Goal: Task Accomplishment & Management: Manage account settings

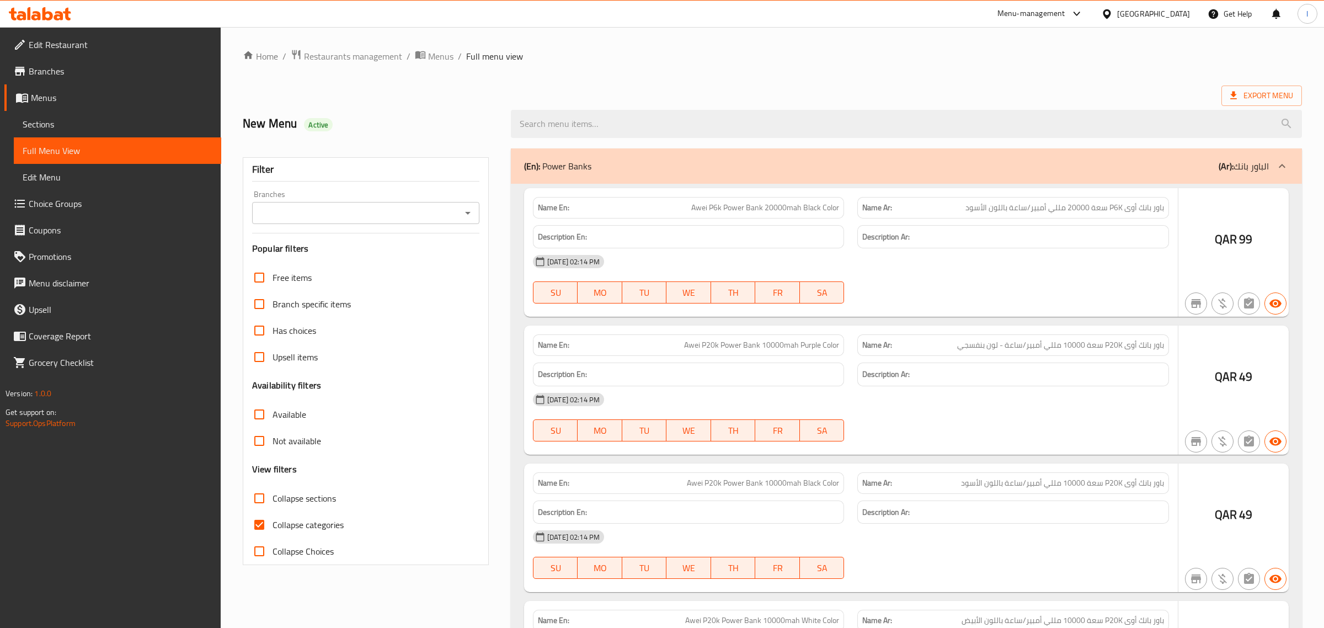
click at [1239, 93] on div at bounding box center [662, 314] width 1324 height 628
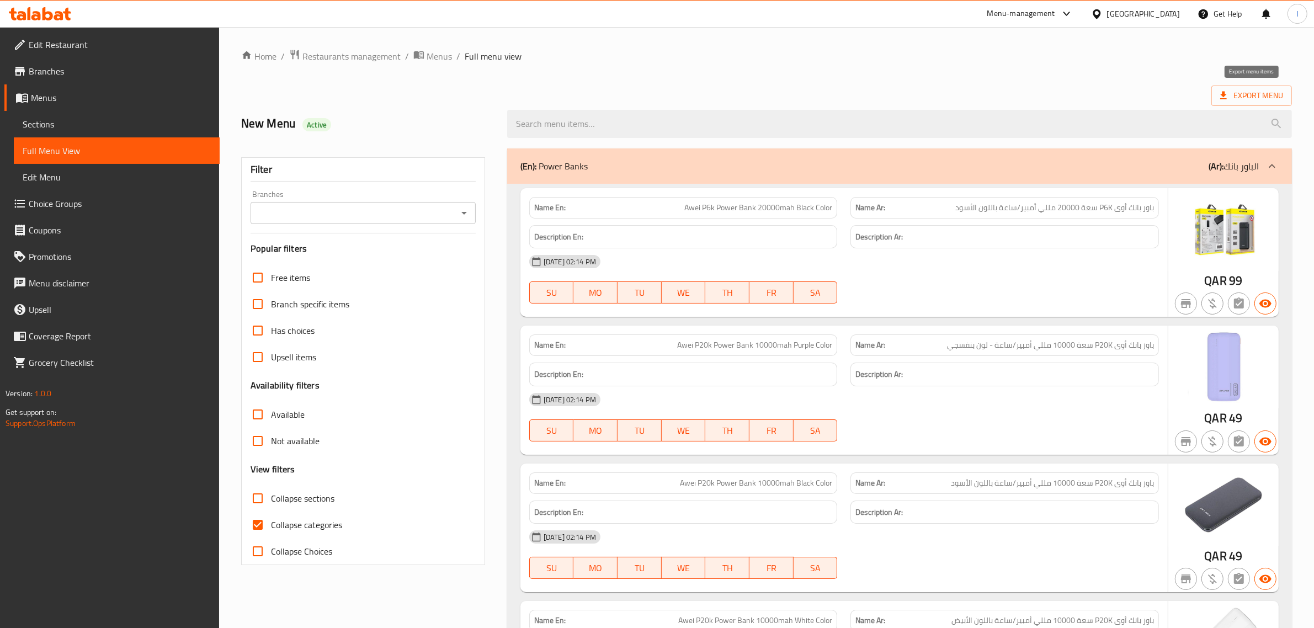
click at [1245, 104] on span "Export Menu" at bounding box center [1251, 96] width 81 height 20
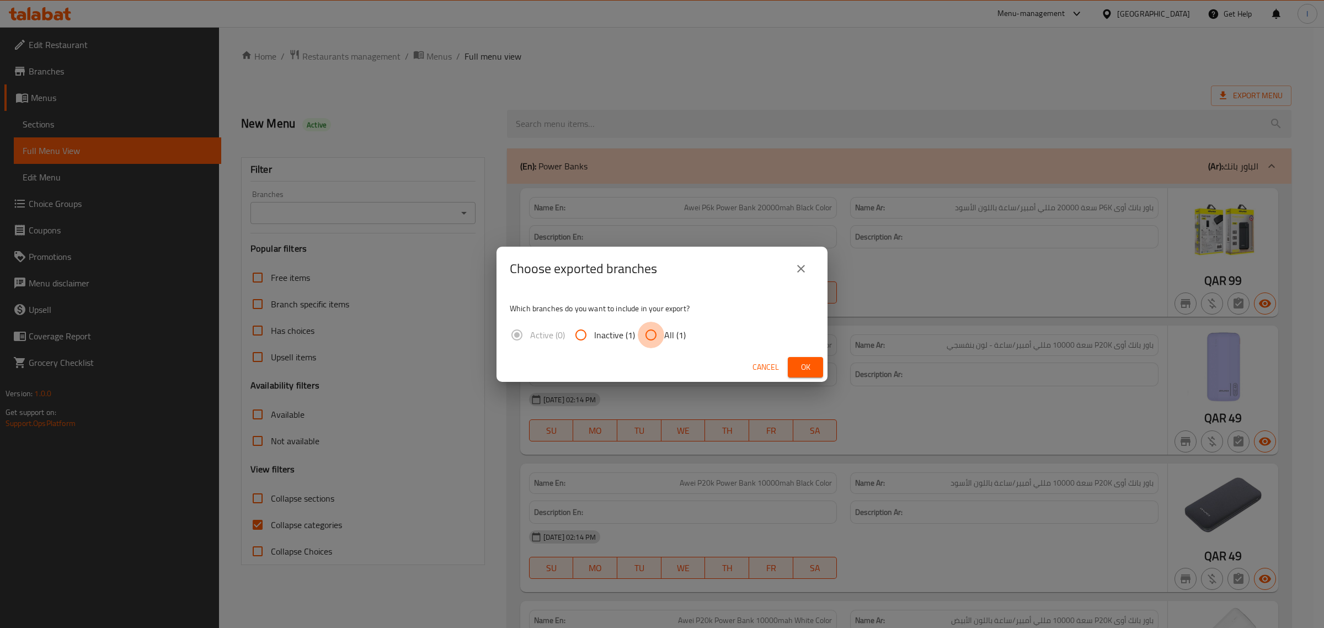
click at [657, 333] on input "All (1)" at bounding box center [651, 335] width 26 height 26
radio input "true"
click at [804, 367] on span "Ok" at bounding box center [806, 367] width 18 height 14
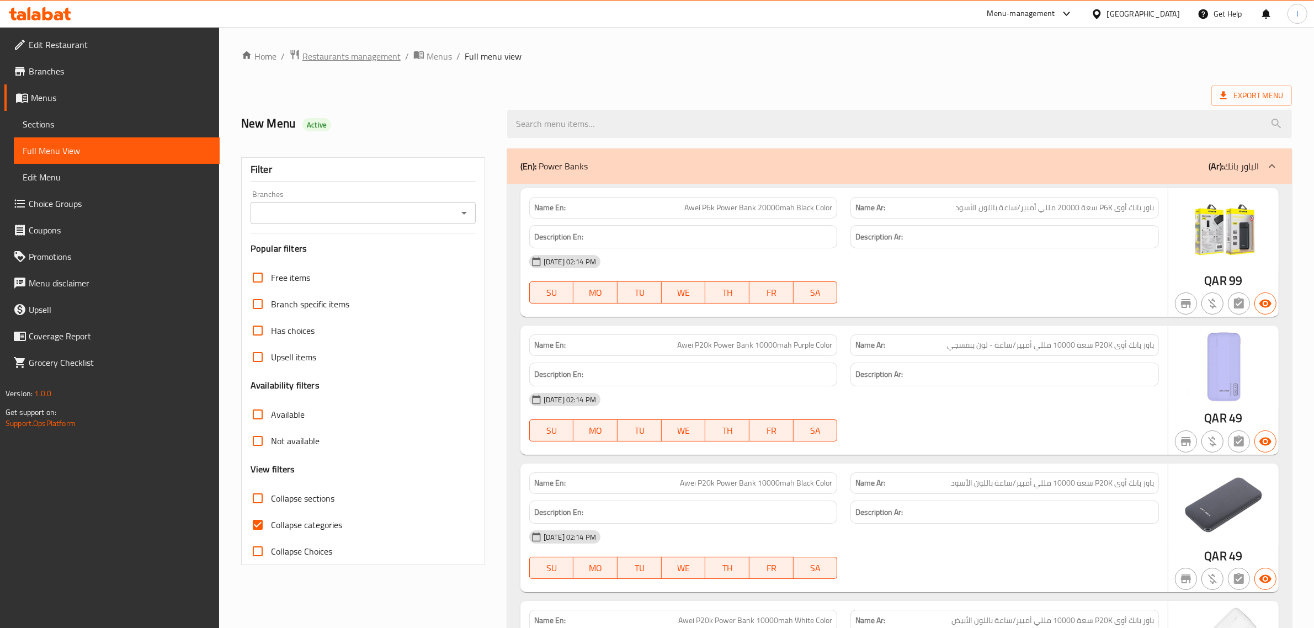
click at [370, 55] on span "Restaurants management" at bounding box center [351, 56] width 98 height 13
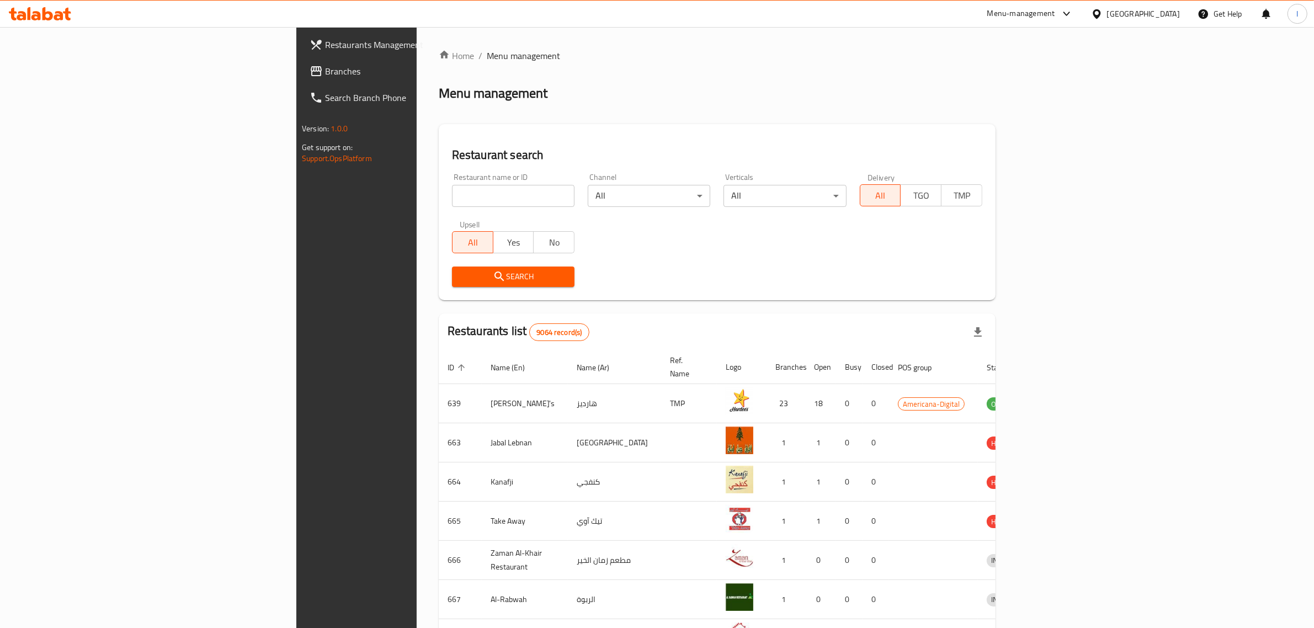
click at [1177, 13] on div "[GEOGRAPHIC_DATA]" at bounding box center [1143, 14] width 73 height 12
click at [1054, 97] on div "[GEOGRAPHIC_DATA]" at bounding box center [1097, 88] width 166 height 25
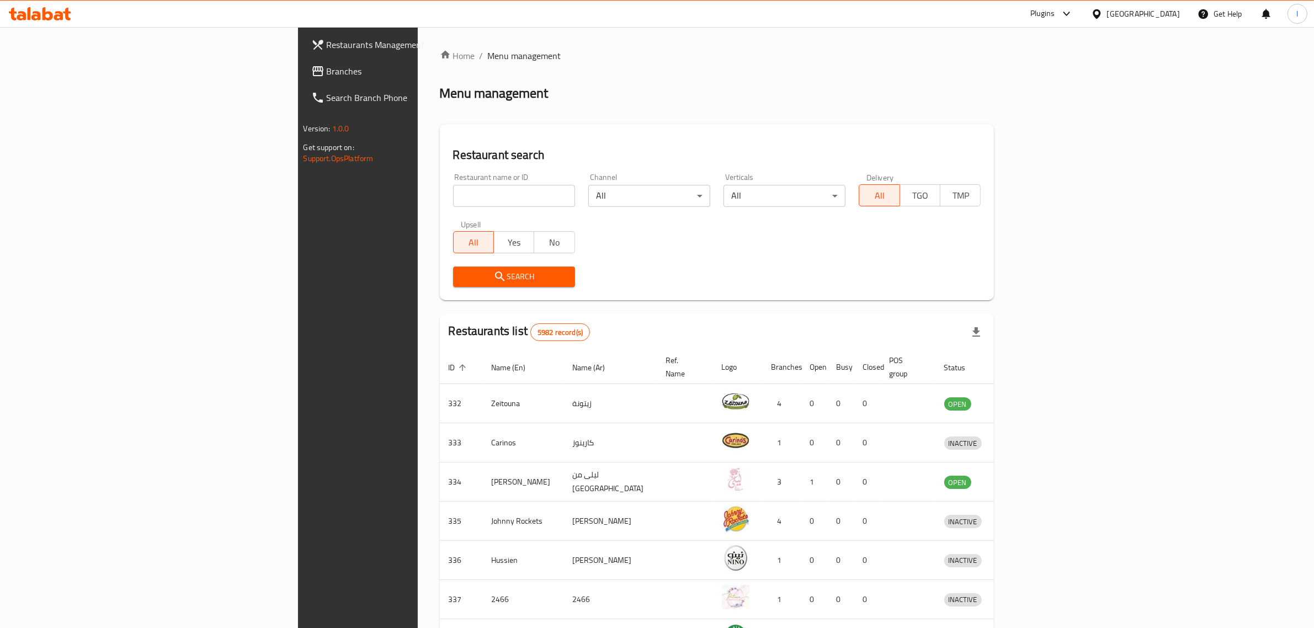
click at [327, 78] on span "Branches" at bounding box center [418, 71] width 182 height 13
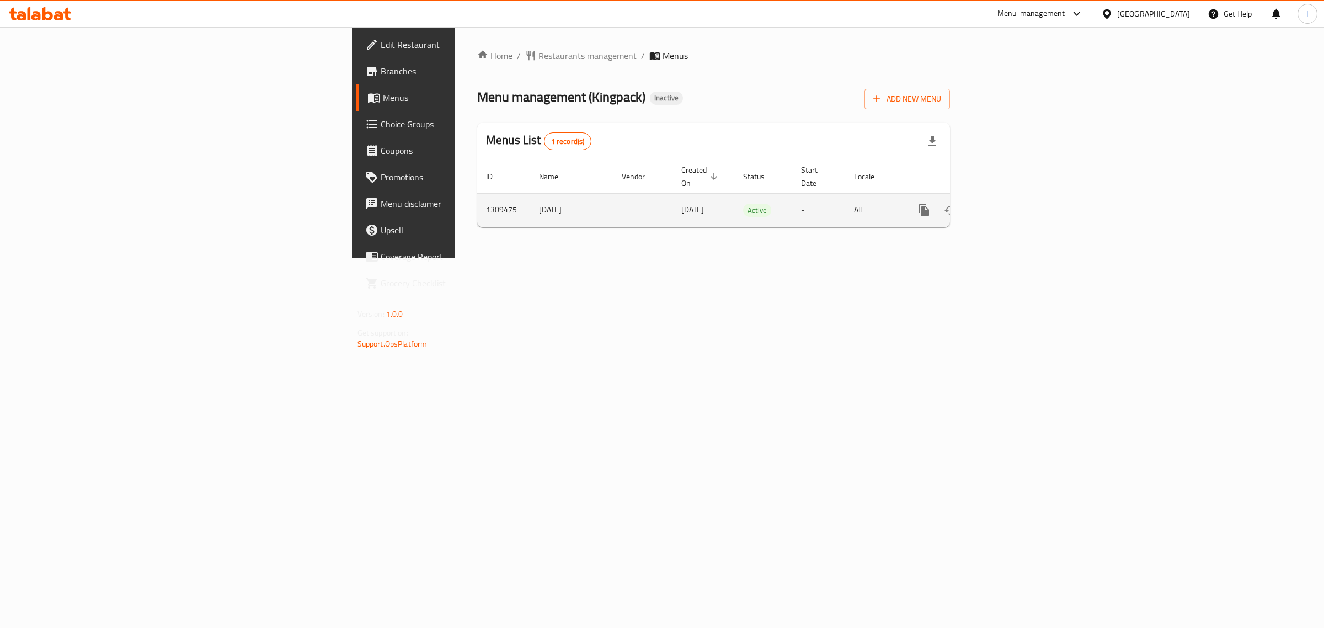
click at [1009, 205] on icon "enhanced table" at bounding box center [1004, 210] width 10 height 10
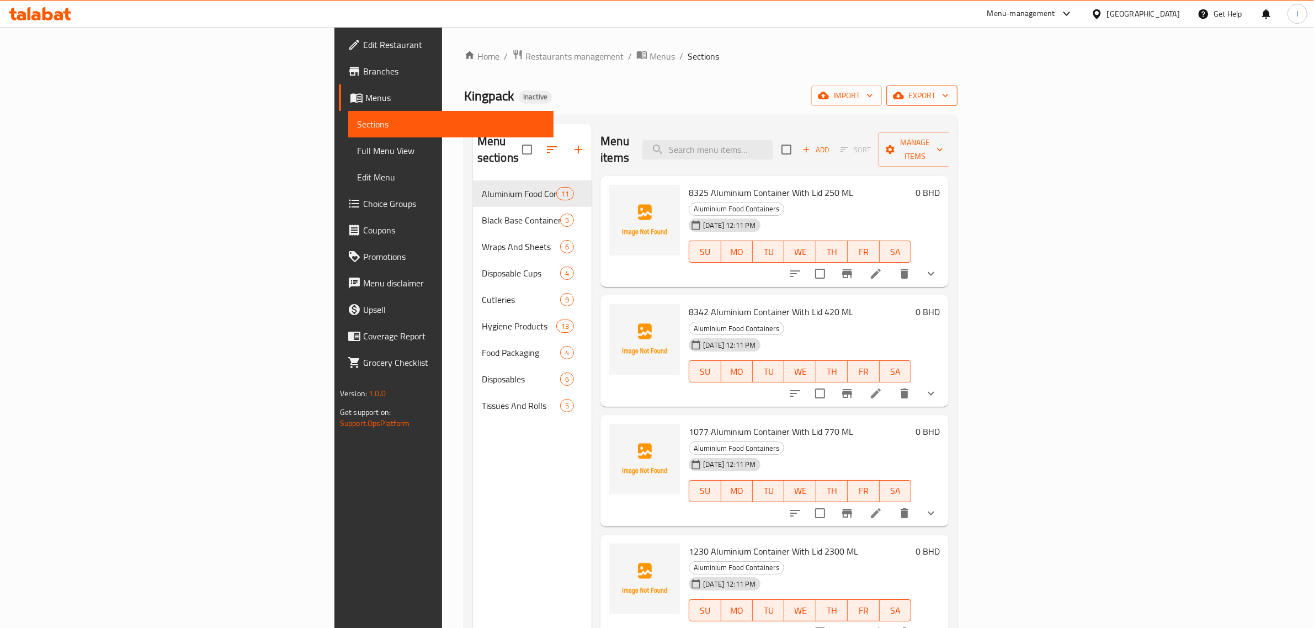
click at [948, 92] on span "export" at bounding box center [922, 96] width 54 height 14
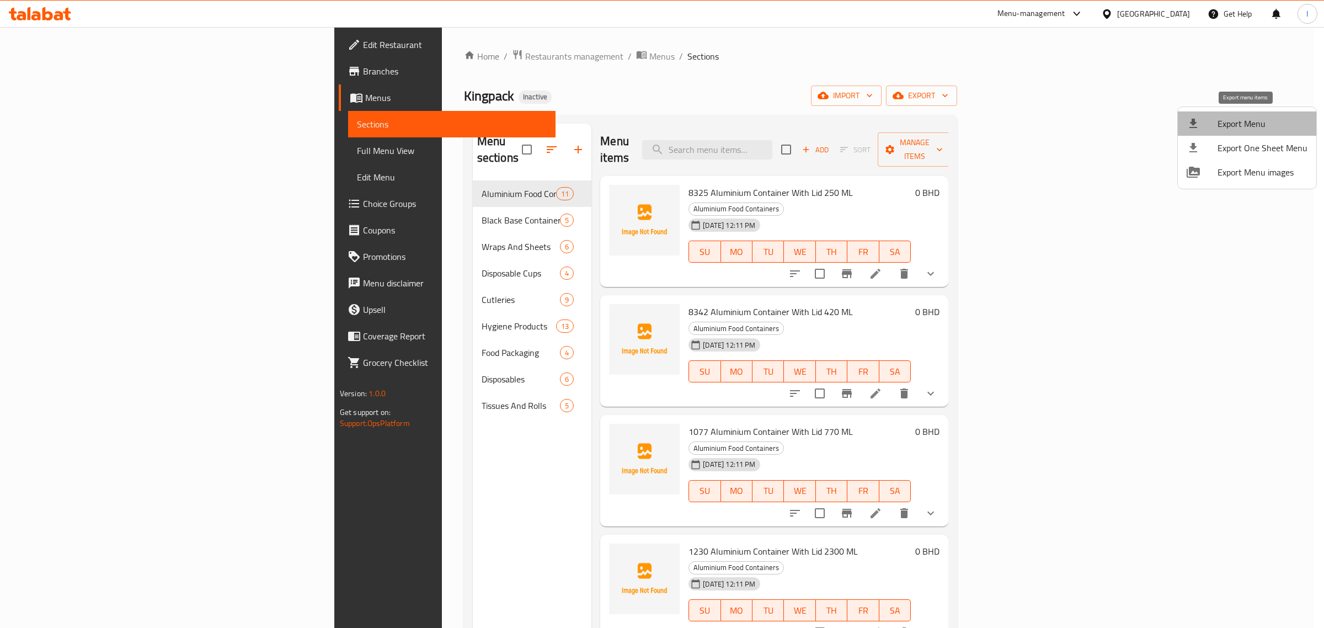
click at [1256, 125] on span "Export Menu" at bounding box center [1263, 123] width 90 height 13
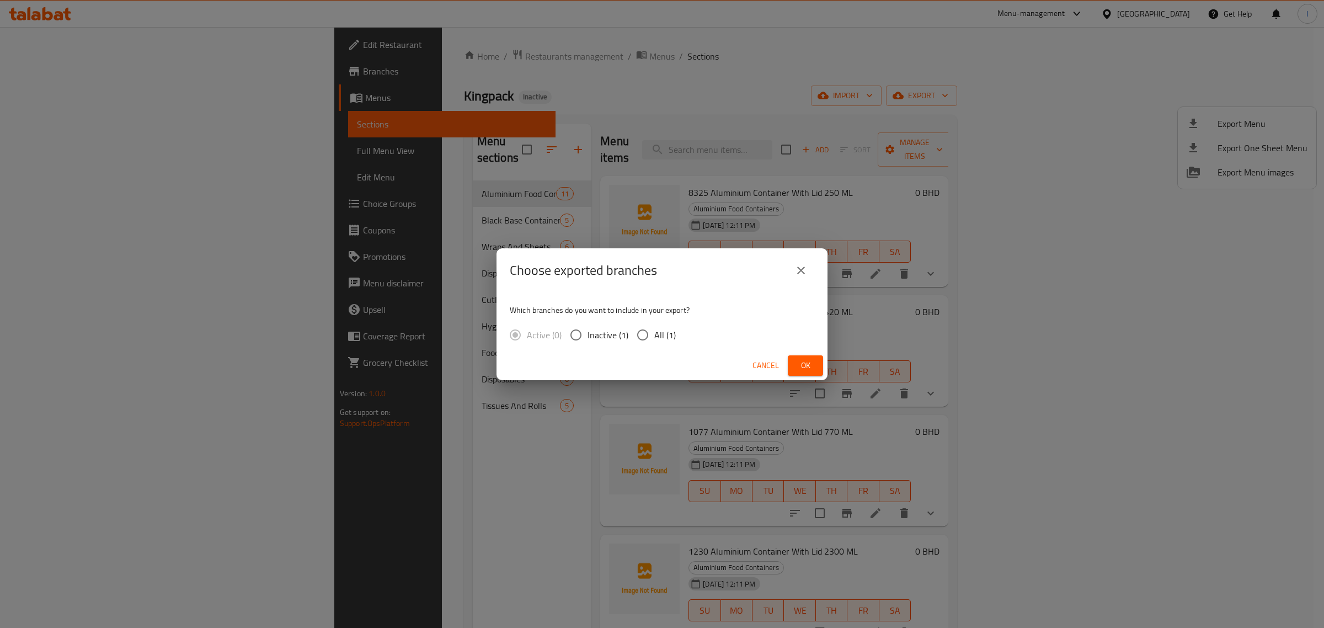
click at [661, 339] on span "All (1)" at bounding box center [665, 334] width 22 height 13
click at [654, 339] on input "All (1)" at bounding box center [642, 334] width 23 height 23
radio input "true"
click at [814, 366] on button "Ok" at bounding box center [805, 365] width 35 height 20
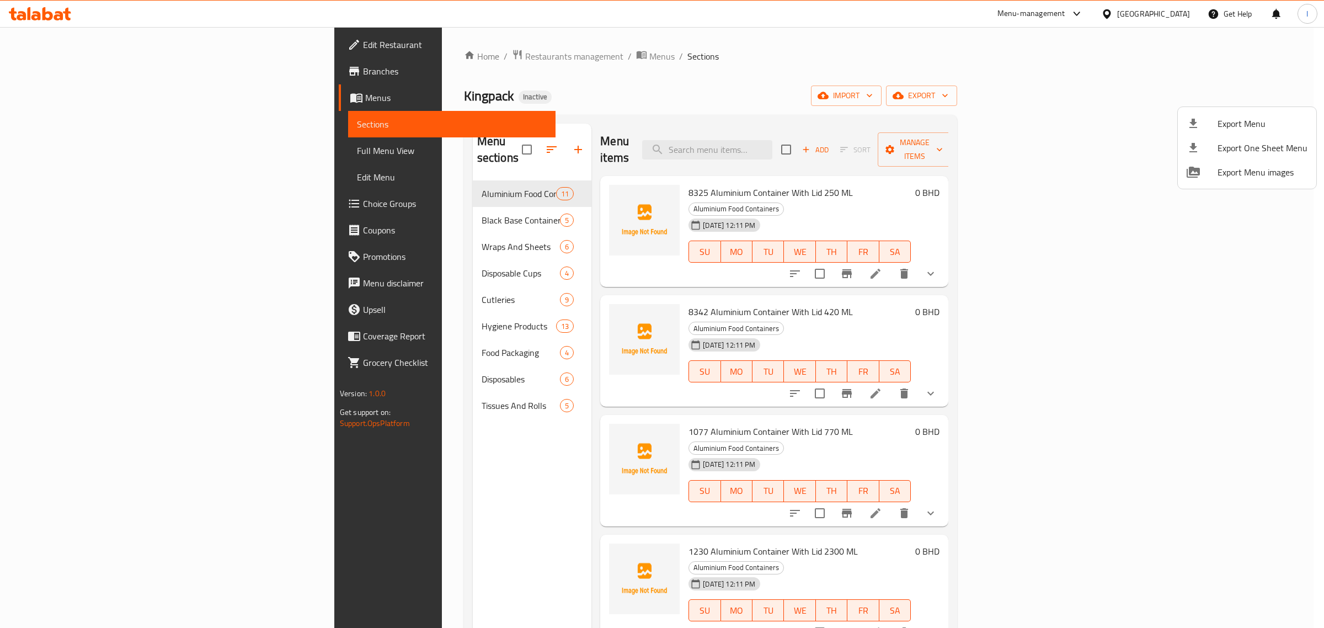
click at [318, 252] on div at bounding box center [662, 314] width 1324 height 628
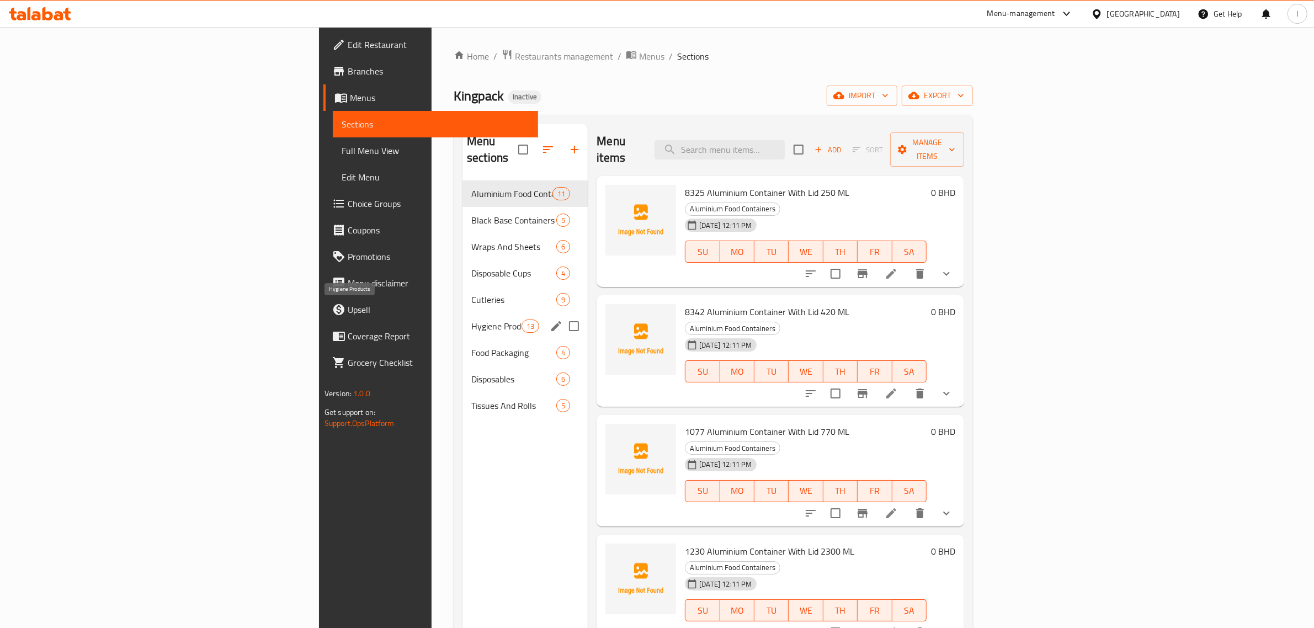
click at [471, 319] on span "Hygiene Products" at bounding box center [496, 325] width 50 height 13
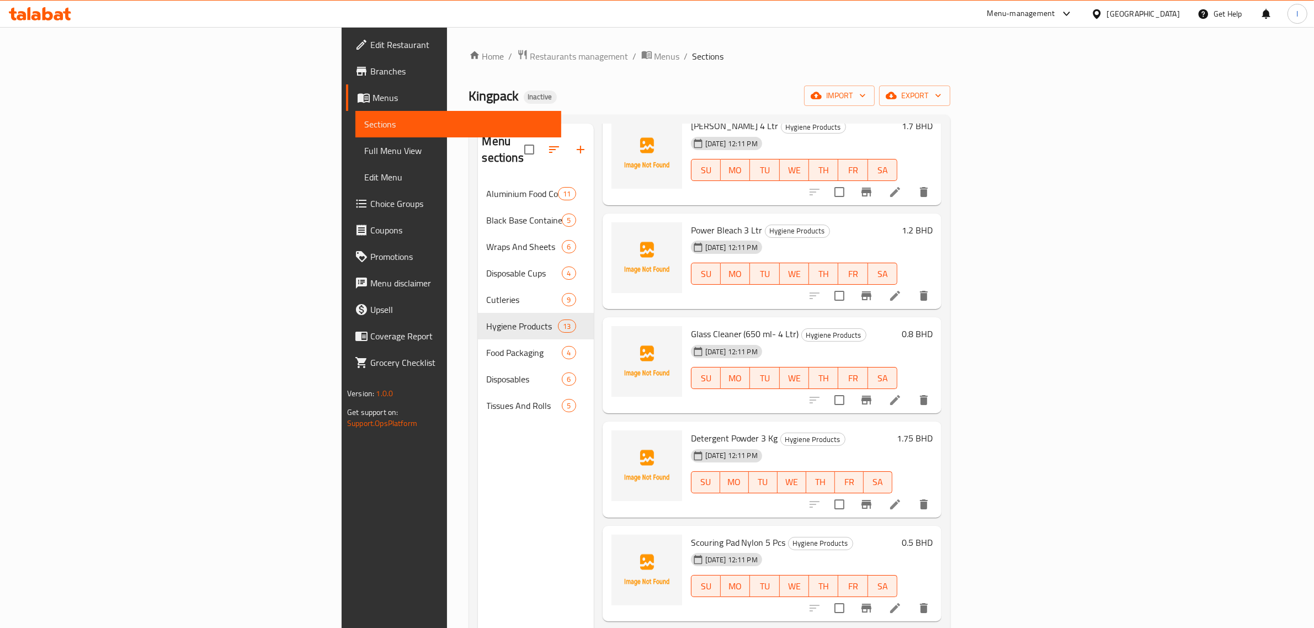
scroll to position [552, 0]
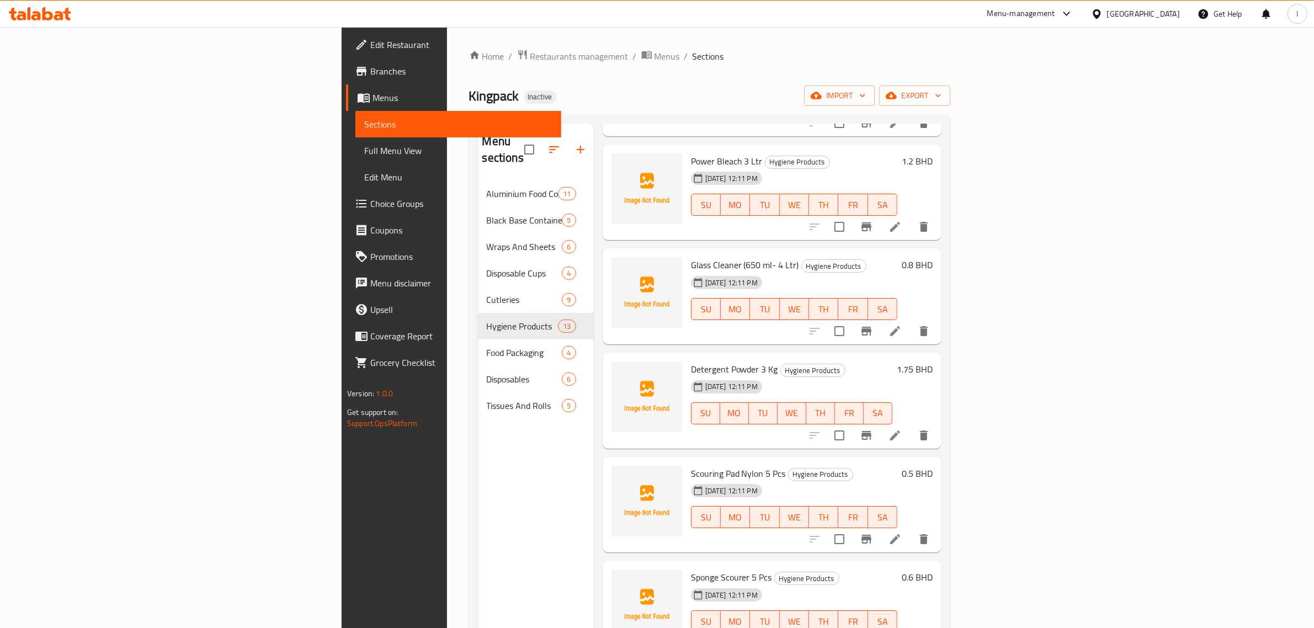
click at [691, 257] on span "Glass Cleaner (650 ml- 4 Ltr)" at bounding box center [745, 265] width 108 height 17
click at [927, 326] on icon "delete" at bounding box center [924, 331] width 8 height 10
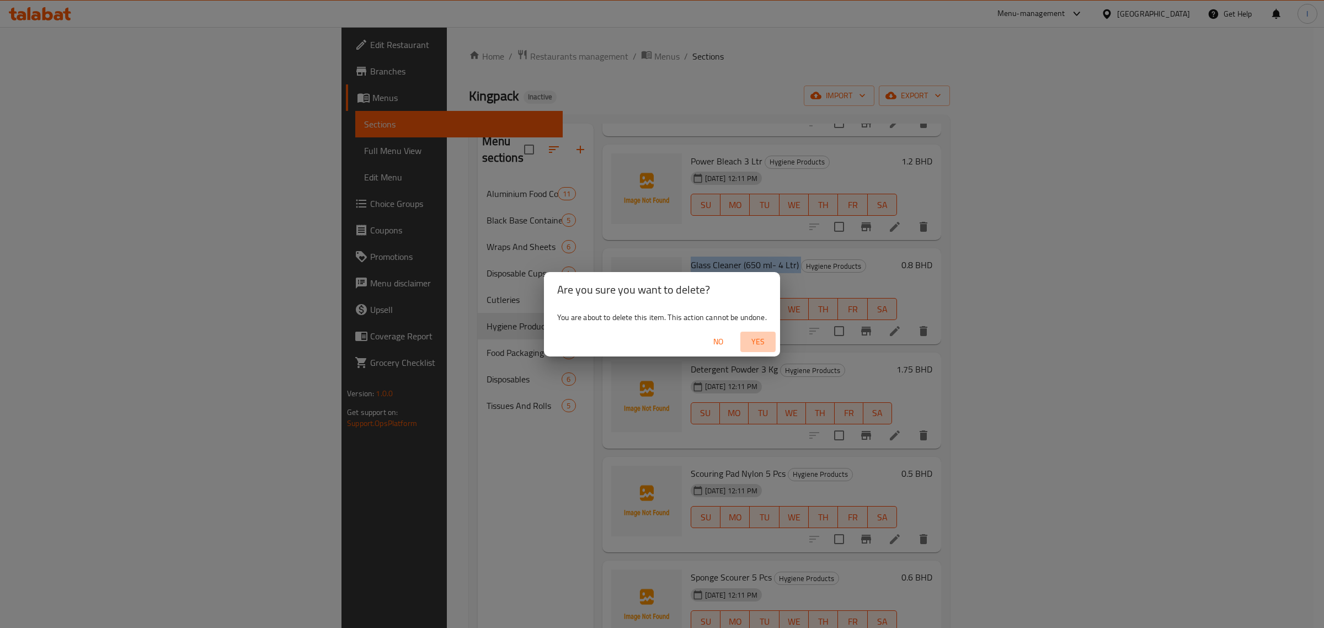
click at [760, 339] on span "Yes" at bounding box center [758, 342] width 26 height 14
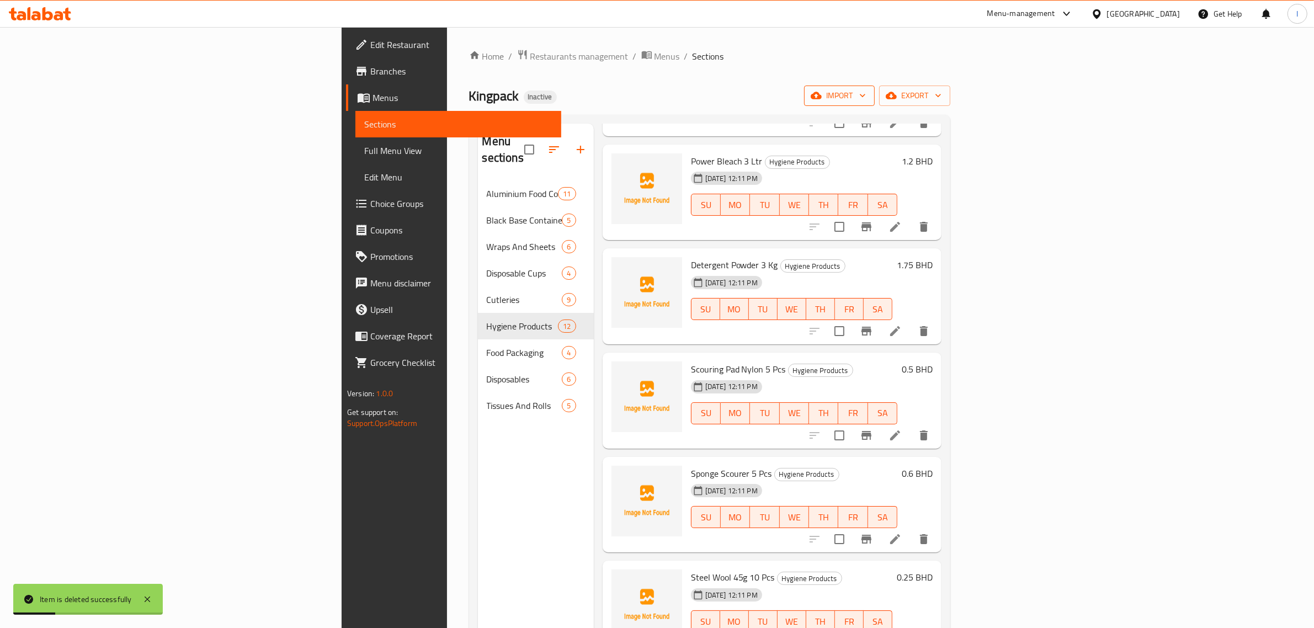
click at [822, 93] on icon "button" at bounding box center [815, 95] width 11 height 7
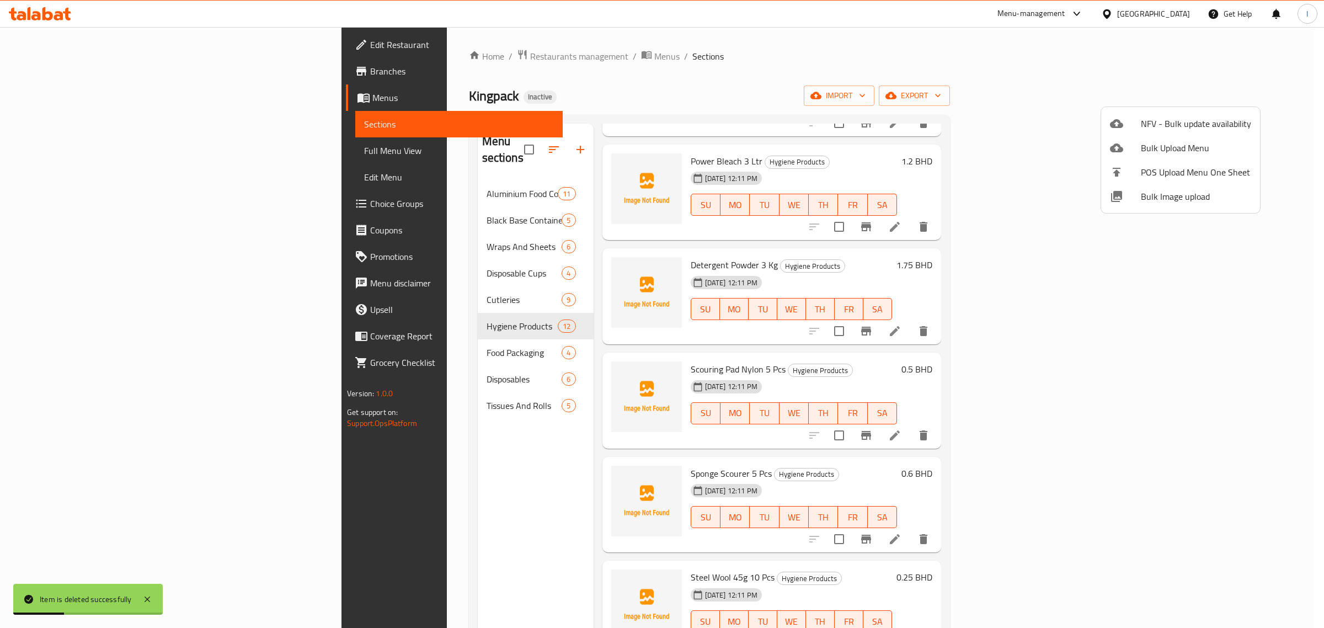
click at [779, 89] on div at bounding box center [662, 314] width 1324 height 628
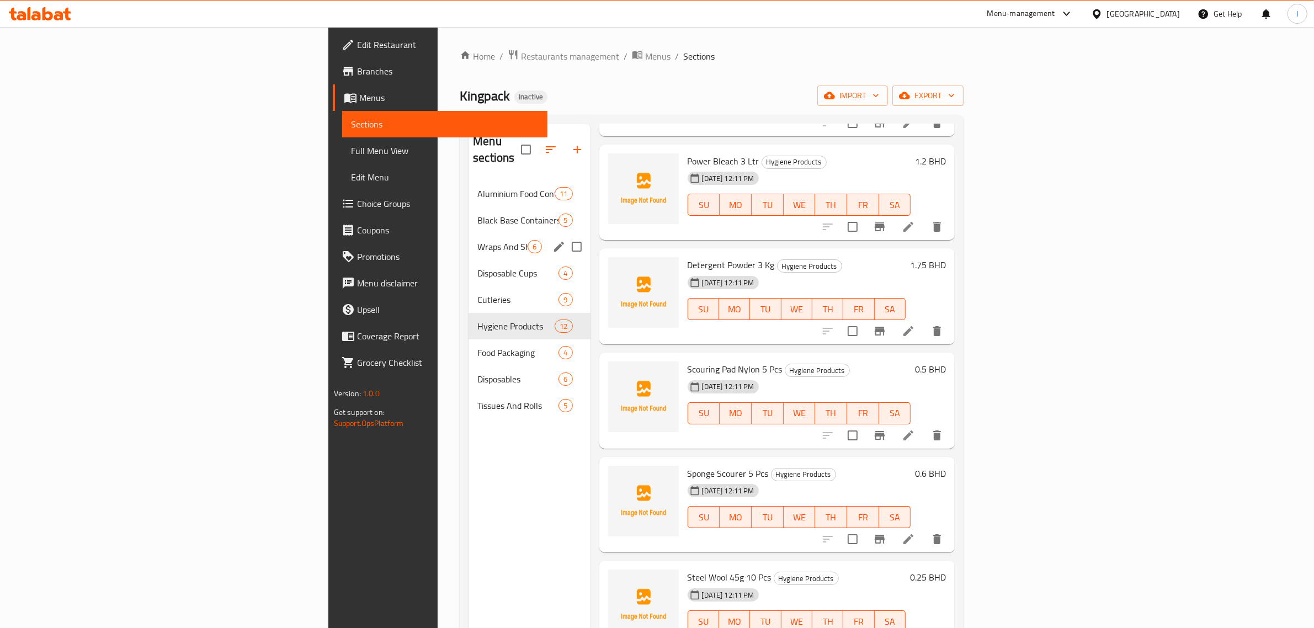
click at [477, 240] on span "Wraps And Sheets" at bounding box center [502, 246] width 50 height 13
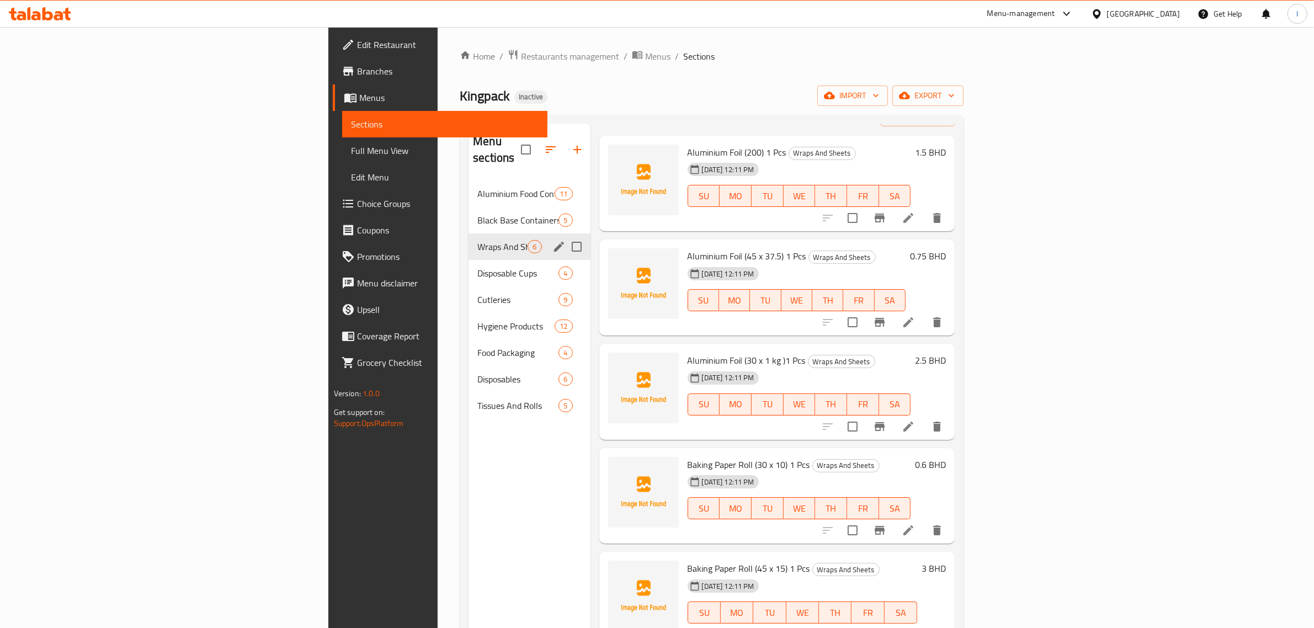
scroll to position [23, 0]
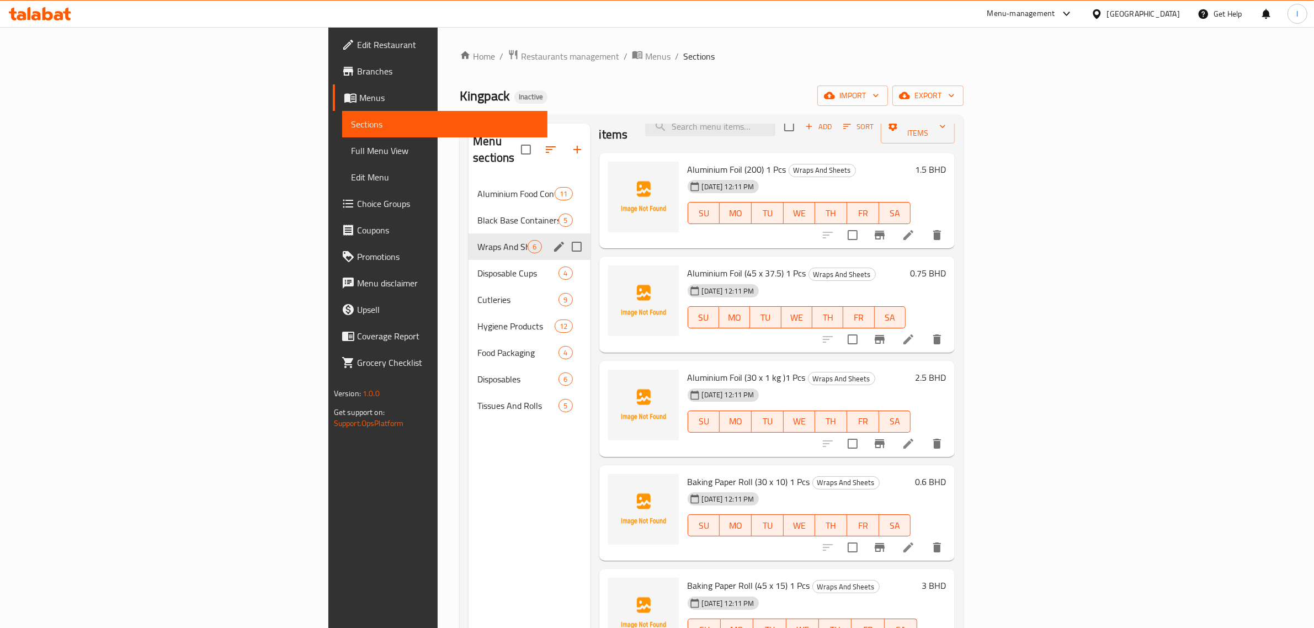
click at [477, 240] on span "Wraps And Sheets" at bounding box center [502, 246] width 50 height 13
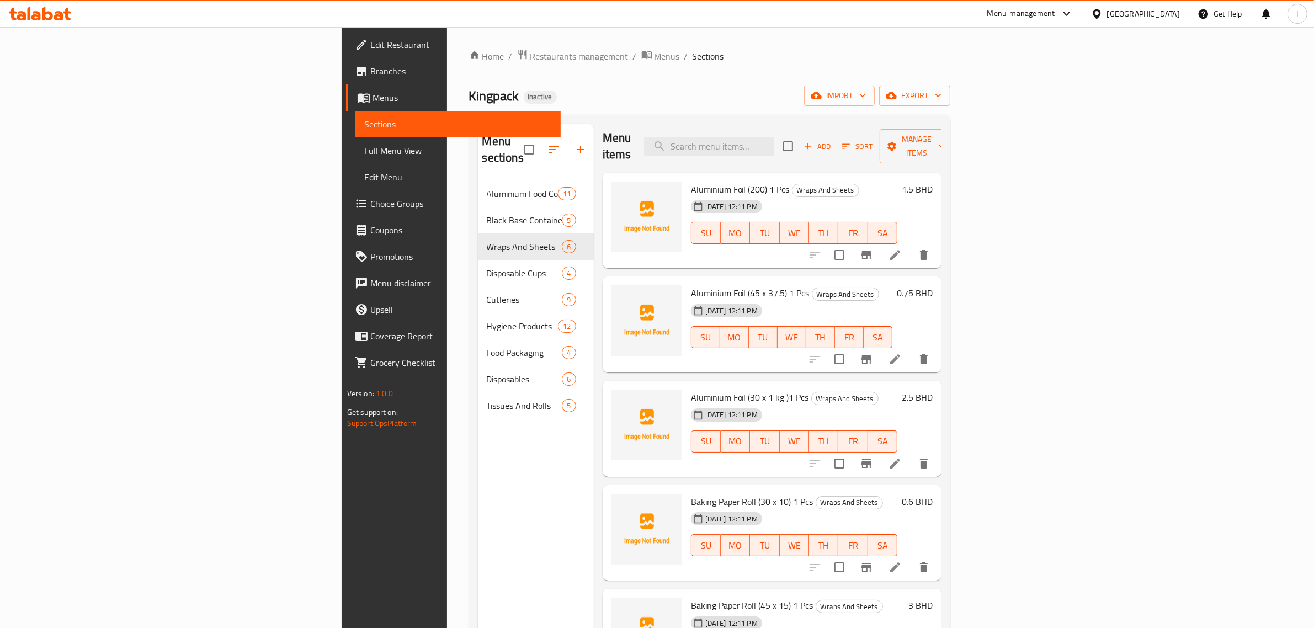
scroll to position [0, 0]
click at [835, 141] on button "Add" at bounding box center [816, 149] width 35 height 17
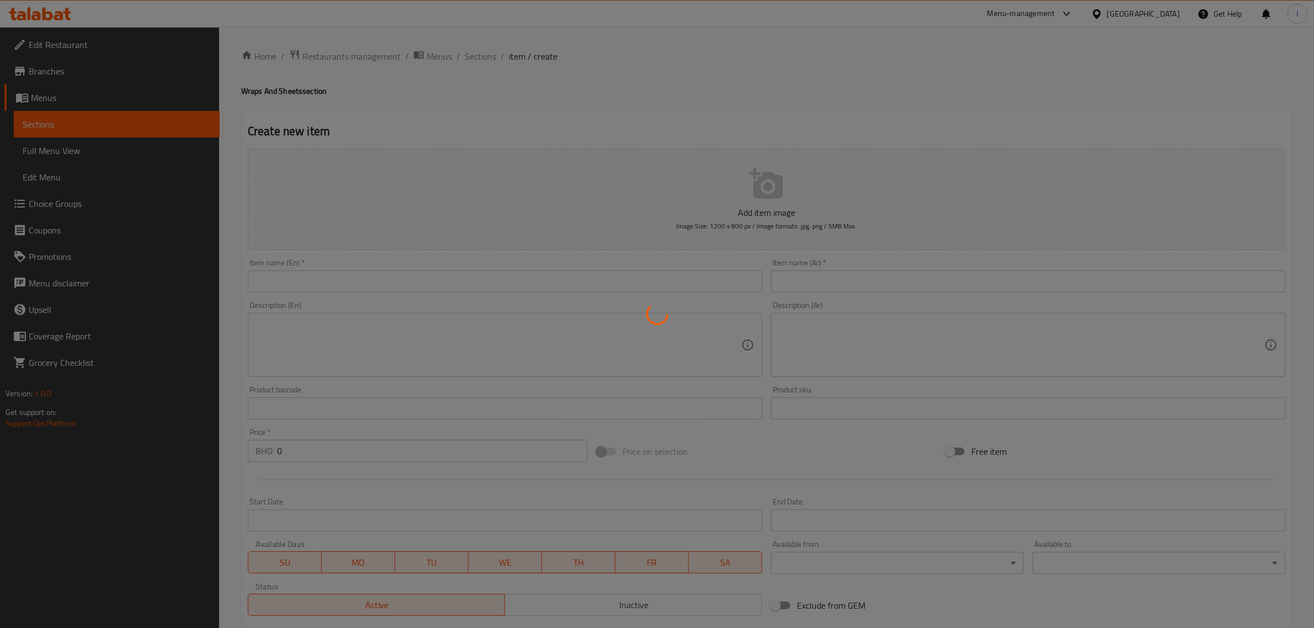
click at [428, 276] on div at bounding box center [657, 314] width 1314 height 628
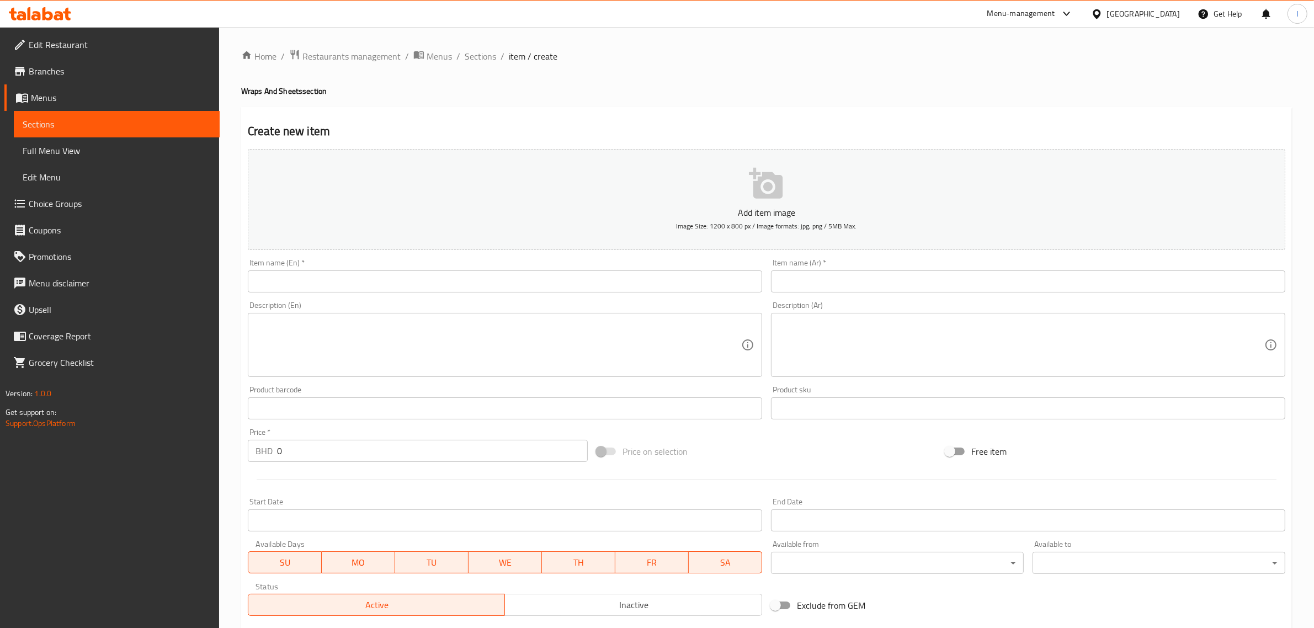
click at [424, 268] on div "Item name (En)   * Item name (En) *" at bounding box center [505, 276] width 514 height 34
paste input "Cling Film 30 x 200 1 PC"
click at [414, 275] on input "text" at bounding box center [505, 281] width 514 height 22
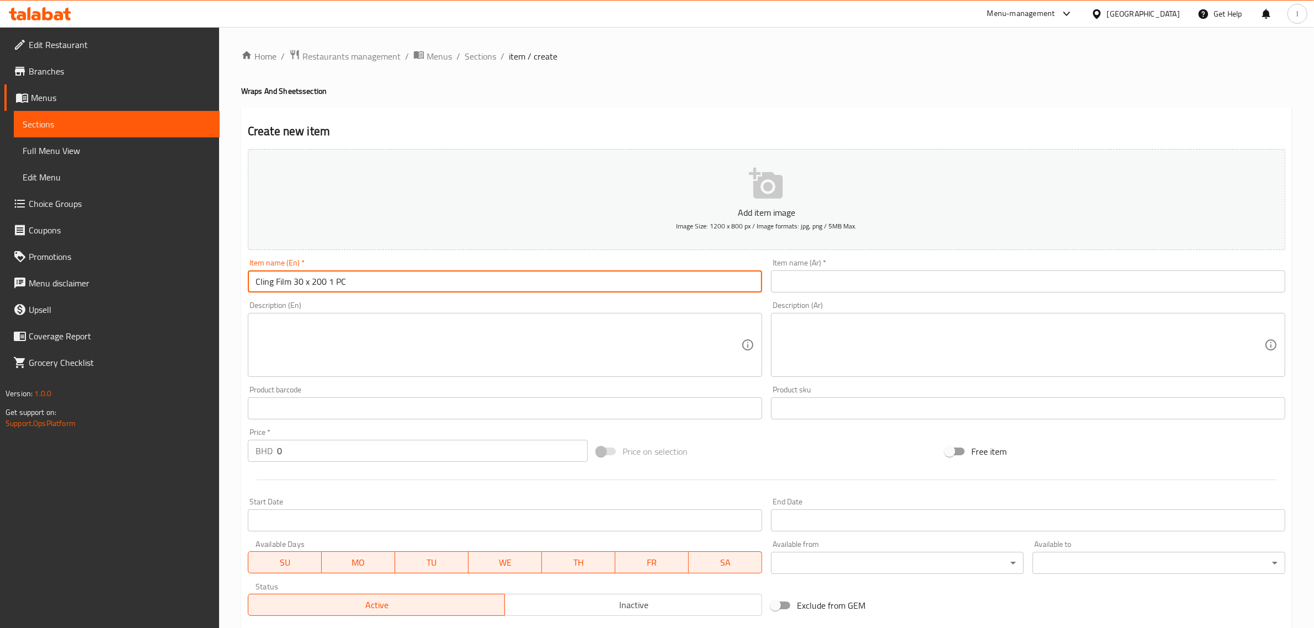
type input "Cling Film 30 x 200 1 PC"
click at [371, 328] on textarea at bounding box center [498, 345] width 486 height 52
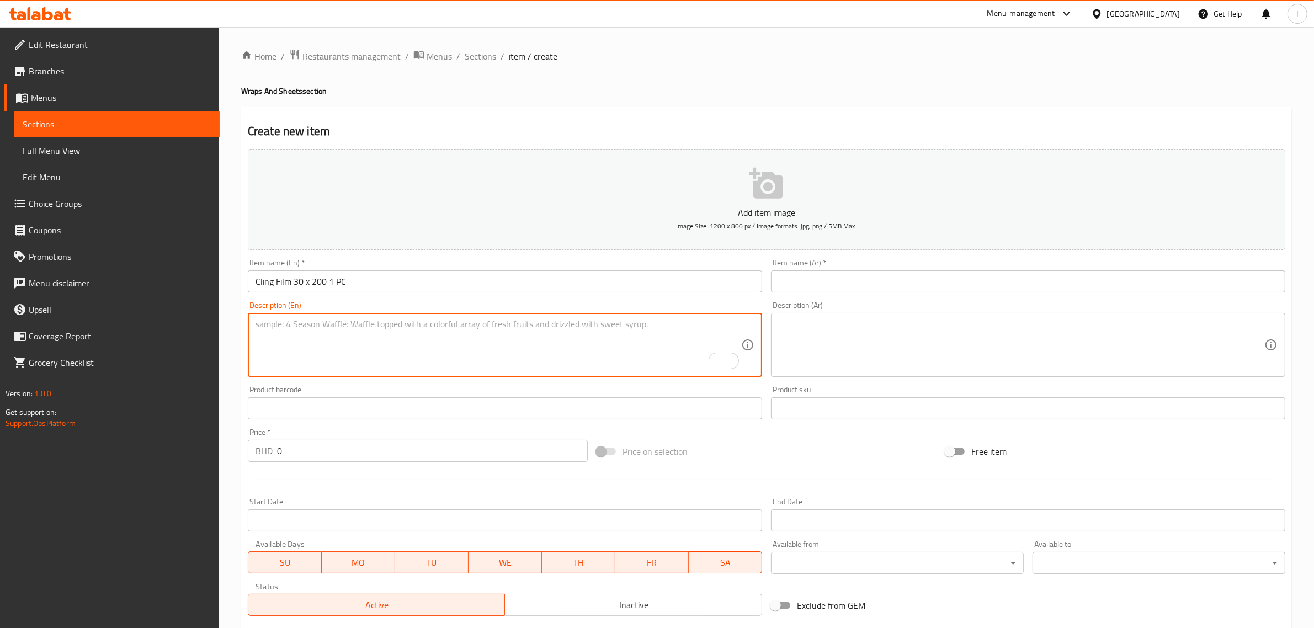
drag, startPoint x: 803, startPoint y: 275, endPoint x: 761, endPoint y: 311, distance: 54.8
click at [803, 275] on input "text" at bounding box center [1028, 281] width 514 height 22
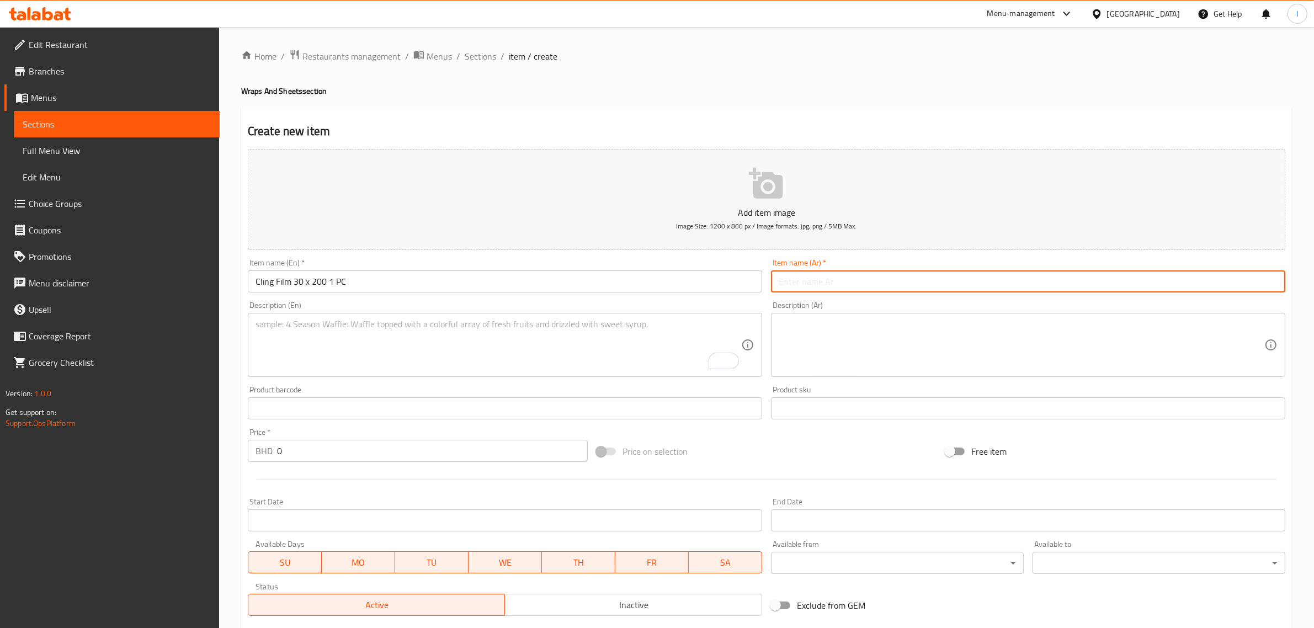
paste input "غلاف بلاستيكي 30 × 200 1 قطعة"
type input "غلاف بلاستيكي 30 × 200 1 قطعة"
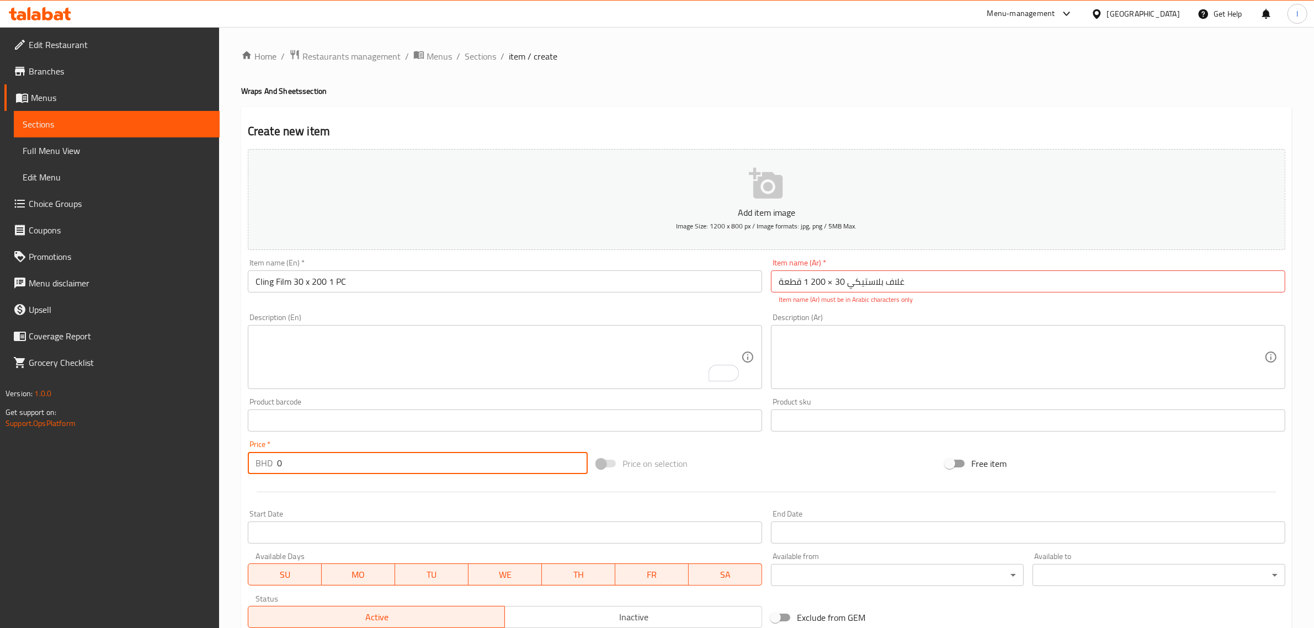
click at [296, 466] on input "0" at bounding box center [432, 463] width 311 height 22
paste input ".8"
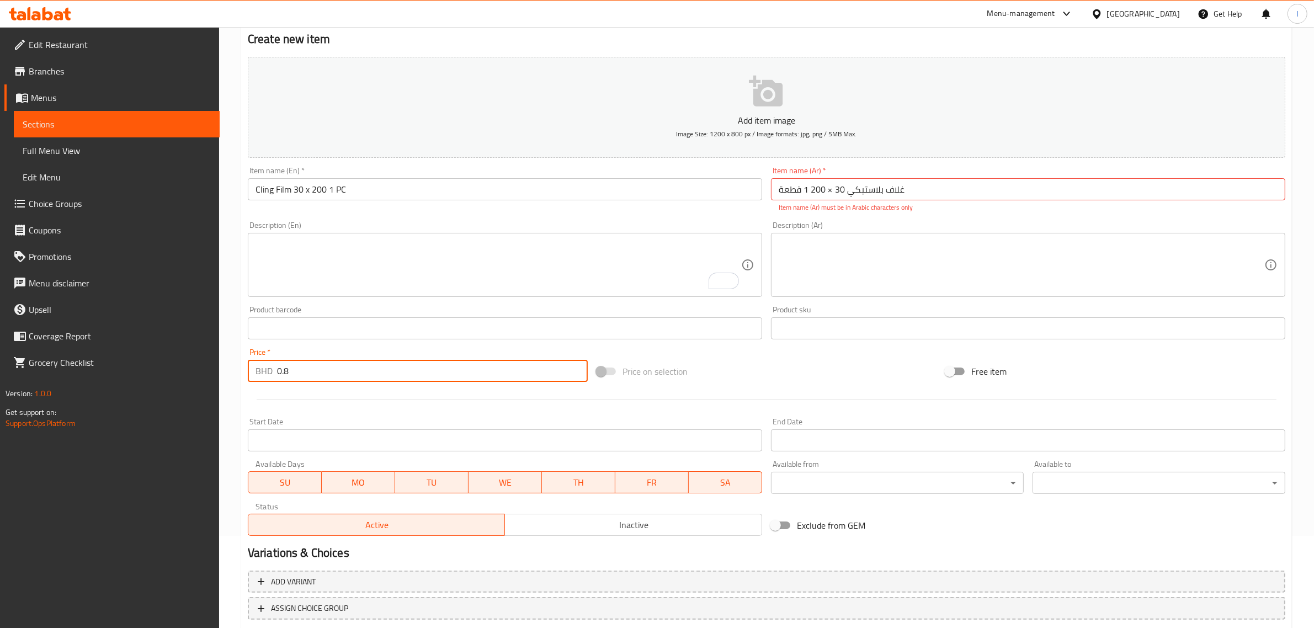
scroll to position [162, 0]
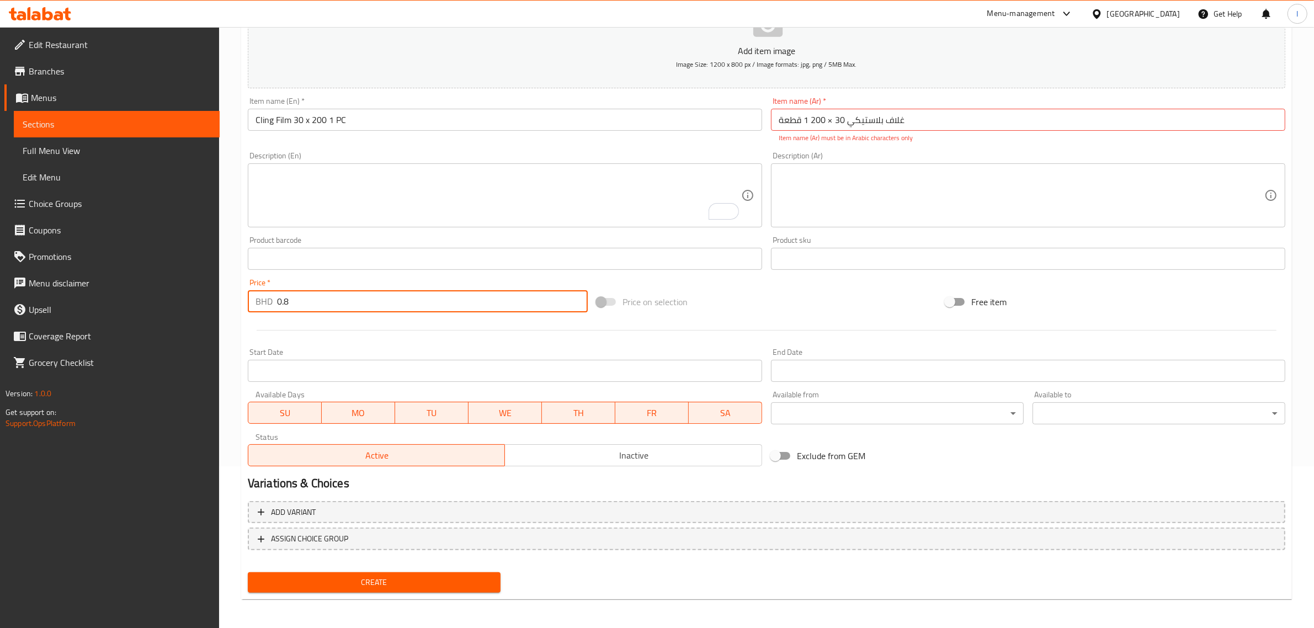
type input "0.8"
click at [326, 578] on span "Create" at bounding box center [374, 582] width 235 height 14
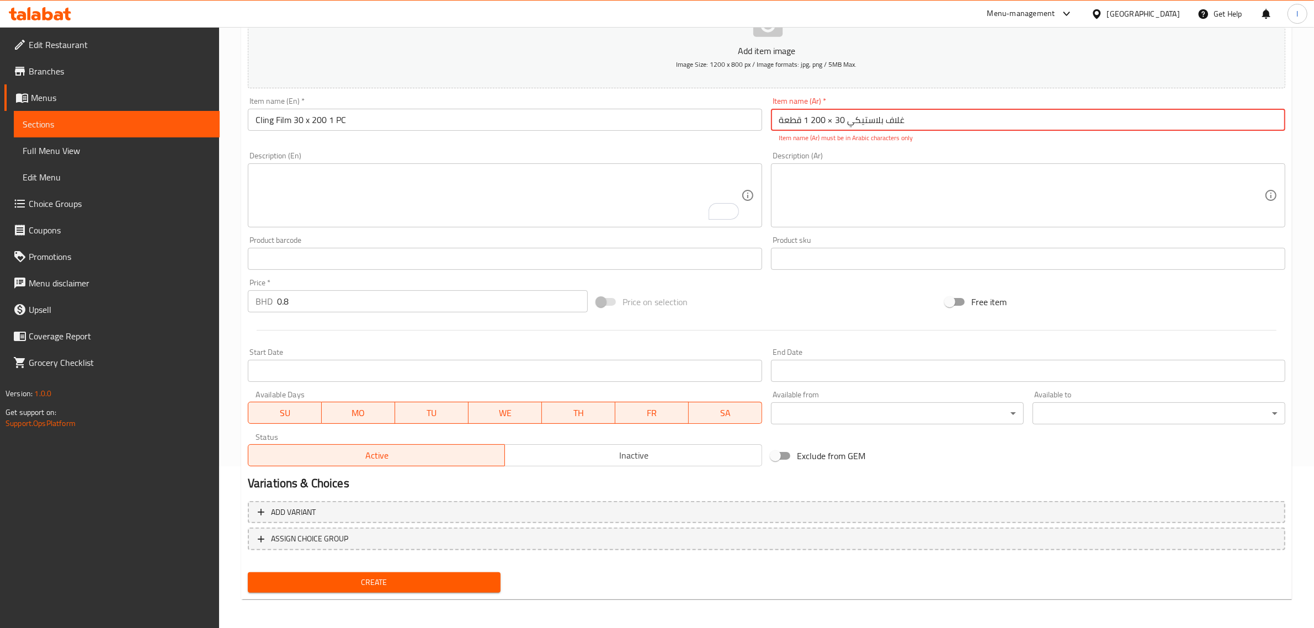
scroll to position [0, 0]
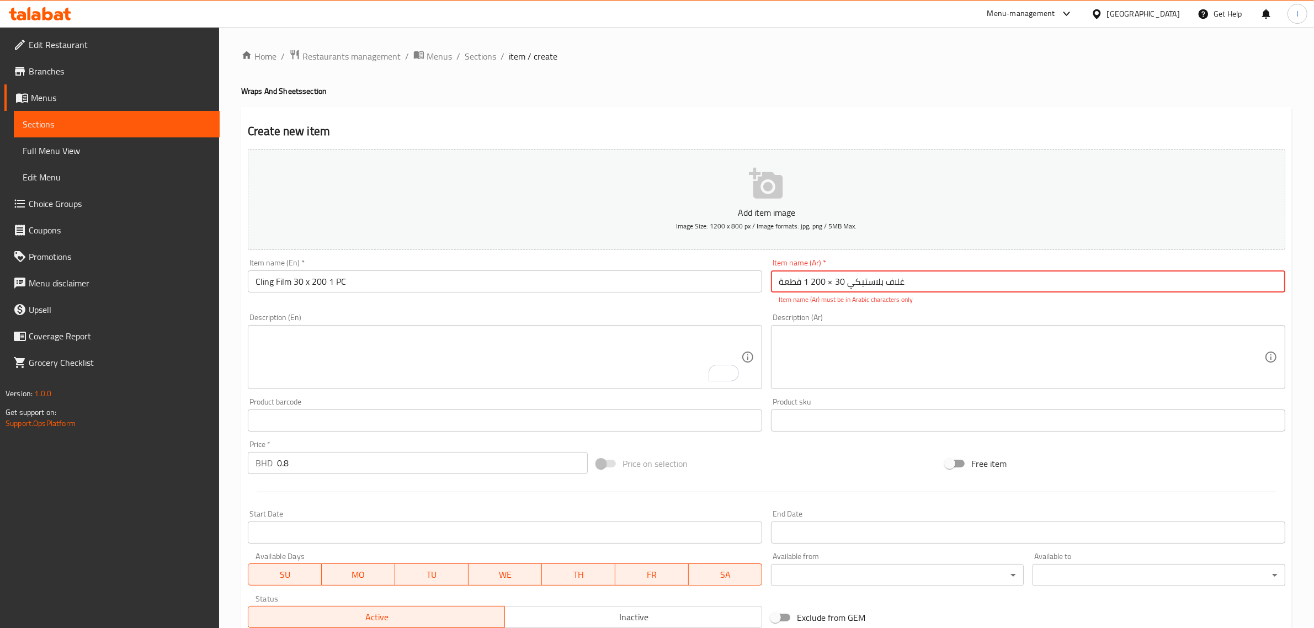
click at [829, 282] on input "غلاف بلاستيكي 30 × 200 1 قطعة" at bounding box center [1028, 281] width 514 height 22
click at [476, 50] on span "Sections" at bounding box center [480, 56] width 31 height 13
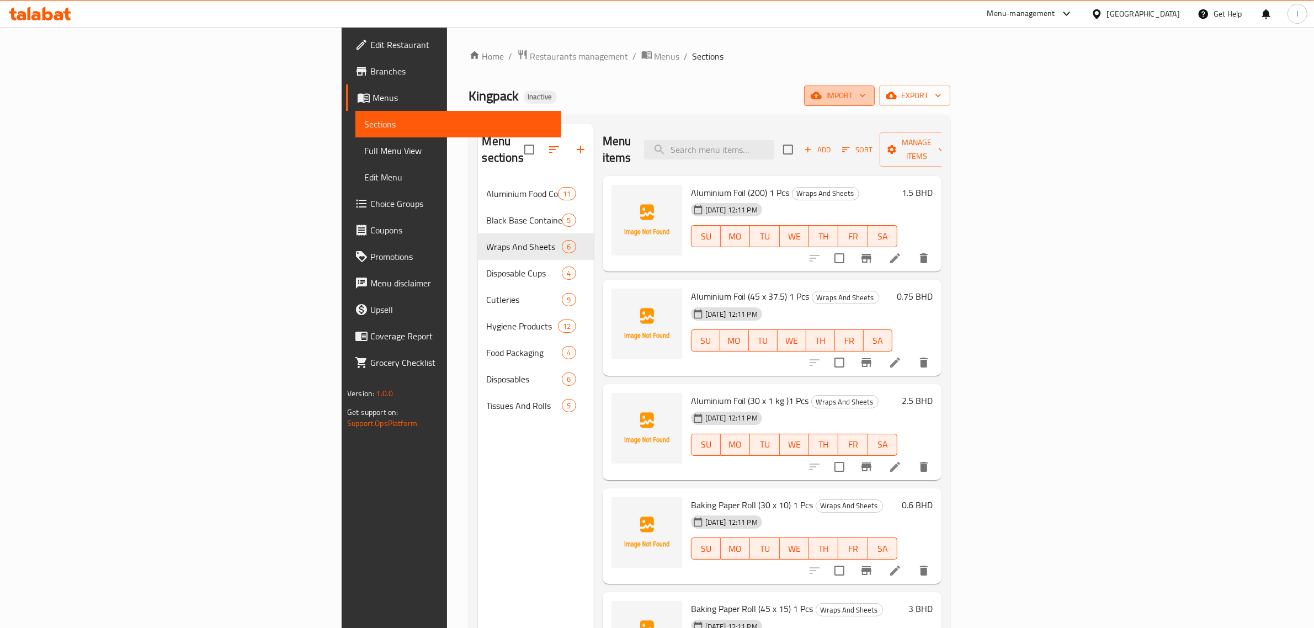
click at [866, 89] on span "import" at bounding box center [839, 96] width 53 height 14
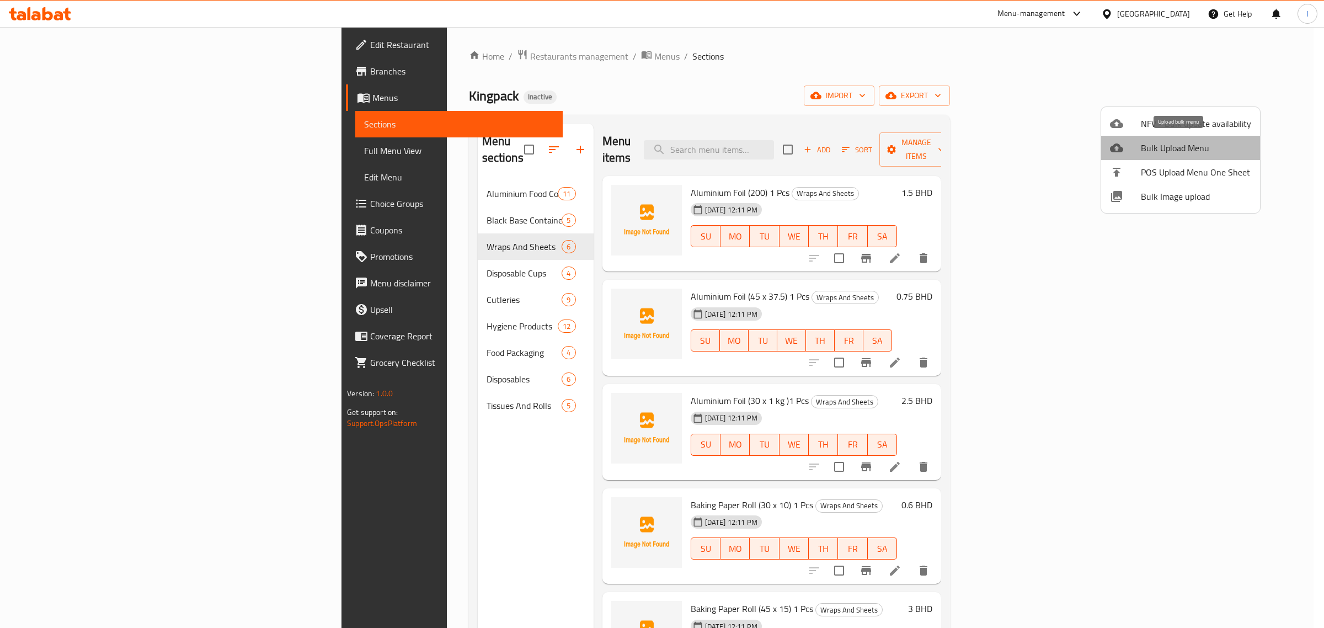
click at [1225, 146] on span "Bulk Upload Menu" at bounding box center [1196, 147] width 110 height 13
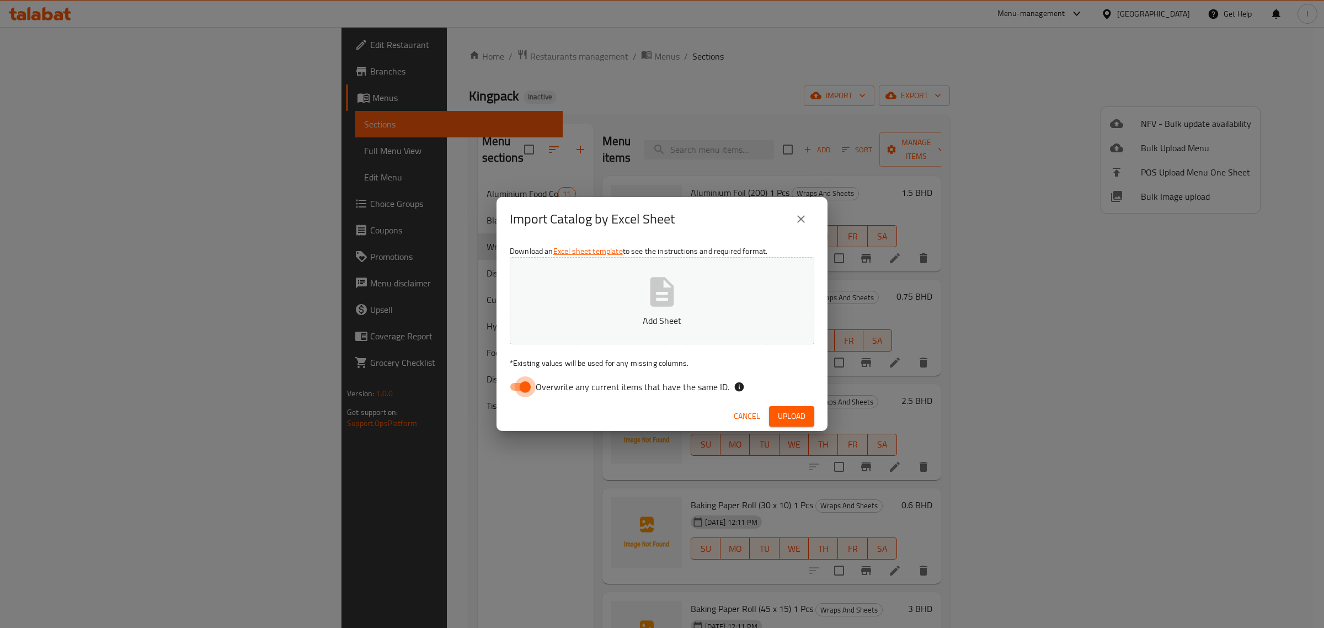
drag, startPoint x: 511, startPoint y: 385, endPoint x: 622, endPoint y: 335, distance: 122.2
click at [511, 385] on input "Overwrite any current items that have the same ID." at bounding box center [525, 386] width 63 height 21
checkbox input "false"
click at [646, 318] on p "Add Sheet" at bounding box center [662, 320] width 270 height 13
click at [797, 414] on span "Upload" at bounding box center [792, 416] width 28 height 14
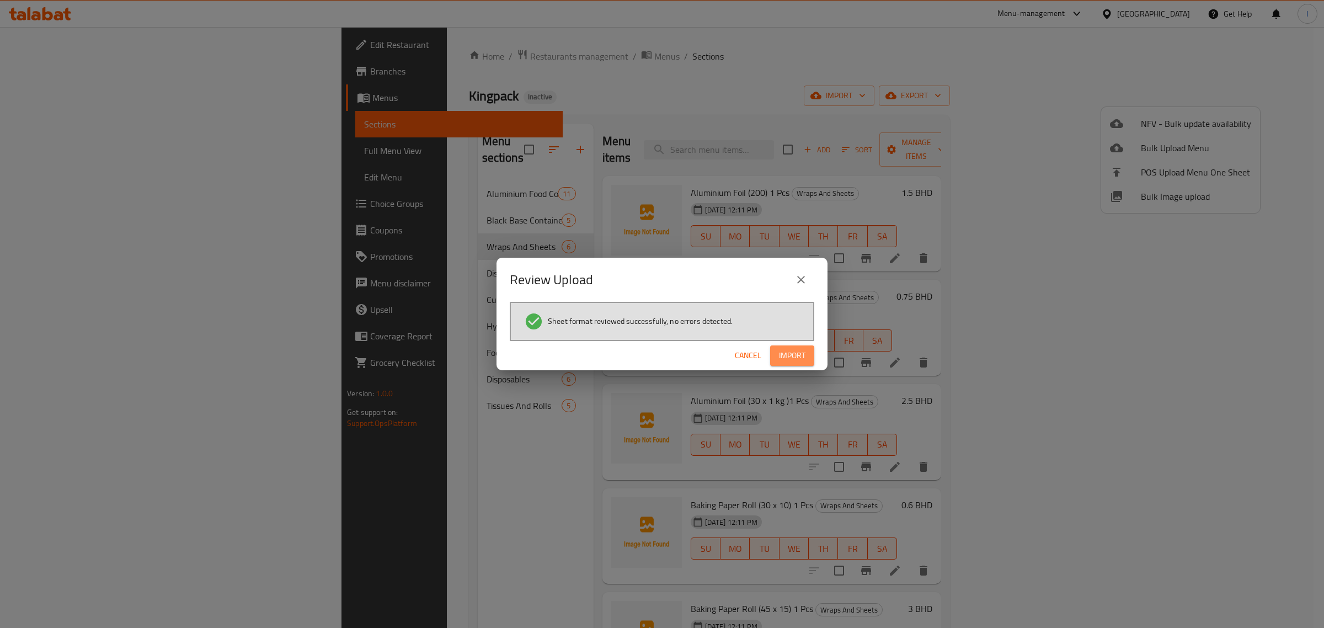
click at [804, 353] on span "Import" at bounding box center [792, 356] width 26 height 14
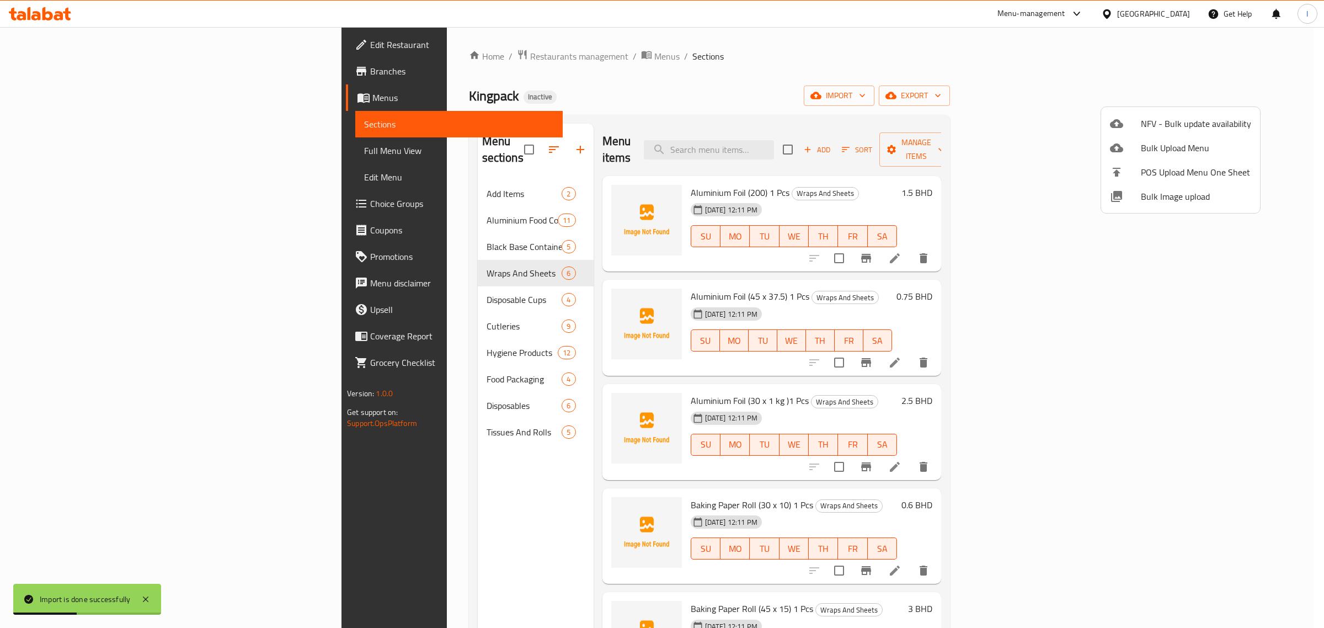
click at [302, 255] on div at bounding box center [662, 314] width 1324 height 628
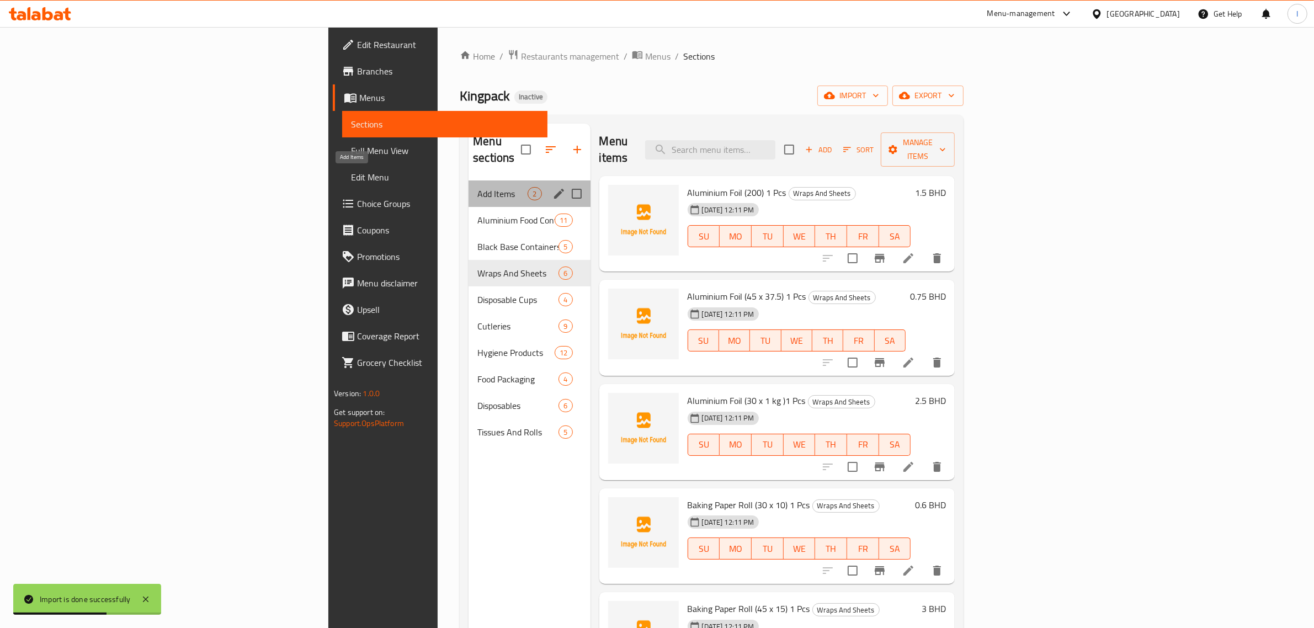
click at [477, 187] on span "Add Items" at bounding box center [502, 193] width 50 height 13
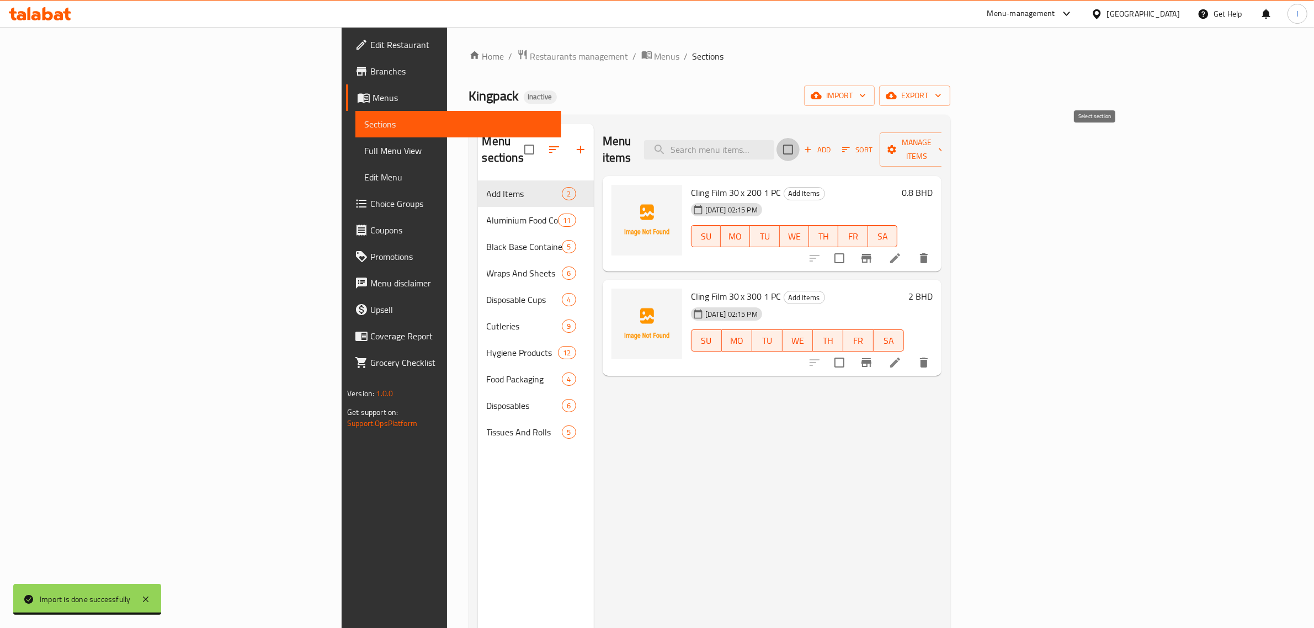
click at [799, 146] on input "checkbox" at bounding box center [787, 149] width 23 height 23
checkbox input "true"
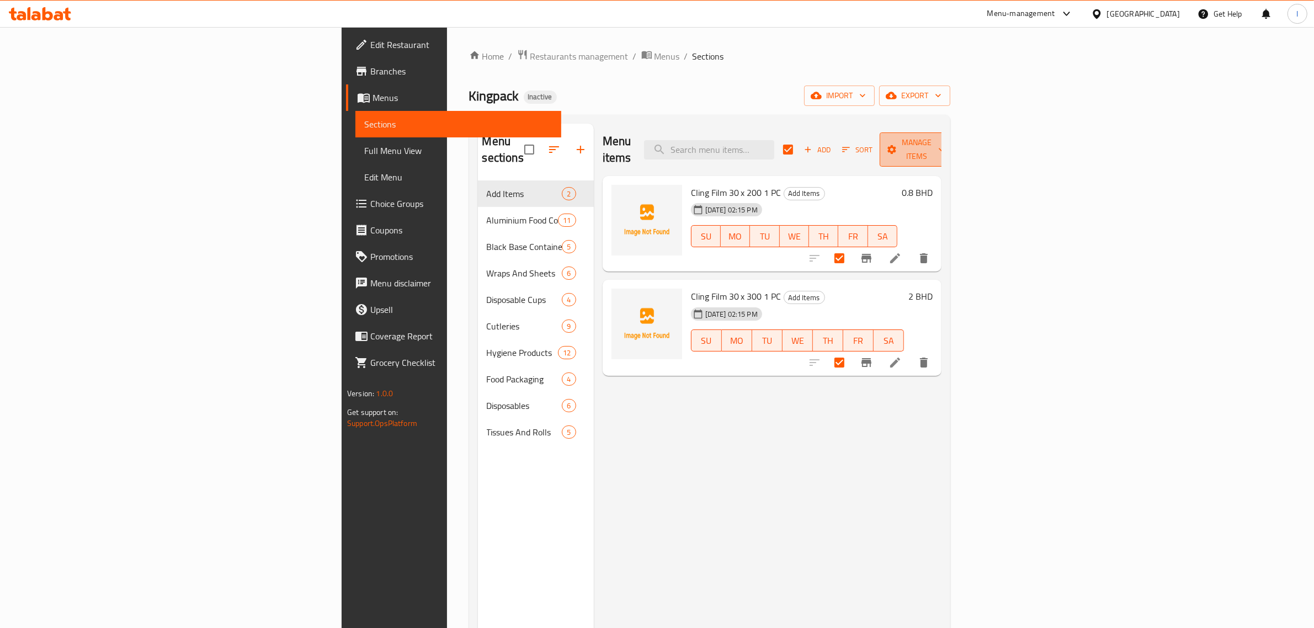
click at [945, 145] on span "Manage items" at bounding box center [916, 150] width 56 height 28
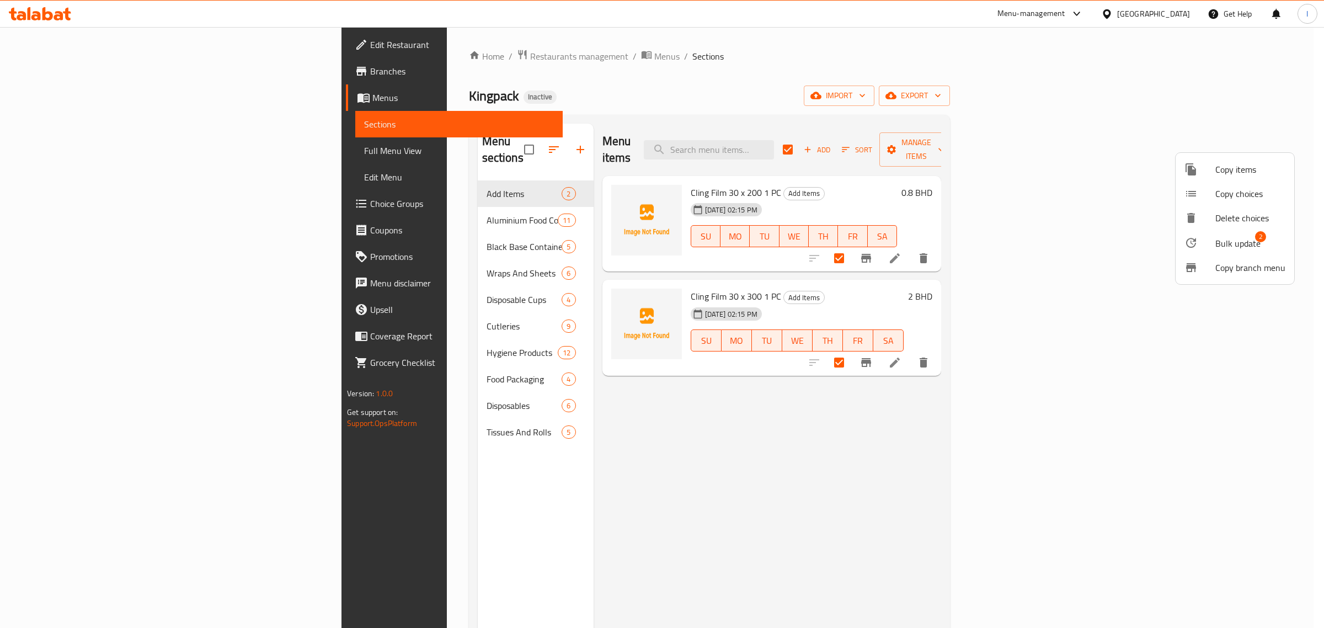
click at [1236, 240] on span "Bulk update" at bounding box center [1237, 243] width 45 height 13
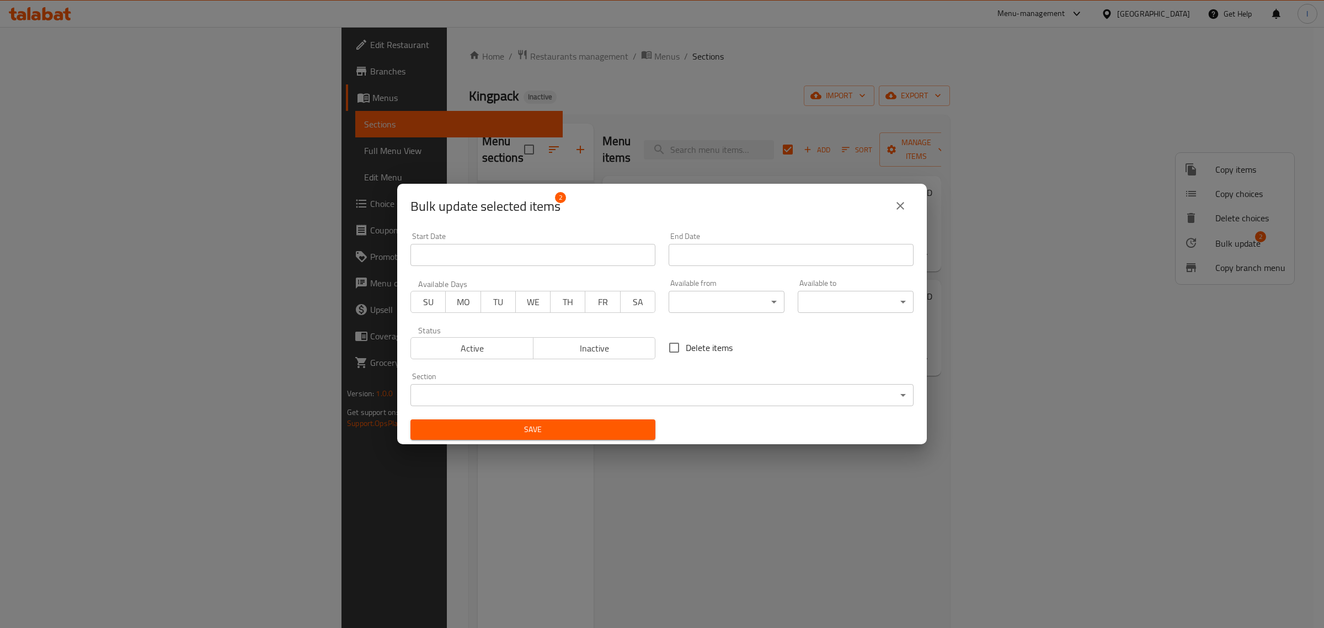
click at [563, 391] on body "​ Menu-management Bahrain Get Help I Edit Restaurant Branches Menus Sections Fu…" at bounding box center [662, 327] width 1324 height 601
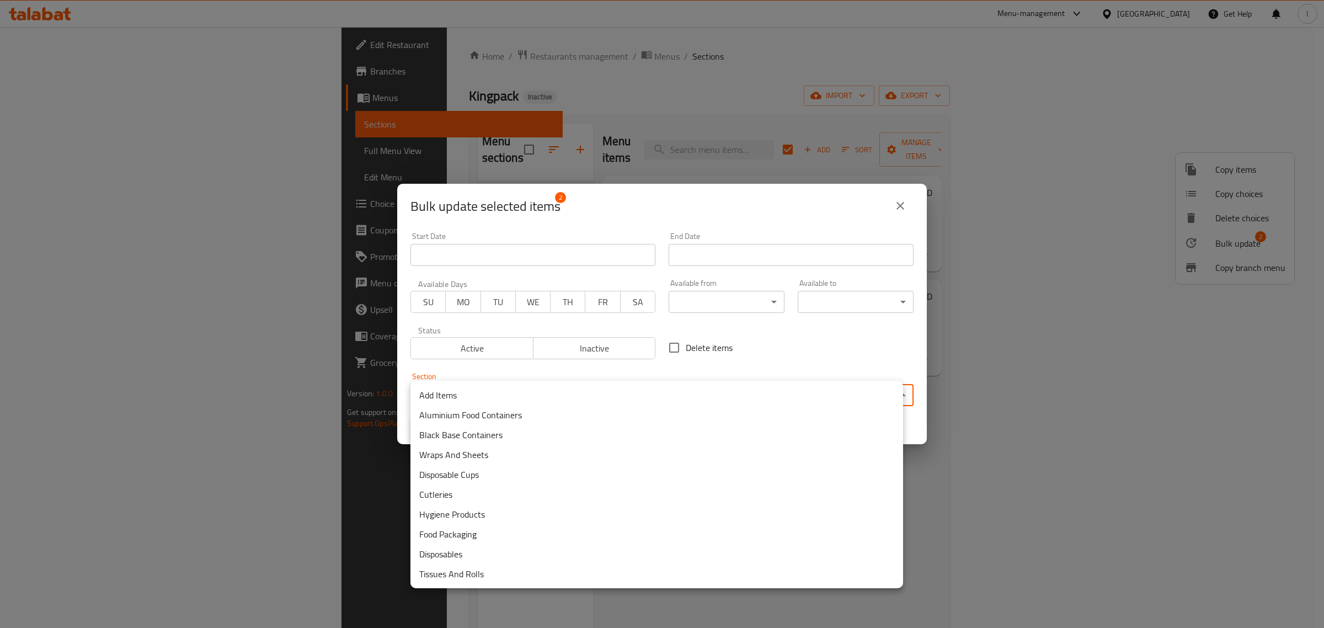
click at [467, 455] on li "Wraps And Sheets" at bounding box center [656, 455] width 493 height 20
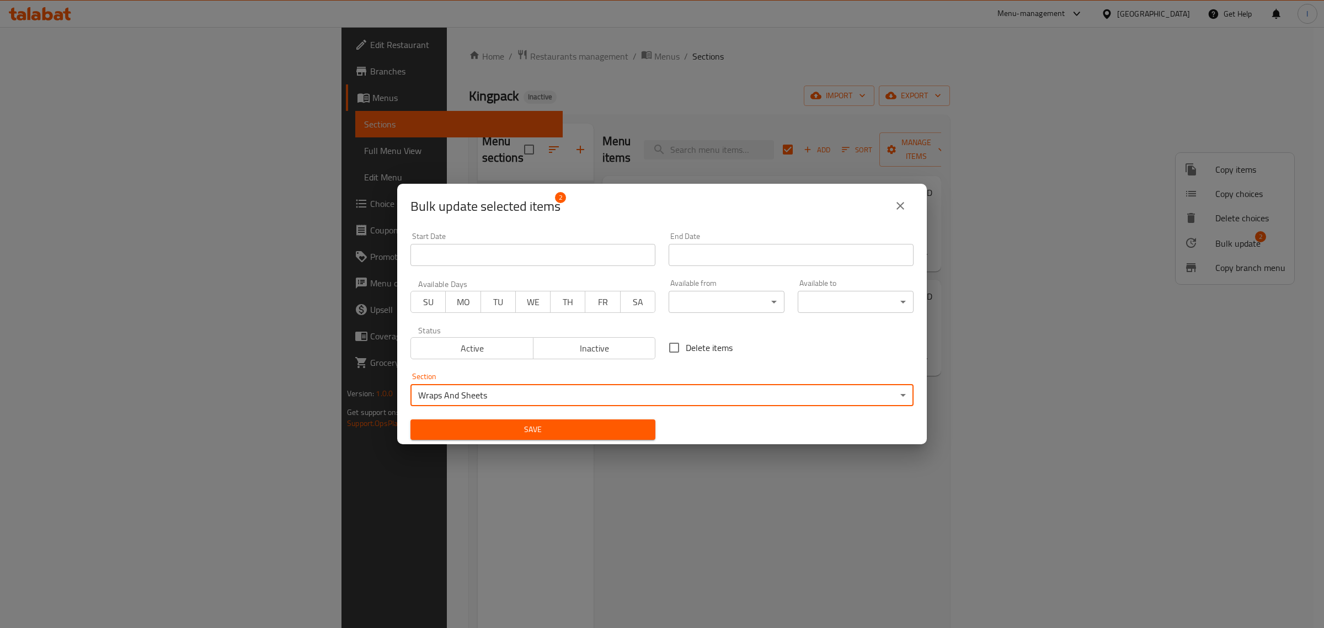
click at [591, 434] on span "Save" at bounding box center [532, 430] width 227 height 14
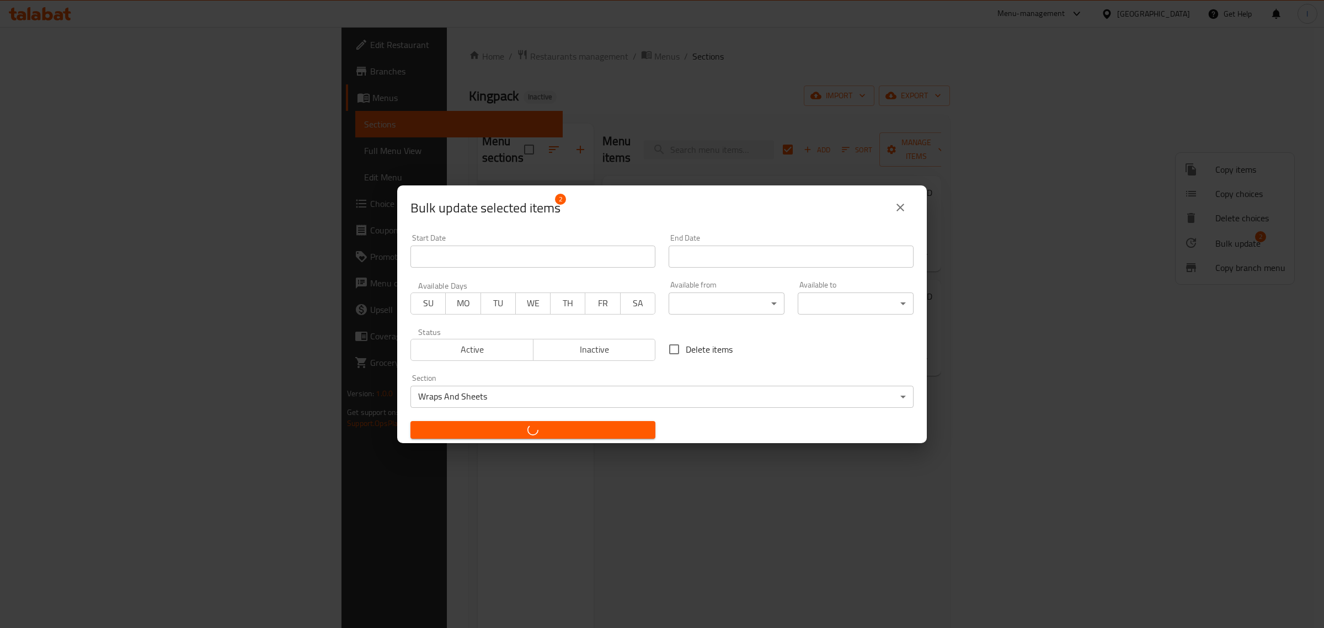
checkbox input "false"
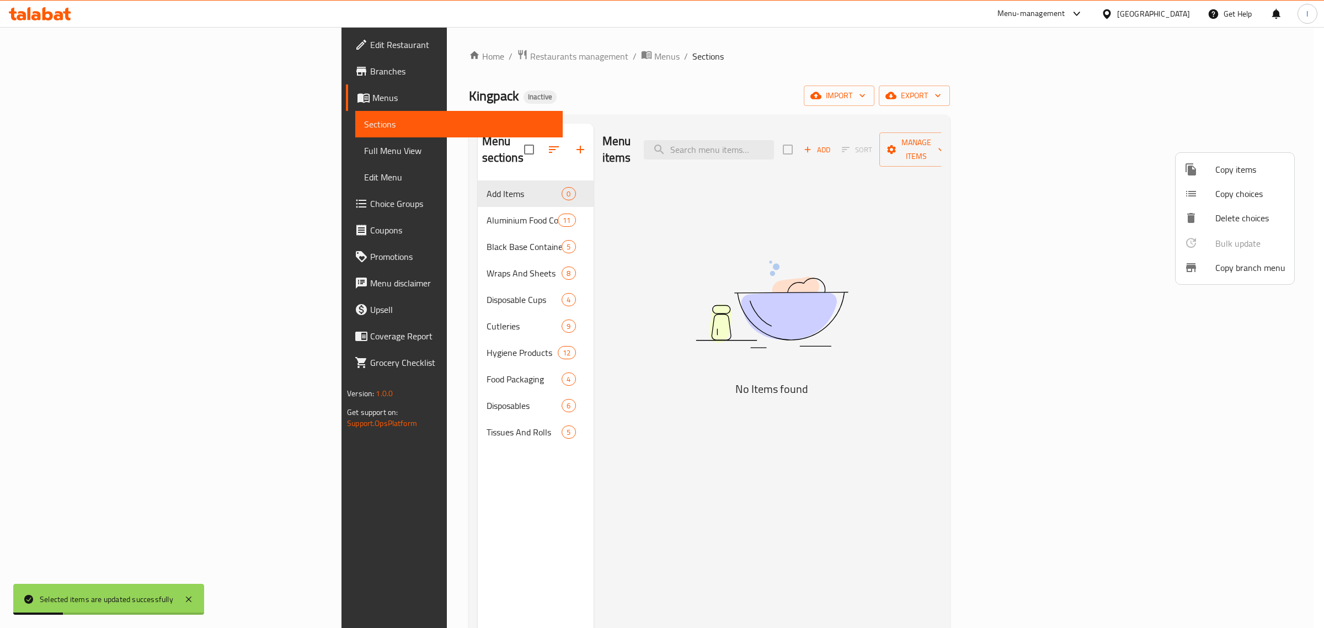
drag, startPoint x: 467, startPoint y: 141, endPoint x: 440, endPoint y: 142, distance: 27.1
click at [440, 142] on div at bounding box center [662, 314] width 1324 height 628
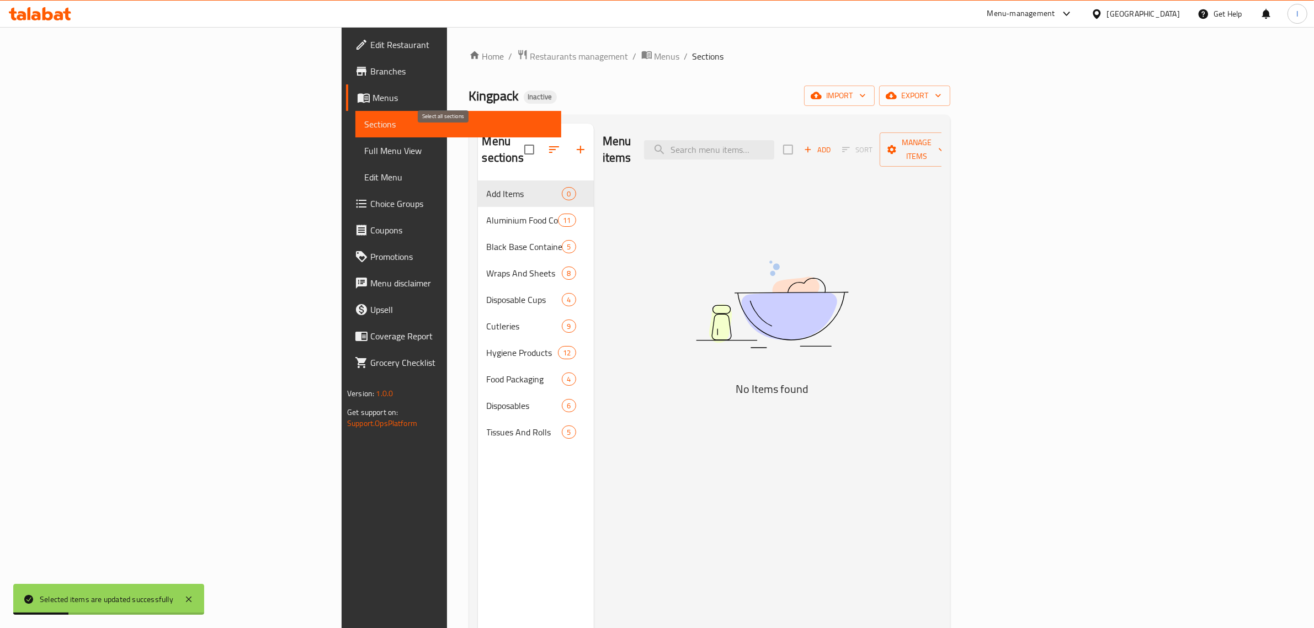
click at [518, 142] on input "checkbox" at bounding box center [529, 149] width 23 height 23
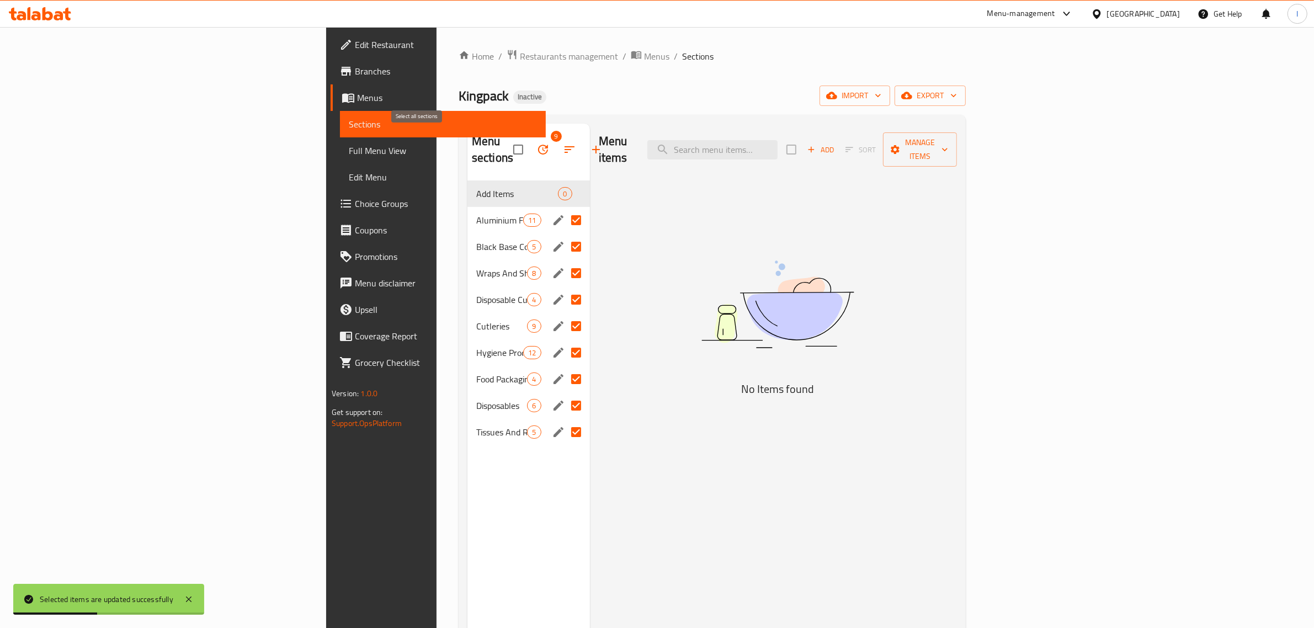
click at [506, 142] on input "checkbox" at bounding box center [517, 149] width 23 height 23
checkbox input "false"
click at [536, 143] on icon "button" at bounding box center [542, 149] width 13 height 13
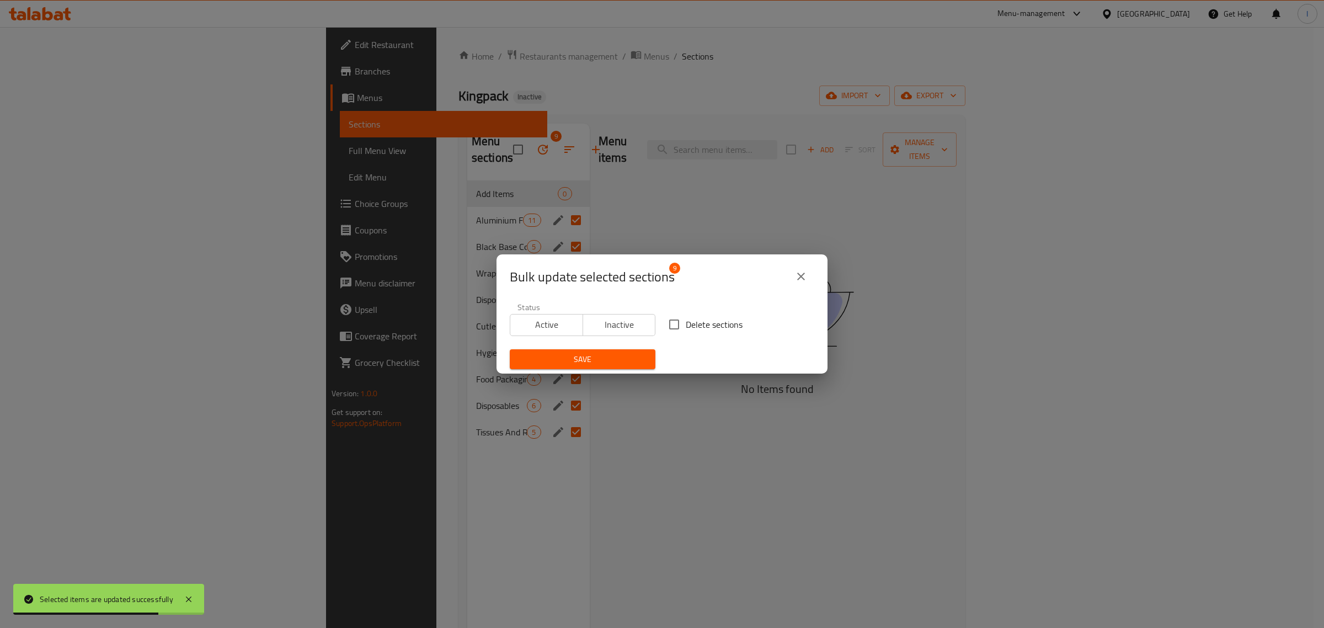
click at [803, 278] on icon "close" at bounding box center [801, 277] width 8 height 8
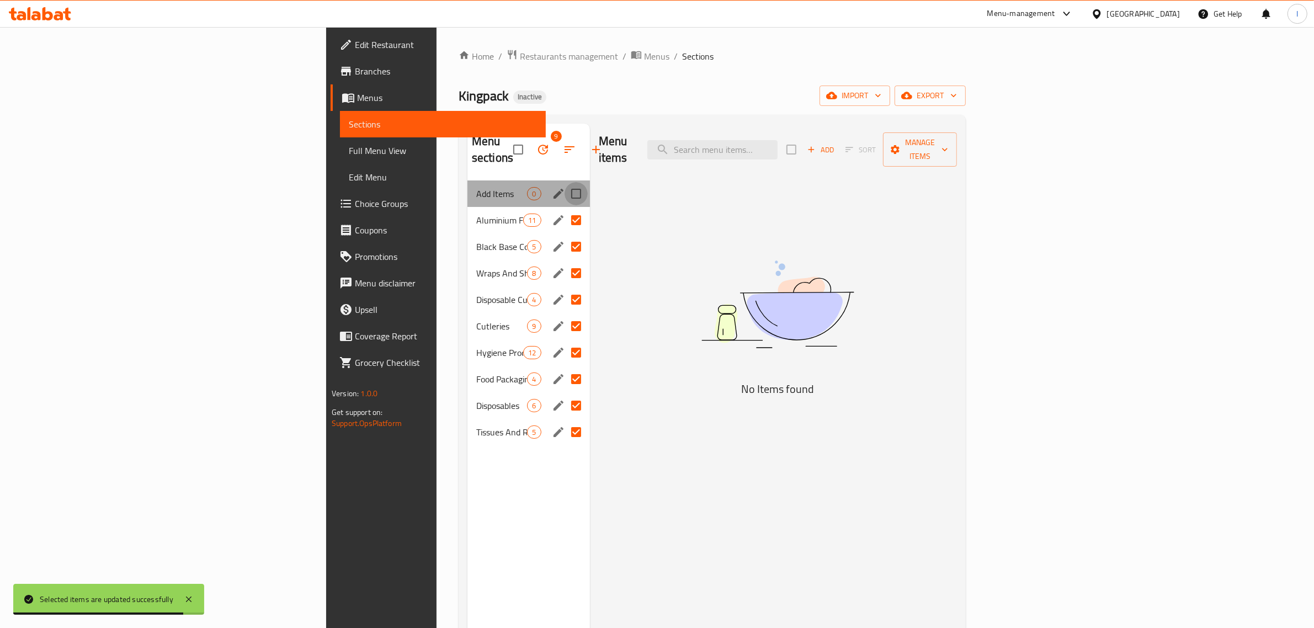
click at [564, 182] on input "Menu sections" at bounding box center [575, 193] width 23 height 23
checkbox input "true"
click at [506, 138] on input "checkbox" at bounding box center [517, 149] width 23 height 23
checkbox input "false"
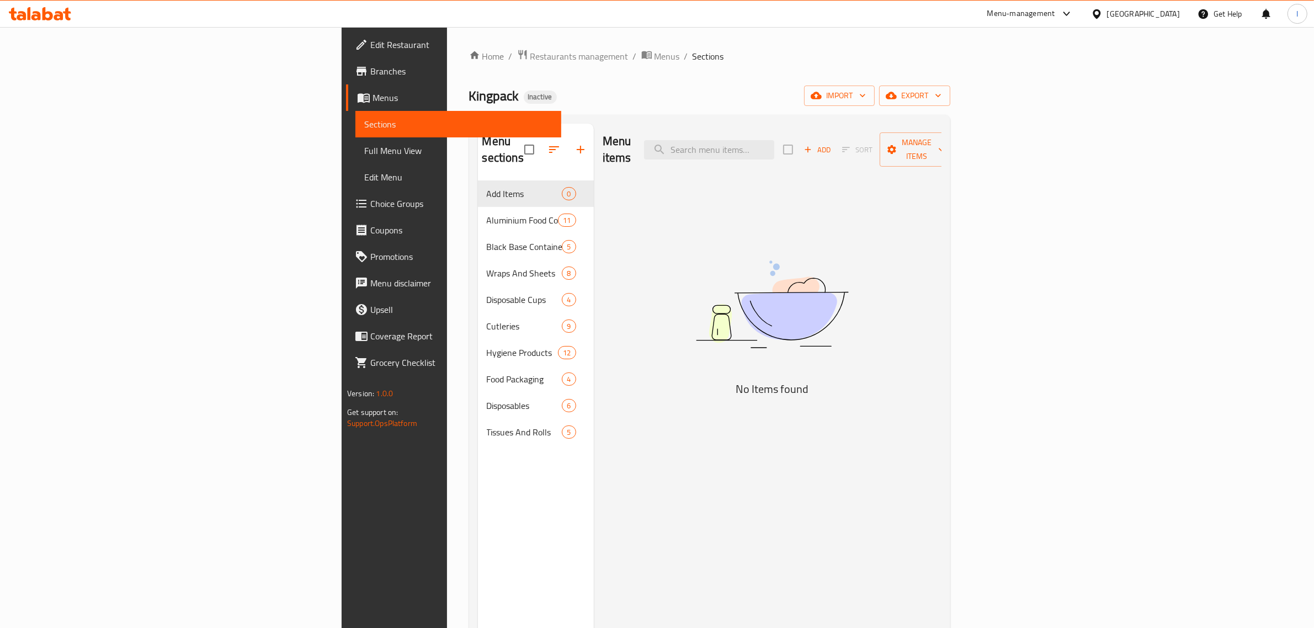
click at [594, 223] on div "Menu items Add Sort Manage items No Items found" at bounding box center [768, 438] width 348 height 628
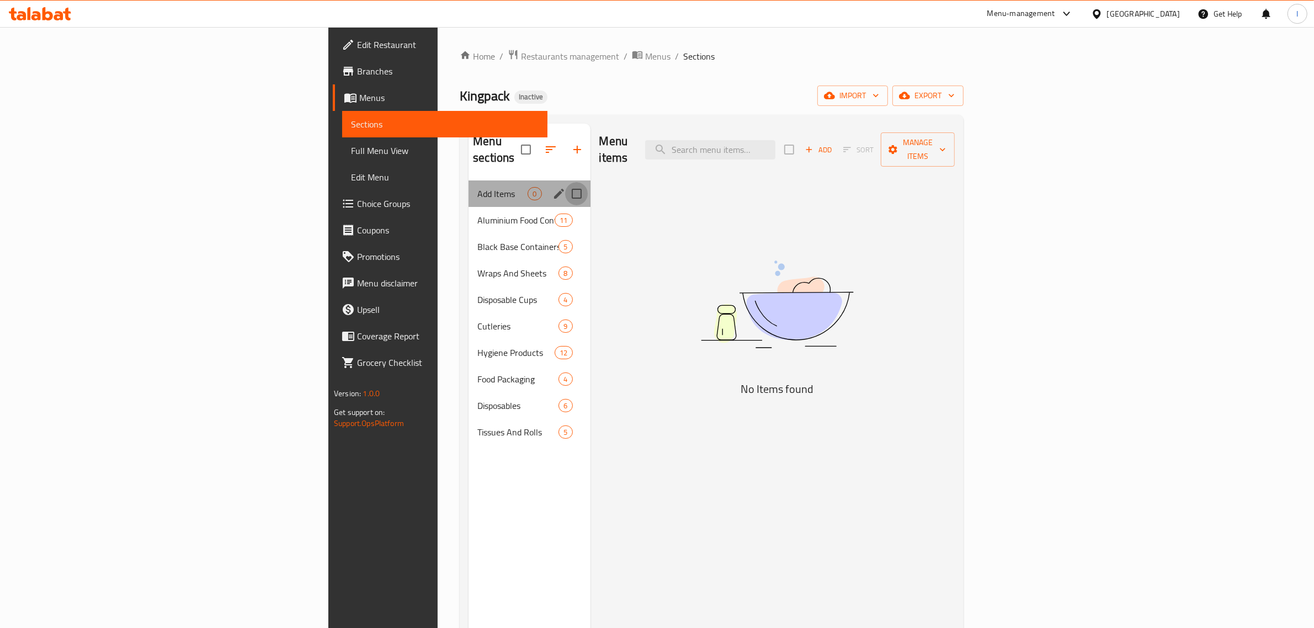
click at [565, 182] on input "Menu sections" at bounding box center [576, 193] width 23 height 23
checkbox input "true"
click at [554, 189] on icon "edit" at bounding box center [559, 194] width 10 height 10
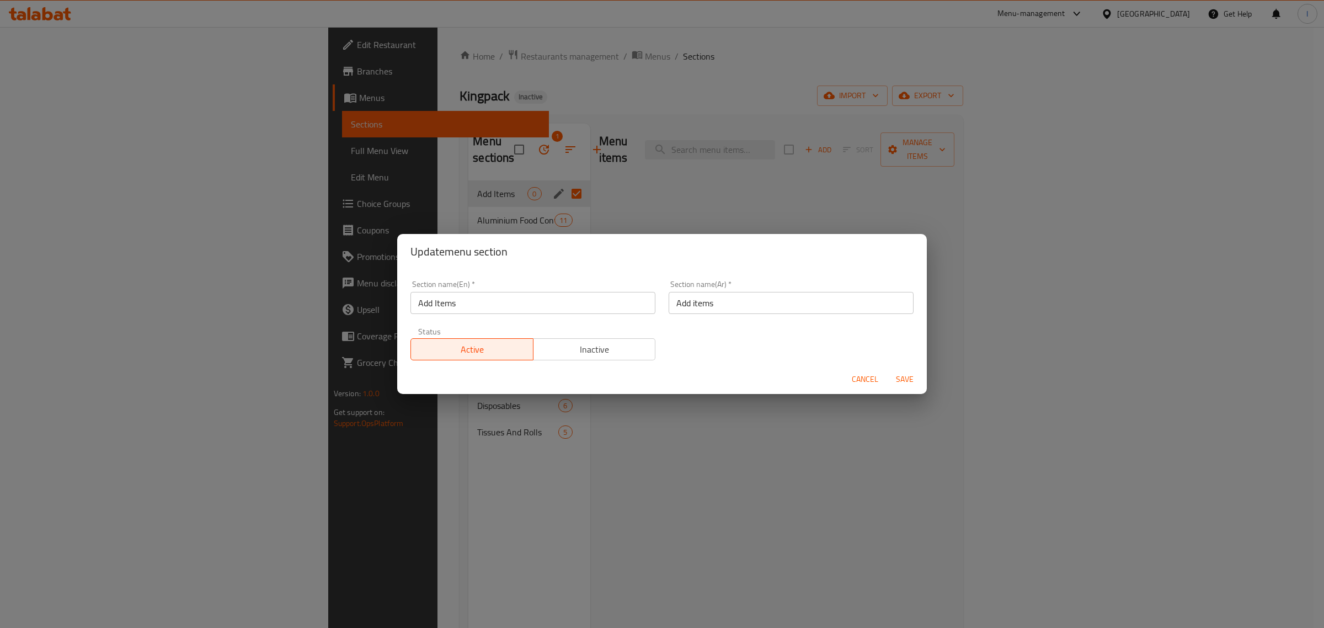
click at [861, 375] on span "Cancel" at bounding box center [865, 379] width 26 height 14
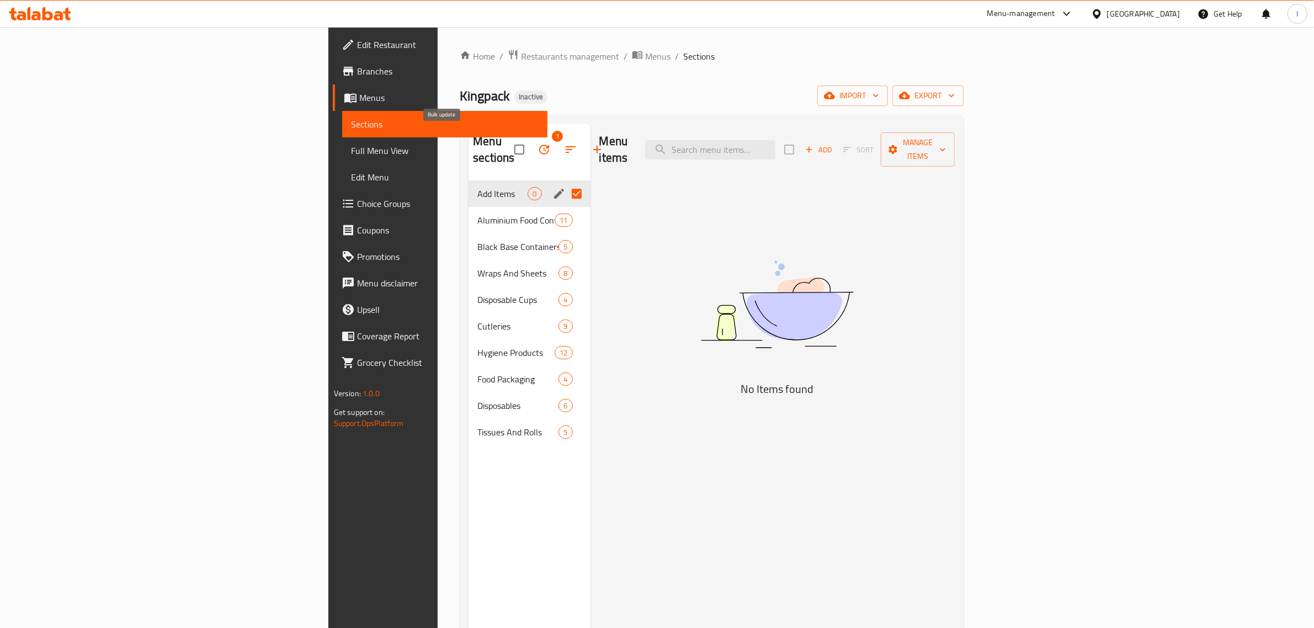
click at [539, 145] on icon "button" at bounding box center [544, 150] width 10 height 10
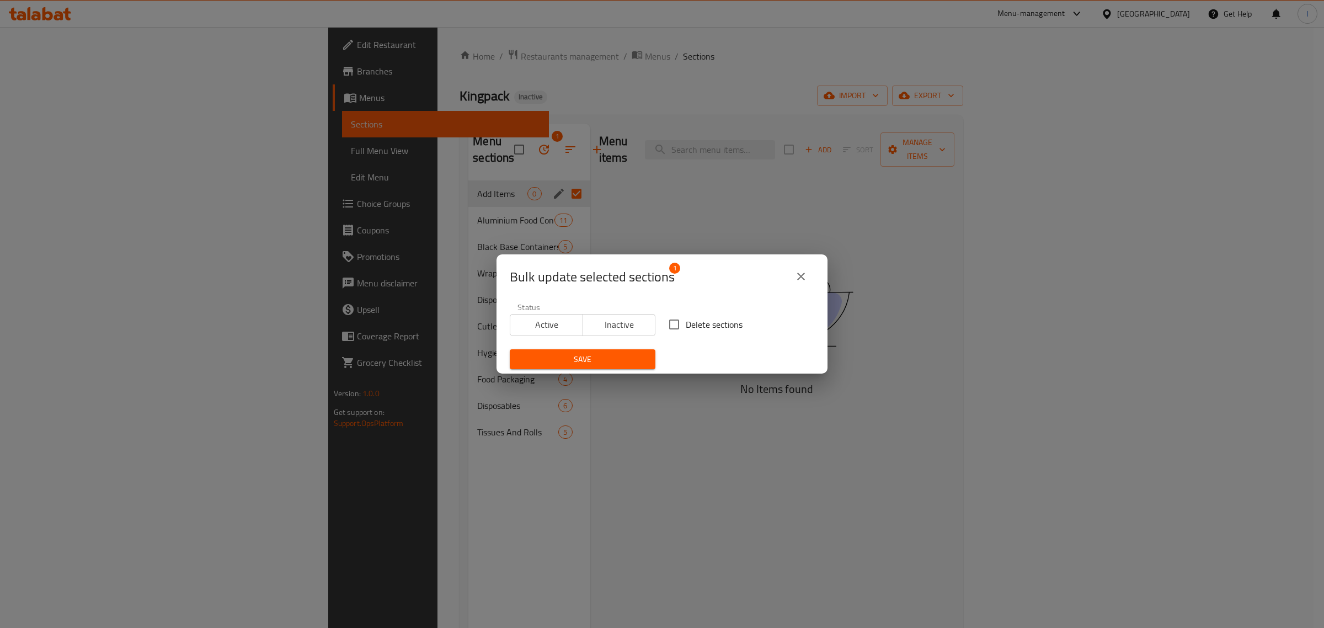
click at [676, 322] on input "Delete sections" at bounding box center [674, 324] width 23 height 23
checkbox input "true"
click at [582, 358] on span "Save" at bounding box center [583, 360] width 128 height 14
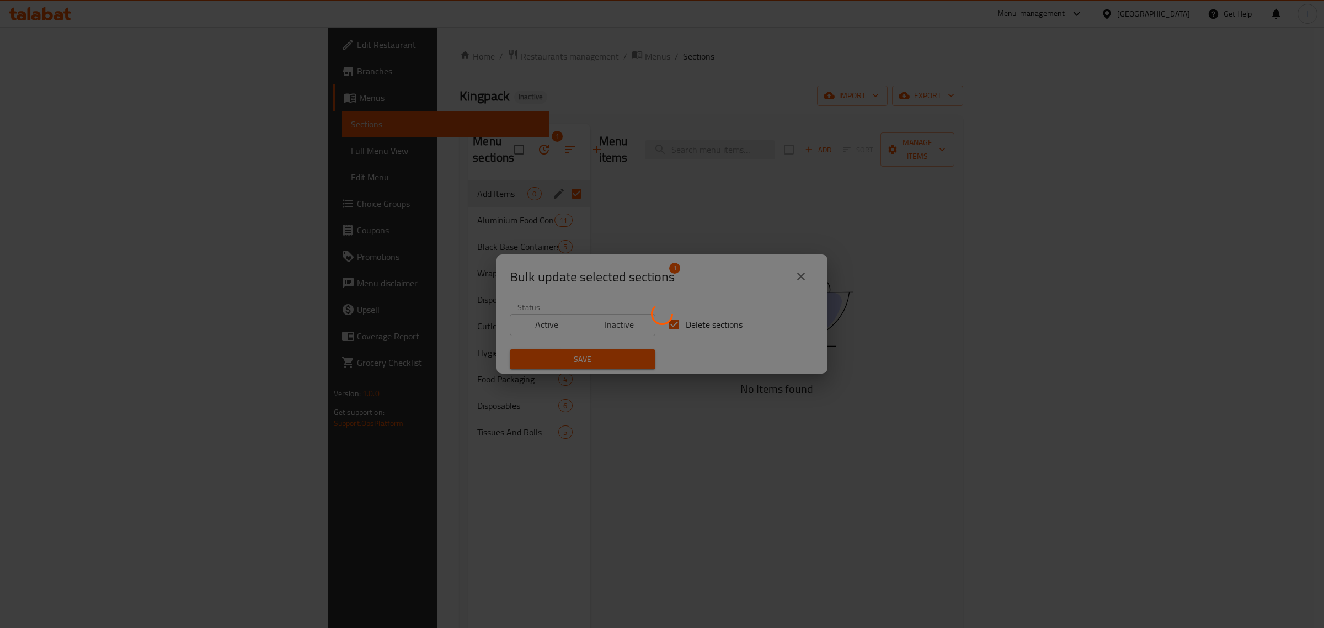
checkbox input "false"
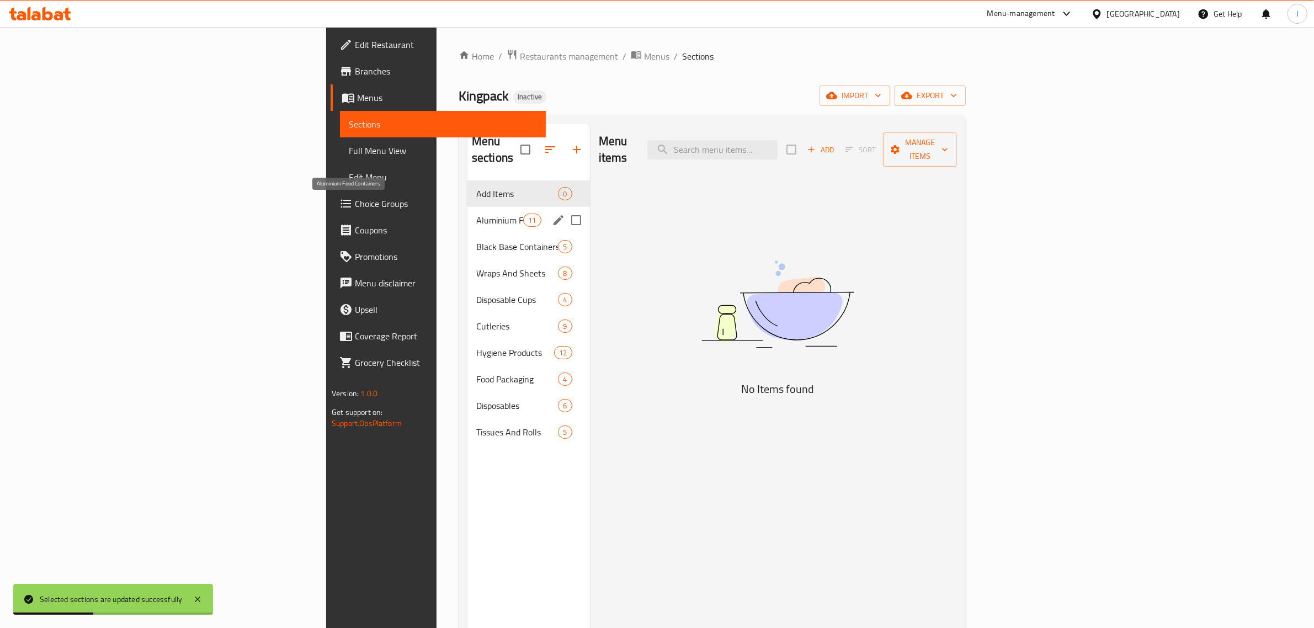
click at [476, 214] on span "Aluminium Food Containers" at bounding box center [499, 220] width 47 height 13
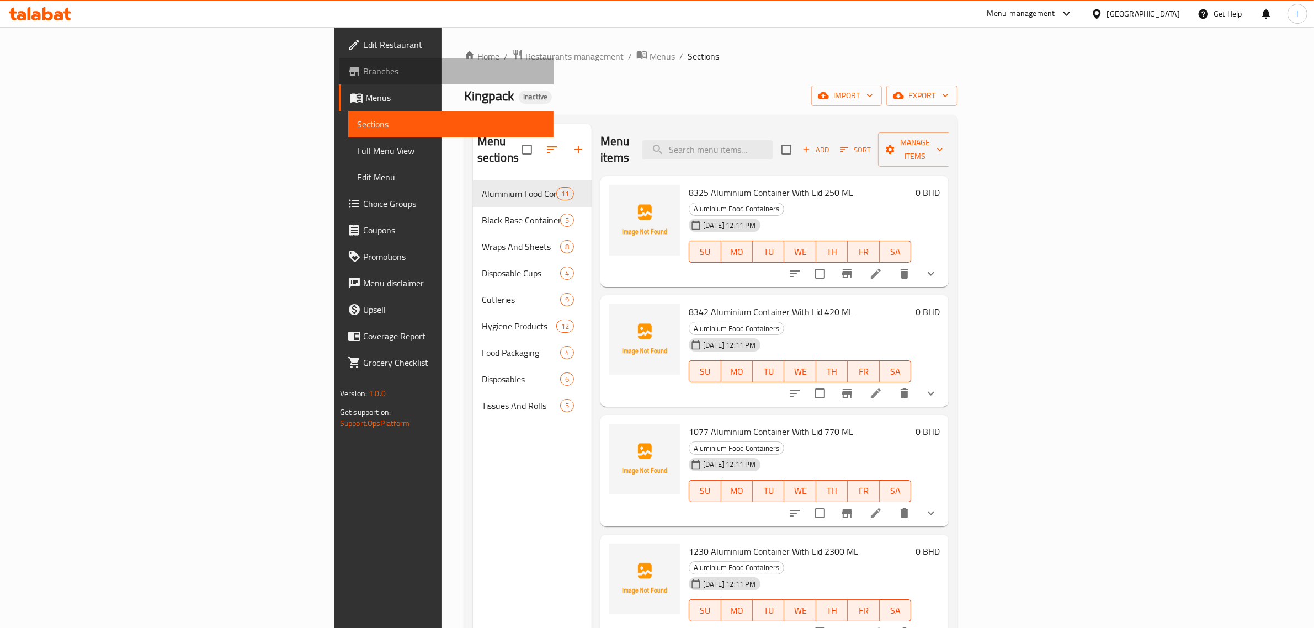
click at [363, 73] on span "Branches" at bounding box center [454, 71] width 182 height 13
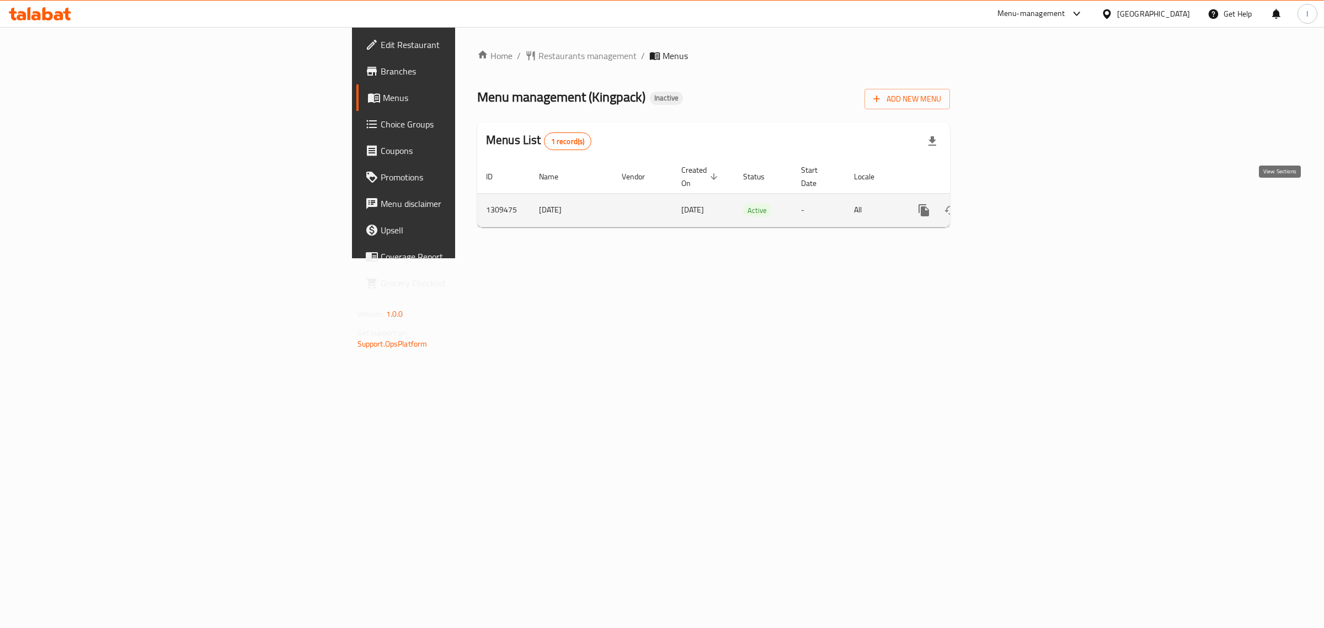
click at [1010, 204] on icon "enhanced table" at bounding box center [1003, 210] width 13 height 13
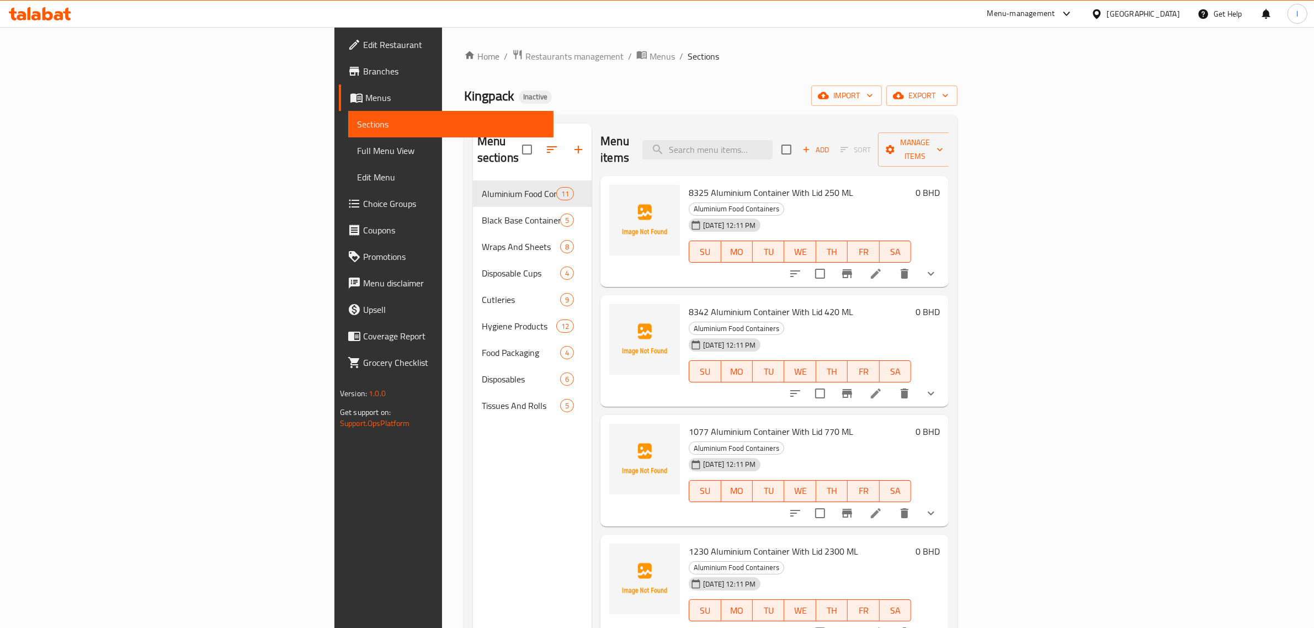
click at [357, 153] on span "Full Menu View" at bounding box center [451, 150] width 188 height 13
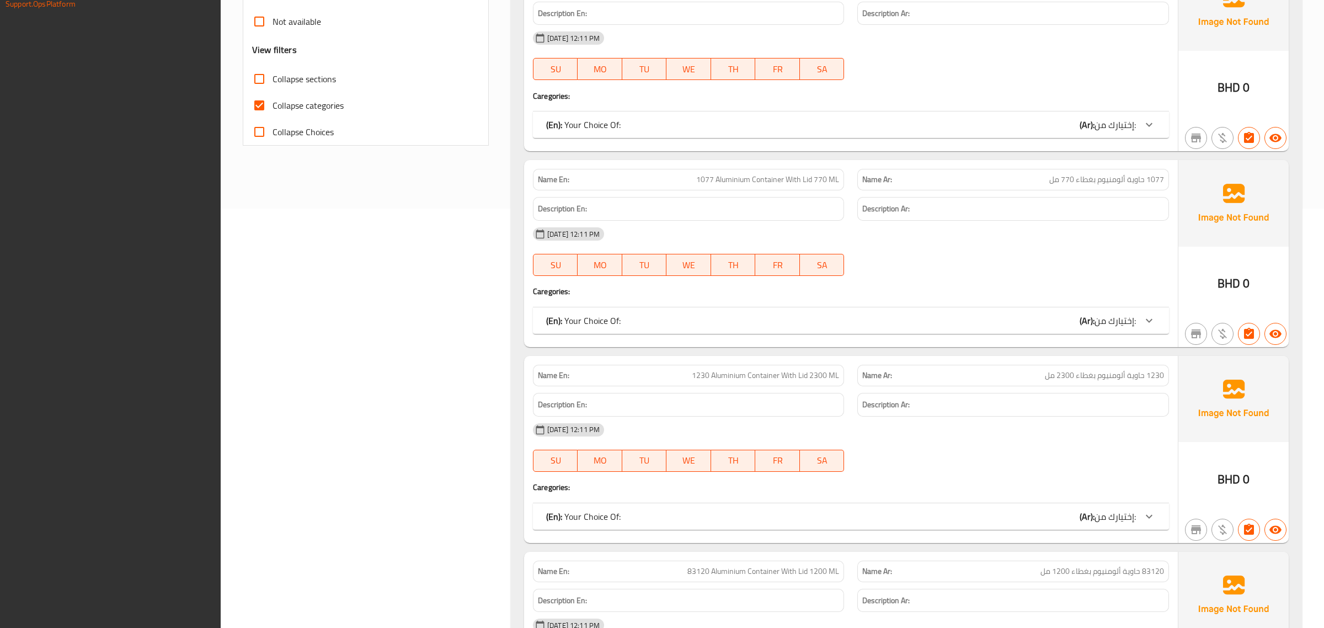
scroll to position [205, 0]
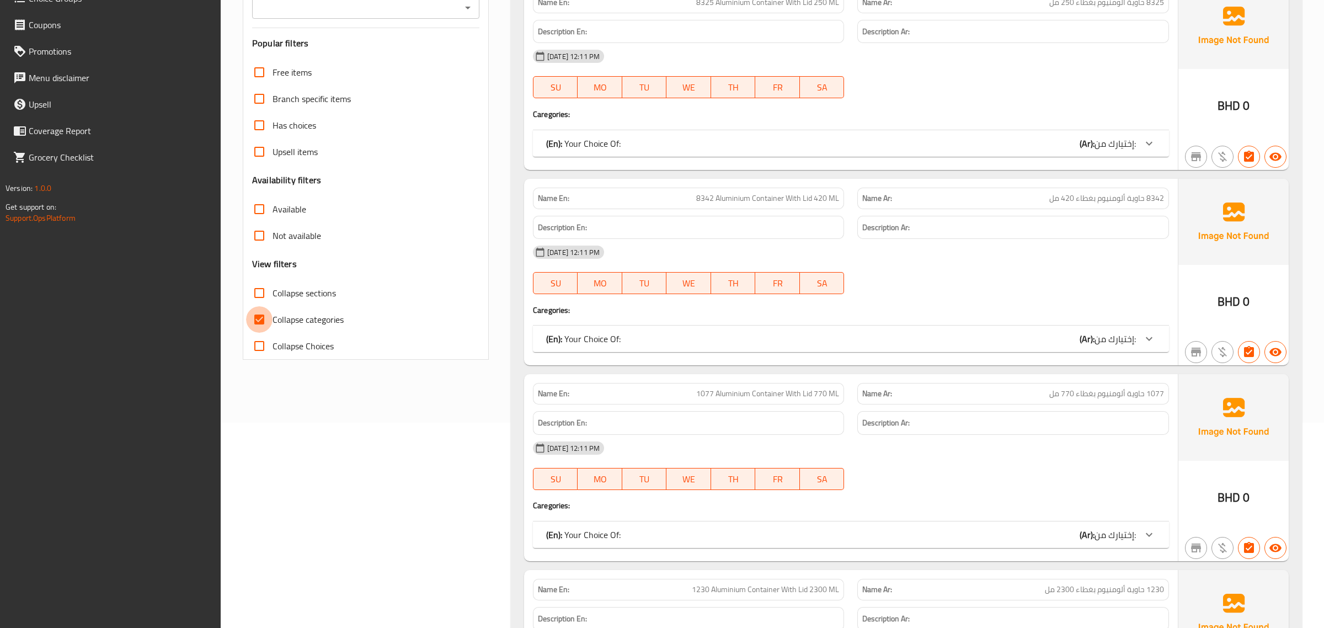
click at [259, 316] on input "Collapse categories" at bounding box center [259, 319] width 26 height 26
checkbox input "false"
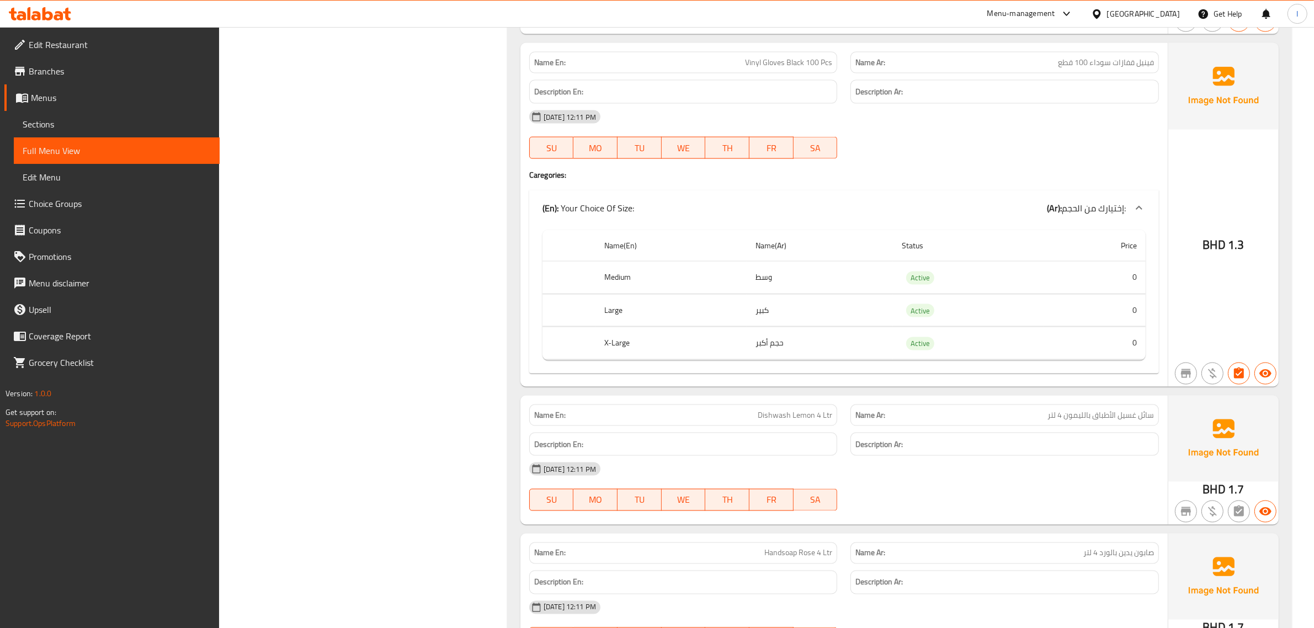
scroll to position [7411, 0]
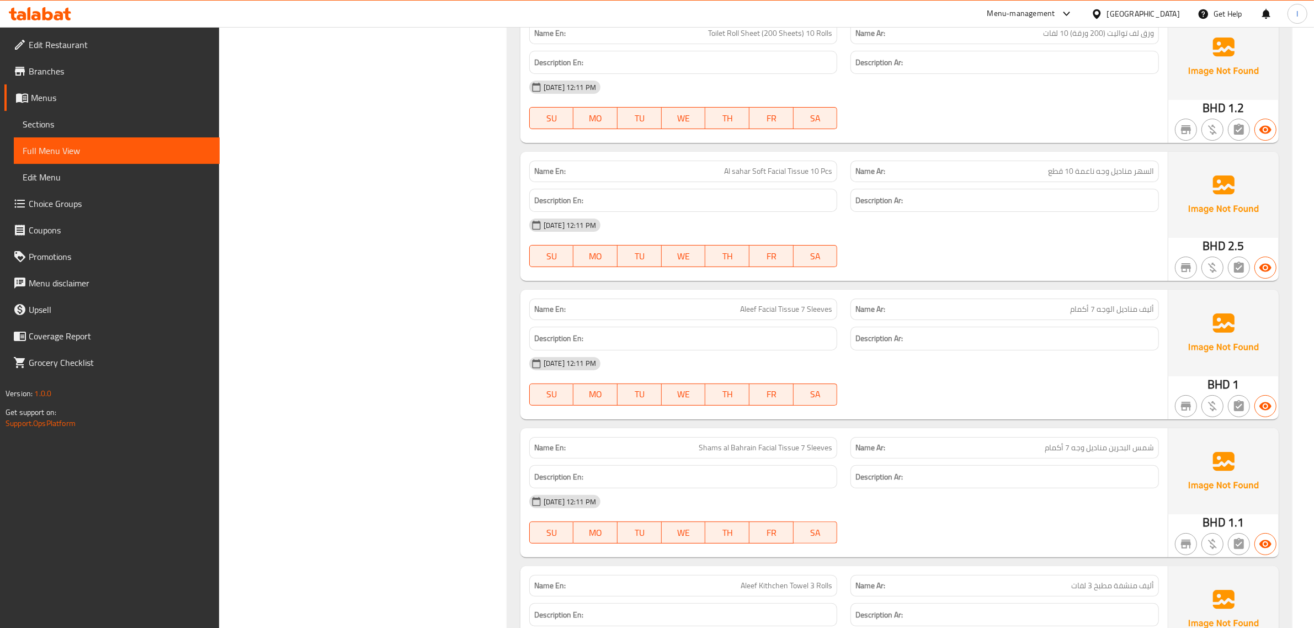
scroll to position [10859, 0]
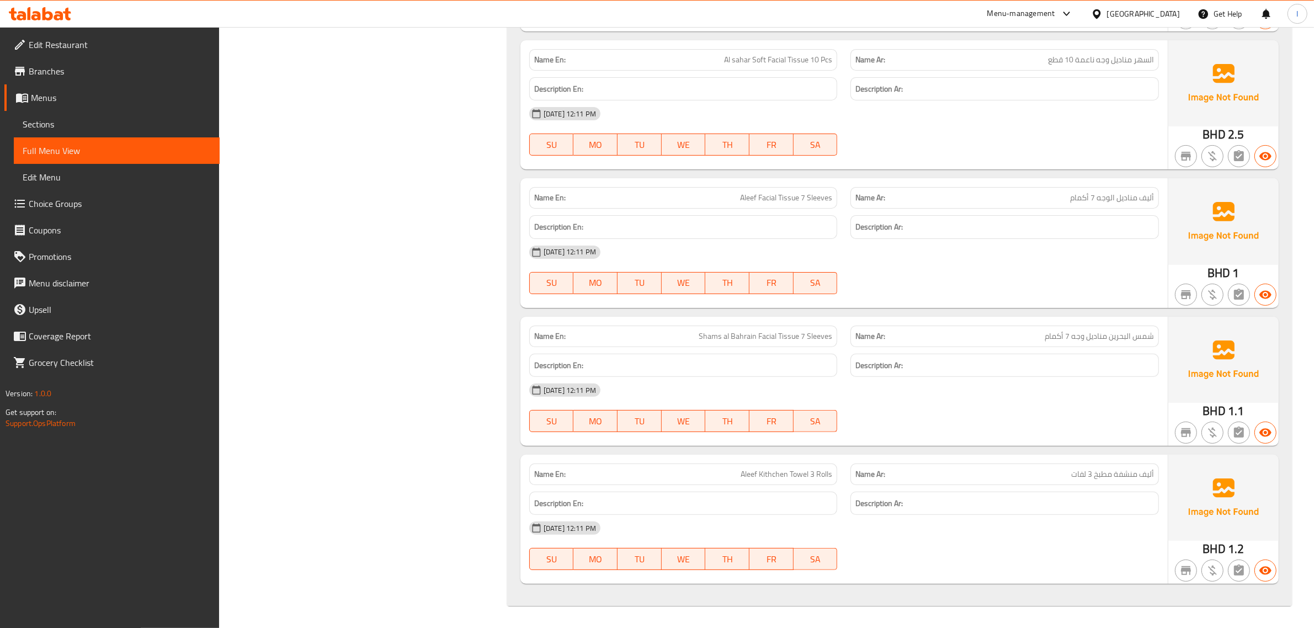
click at [814, 334] on span "Shams al Bahrain Facial Tissue 7 Sleeves" at bounding box center [765, 336] width 134 height 12
copy span "Shams al Bahrain Facial Tissue 7 Sleeves"
click at [1060, 476] on p "Name Ar: أليف منشفة مطبخ 3 لفات" at bounding box center [1004, 474] width 298 height 12
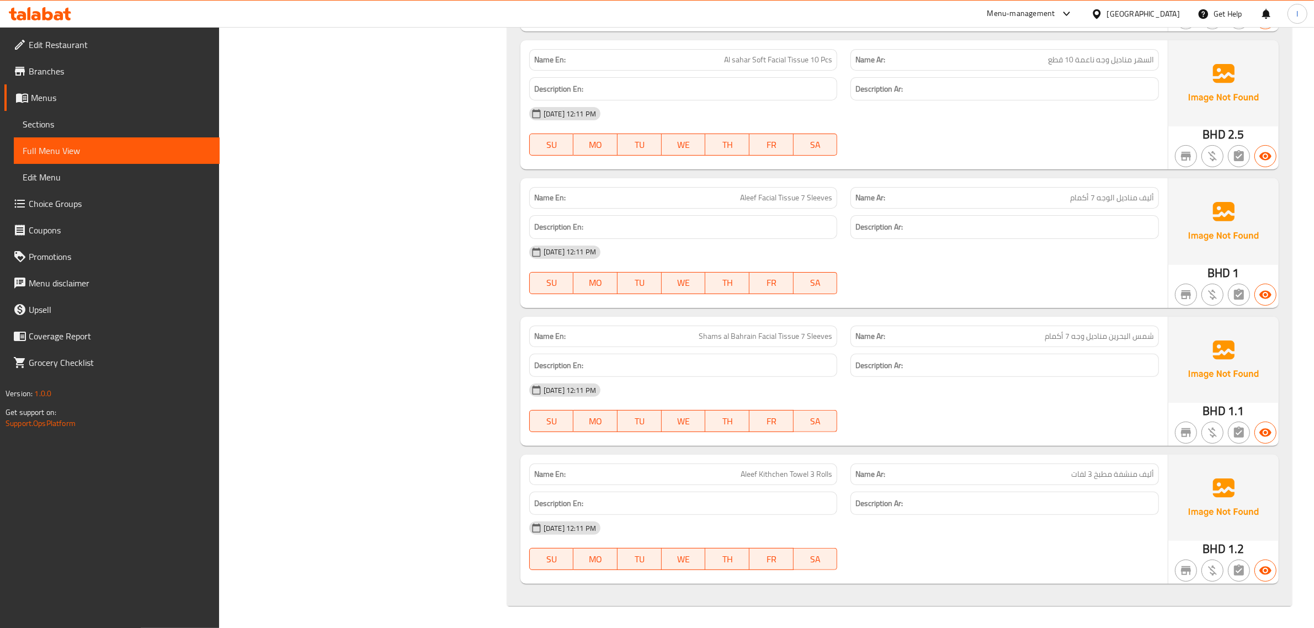
click at [825, 476] on span "Aleef Kithchen Towel 3 Rolls" at bounding box center [786, 474] width 92 height 12
copy span "Rolls"
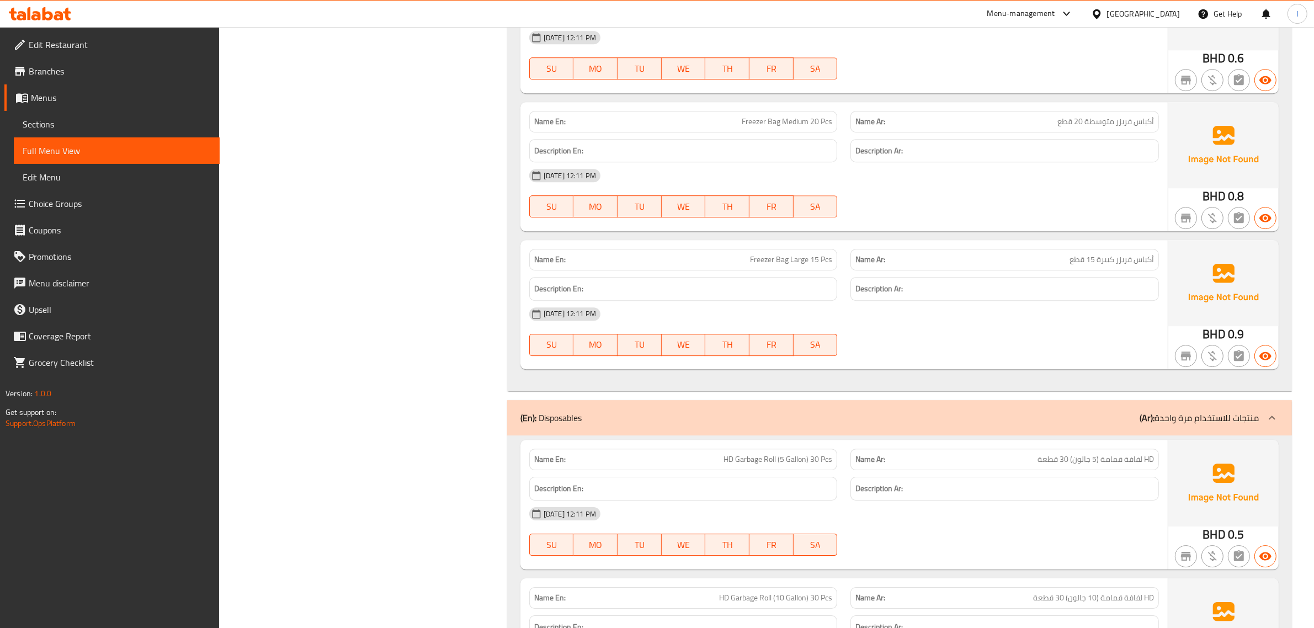
scroll to position [9411, 0]
click at [67, 45] on span "Edit Restaurant" at bounding box center [120, 44] width 182 height 13
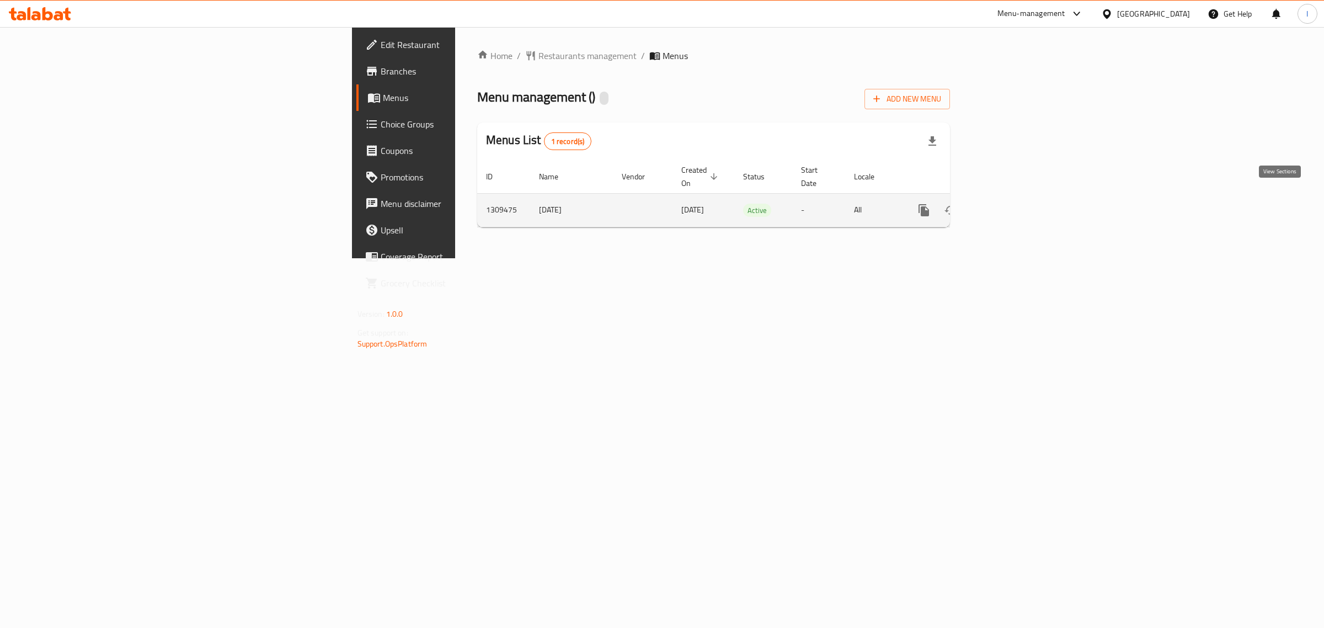
click at [1010, 204] on icon "enhanced table" at bounding box center [1003, 210] width 13 height 13
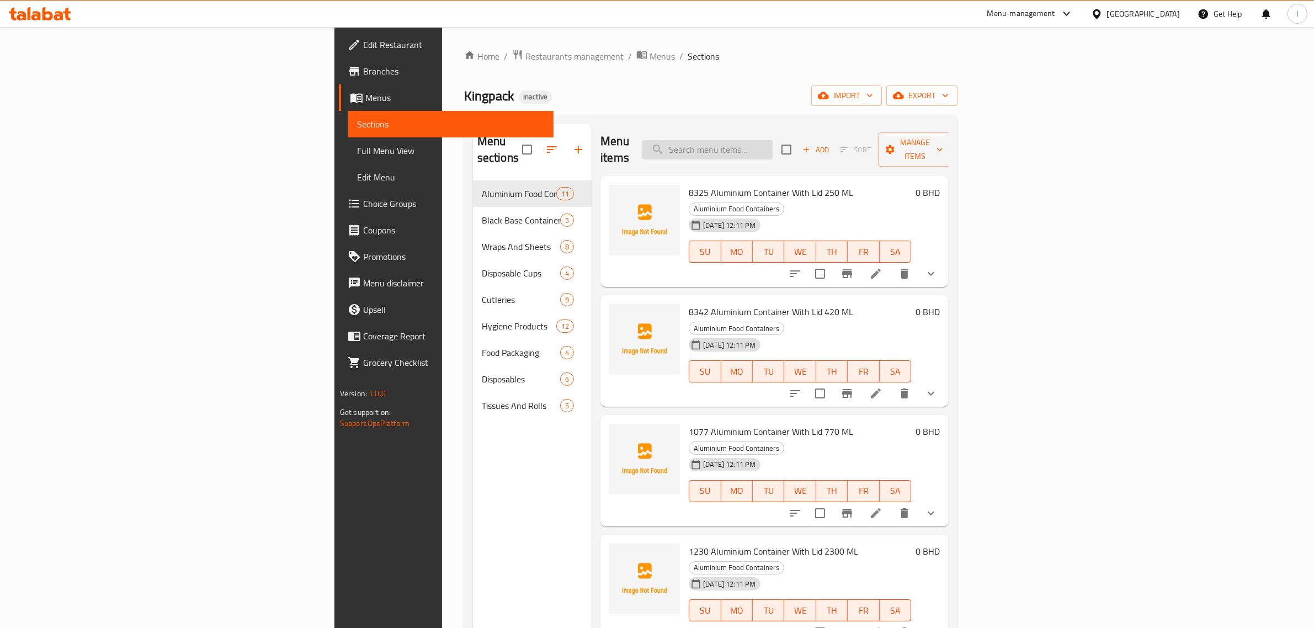
click at [772, 145] on input "search" at bounding box center [707, 149] width 130 height 19
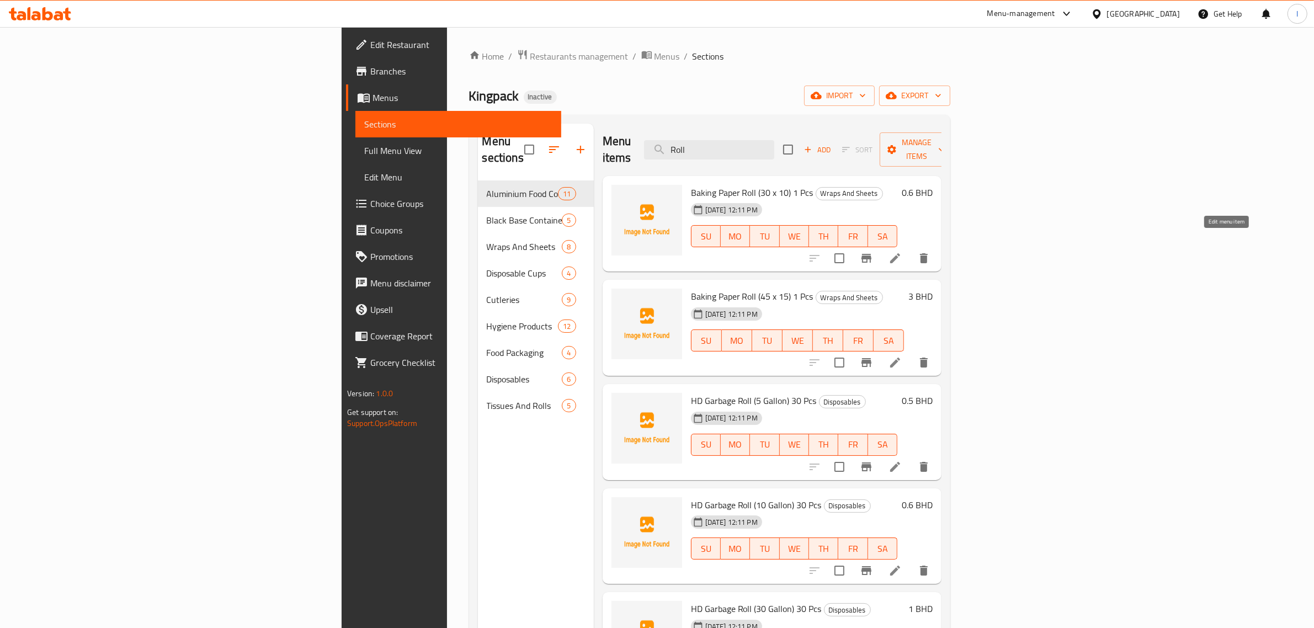
type input "Roll"
click at [902, 252] on icon at bounding box center [894, 258] width 13 height 13
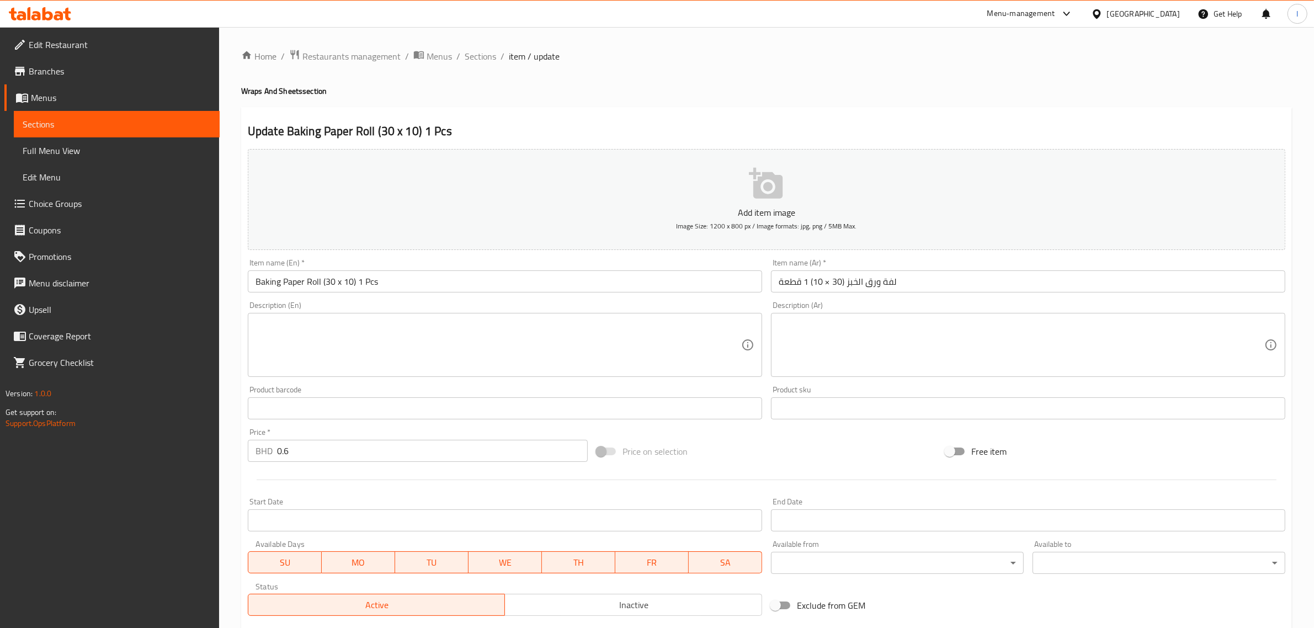
click at [887, 282] on input "لفة ورق الخبز (30 × 10) 1 قطعة" at bounding box center [1028, 281] width 514 height 22
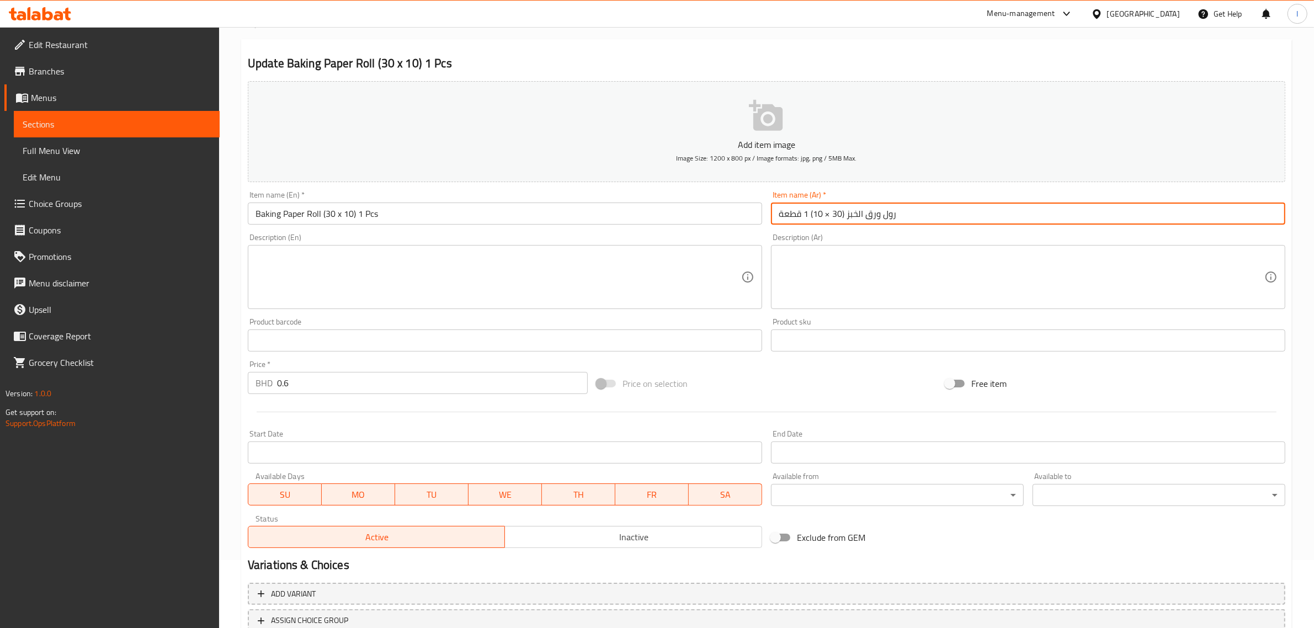
scroll to position [150, 0]
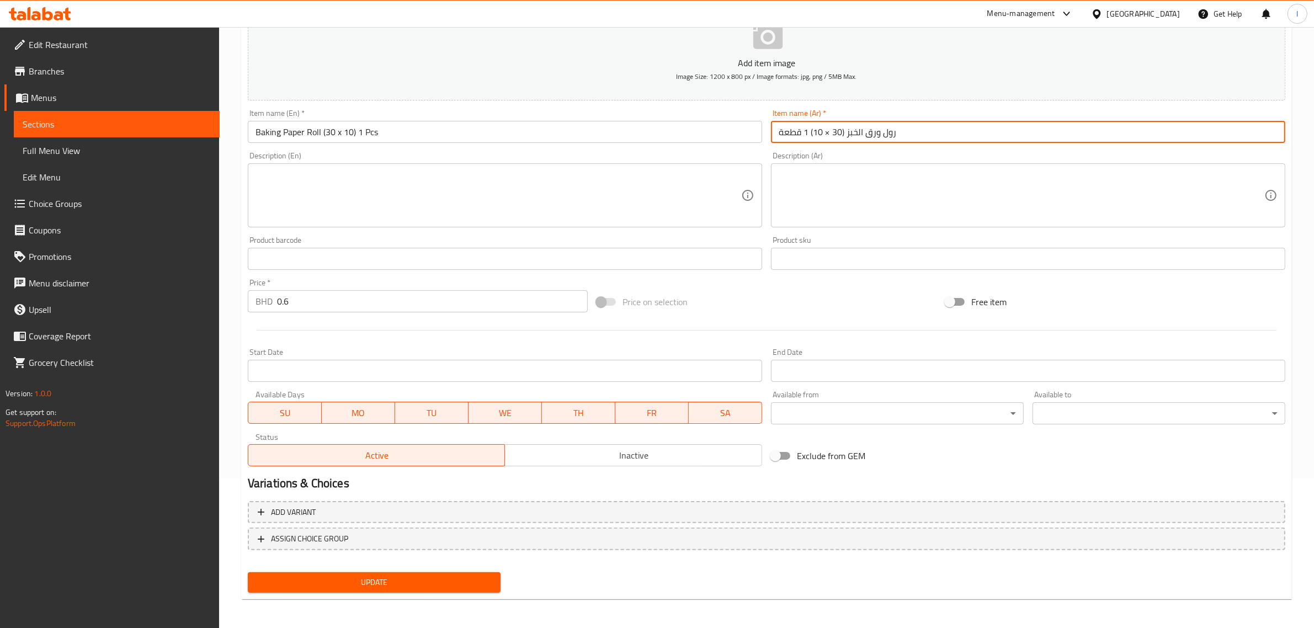
click at [396, 577] on div "Add item image Image Size: 1200 x 800 px / Image formats: jpg, png / 5MB Max. I…" at bounding box center [766, 296] width 1046 height 602
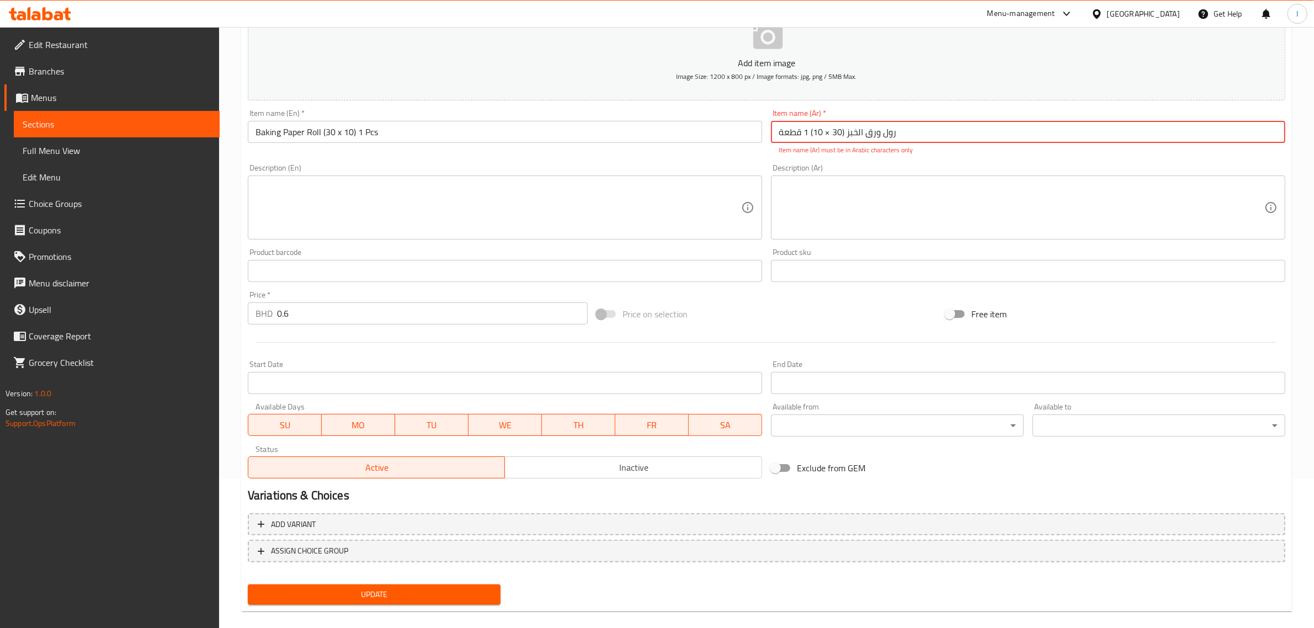
click at [828, 136] on input "رول ورق الخبز (30 × 10) 1 قطعة" at bounding box center [1028, 132] width 514 height 22
type input "رول ورق الخبز (30 * 10) 1 قطعة"
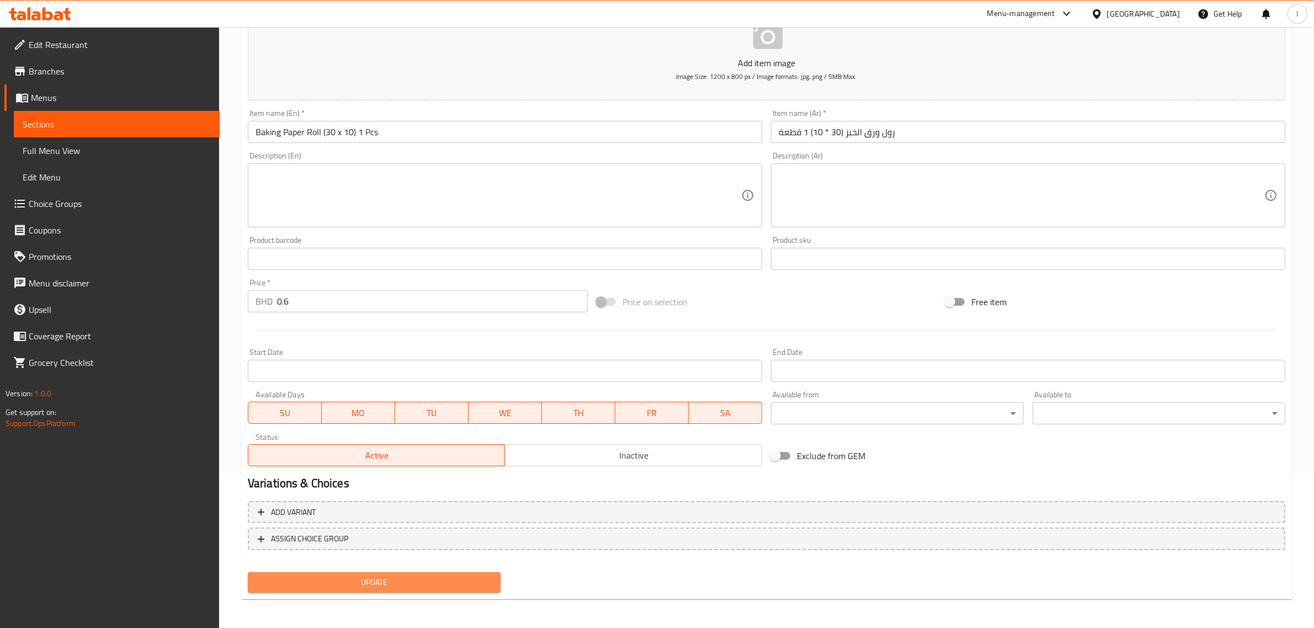
click at [370, 588] on button "Update" at bounding box center [374, 582] width 253 height 20
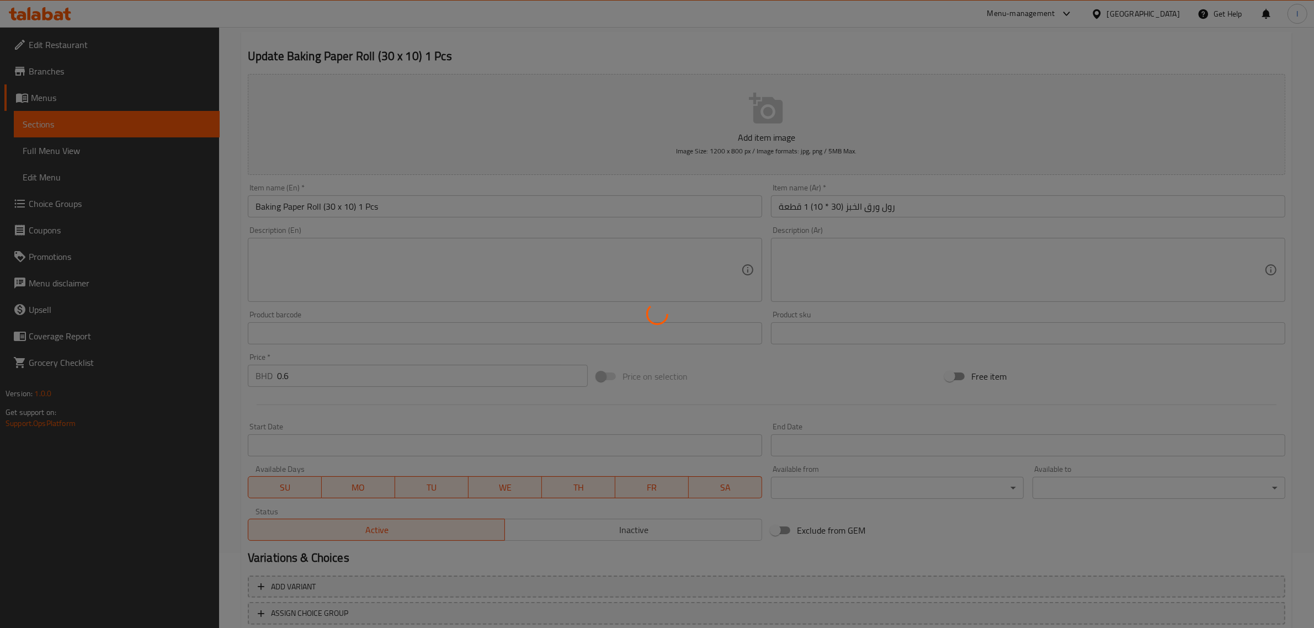
scroll to position [0, 0]
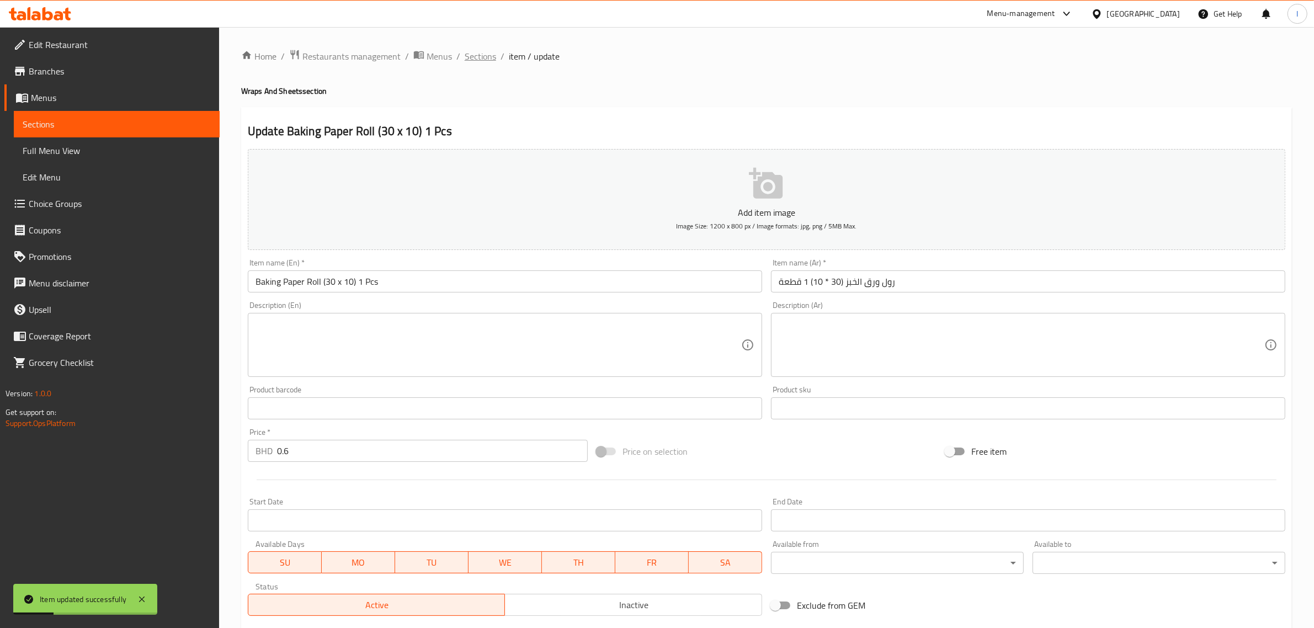
click at [483, 58] on span "Sections" at bounding box center [480, 56] width 31 height 13
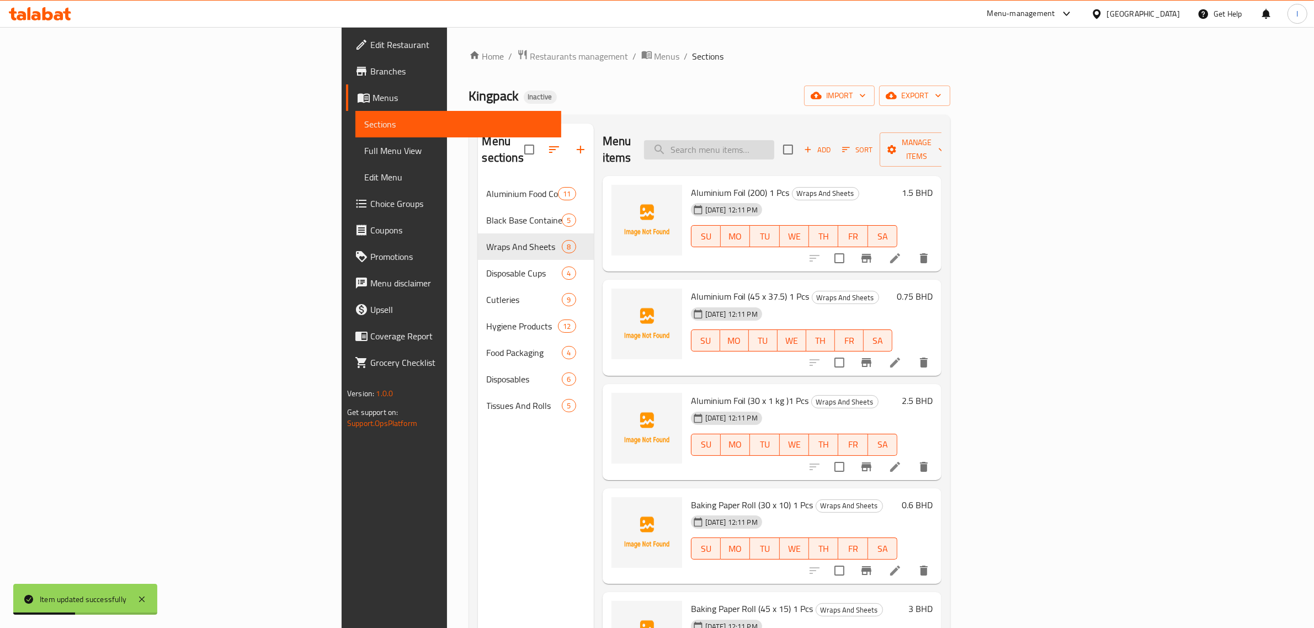
click at [774, 142] on input "search" at bounding box center [709, 149] width 130 height 19
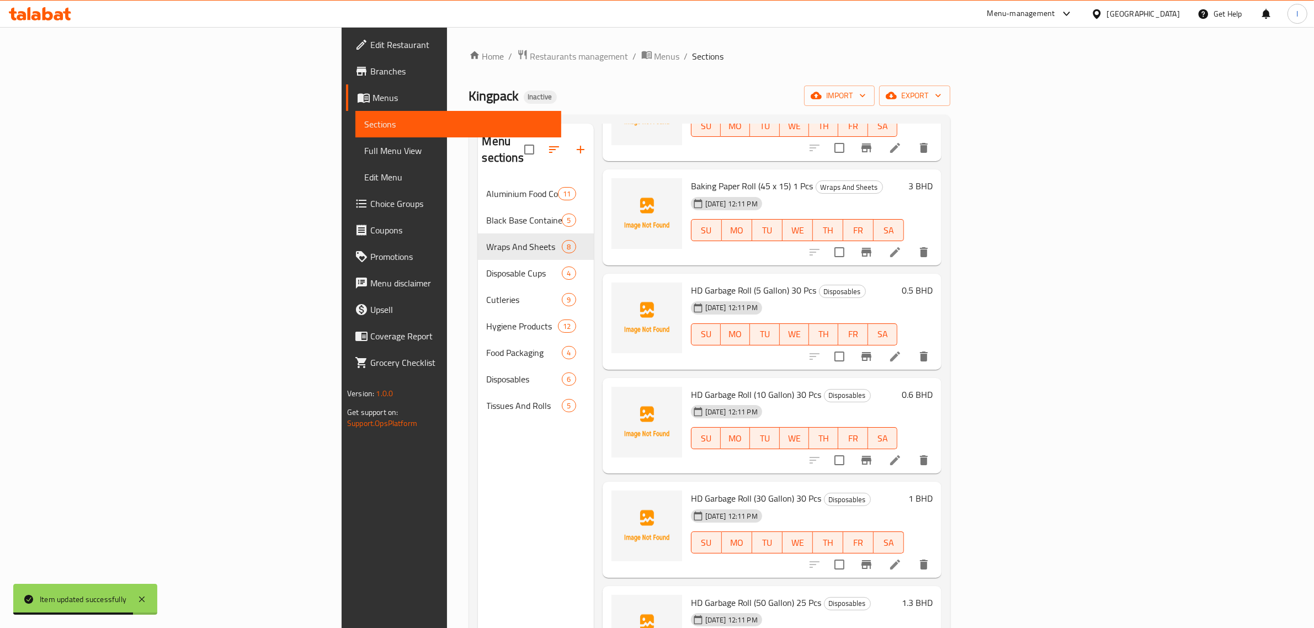
scroll to position [69, 0]
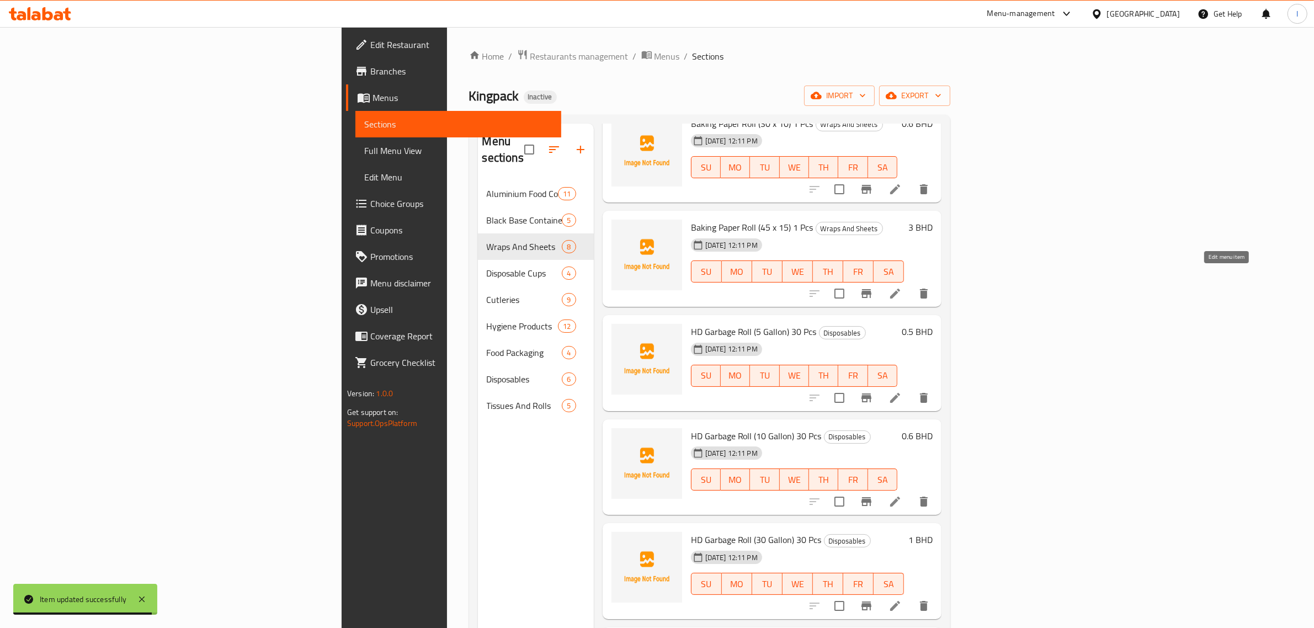
type input "Roll"
click at [900, 289] on icon at bounding box center [895, 294] width 10 height 10
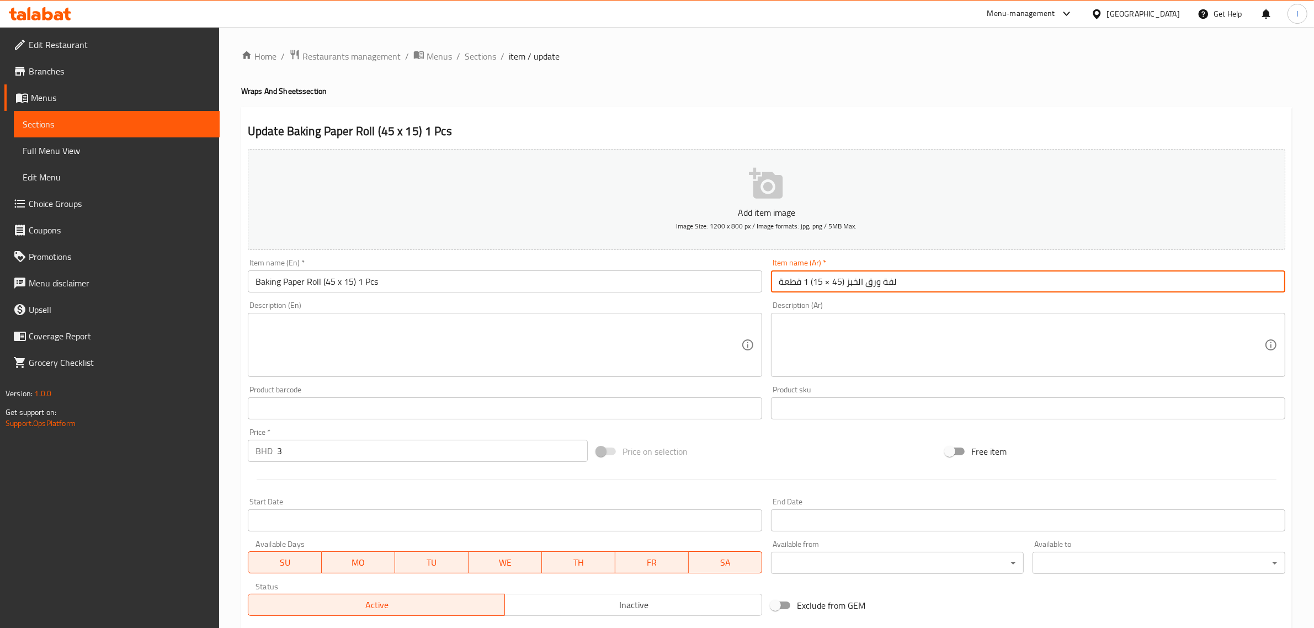
click at [892, 282] on input "لفة ورق الخبز (45 × 15) 1 قطعة" at bounding box center [1028, 281] width 514 height 22
click at [825, 284] on input "رول ورق الخبز (45 × 15) 1 قطعة" at bounding box center [1028, 281] width 514 height 22
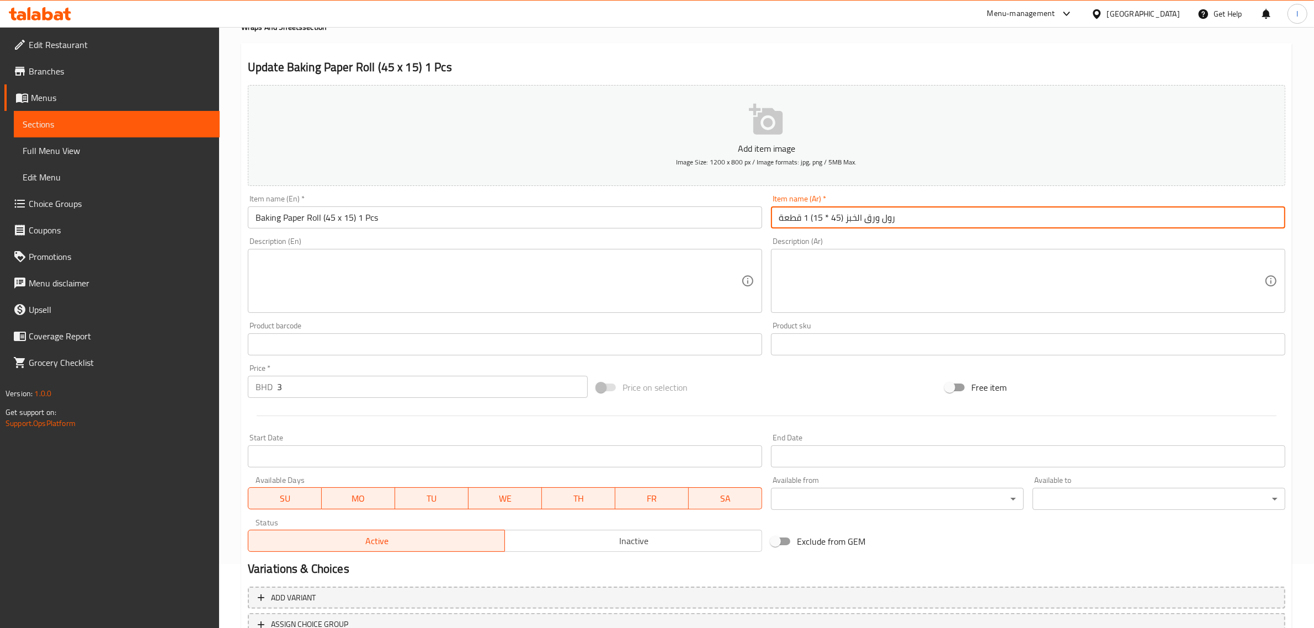
scroll to position [150, 0]
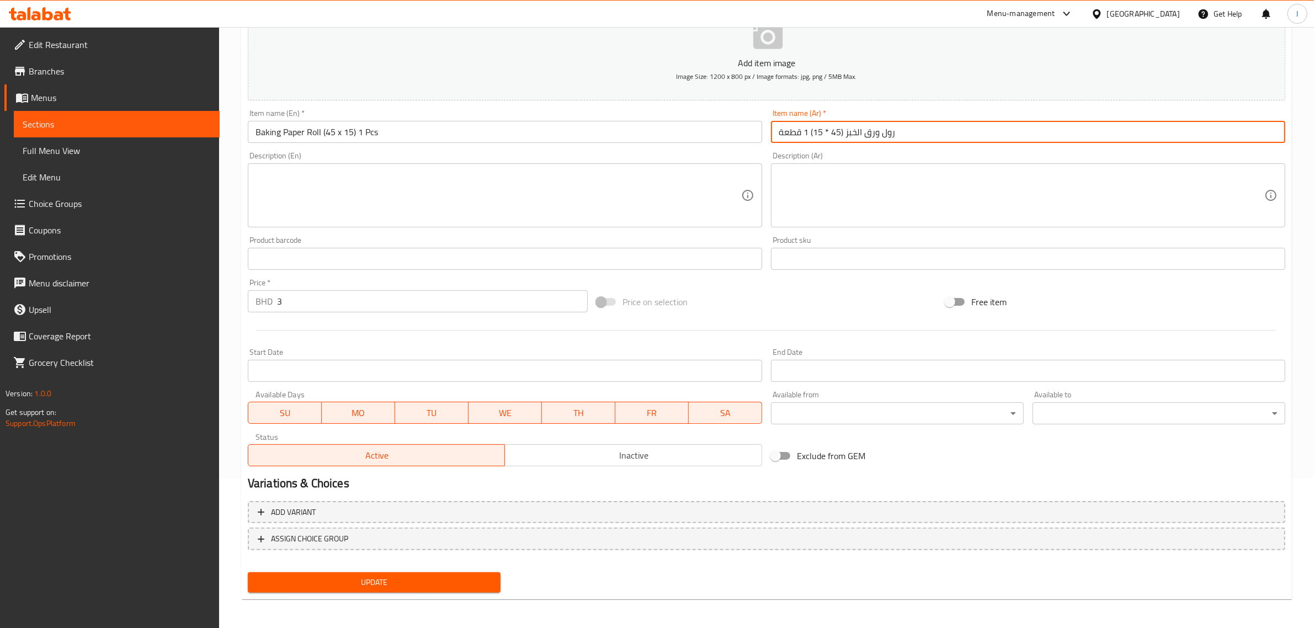
type input "رول ورق الخبز (45 * 15) 1 قطعة"
click at [425, 582] on span "Update" at bounding box center [374, 582] width 235 height 14
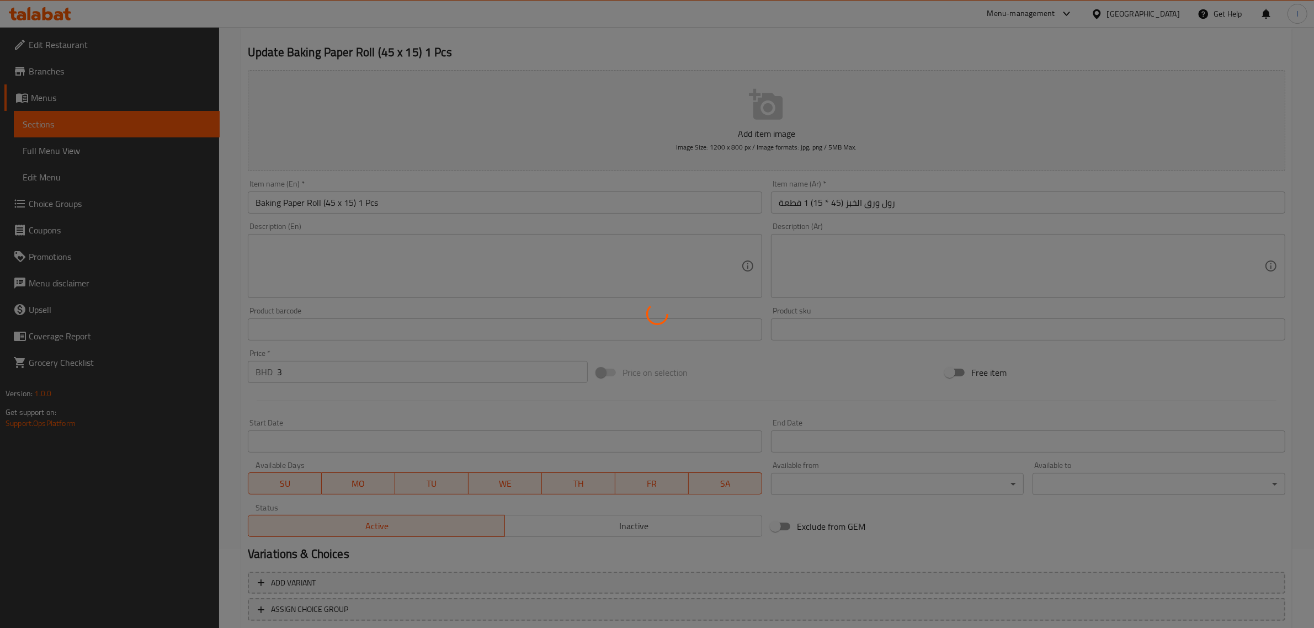
scroll to position [0, 0]
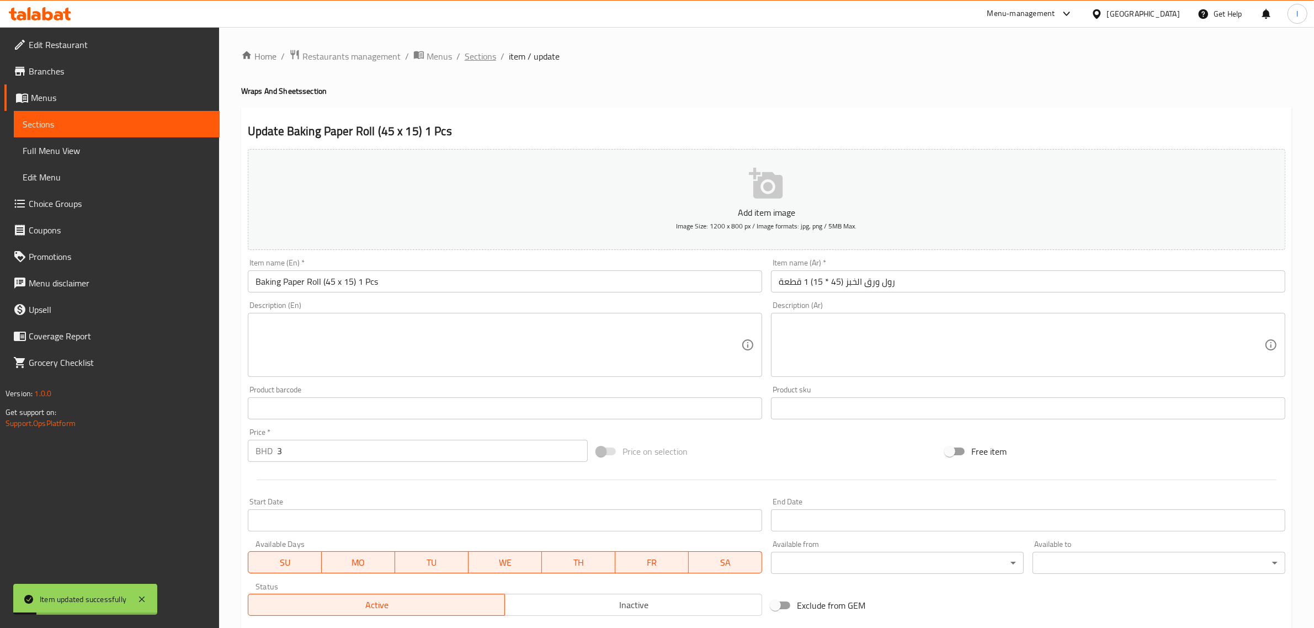
click at [477, 54] on span "Sections" at bounding box center [480, 56] width 31 height 13
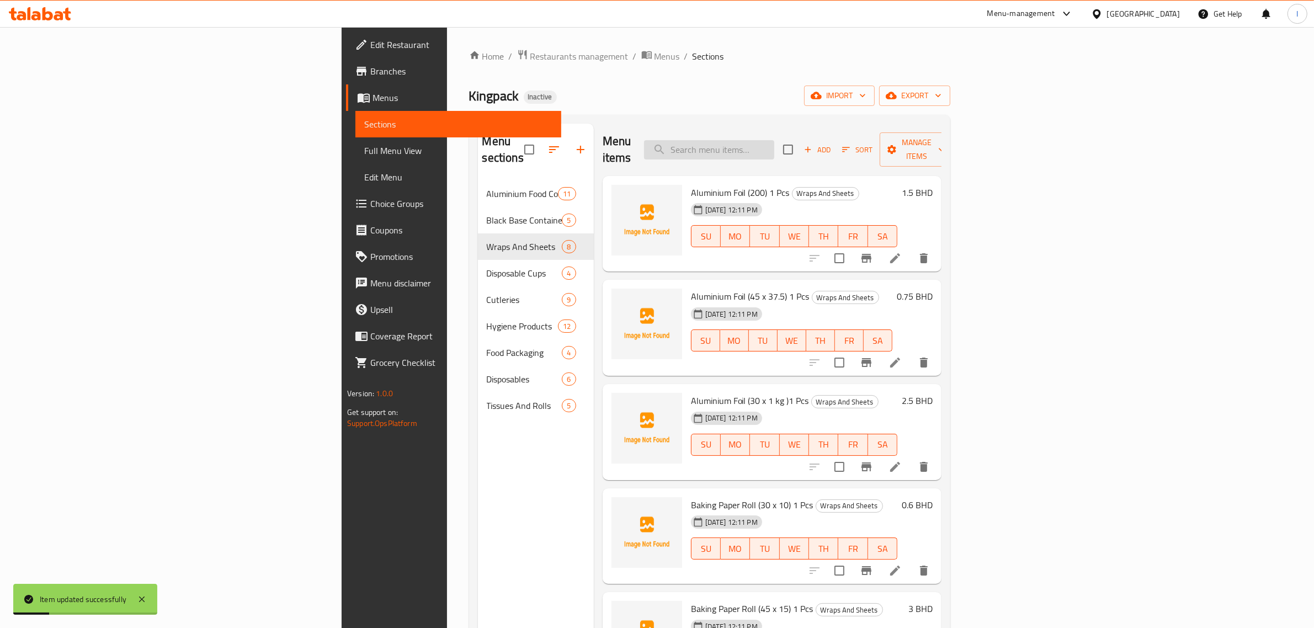
click at [774, 150] on input "search" at bounding box center [709, 149] width 130 height 19
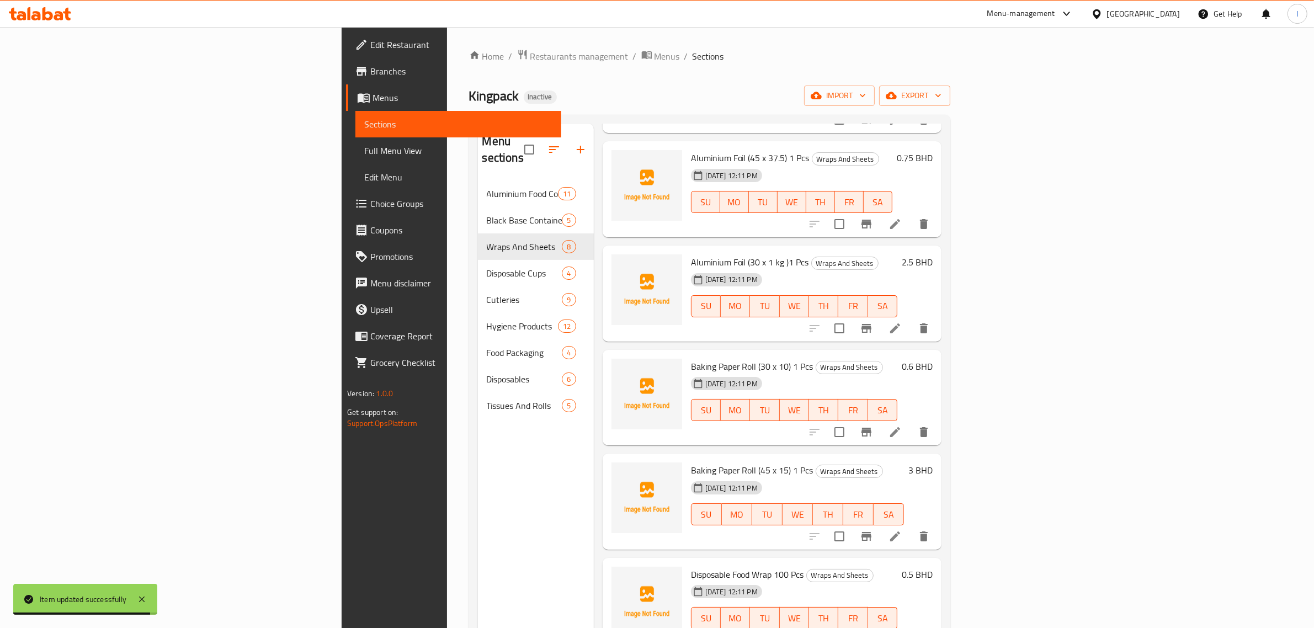
scroll to position [138, 0]
type input "Roll"
click at [900, 324] on icon at bounding box center [895, 329] width 10 height 10
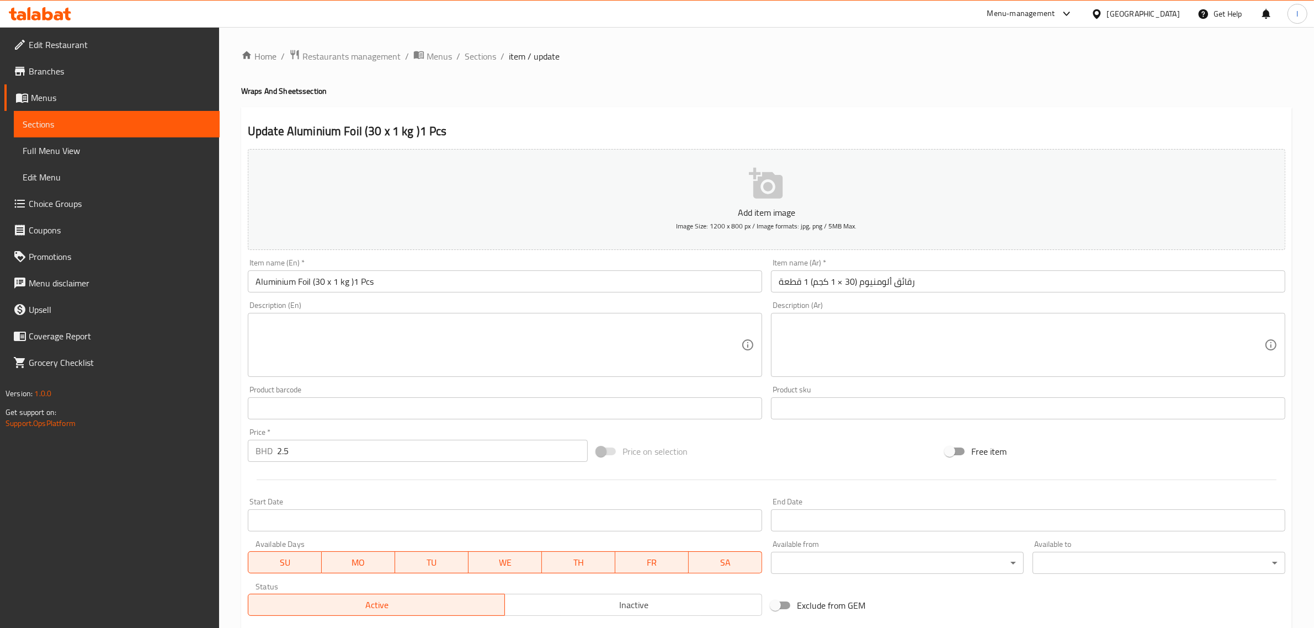
click at [902, 285] on input "رقائق ألومنيوم (30 × 1 كجم) 1 قطعة" at bounding box center [1028, 281] width 514 height 22
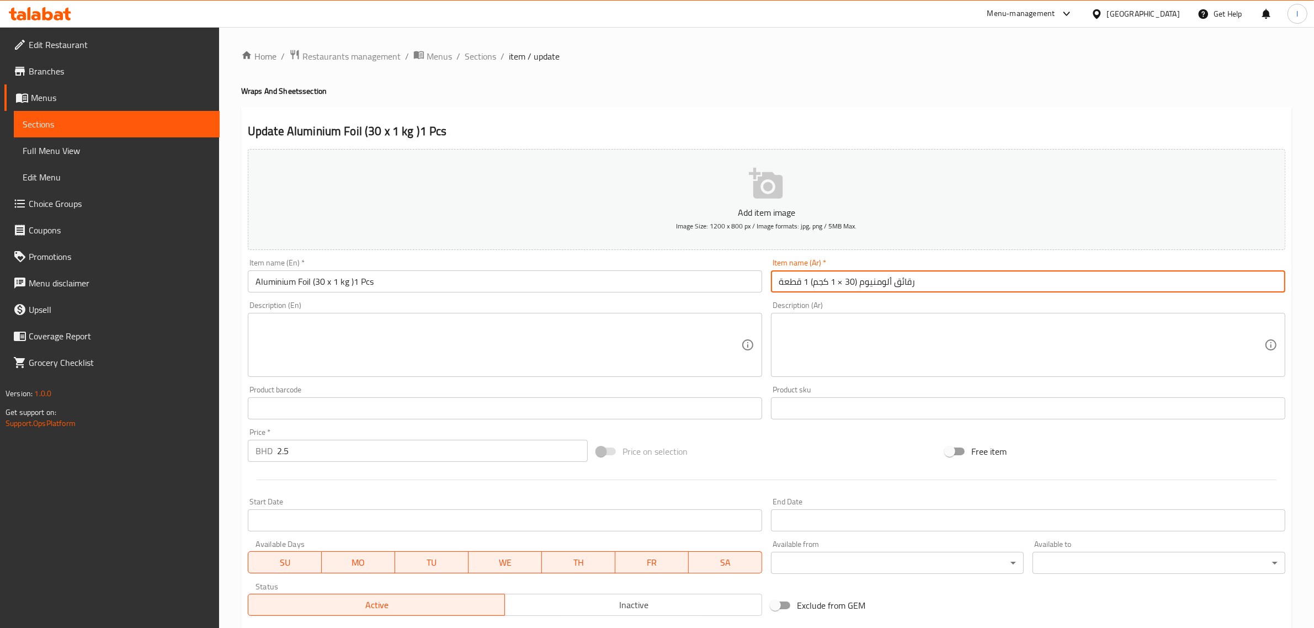
click at [902, 285] on input "رقائق ألومنيوم (30 × 1 كجم) 1 قطعة" at bounding box center [1028, 281] width 514 height 22
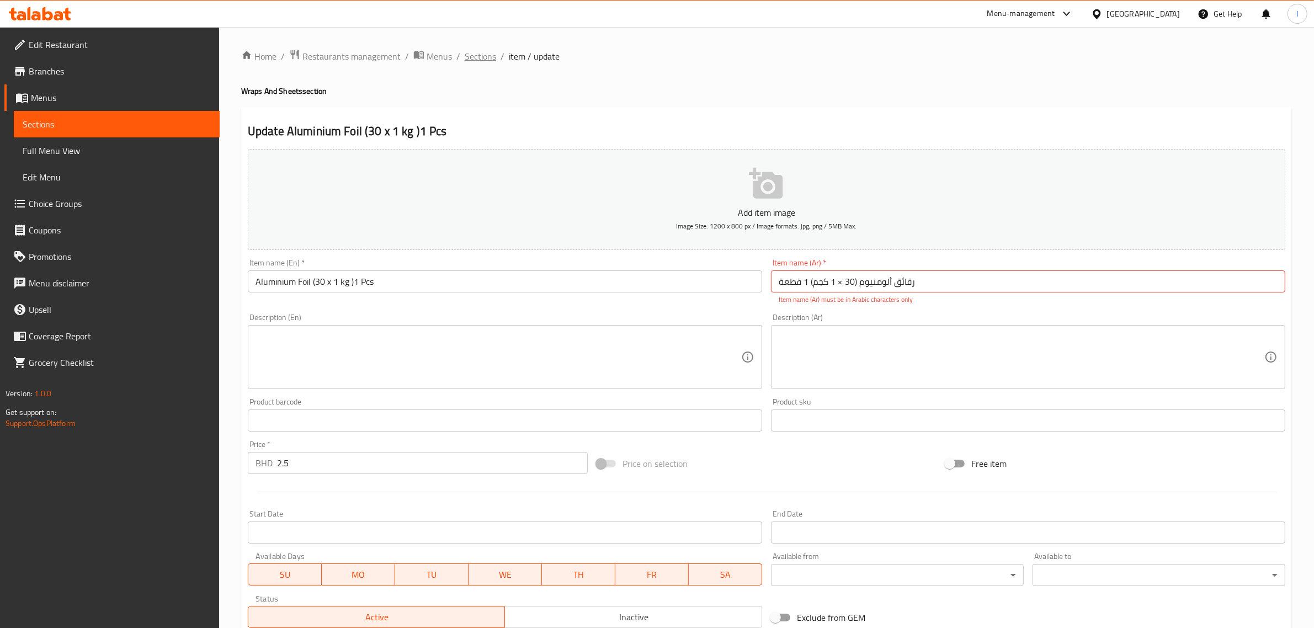
click at [484, 53] on span "Sections" at bounding box center [480, 56] width 31 height 13
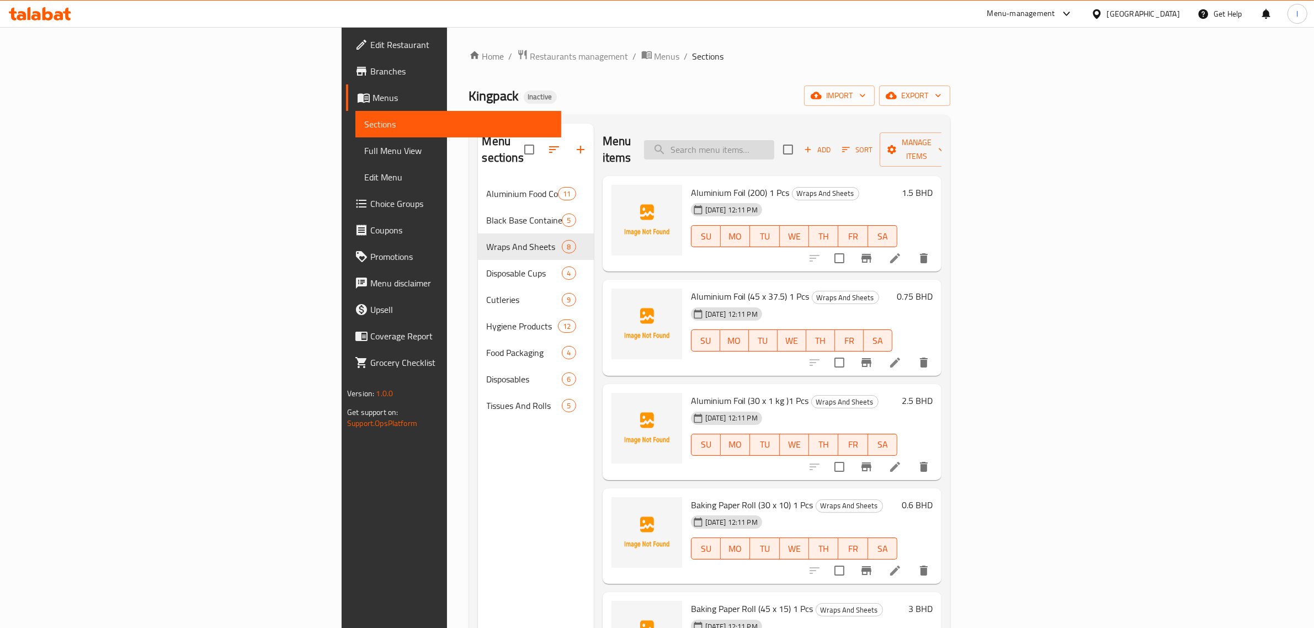
click at [774, 141] on input "search" at bounding box center [709, 149] width 130 height 19
type input "ٌ"
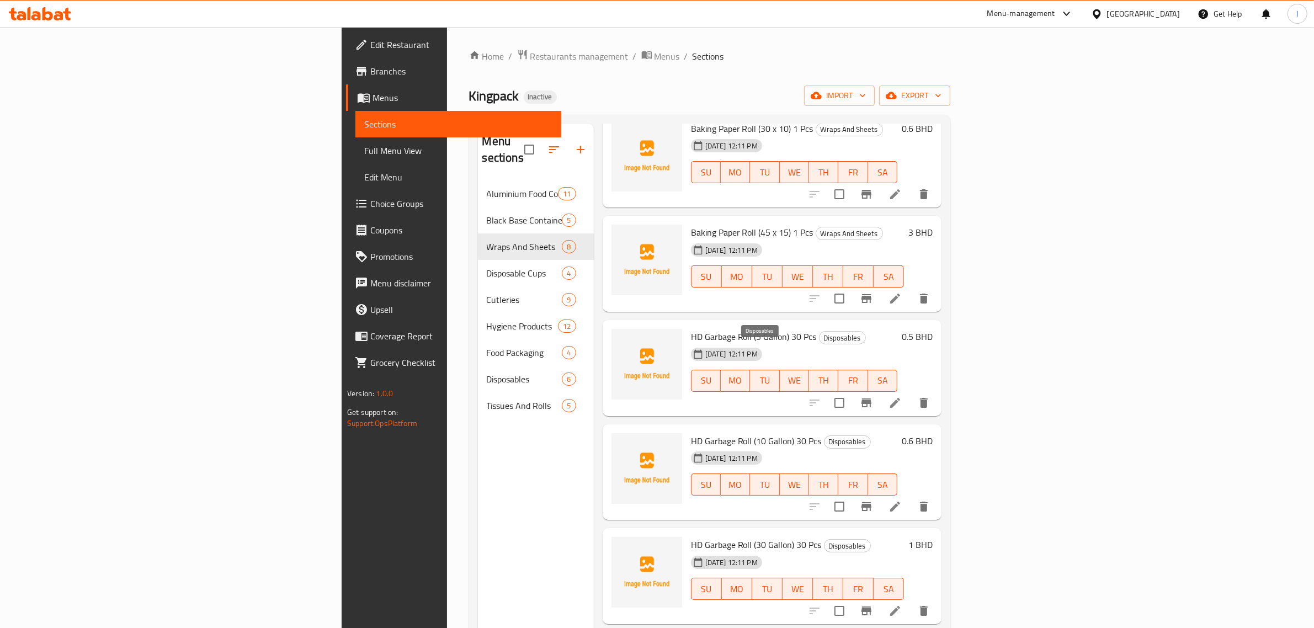
scroll to position [138, 0]
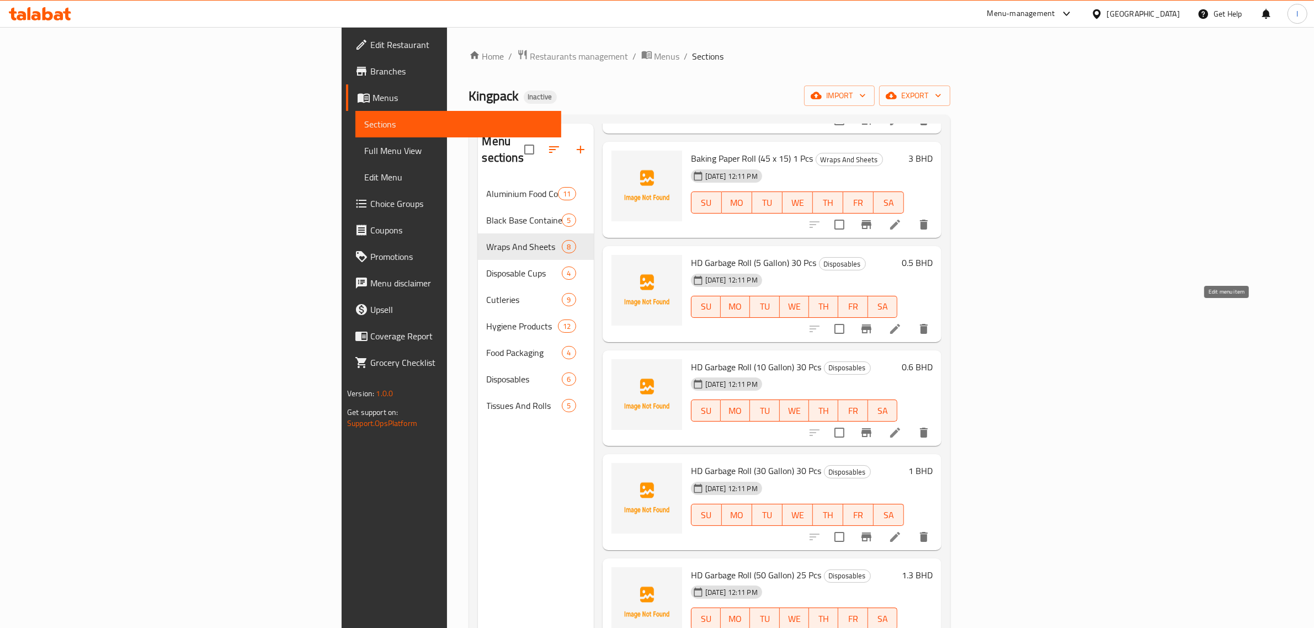
type input "Roll"
click at [902, 322] on icon at bounding box center [894, 328] width 13 height 13
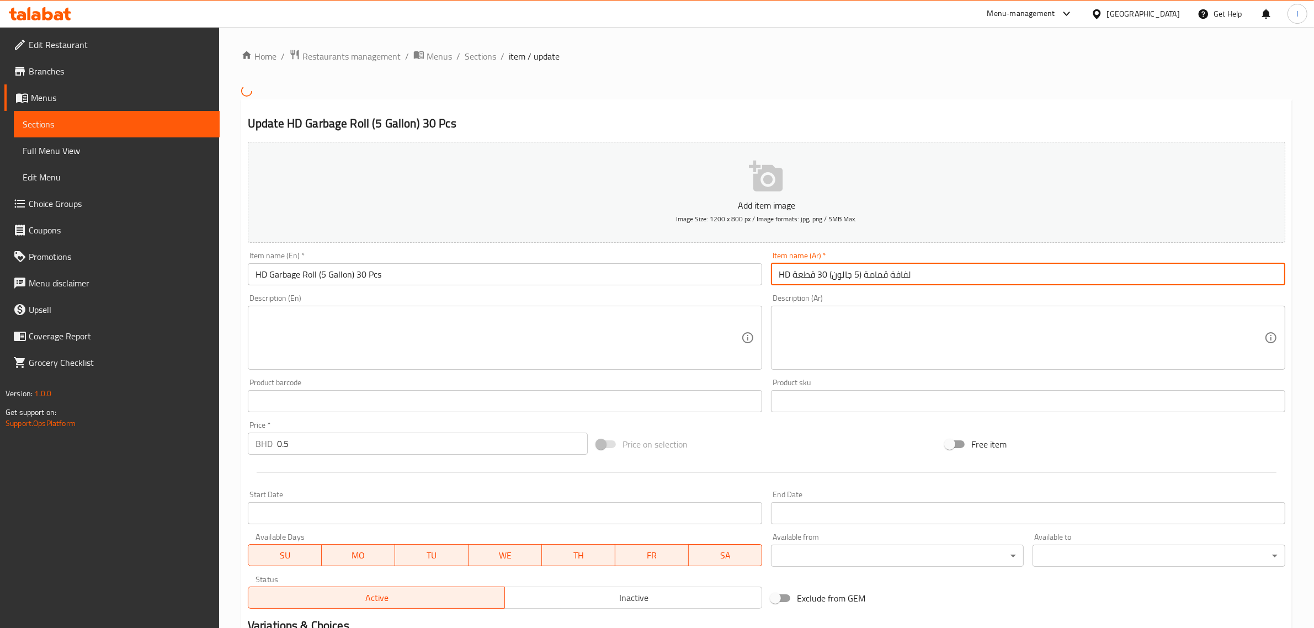
click at [903, 276] on input "HD لفافة قمامة (5 جالون) 30 قطعة" at bounding box center [1028, 274] width 514 height 22
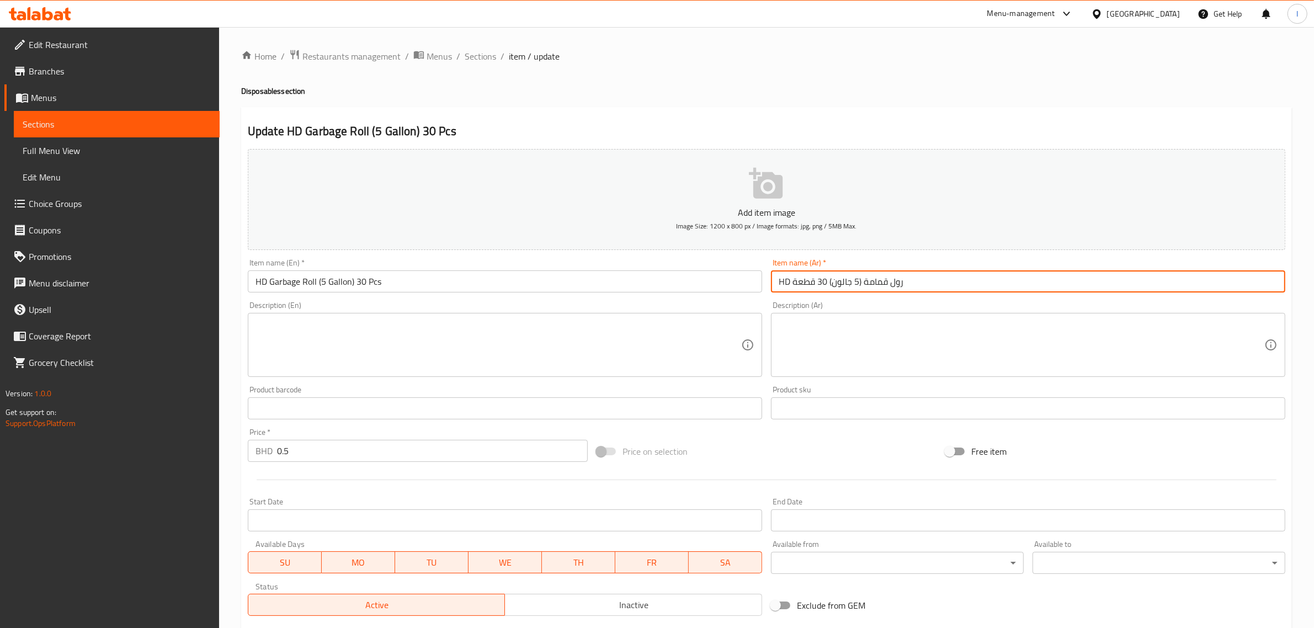
scroll to position [150, 0]
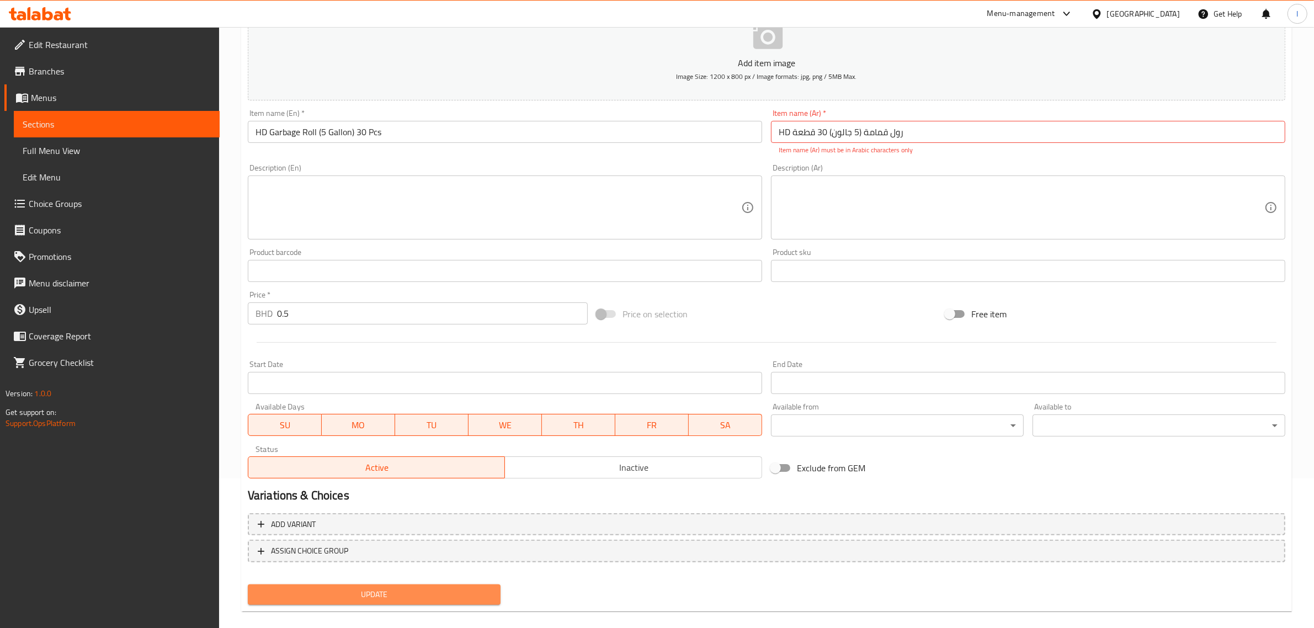
click at [381, 584] on button "Update" at bounding box center [374, 594] width 253 height 20
click at [858, 134] on input "HD رول قمامة (5 جالون) 30 قطعة" at bounding box center [1028, 132] width 514 height 22
click at [851, 133] on input "HD رول قمامة 5 جالون 30 قطعة" at bounding box center [1028, 132] width 514 height 22
type input "HD رول قمامة 5 جالون 30 قطعة"
drag, startPoint x: 409, startPoint y: 586, endPoint x: 369, endPoint y: 123, distance: 465.2
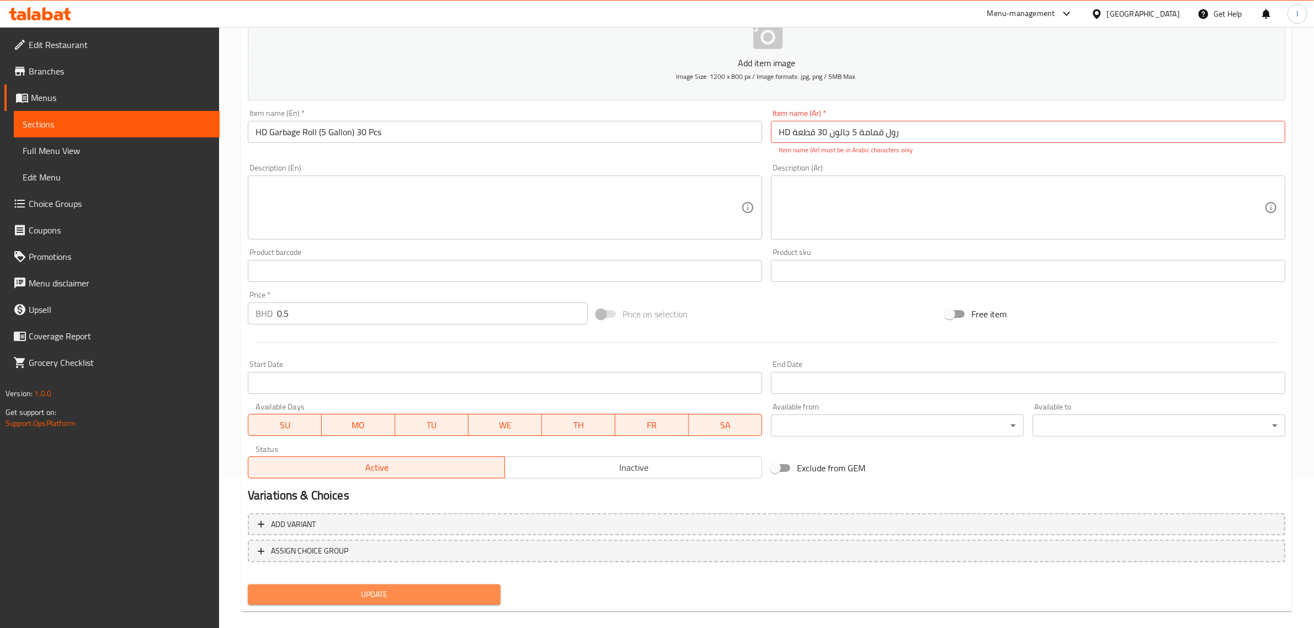
click at [372, 172] on div "Add item image Image Size: 1200 x 800 px / Image formats: jpg, png / 5MB Max. I…" at bounding box center [766, 302] width 1046 height 614
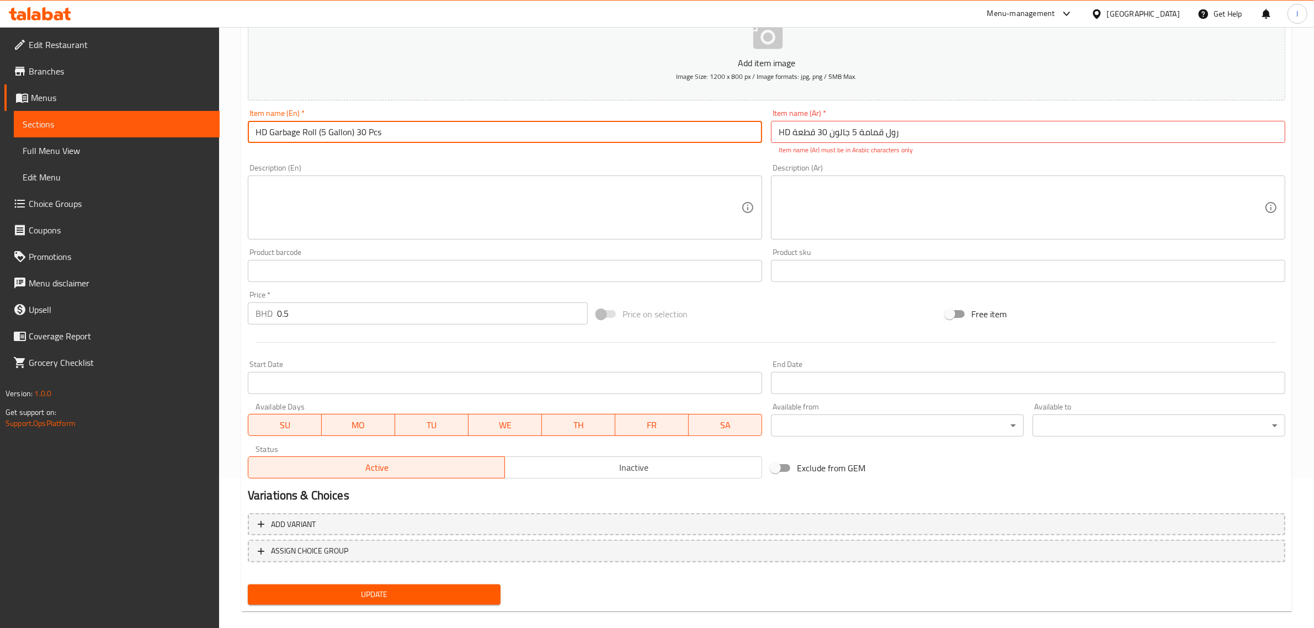
drag, startPoint x: 350, startPoint y: 133, endPoint x: 318, endPoint y: 140, distance: 32.7
click at [318, 140] on input "HD Garbage Roll (5 Gallon) 30 Pcs" at bounding box center [505, 132] width 514 height 22
click at [378, 596] on span "Update" at bounding box center [374, 595] width 235 height 14
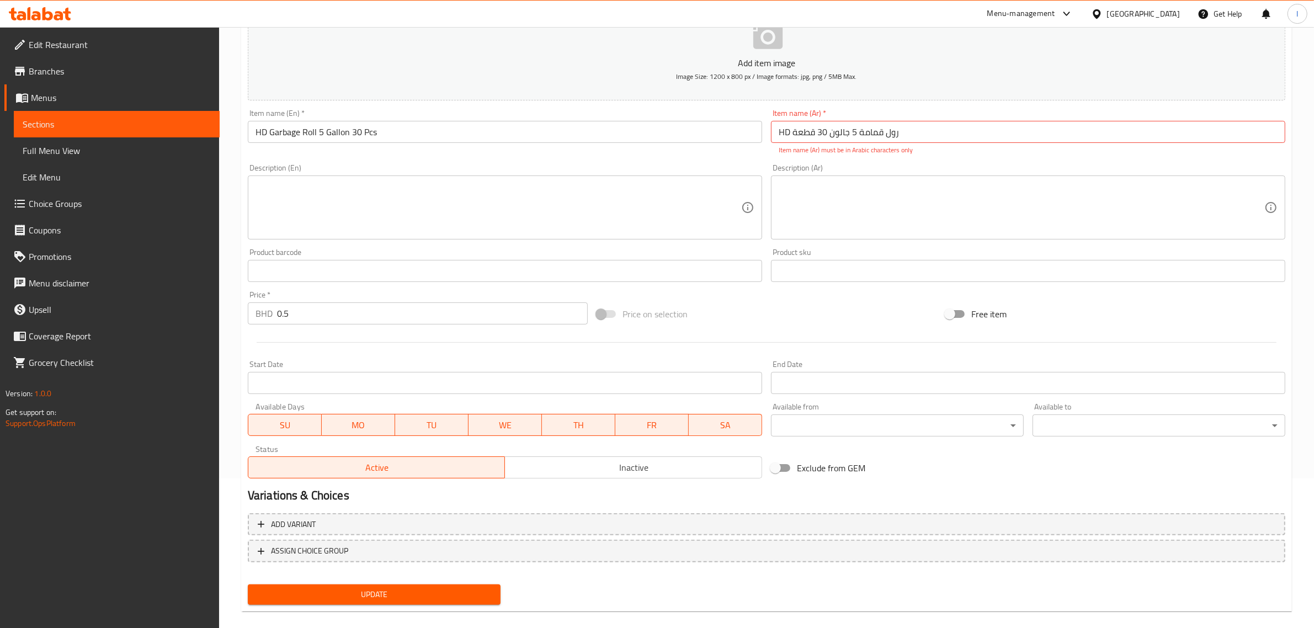
click at [853, 152] on p "Item name (Ar) must be in Arabic characters only" at bounding box center [1027, 150] width 499 height 10
click at [851, 134] on input "HD رول قمامة 5 جالون 30 قطعة" at bounding box center [1028, 132] width 514 height 22
click at [798, 132] on input "HD رول قمامة 5 جالون 30 قطعة" at bounding box center [1028, 132] width 514 height 22
click at [784, 132] on input "HD رول قمامة 5 جالون 30 قطعة" at bounding box center [1028, 132] width 514 height 22
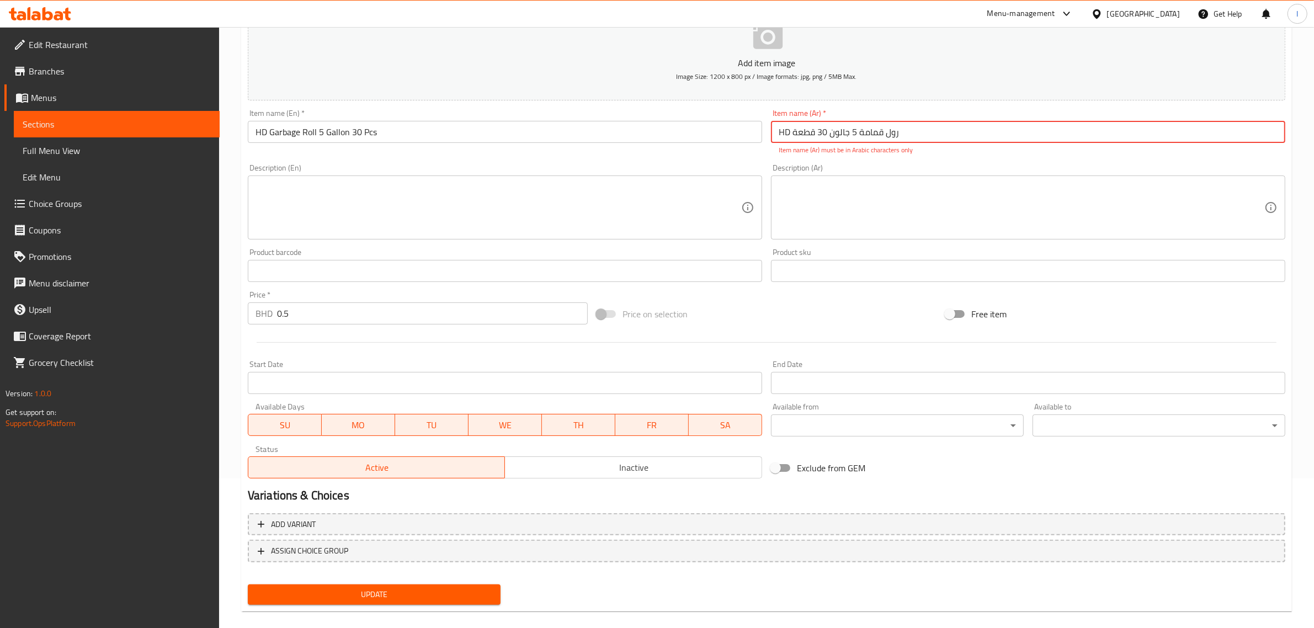
click at [784, 132] on input "HD رول قمامة 5 جالون 30 قطعة" at bounding box center [1028, 132] width 514 height 22
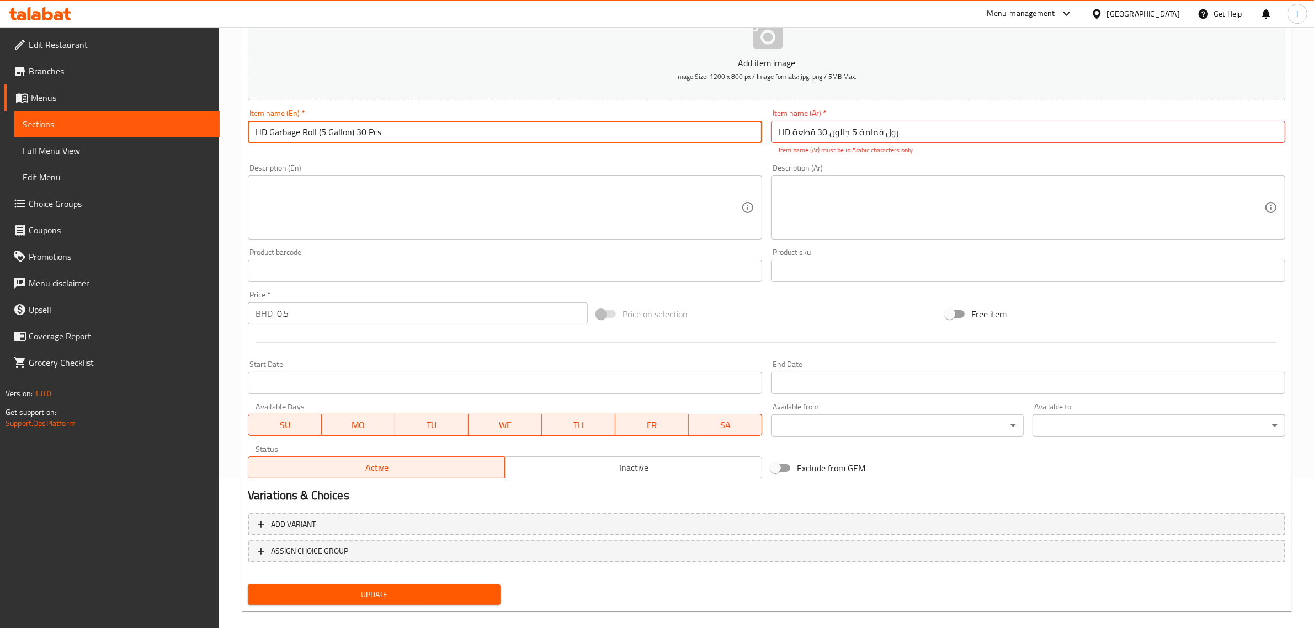
type input "HD Garbage Roll (5 Gallon) 30 Pcs"
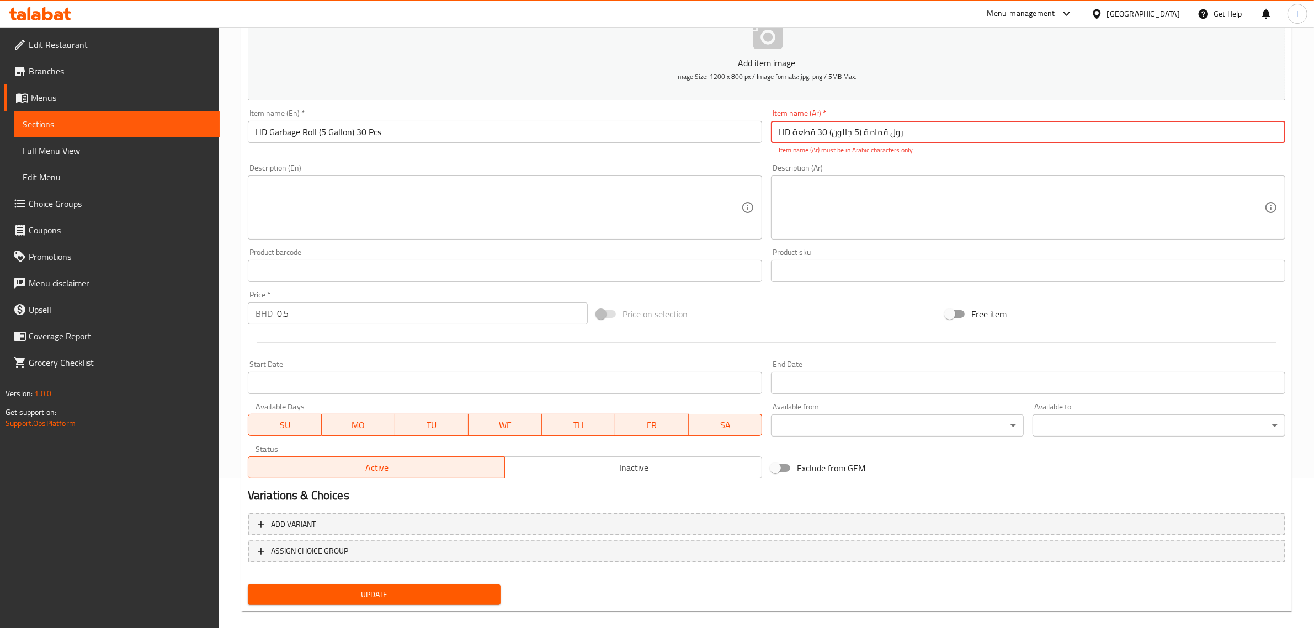
click at [790, 133] on input "HD رول قمامة (5 جالون) 30 قطعة" at bounding box center [1028, 132] width 514 height 22
click at [785, 133] on input "HD رول قمامة (5 جالون) 30 قطعة" at bounding box center [1028, 132] width 514 height 22
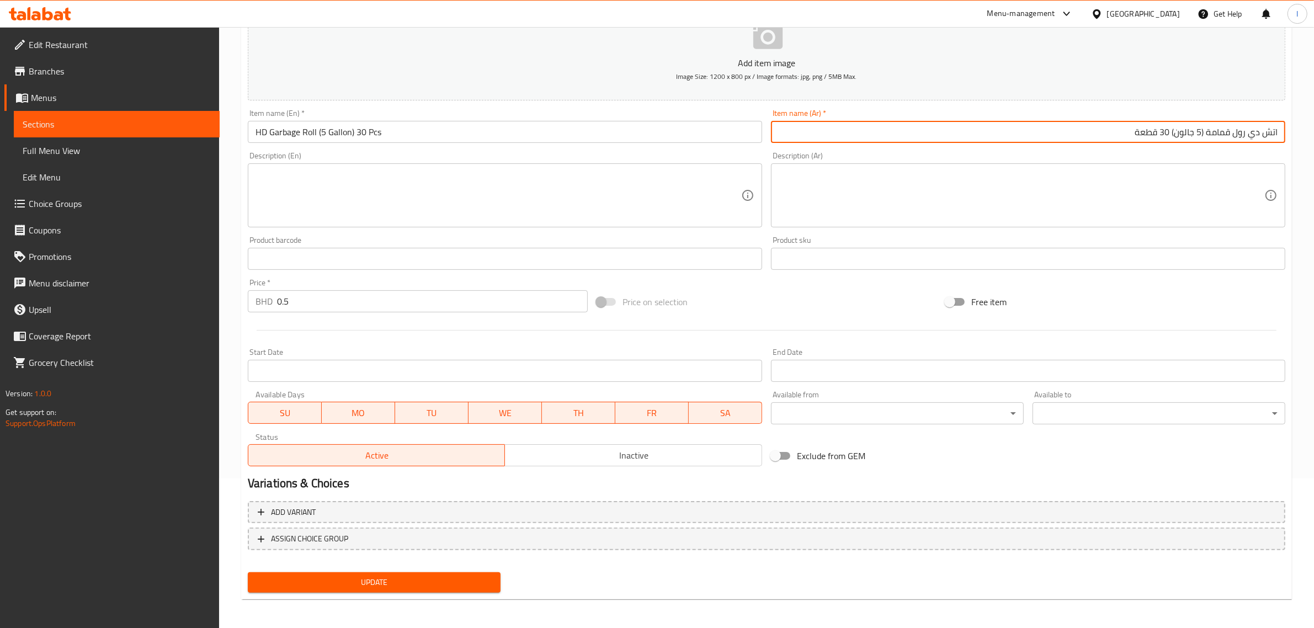
type input "اتش دي رول قمامة (5 جالون) 30 قطعة"
click at [332, 575] on span "Update" at bounding box center [374, 582] width 235 height 14
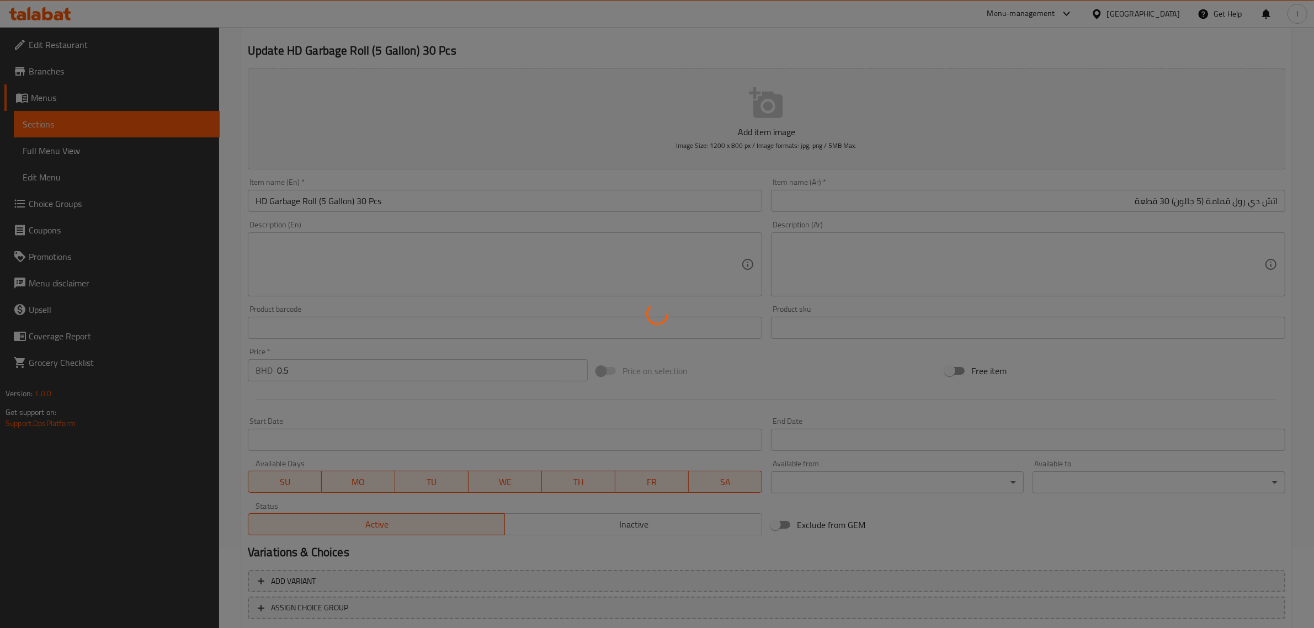
scroll to position [0, 0]
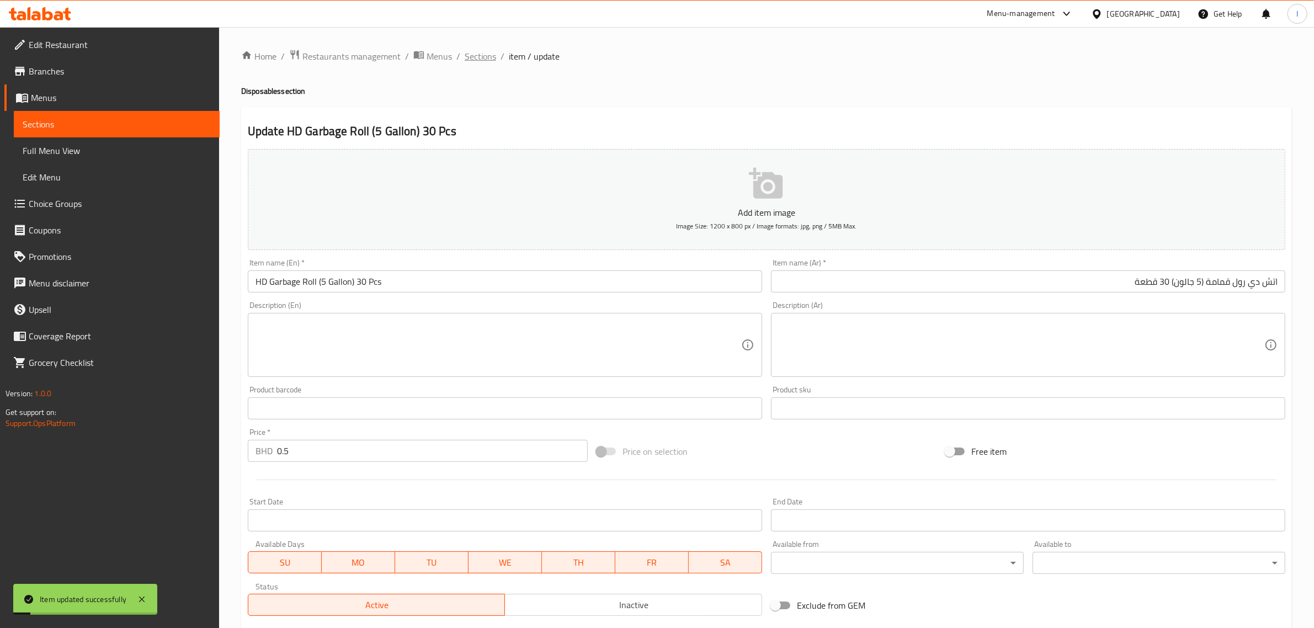
click at [483, 56] on span "Sections" at bounding box center [480, 56] width 31 height 13
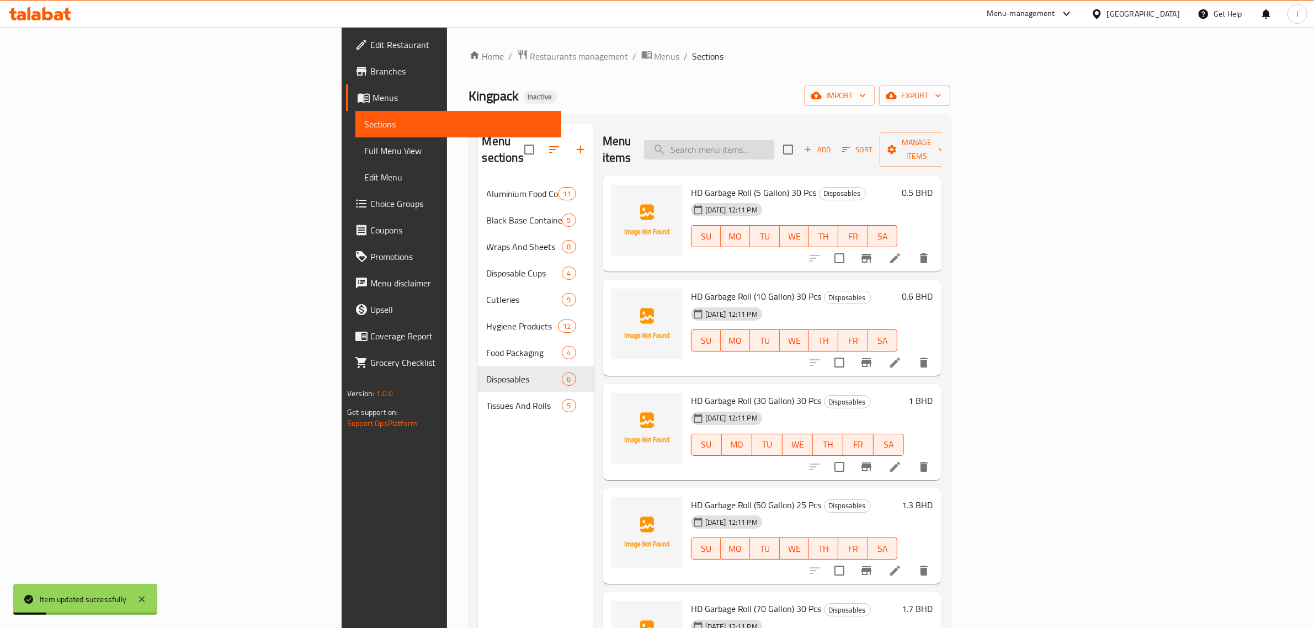
click at [774, 142] on input "search" at bounding box center [709, 149] width 130 height 19
click at [902, 356] on icon at bounding box center [894, 362] width 13 height 13
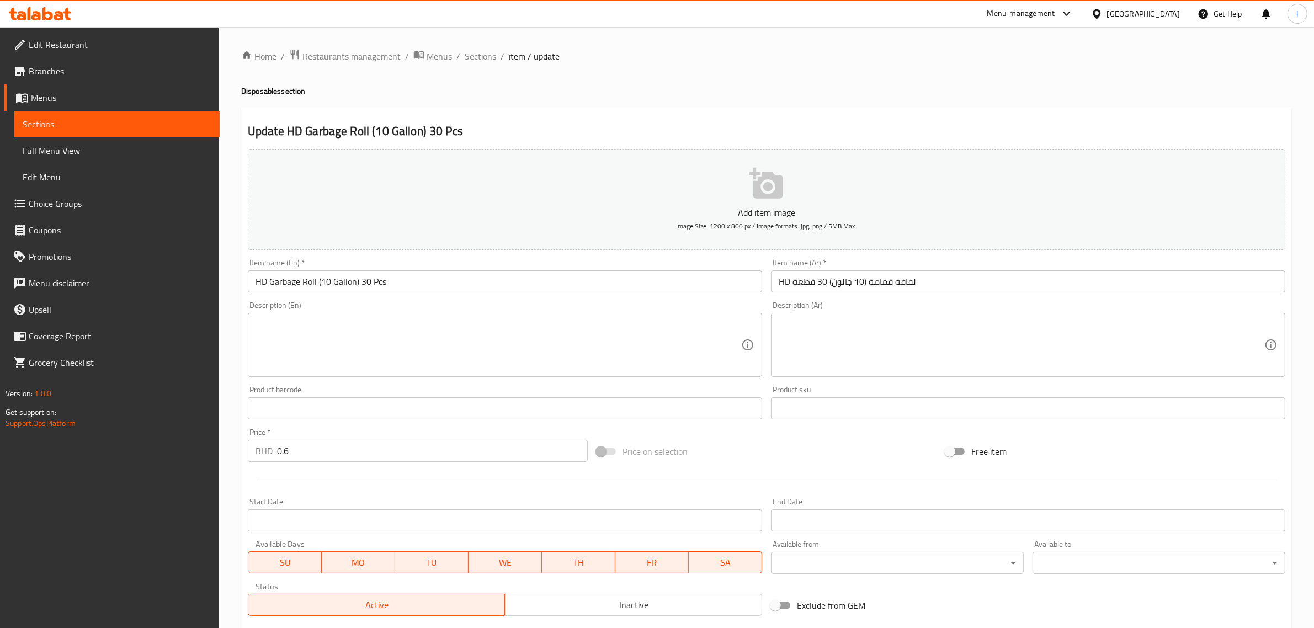
click at [787, 280] on input "HD لفافة قمامة (10 جالون) 30 قطعة" at bounding box center [1028, 281] width 514 height 22
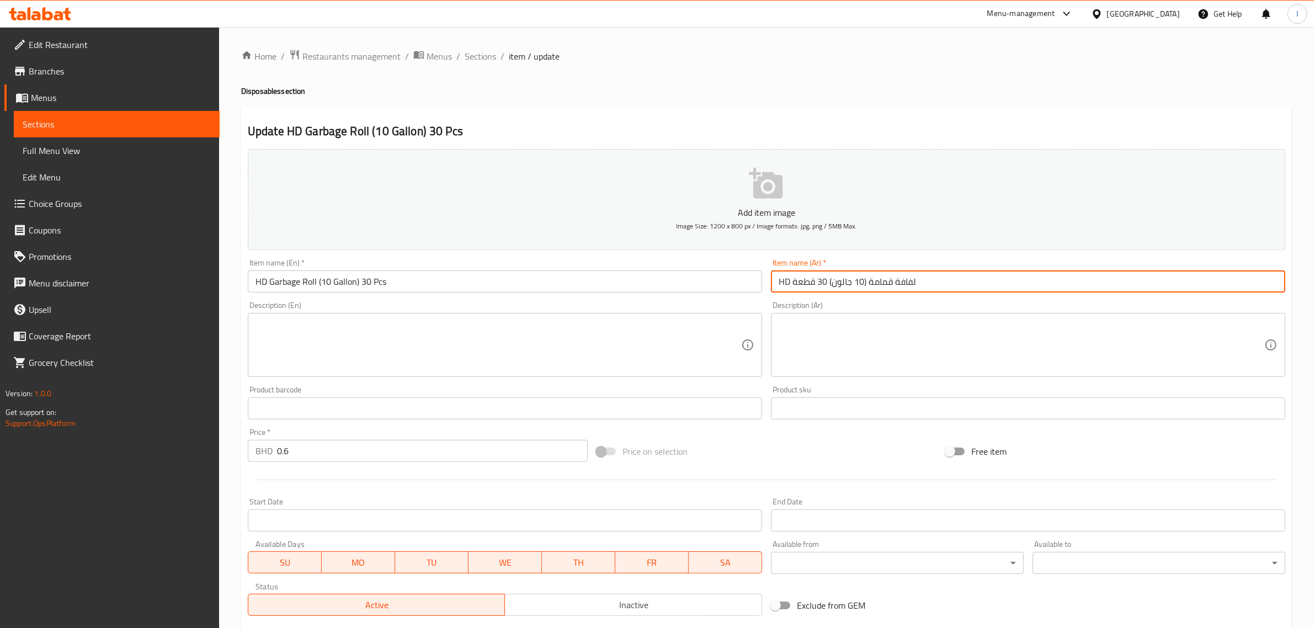
click at [787, 280] on input "HD لفافة قمامة (10 جالون) 30 قطعة" at bounding box center [1028, 281] width 514 height 22
click at [894, 287] on input "أتش دي لفافة قمامة (10 جالون) 30 قطعة" at bounding box center [1028, 281] width 514 height 22
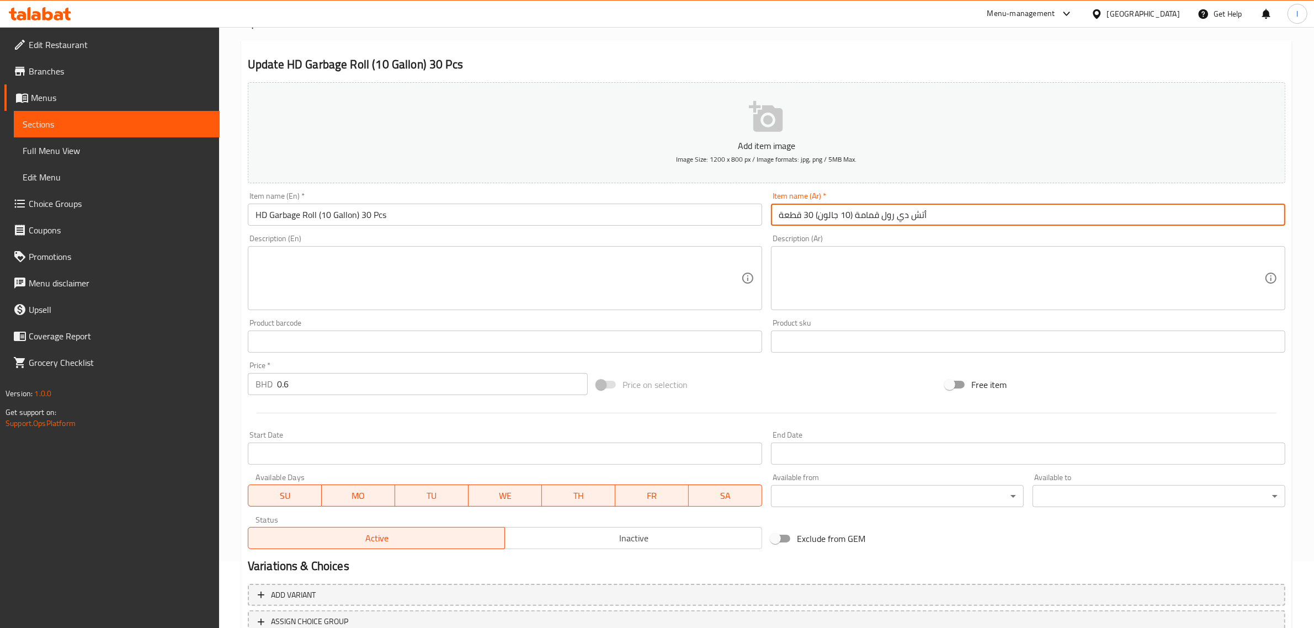
scroll to position [150, 0]
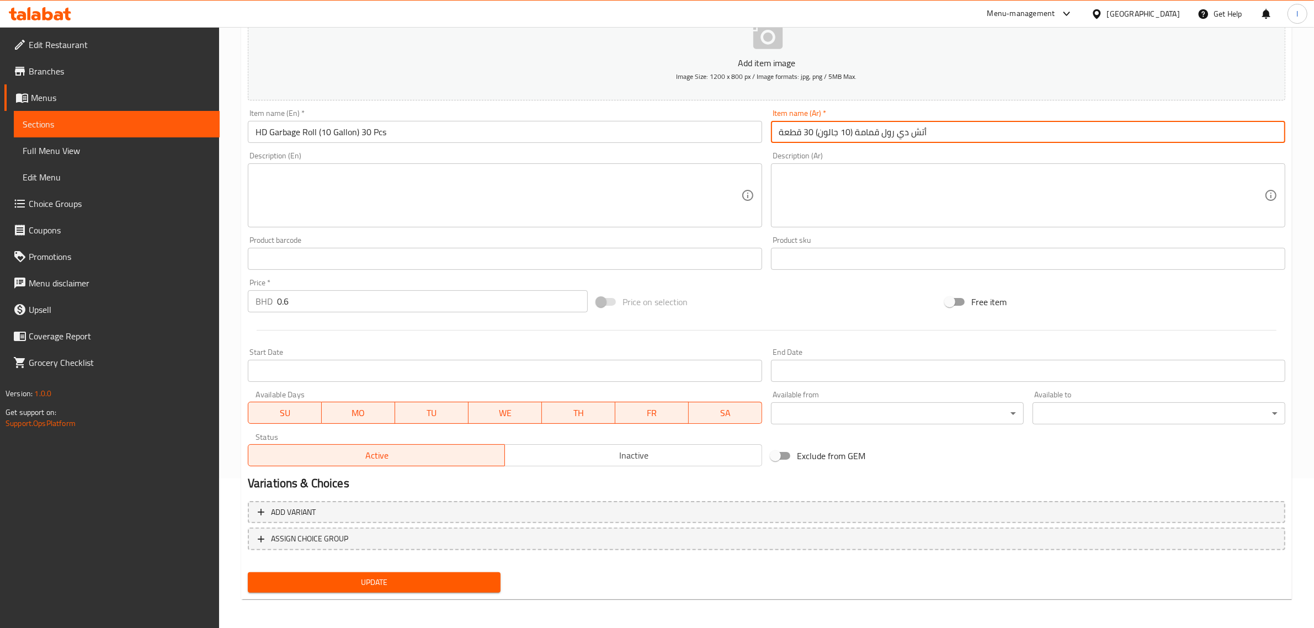
type input "أتش دي رول قمامة (10 جالون) 30 قطعة"
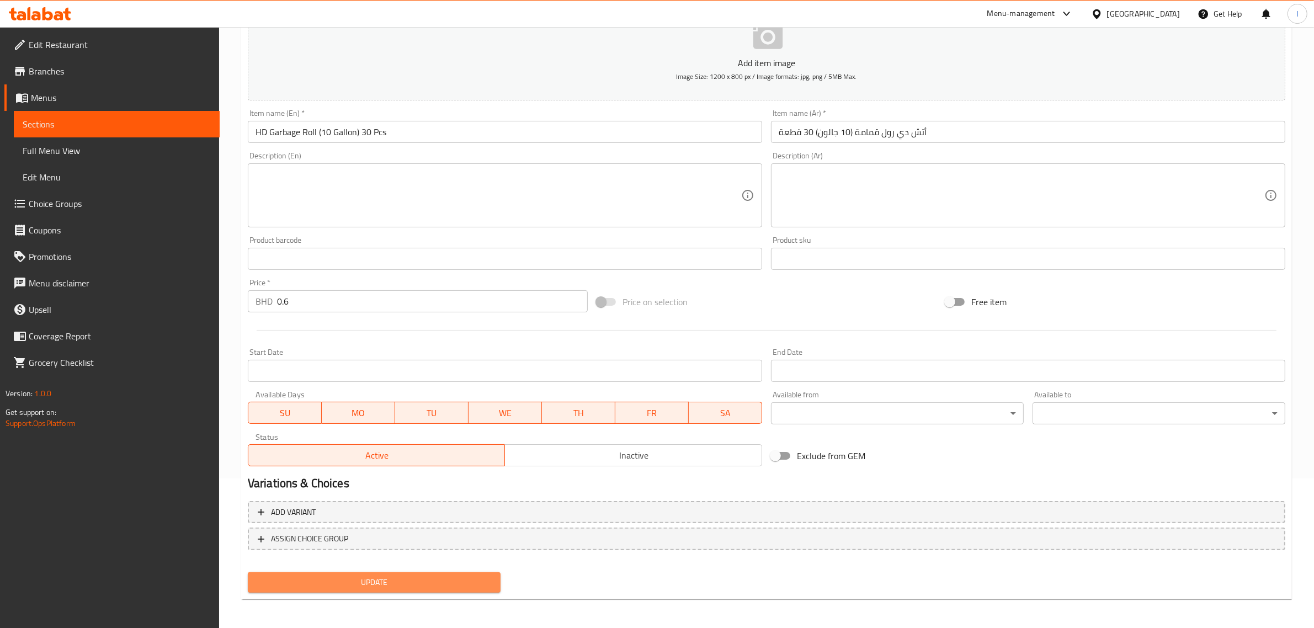
click at [376, 586] on span "Update" at bounding box center [374, 582] width 235 height 14
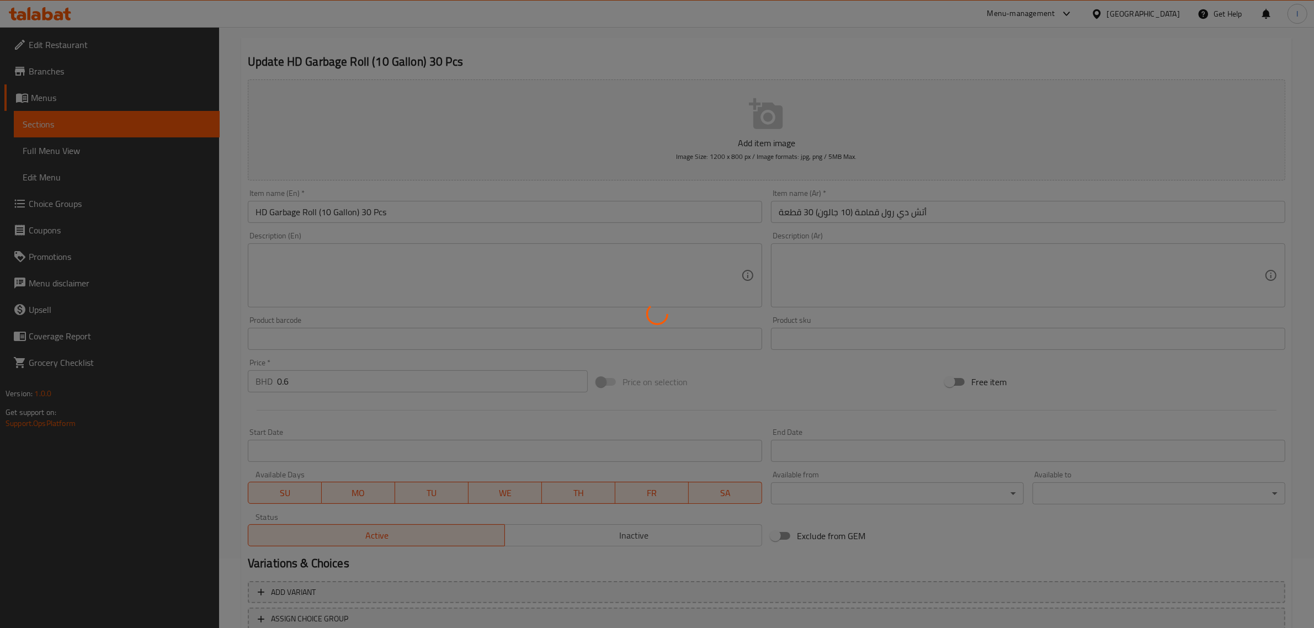
scroll to position [0, 0]
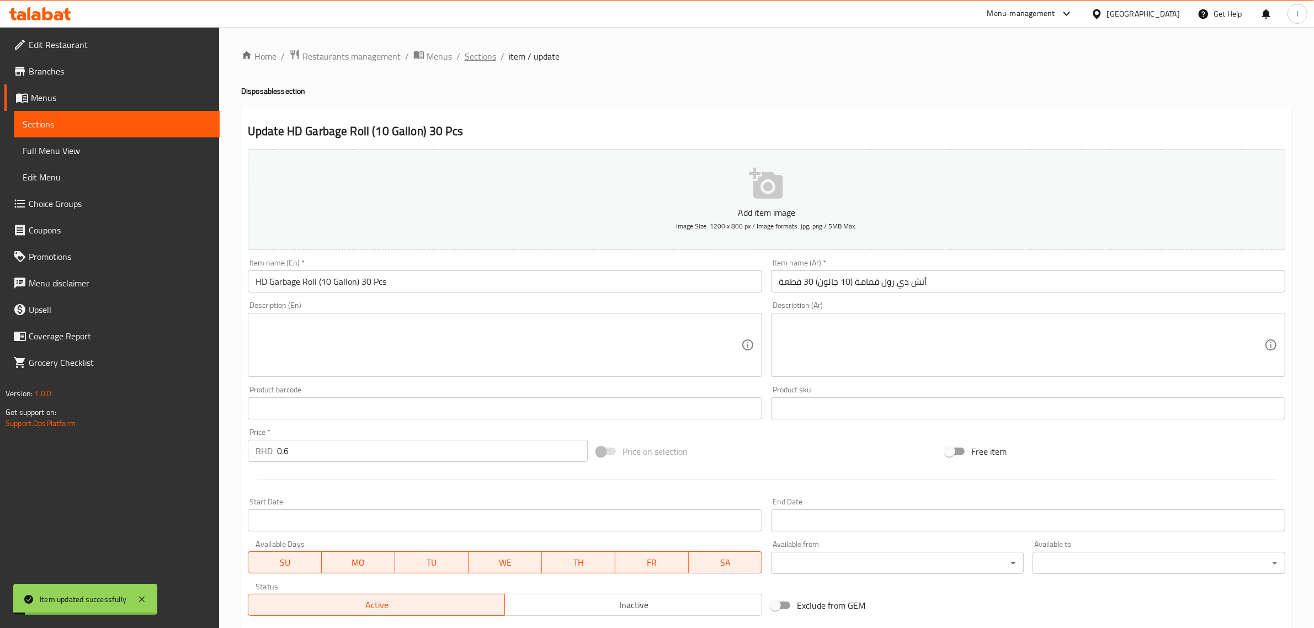
click at [484, 60] on span "Sections" at bounding box center [480, 56] width 31 height 13
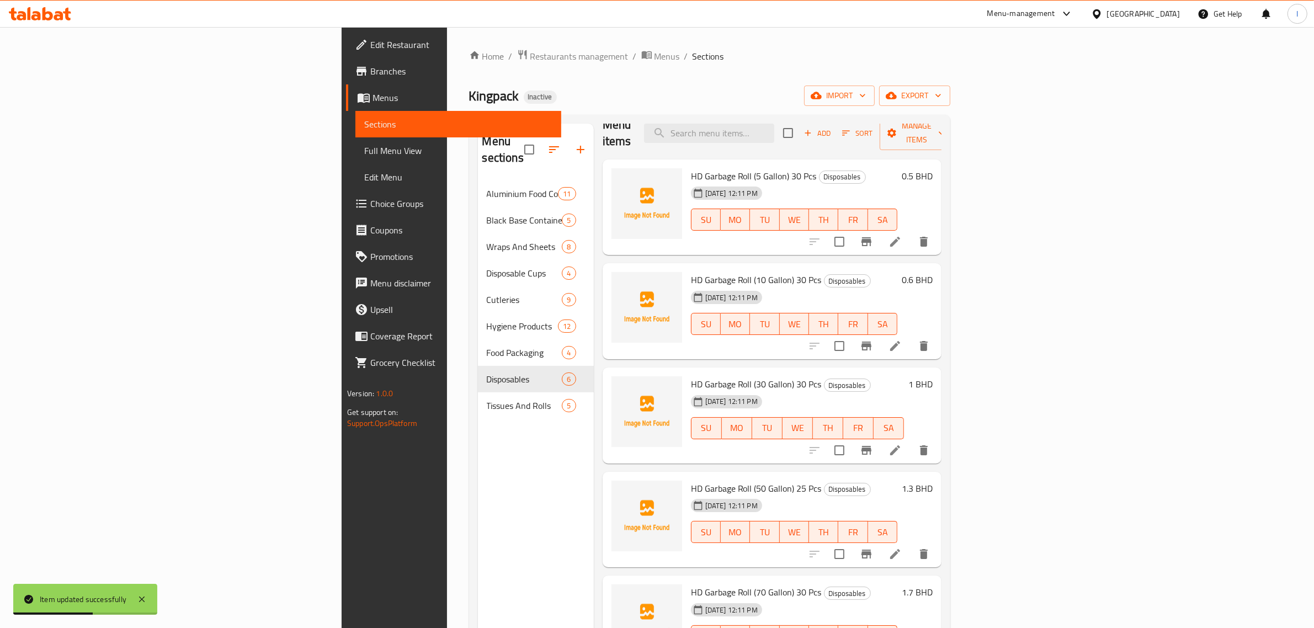
scroll to position [23, 0]
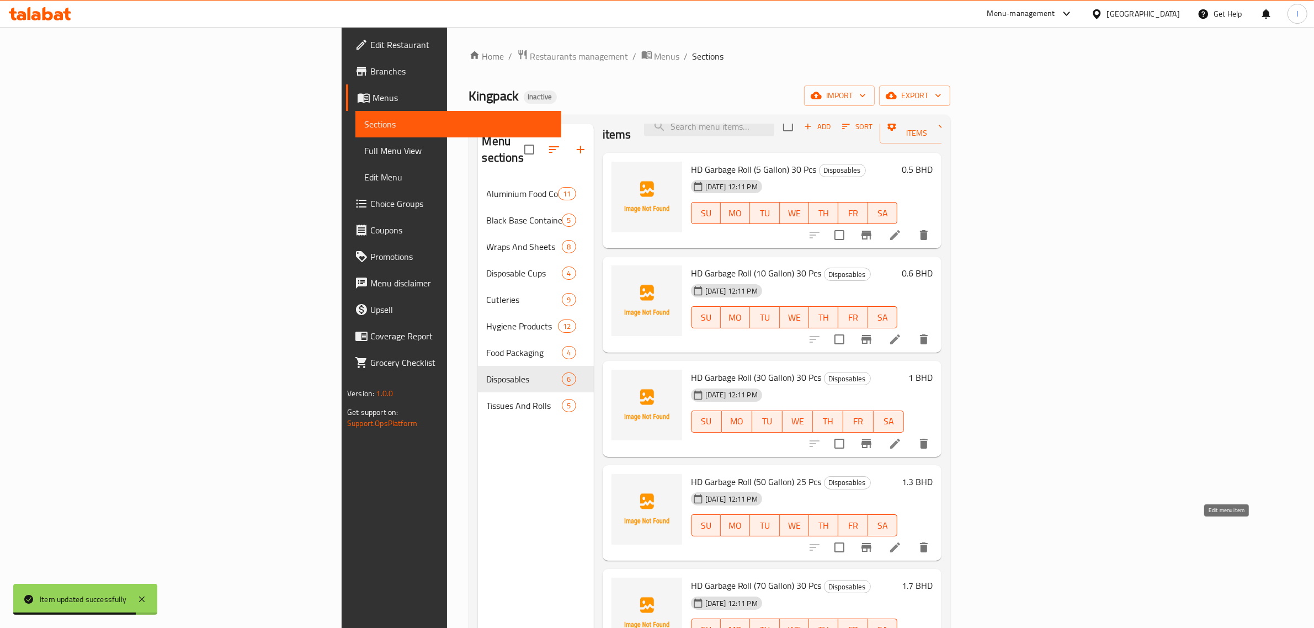
click at [900, 542] on icon at bounding box center [895, 547] width 10 height 10
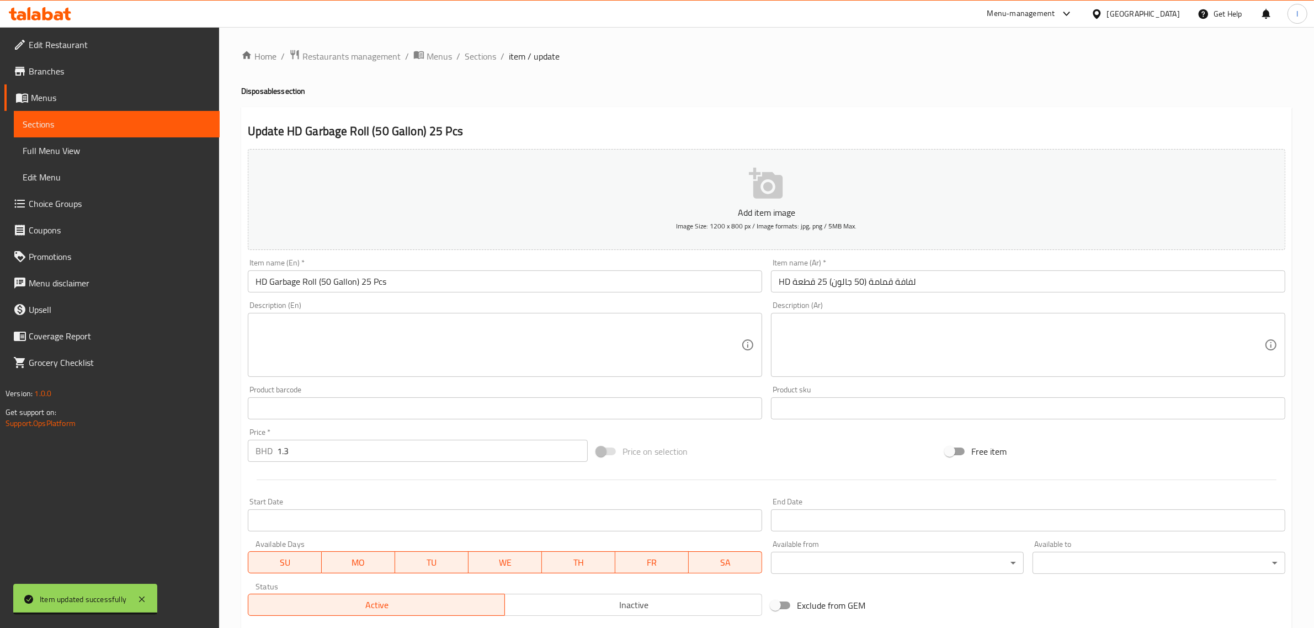
click at [905, 280] on input "HD لفافة قمامة (50 جالون) 25 قطعة" at bounding box center [1028, 281] width 514 height 22
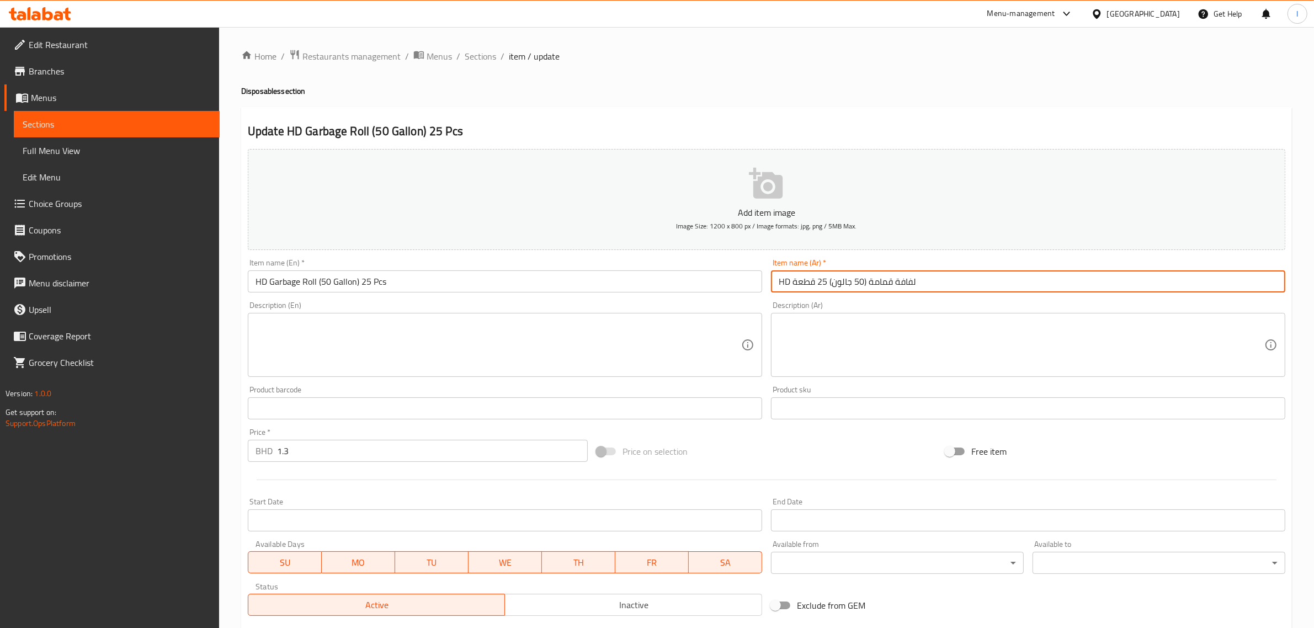
click at [905, 280] on input "HD لفافة قمامة (50 جالون) 25 قطعة" at bounding box center [1028, 281] width 514 height 22
click at [783, 286] on input "HD رول قمامة (50 جالون) 25 قطعة" at bounding box center [1028, 281] width 514 height 22
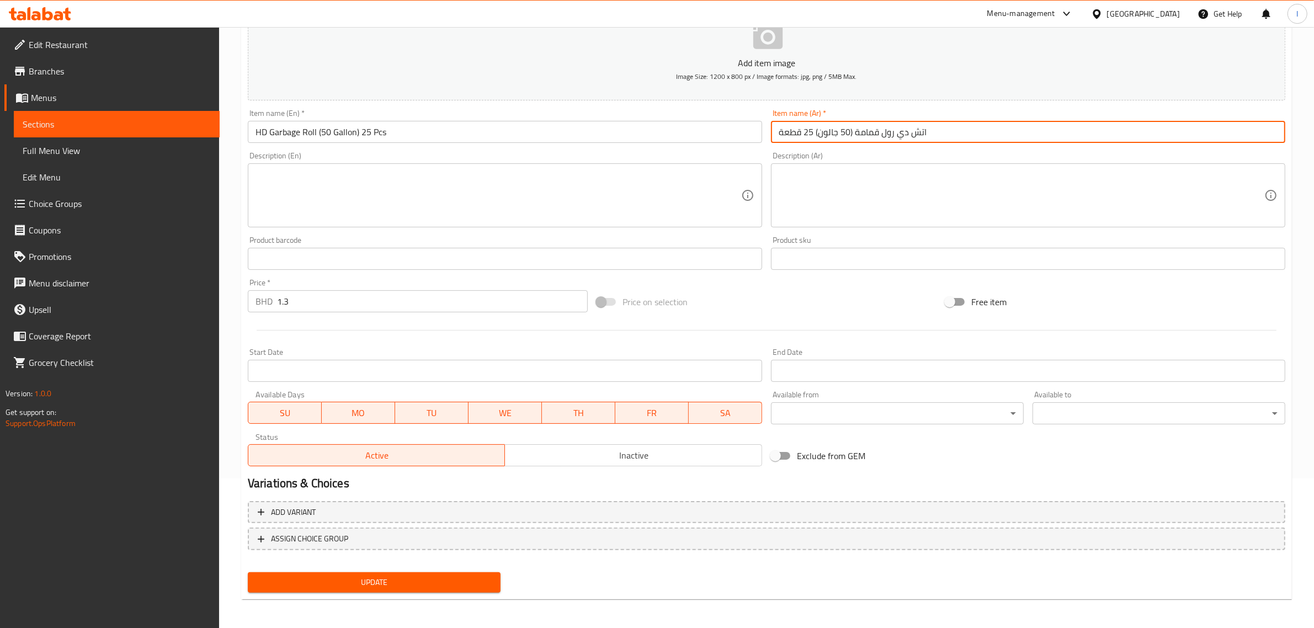
type input "اتش دي رول قمامة (50 جالون) 25 قطعة"
click at [390, 577] on span "Update" at bounding box center [374, 582] width 235 height 14
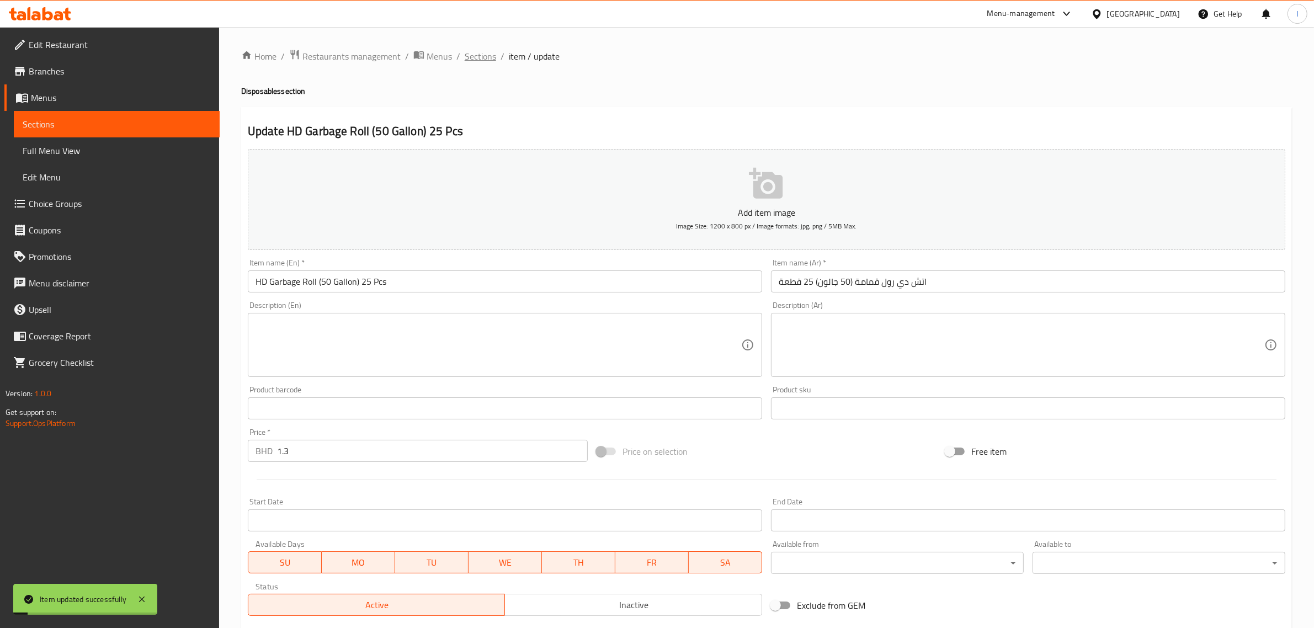
click at [479, 55] on span "Sections" at bounding box center [480, 56] width 31 height 13
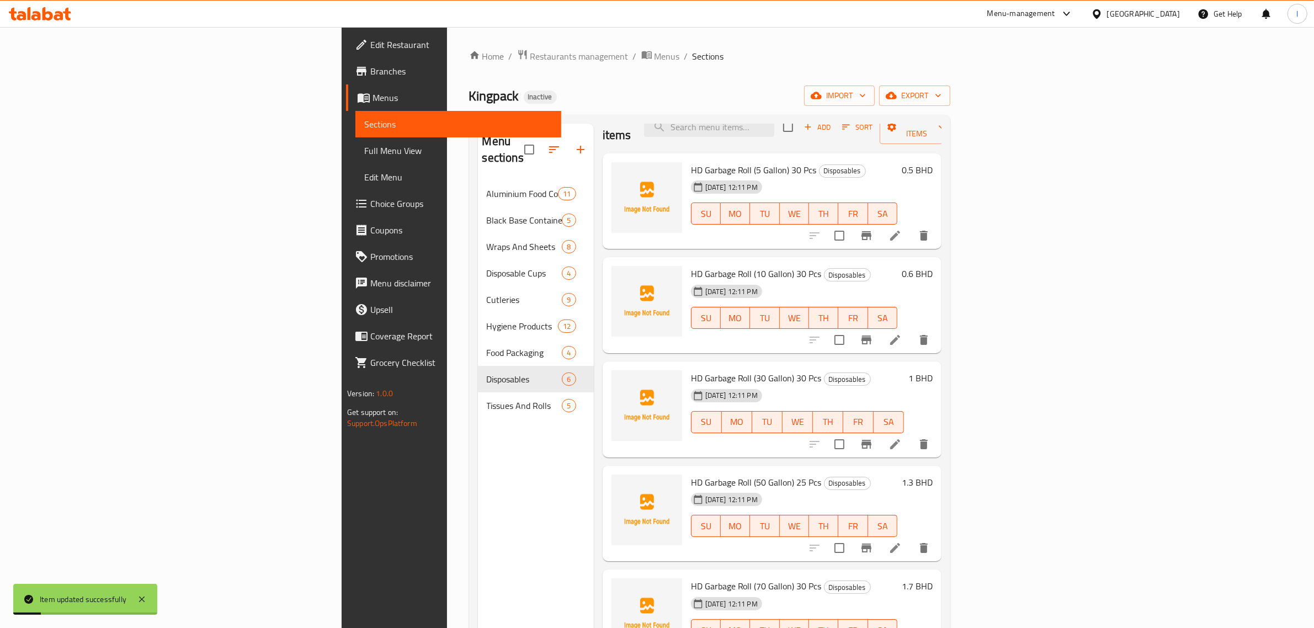
scroll to position [23, 0]
click at [902, 541] on icon at bounding box center [894, 547] width 13 height 13
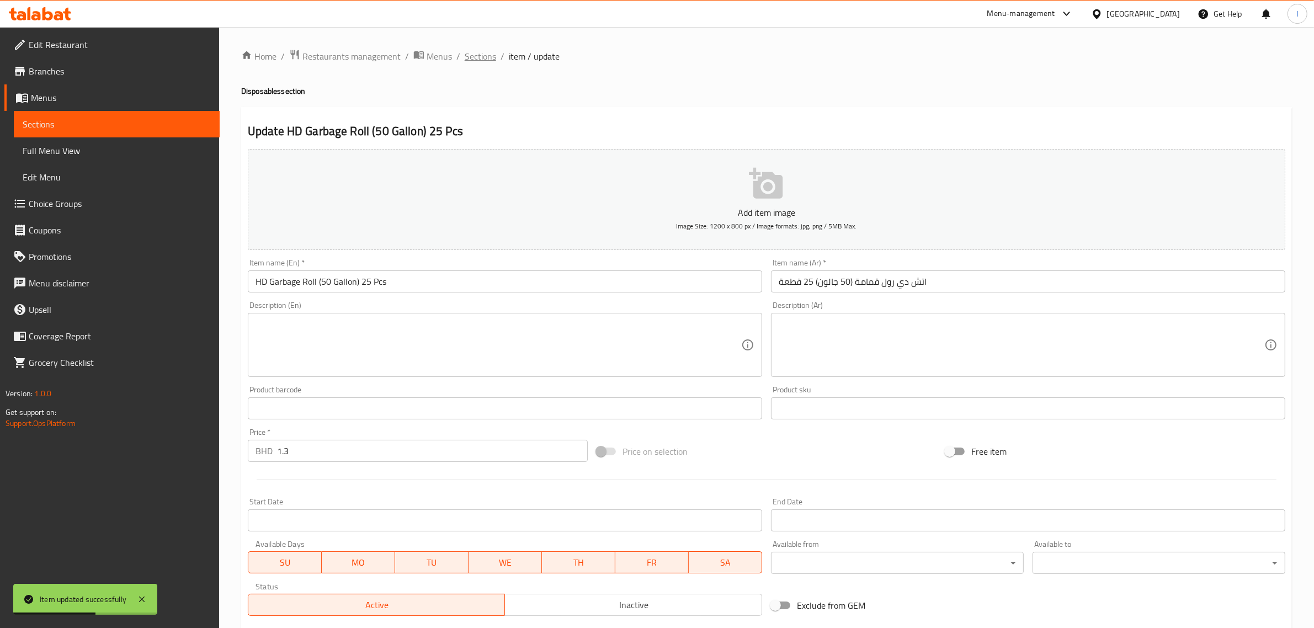
click at [483, 52] on span "Sections" at bounding box center [480, 56] width 31 height 13
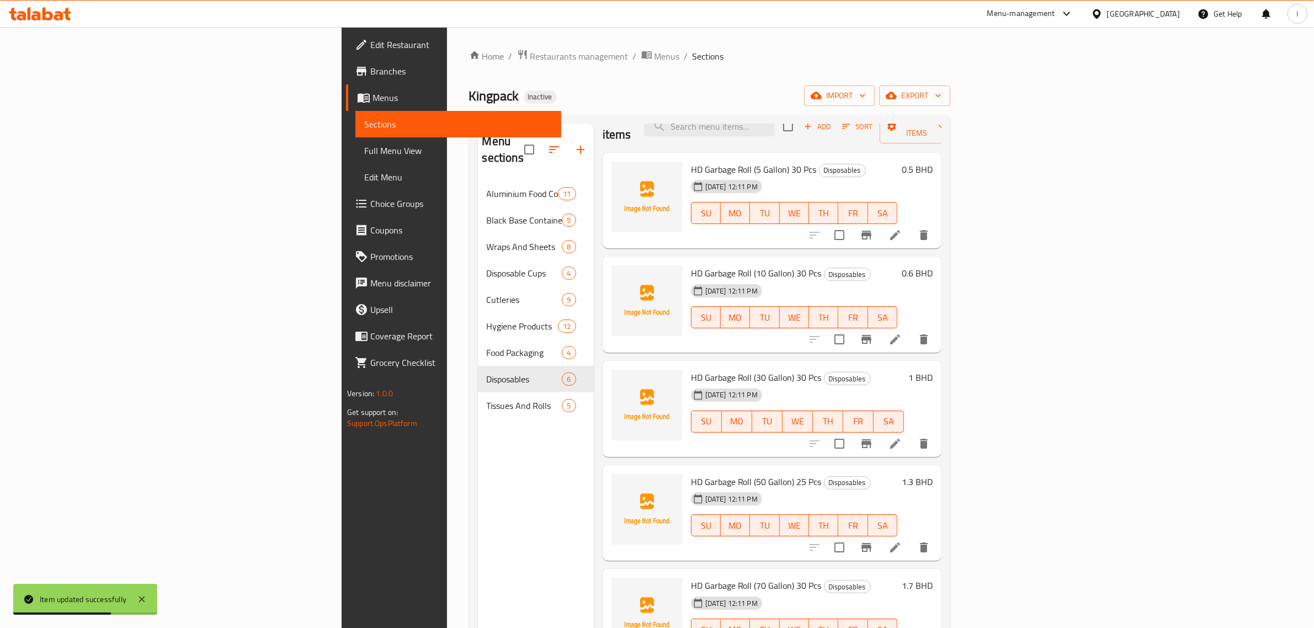
scroll to position [155, 0]
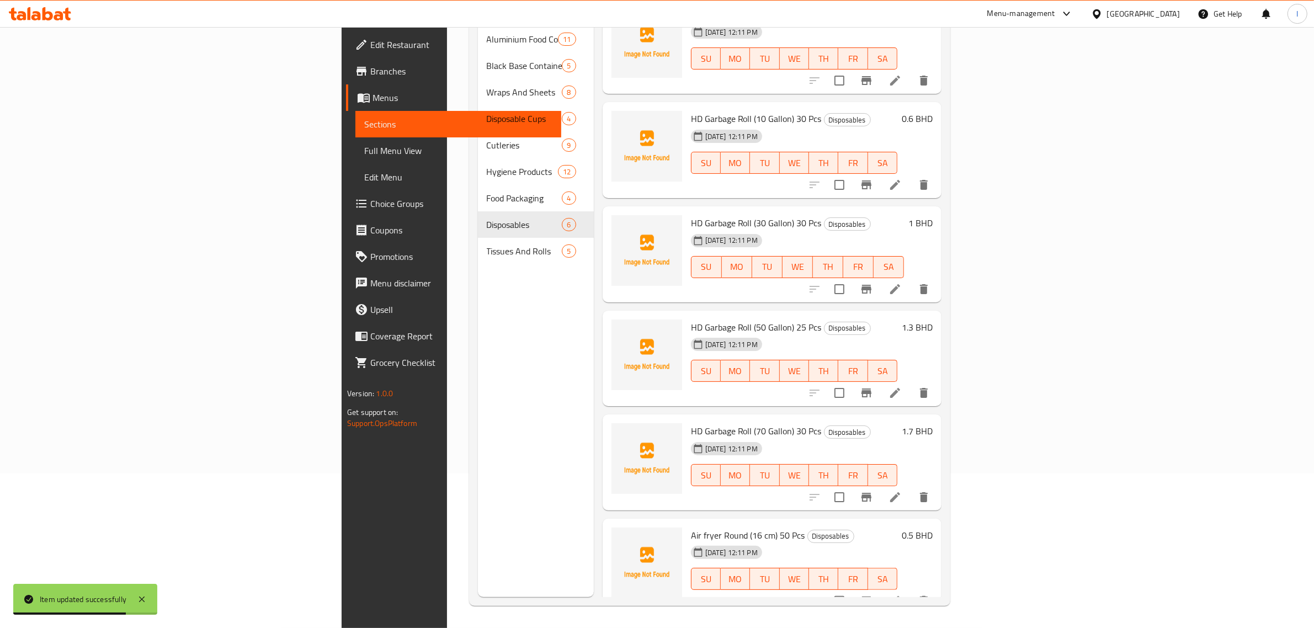
click at [910, 487] on li at bounding box center [894, 497] width 31 height 20
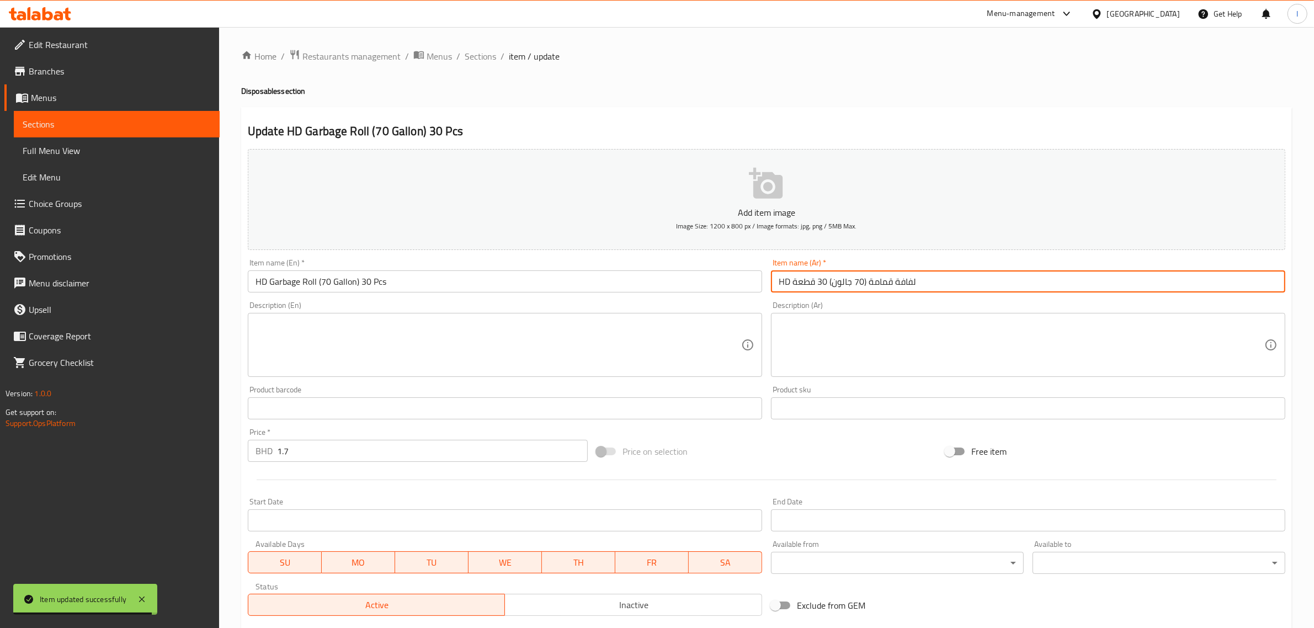
click at [899, 283] on input "HD لفافة قمامة (70 جالون) 30 قطعة" at bounding box center [1028, 281] width 514 height 22
click at [787, 282] on input "HD رول قمامة (70 جالون) 30 قطعة" at bounding box center [1028, 281] width 514 height 22
click at [785, 279] on input "HD رول قمامة (70 جالون) 30 قطعة" at bounding box center [1028, 281] width 514 height 22
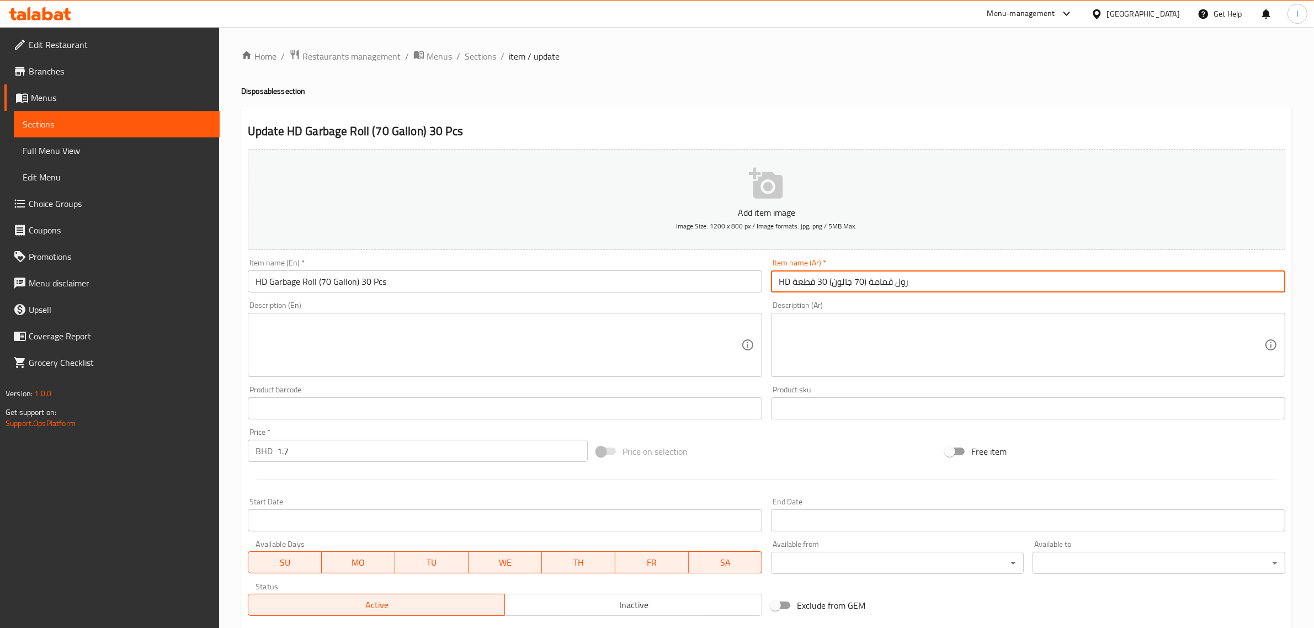
click at [785, 279] on input "HD رول قمامة (70 جالون) 30 قطعة" at bounding box center [1028, 281] width 514 height 22
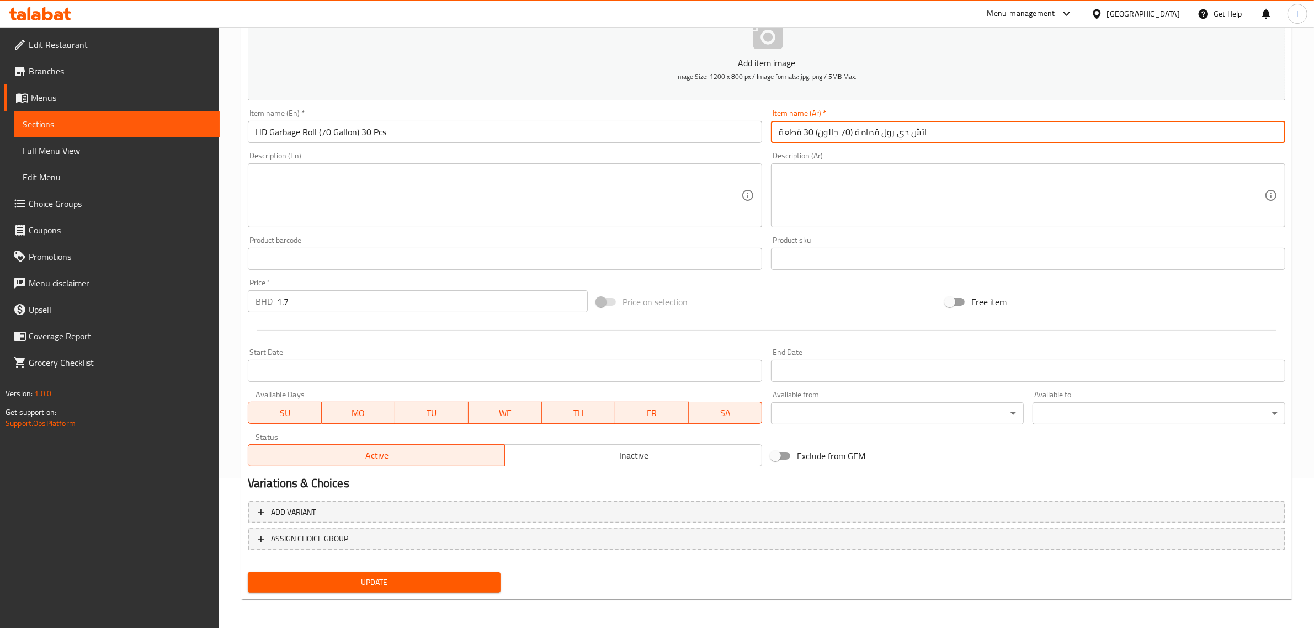
type input "اتش دي رول قمامة (70 جالون) 30 قطعة"
click at [419, 572] on button "Update" at bounding box center [374, 582] width 253 height 20
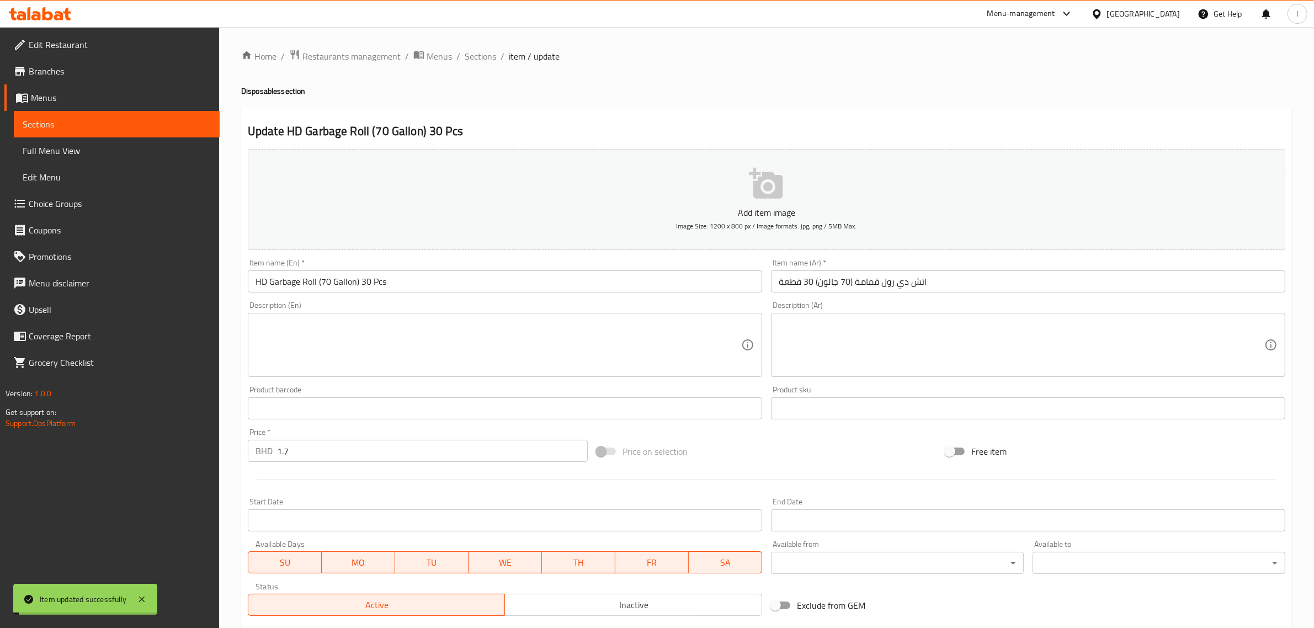
drag, startPoint x: 478, startPoint y: 51, endPoint x: 512, endPoint y: 77, distance: 43.3
click at [478, 51] on span "Sections" at bounding box center [480, 56] width 31 height 13
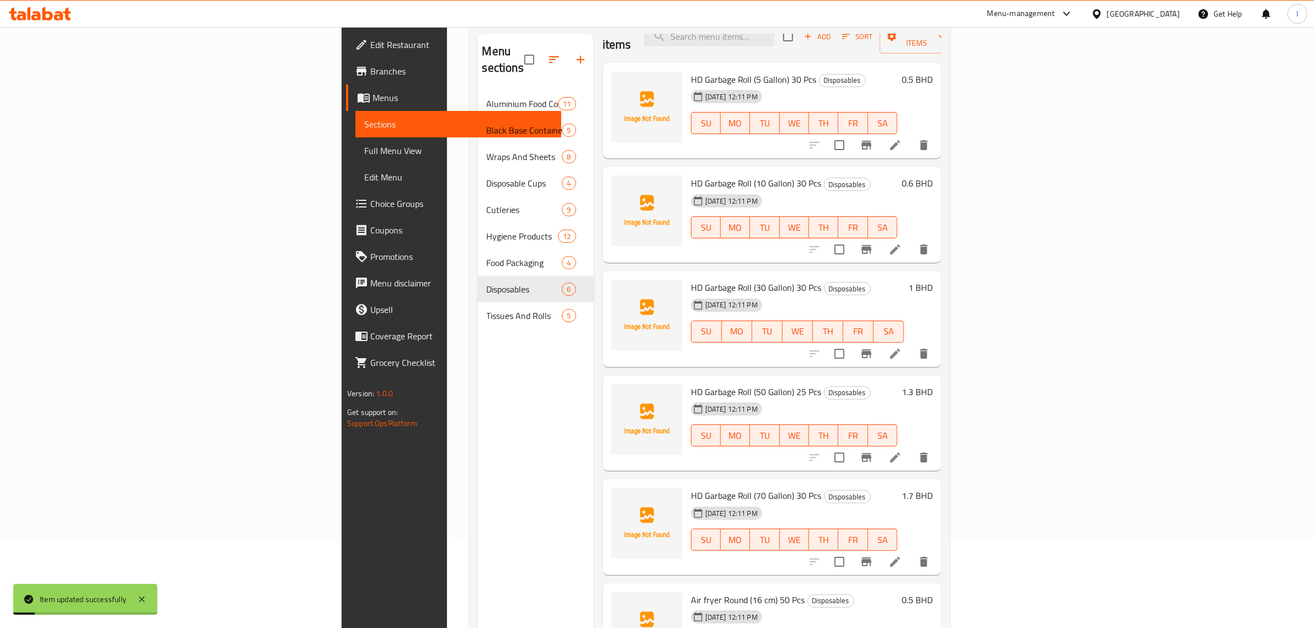
scroll to position [155, 0]
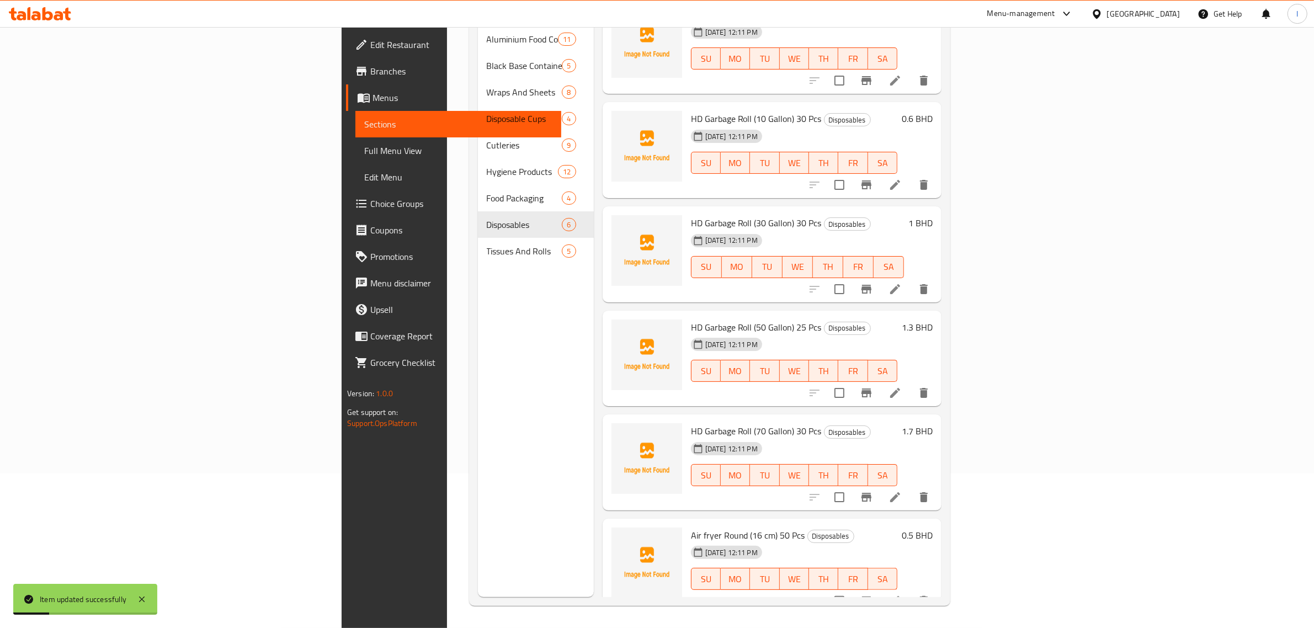
click at [900, 492] on icon at bounding box center [895, 497] width 10 height 10
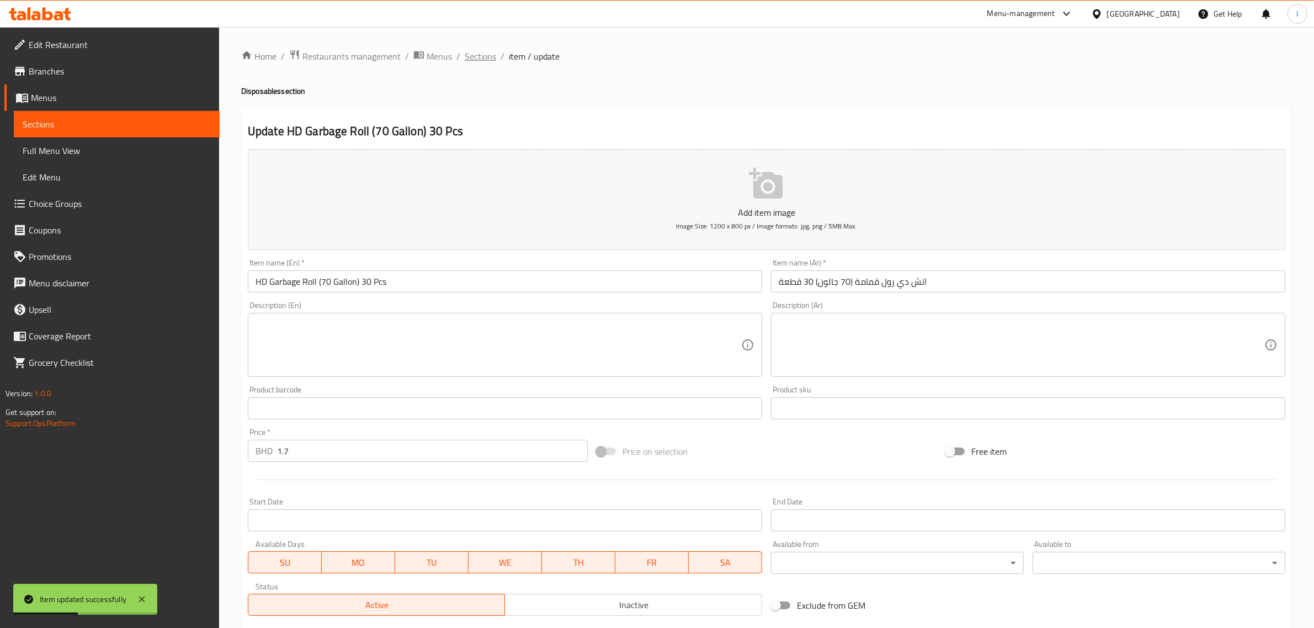
click at [476, 59] on span "Sections" at bounding box center [480, 56] width 31 height 13
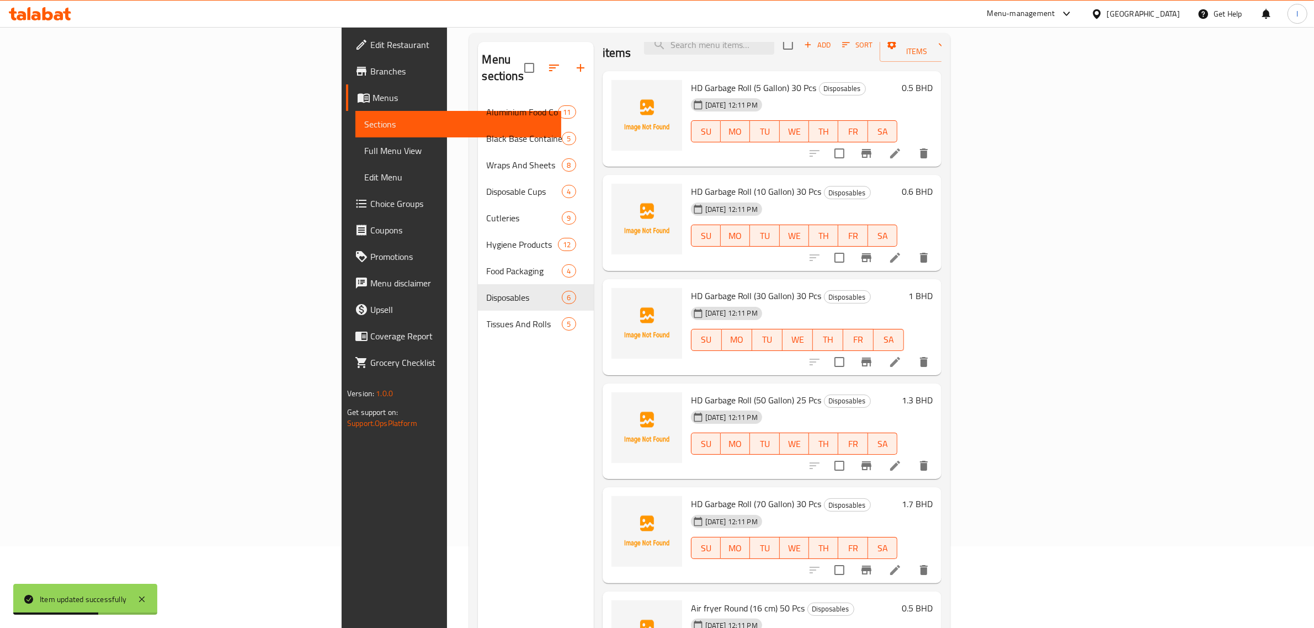
scroll to position [155, 0]
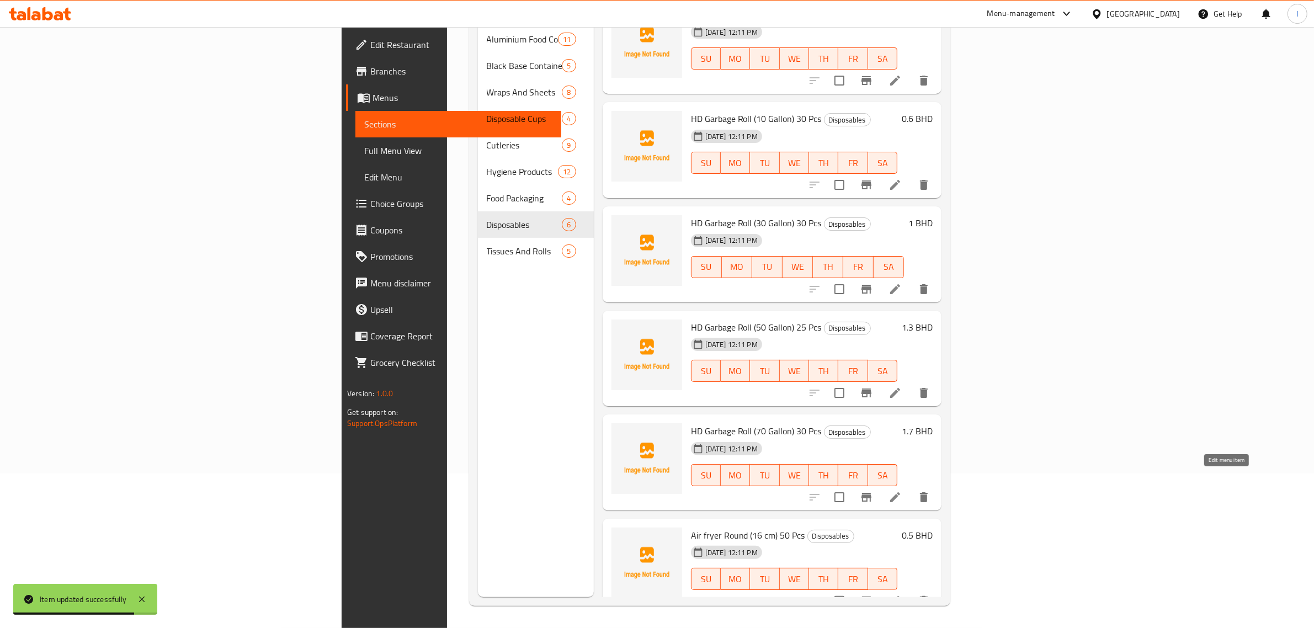
click at [902, 490] on icon at bounding box center [894, 496] width 13 height 13
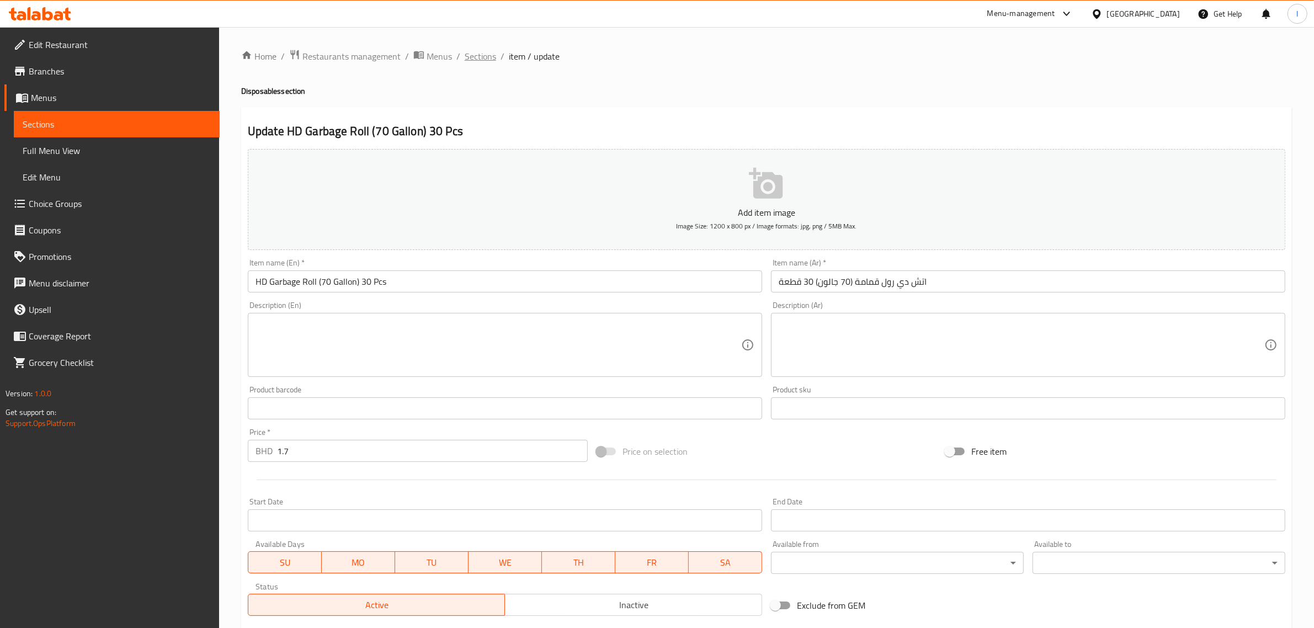
click at [472, 53] on span "Sections" at bounding box center [480, 56] width 31 height 13
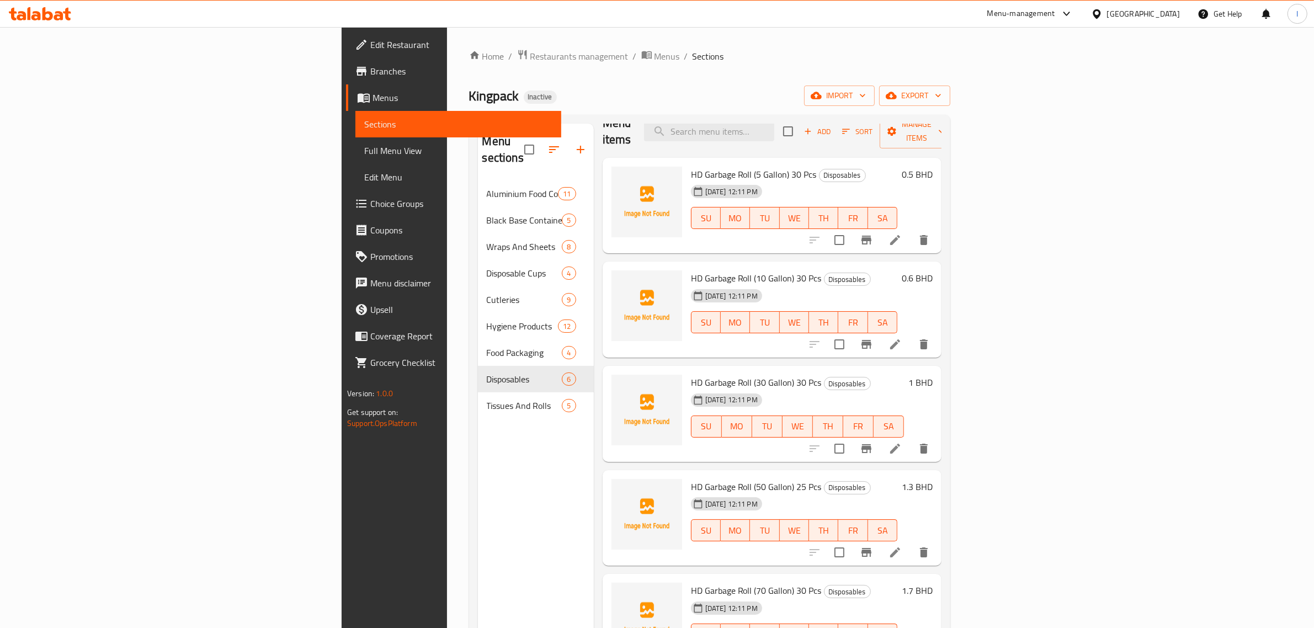
scroll to position [23, 0]
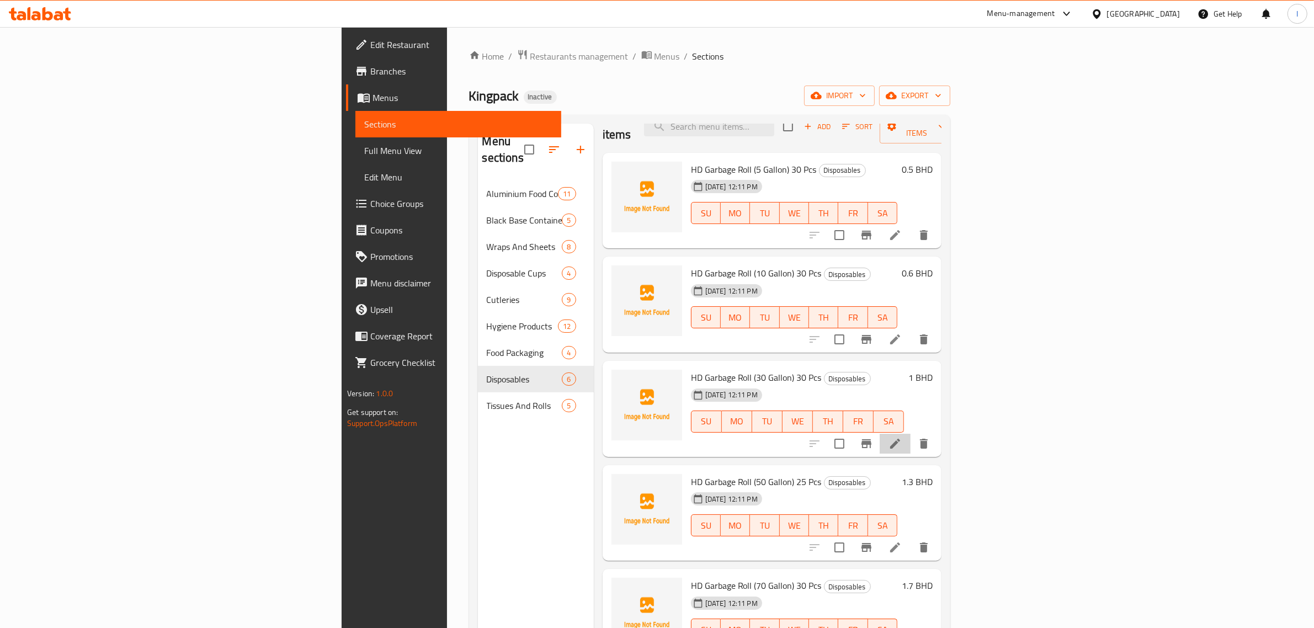
click at [910, 434] on li at bounding box center [894, 444] width 31 height 20
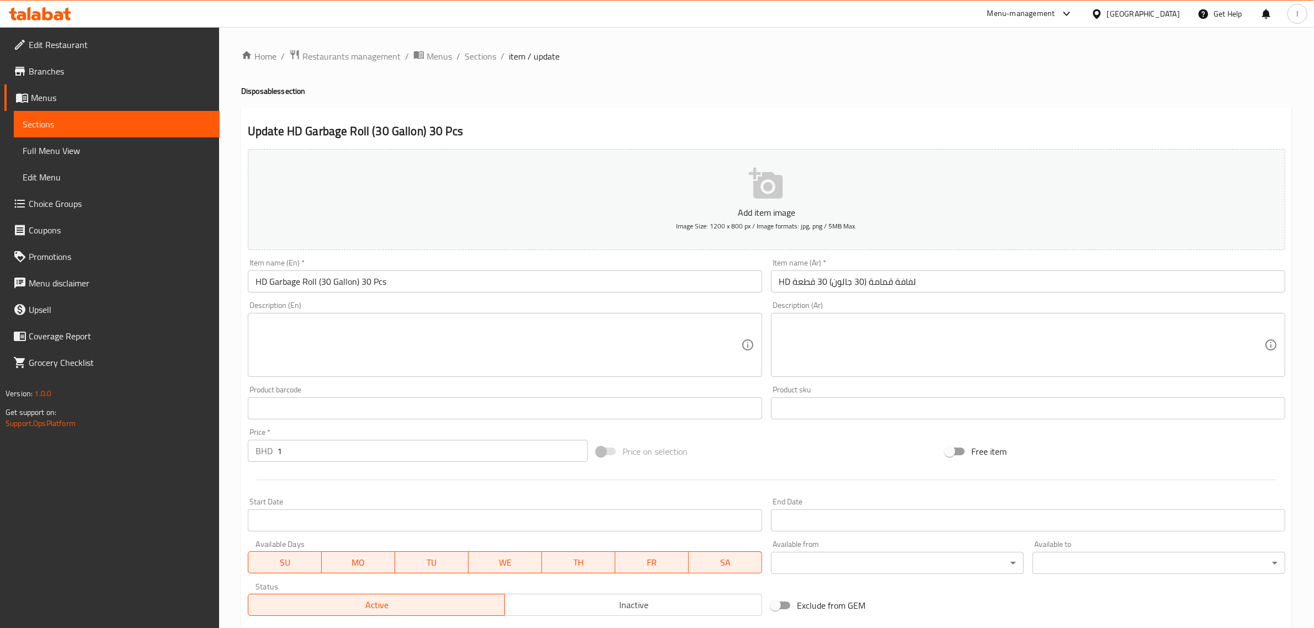
click at [784, 284] on input "HD لفافة قمامة (30 جالون) 30 قطعة" at bounding box center [1028, 281] width 514 height 22
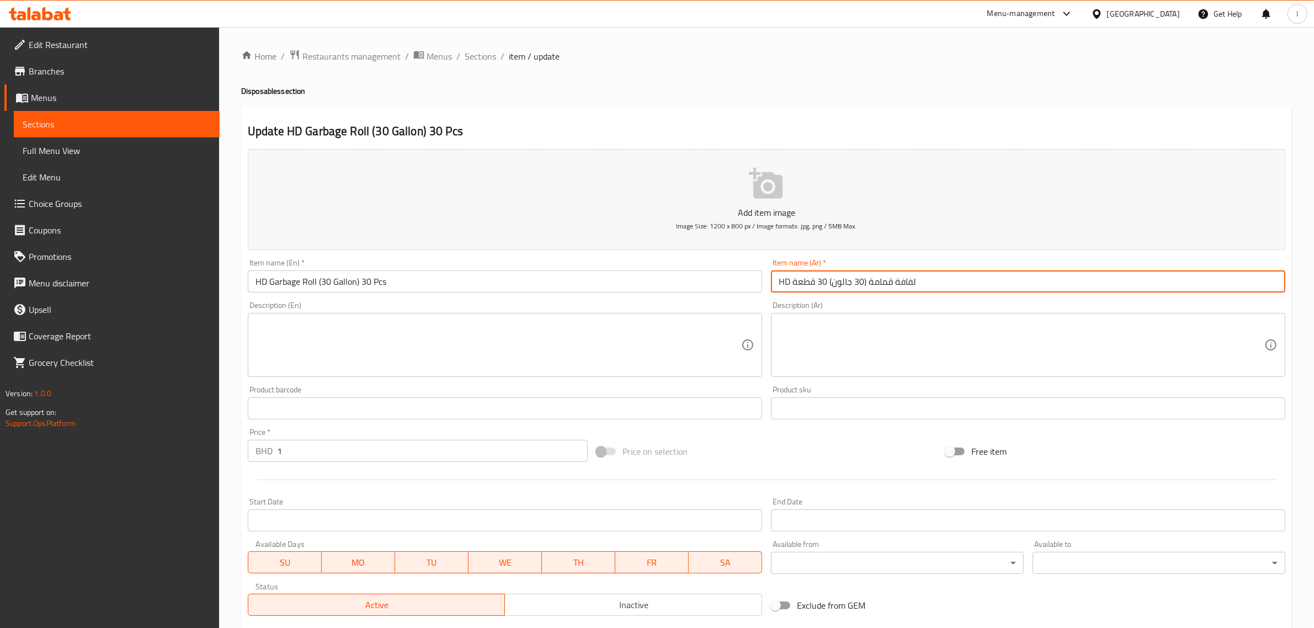
click at [784, 284] on input "HD لفافة قمامة (30 جالون) 30 قطعة" at bounding box center [1028, 281] width 514 height 22
click at [895, 279] on input "اتش دي لفافة قمامة (30 جالون) 30 قطعة" at bounding box center [1028, 281] width 514 height 22
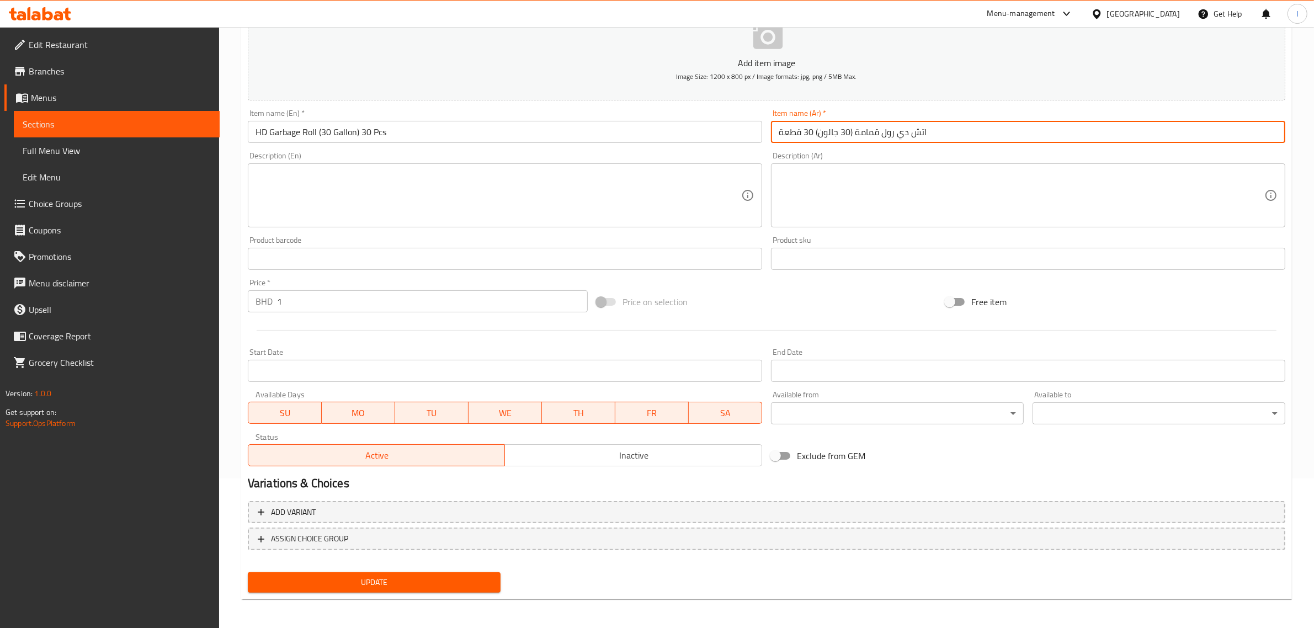
type input "اتش دي رول قمامة (30 جالون) 30 قطعة"
click at [382, 583] on span "Update" at bounding box center [374, 582] width 235 height 14
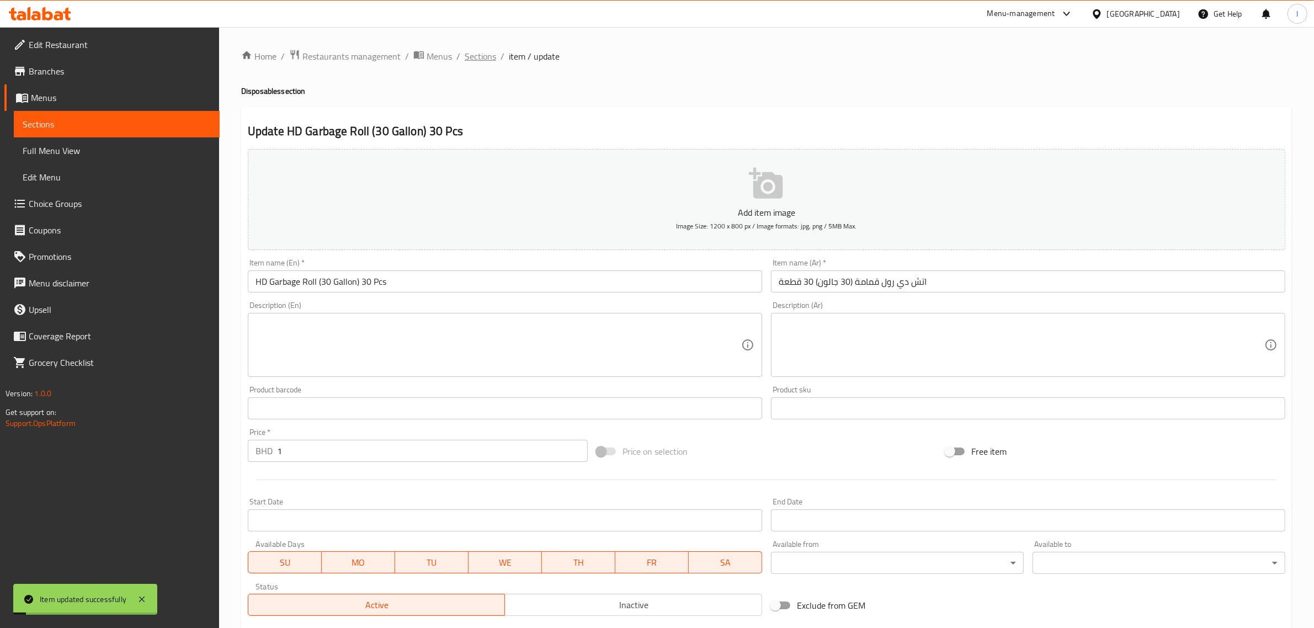
click at [483, 61] on span "Sections" at bounding box center [480, 56] width 31 height 13
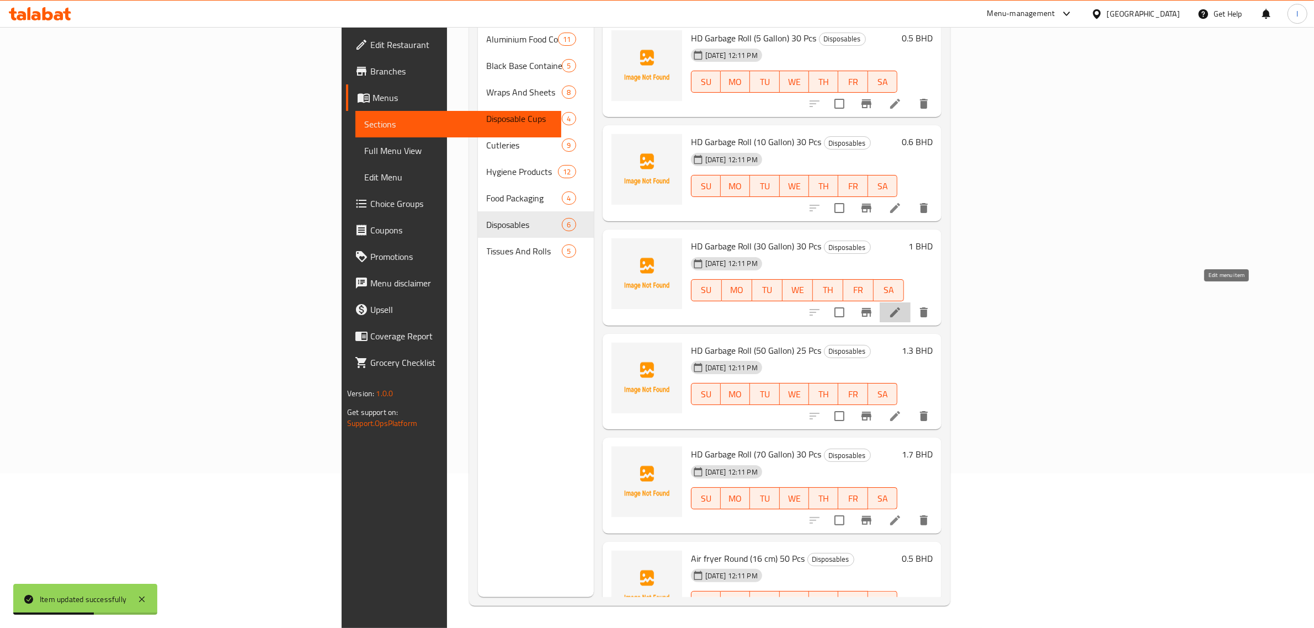
click at [900, 307] on icon at bounding box center [895, 312] width 10 height 10
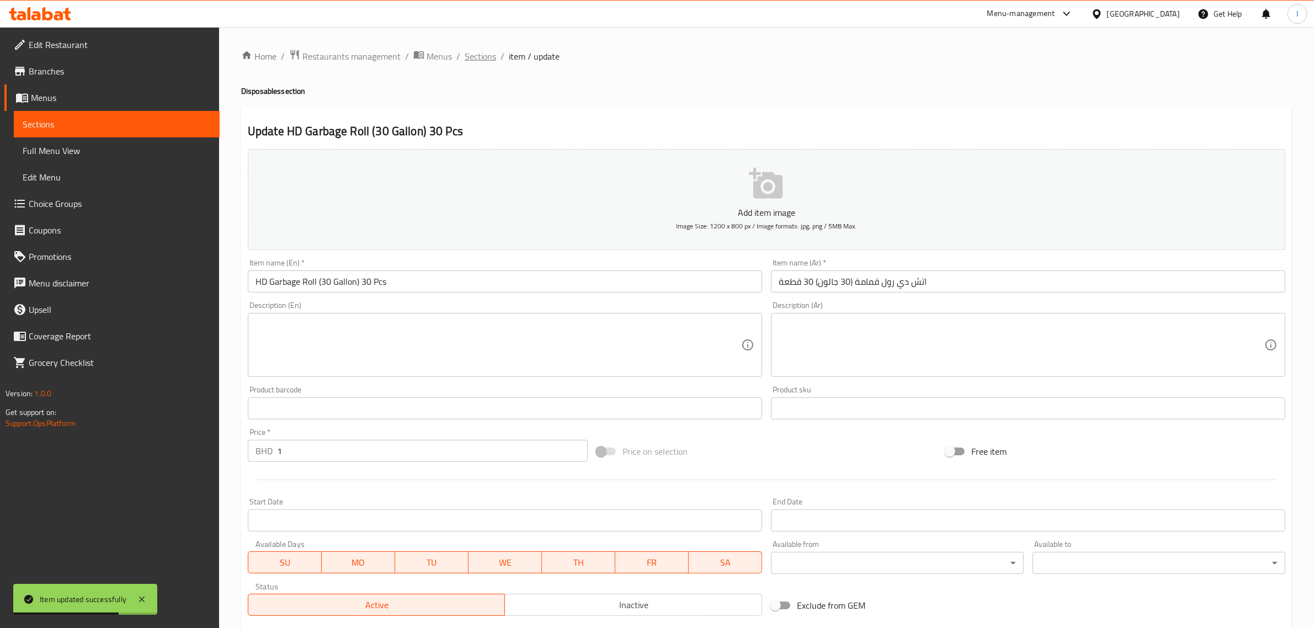
click at [483, 59] on span "Sections" at bounding box center [480, 56] width 31 height 13
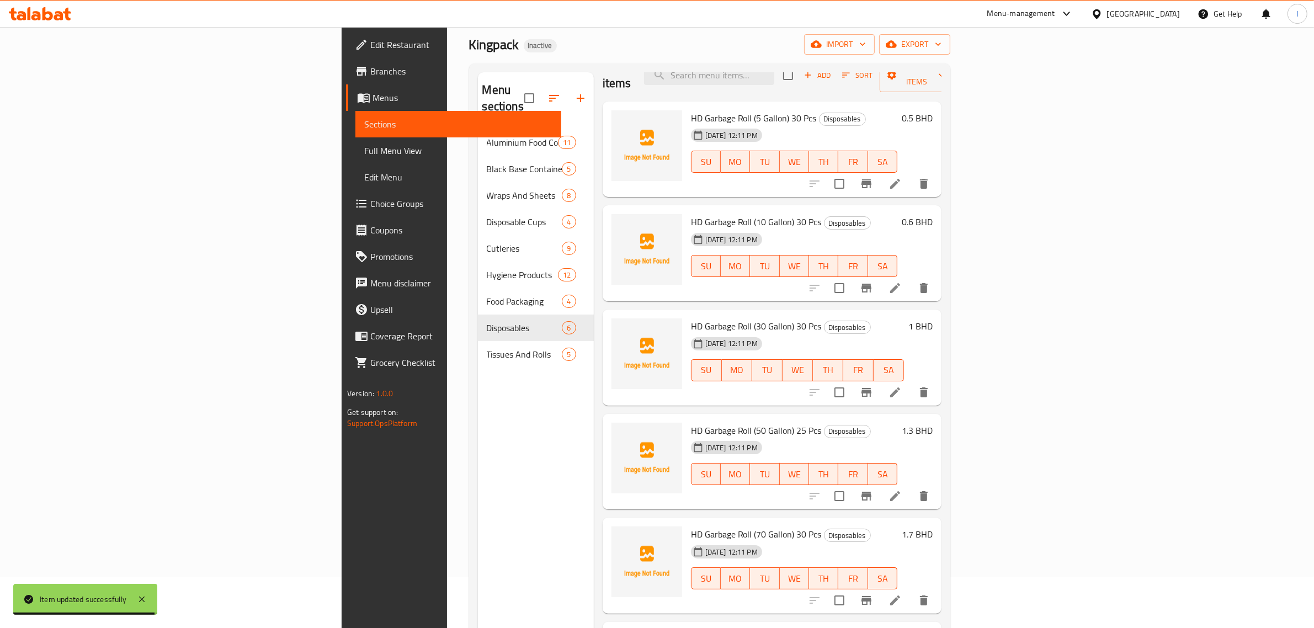
scroll to position [138, 0]
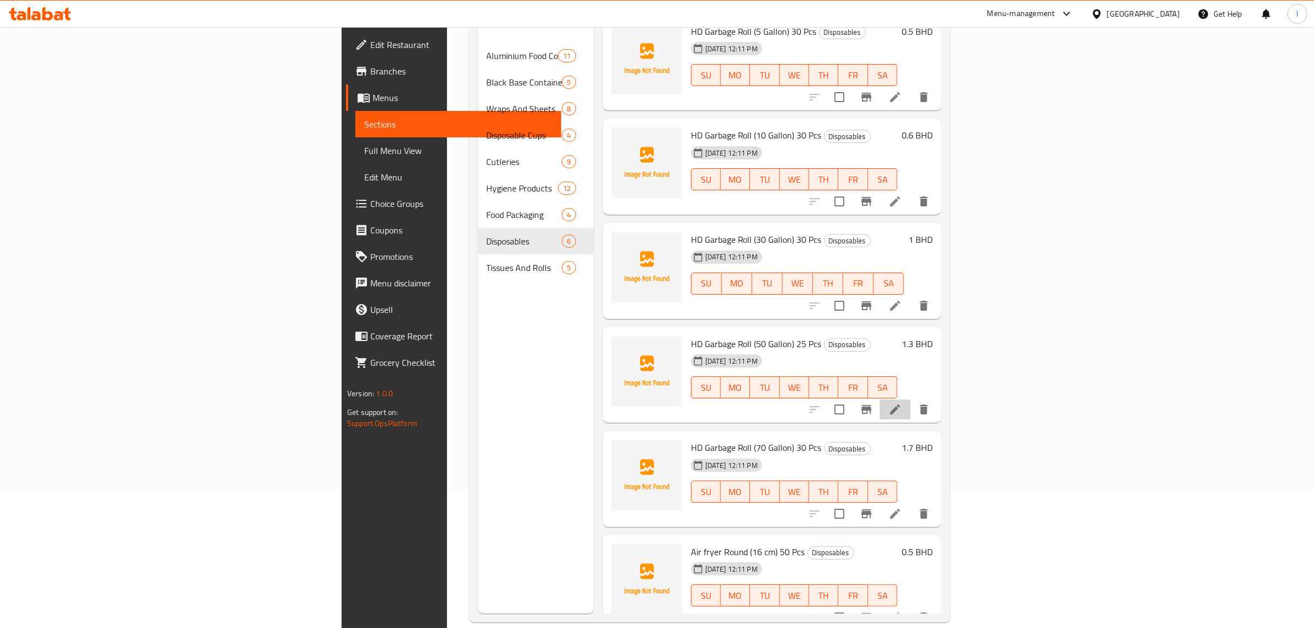
click at [900, 404] on icon at bounding box center [895, 409] width 10 height 10
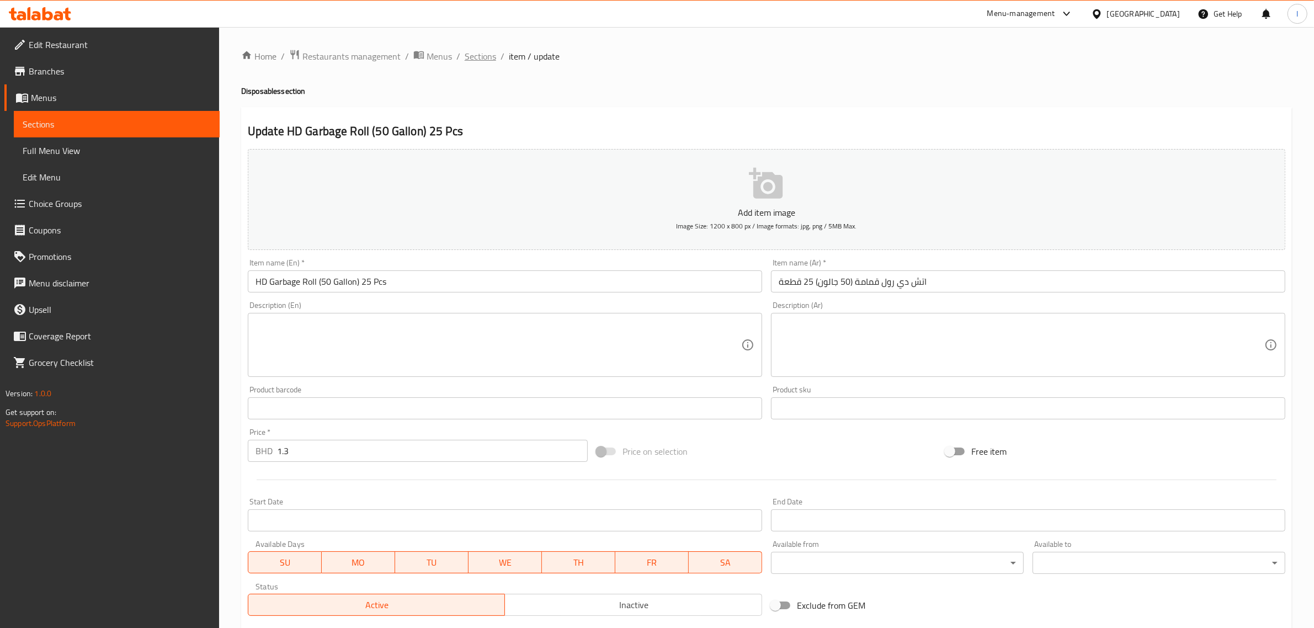
click at [475, 56] on span "Sections" at bounding box center [480, 56] width 31 height 13
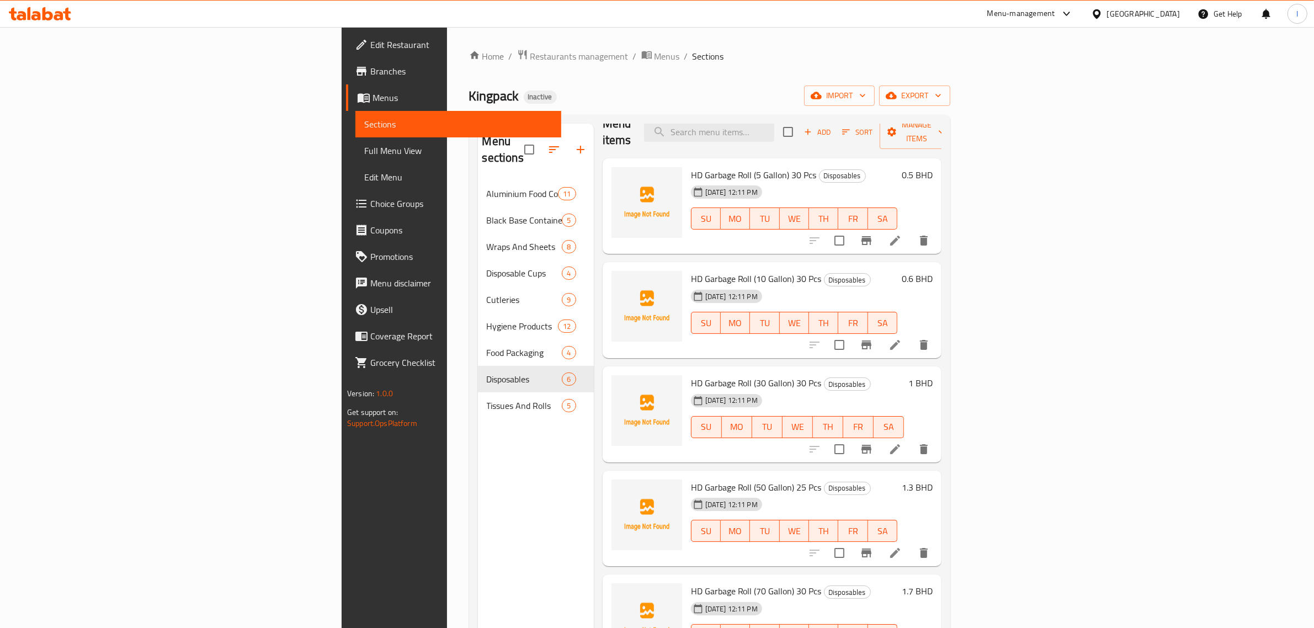
scroll to position [23, 0]
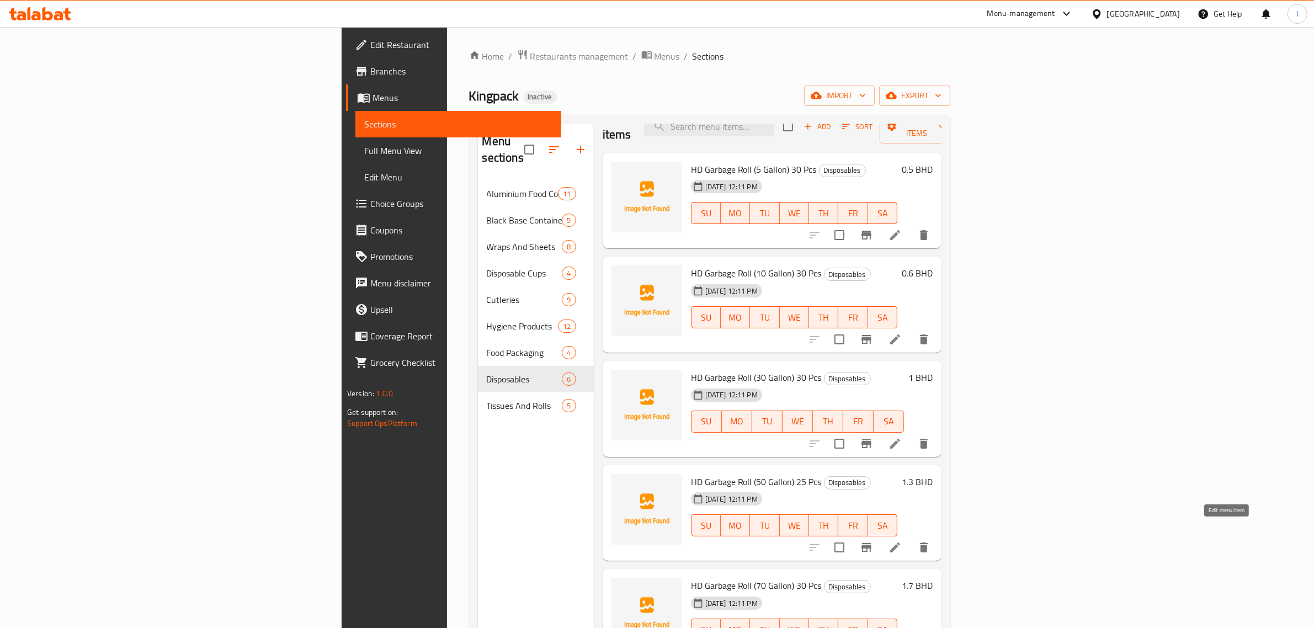
click at [900, 542] on icon at bounding box center [895, 547] width 10 height 10
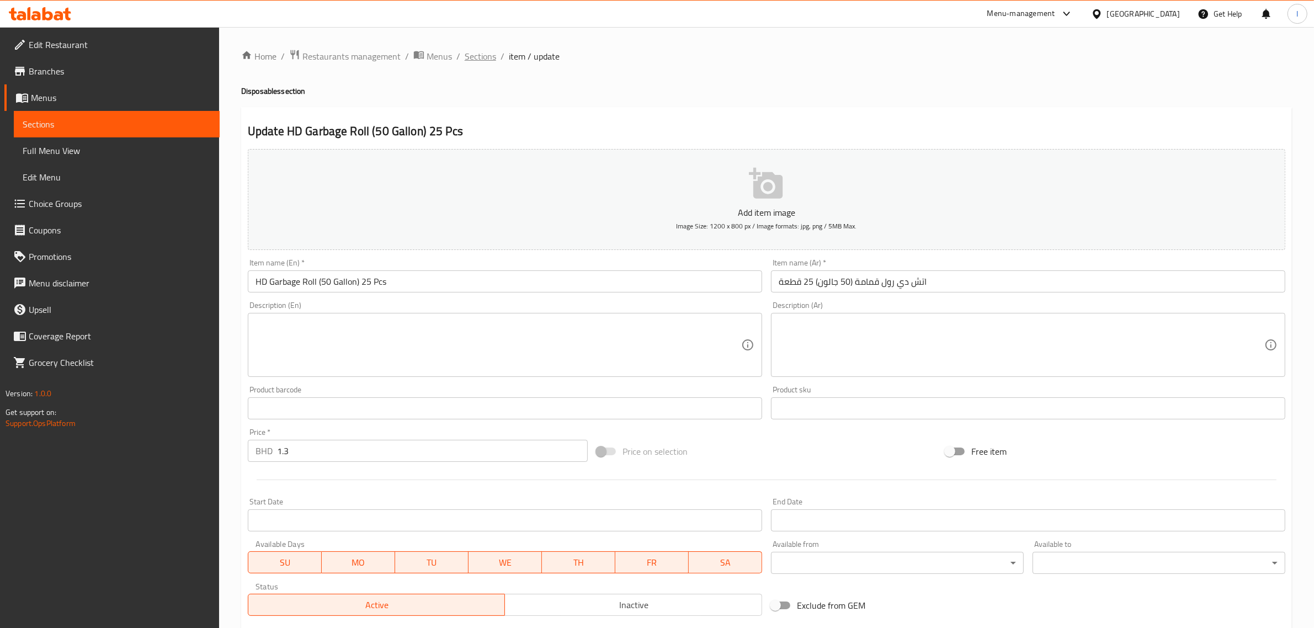
click at [481, 58] on span "Sections" at bounding box center [480, 56] width 31 height 13
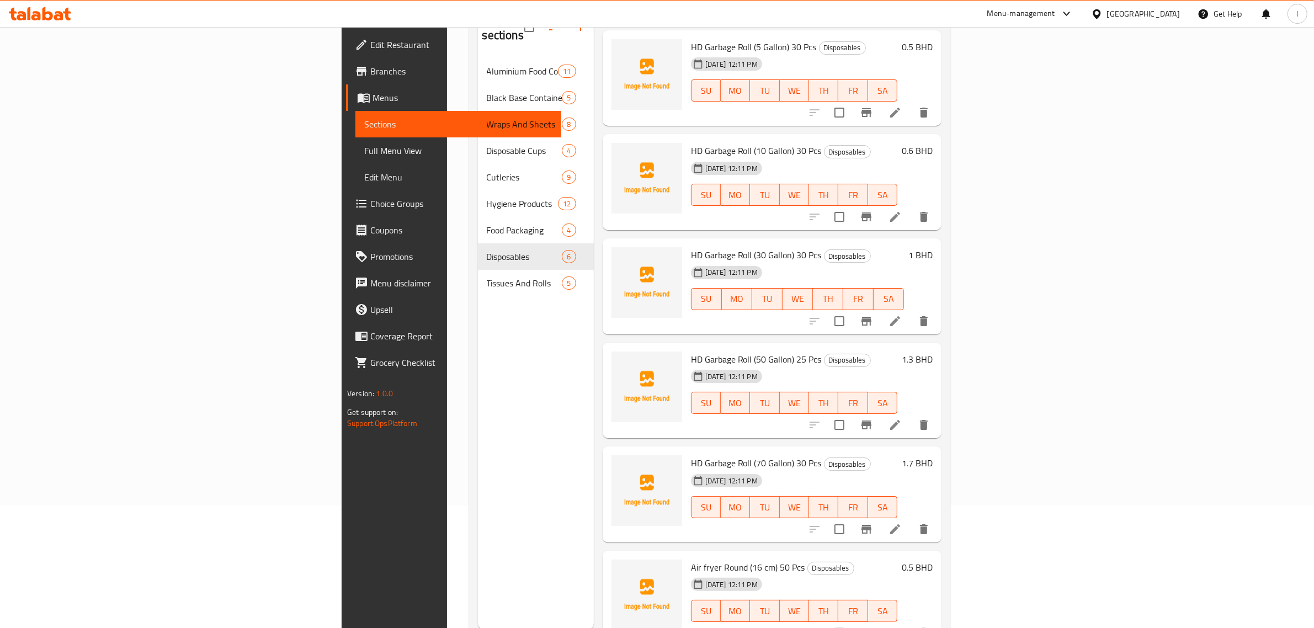
scroll to position [155, 0]
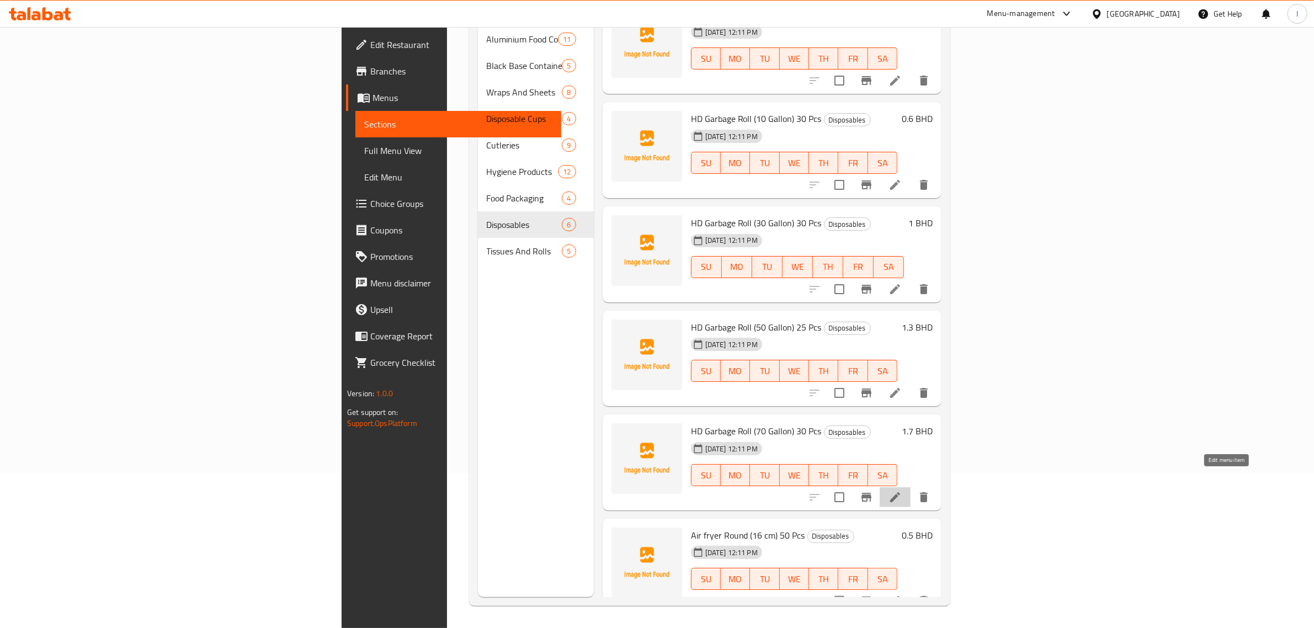
click at [902, 490] on icon at bounding box center [894, 496] width 13 height 13
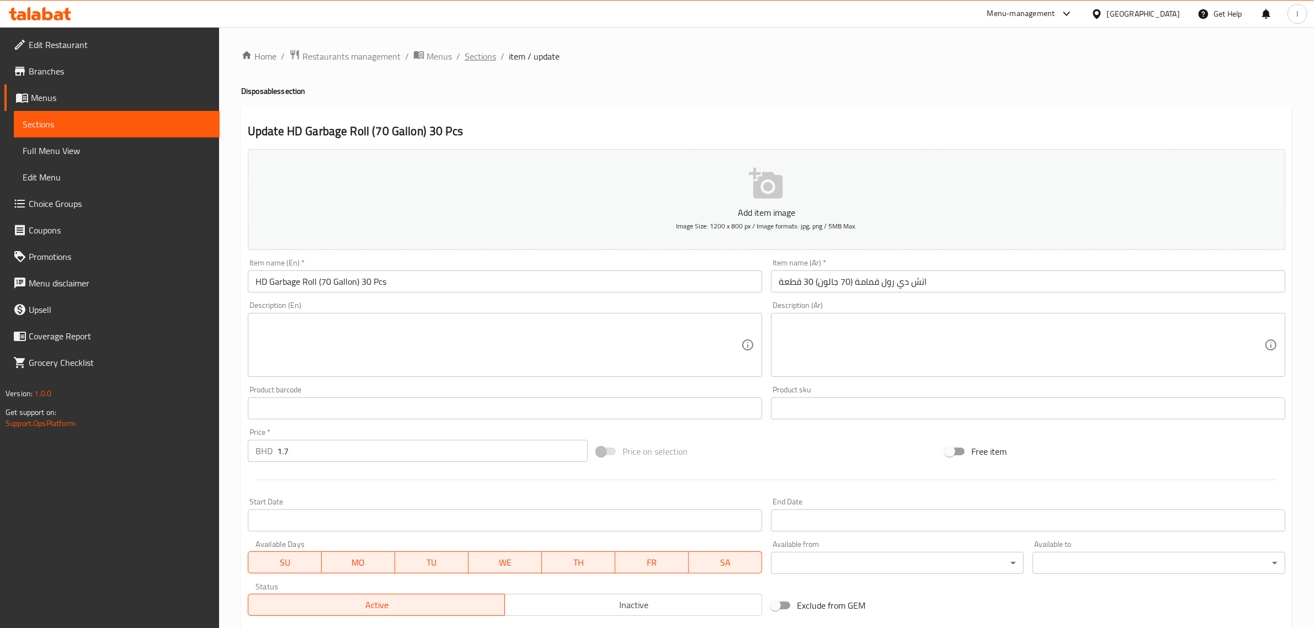
click at [475, 54] on span "Sections" at bounding box center [480, 56] width 31 height 13
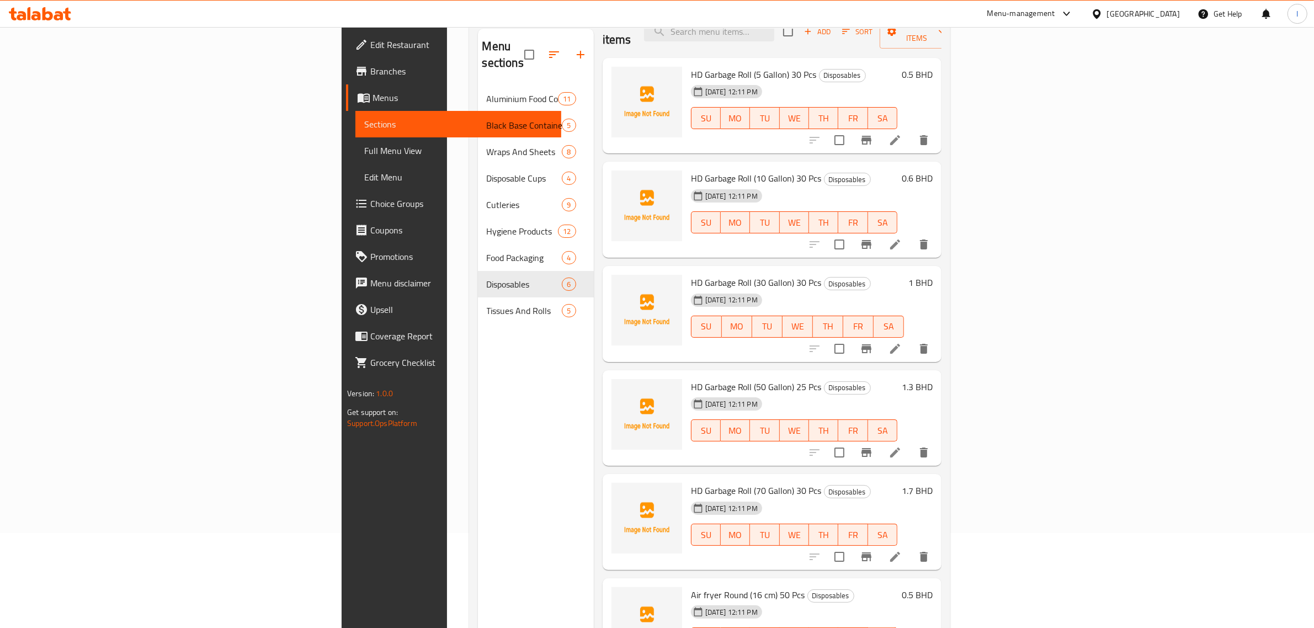
scroll to position [155, 0]
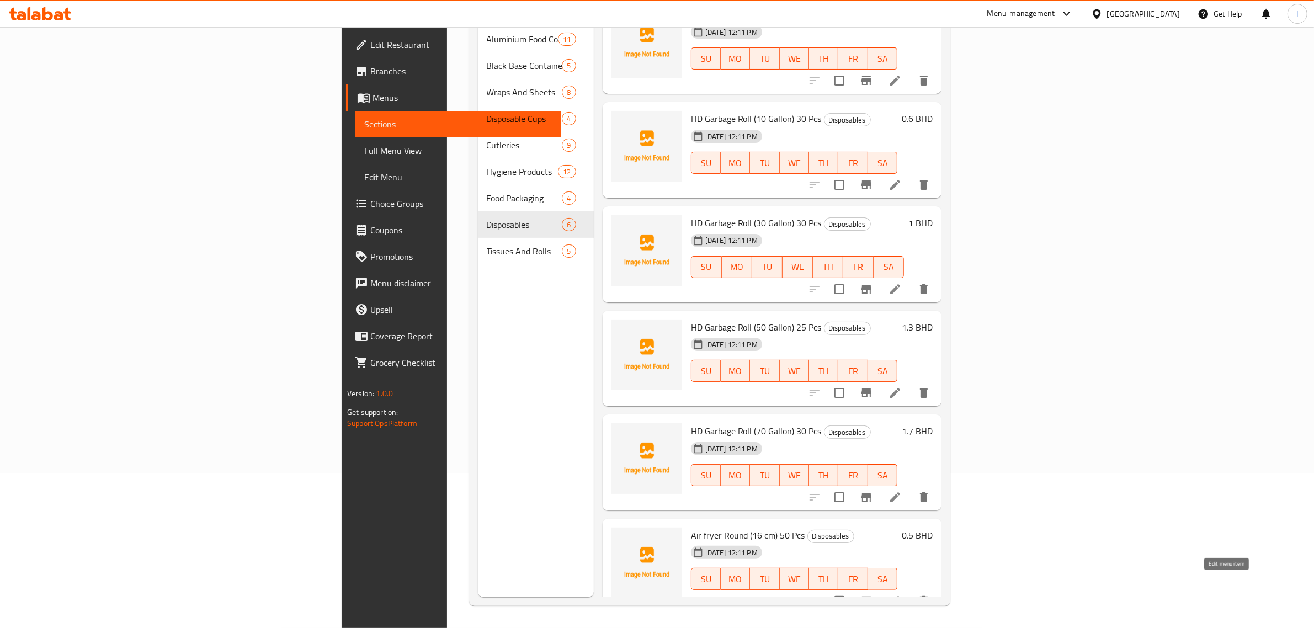
click at [902, 594] on icon at bounding box center [894, 600] width 13 height 13
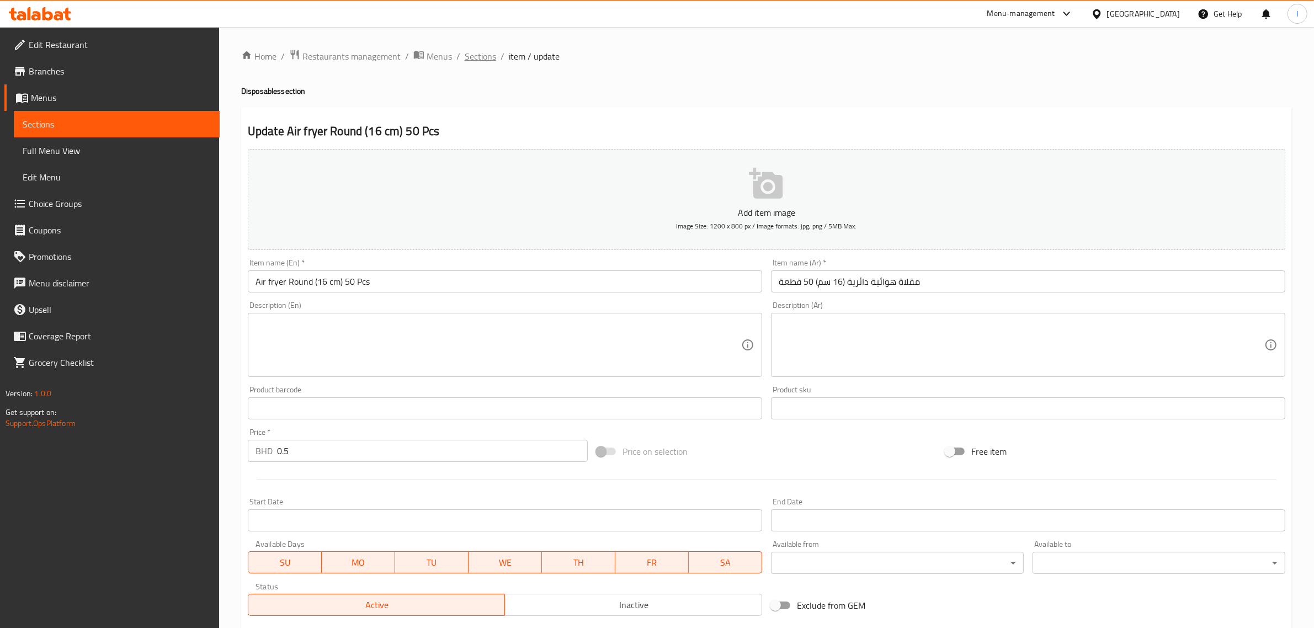
click at [477, 55] on span "Sections" at bounding box center [480, 56] width 31 height 13
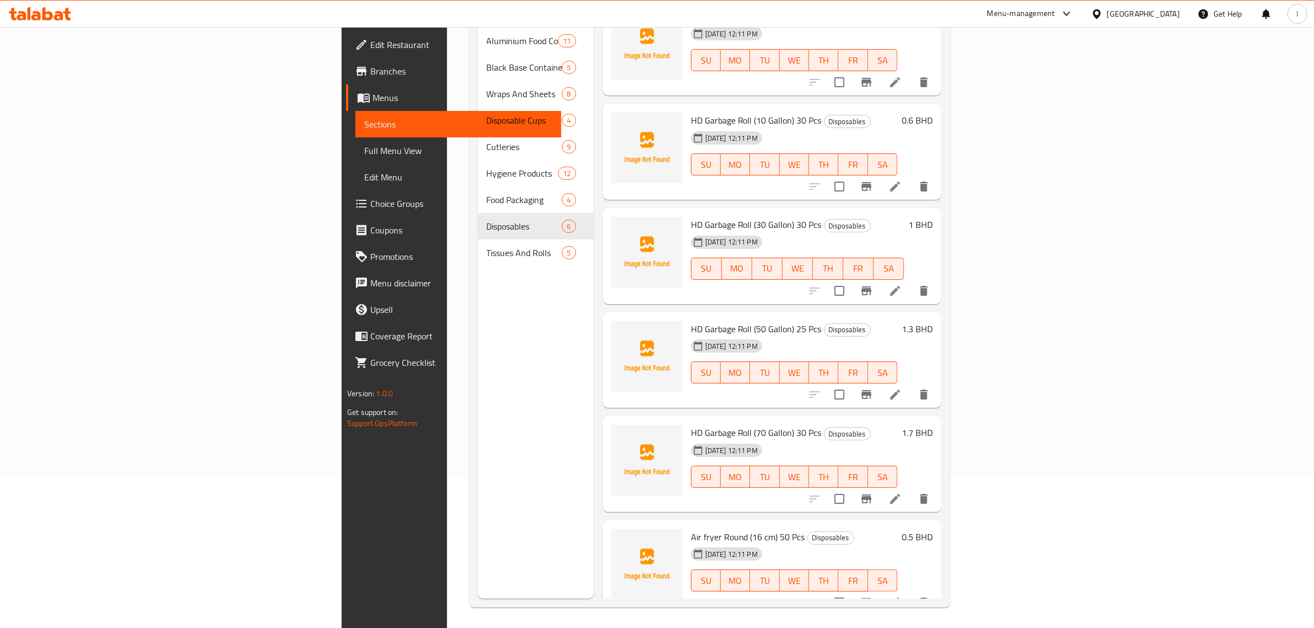
scroll to position [155, 0]
click at [902, 490] on icon at bounding box center [894, 496] width 13 height 13
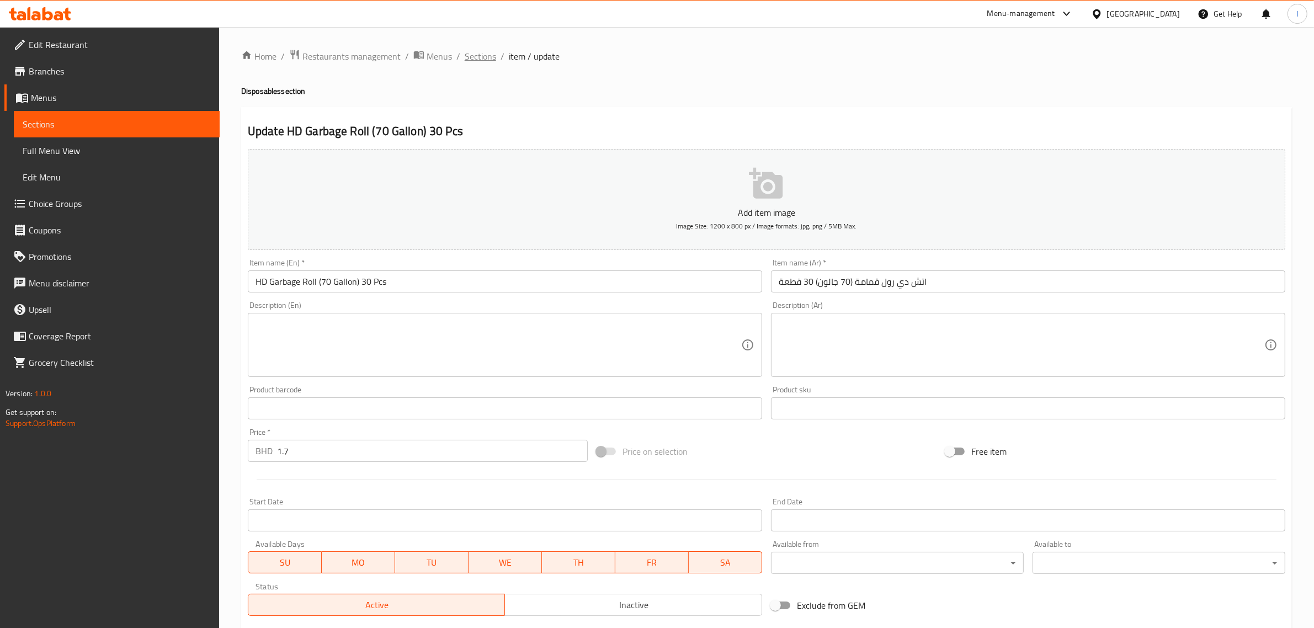
click at [465, 51] on span "Sections" at bounding box center [480, 56] width 31 height 13
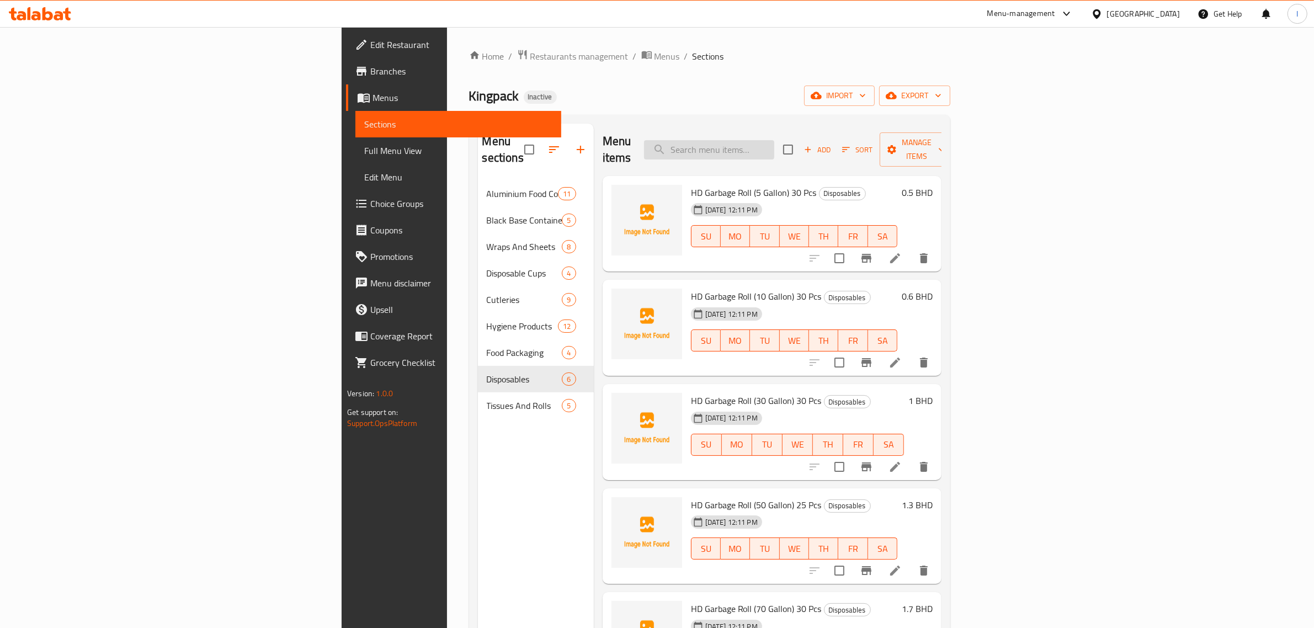
click at [774, 140] on input "search" at bounding box center [709, 149] width 130 height 19
type input "Roll"
click at [902, 356] on icon at bounding box center [894, 362] width 13 height 13
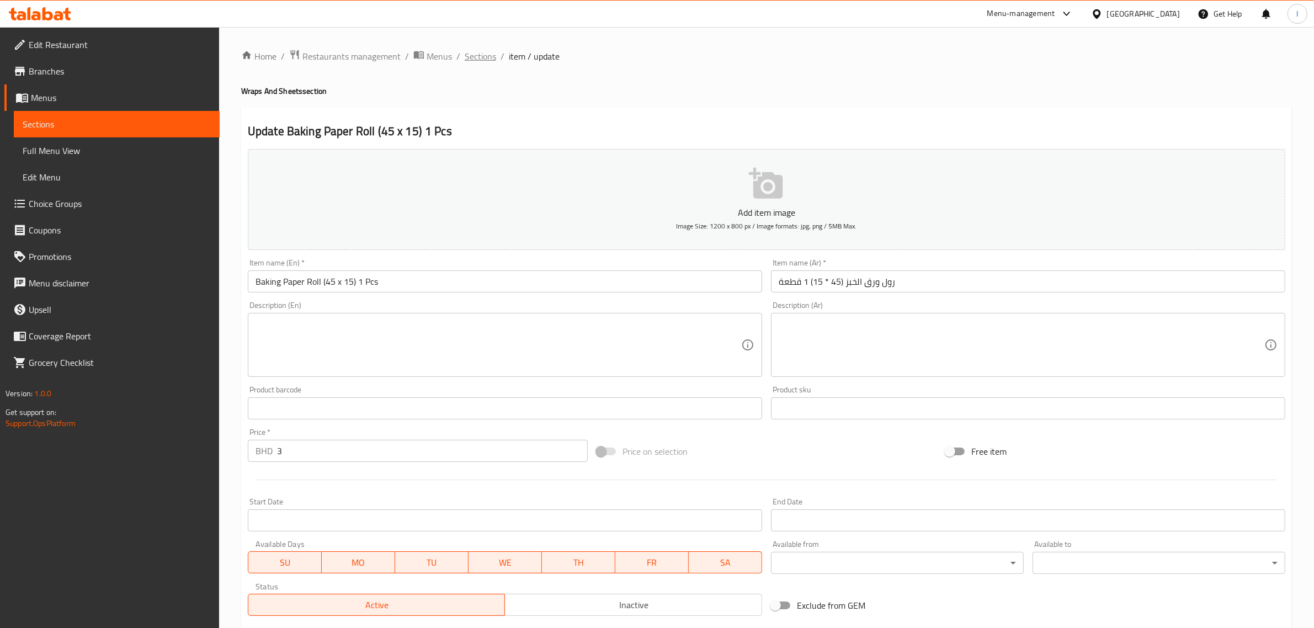
click at [483, 56] on span "Sections" at bounding box center [480, 56] width 31 height 13
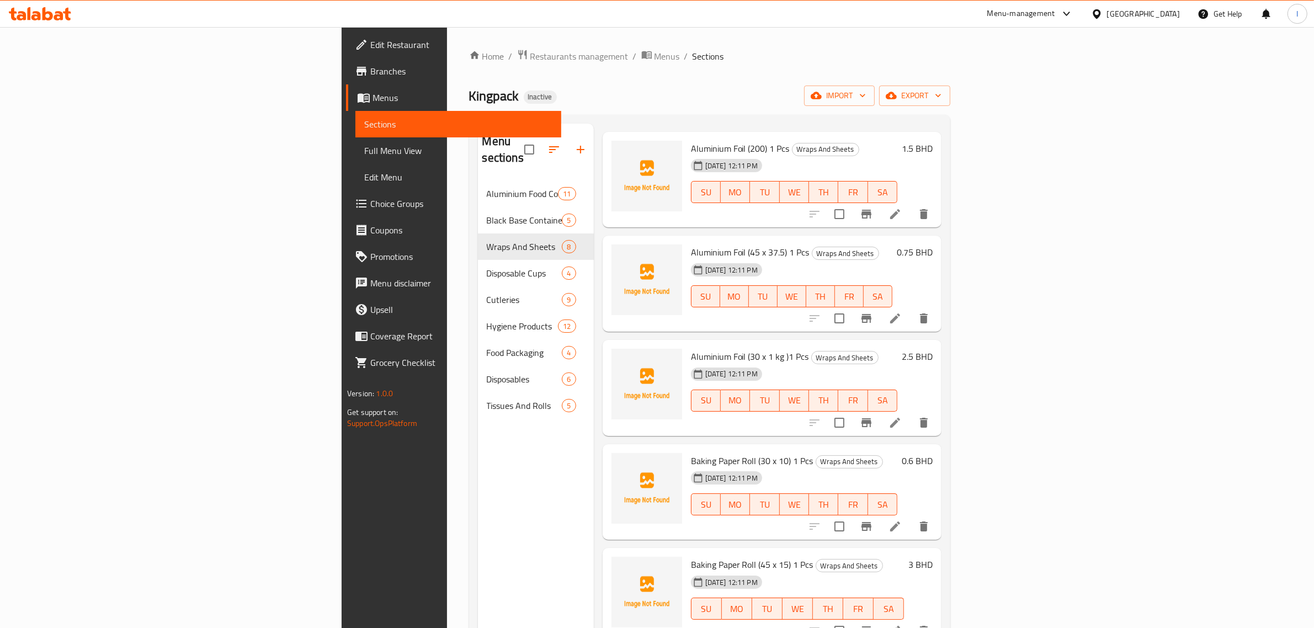
scroll to position [24, 0]
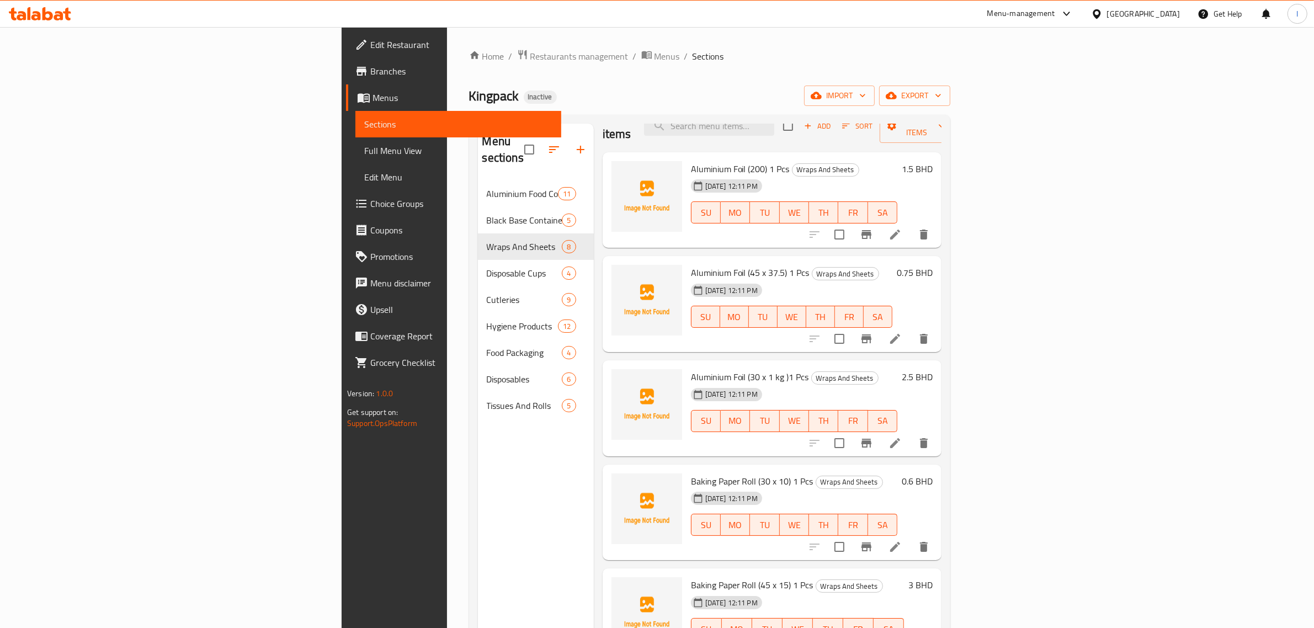
click at [364, 148] on span "Full Menu View" at bounding box center [458, 150] width 188 height 13
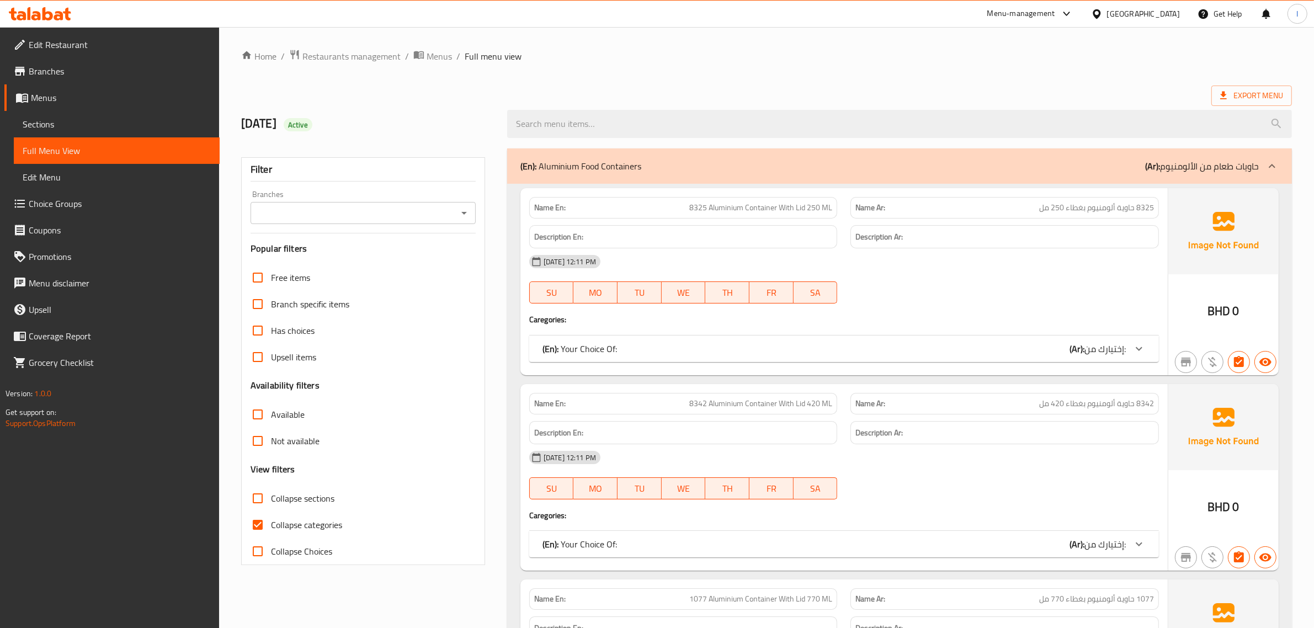
click at [861, 87] on div "Export Menu" at bounding box center [766, 96] width 1051 height 20
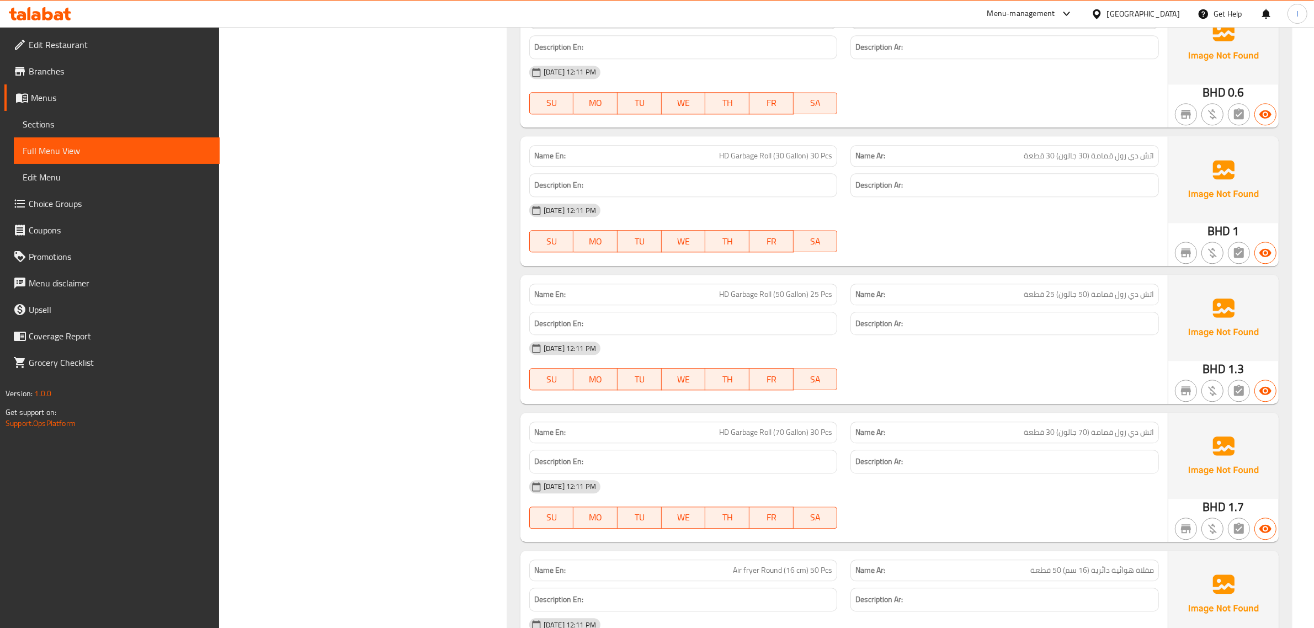
scroll to position [9077, 0]
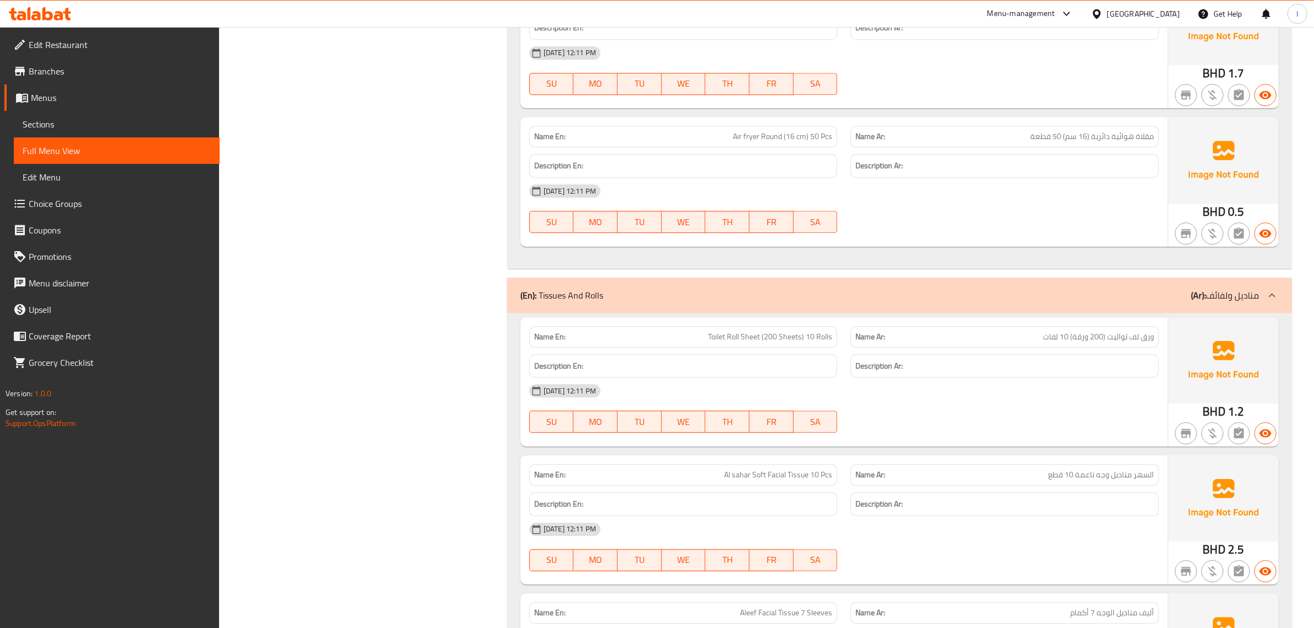
click at [754, 343] on span "Toilet Roll Sheet (200 Sheets) 10 Rolls" at bounding box center [770, 337] width 124 height 12
copy span "Toilet Roll Sheet (200 Sheets) 10 Rolls"
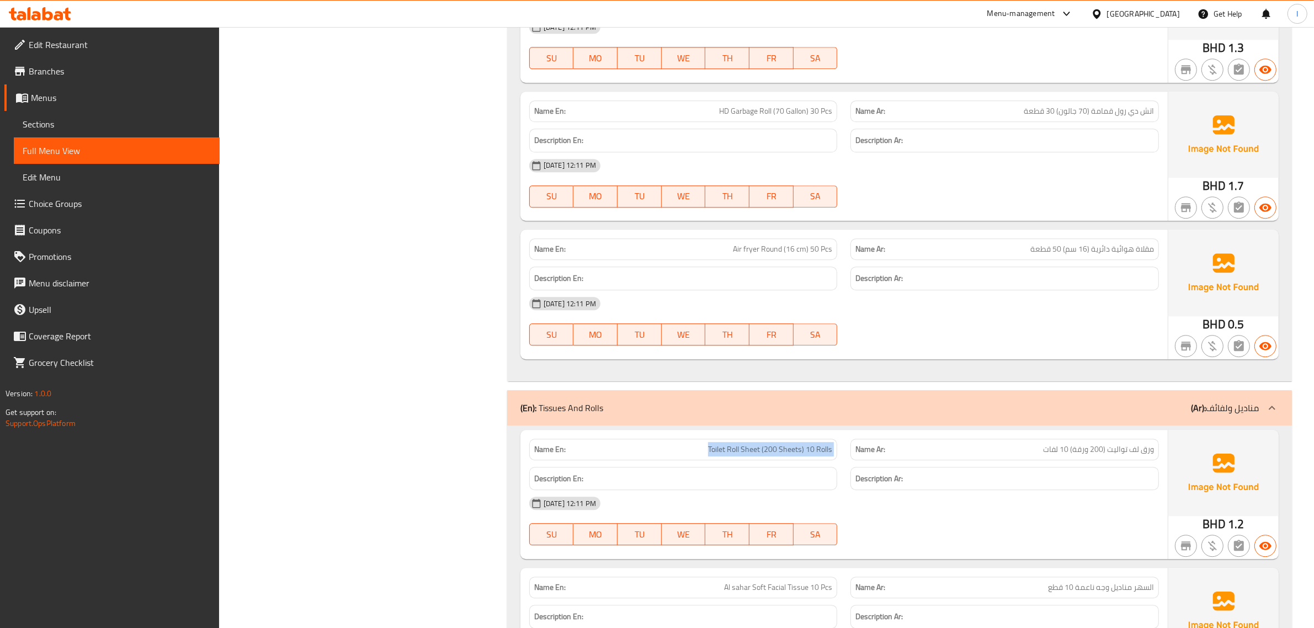
scroll to position [8939, 0]
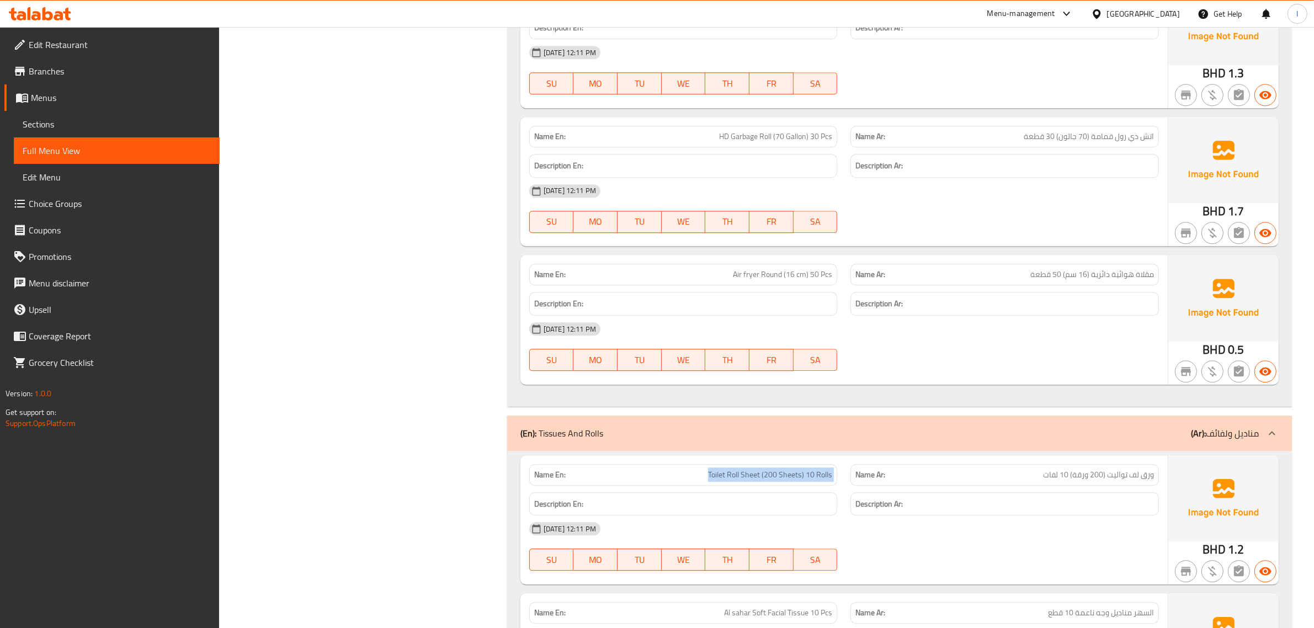
click at [54, 118] on span "Sections" at bounding box center [117, 124] width 188 height 13
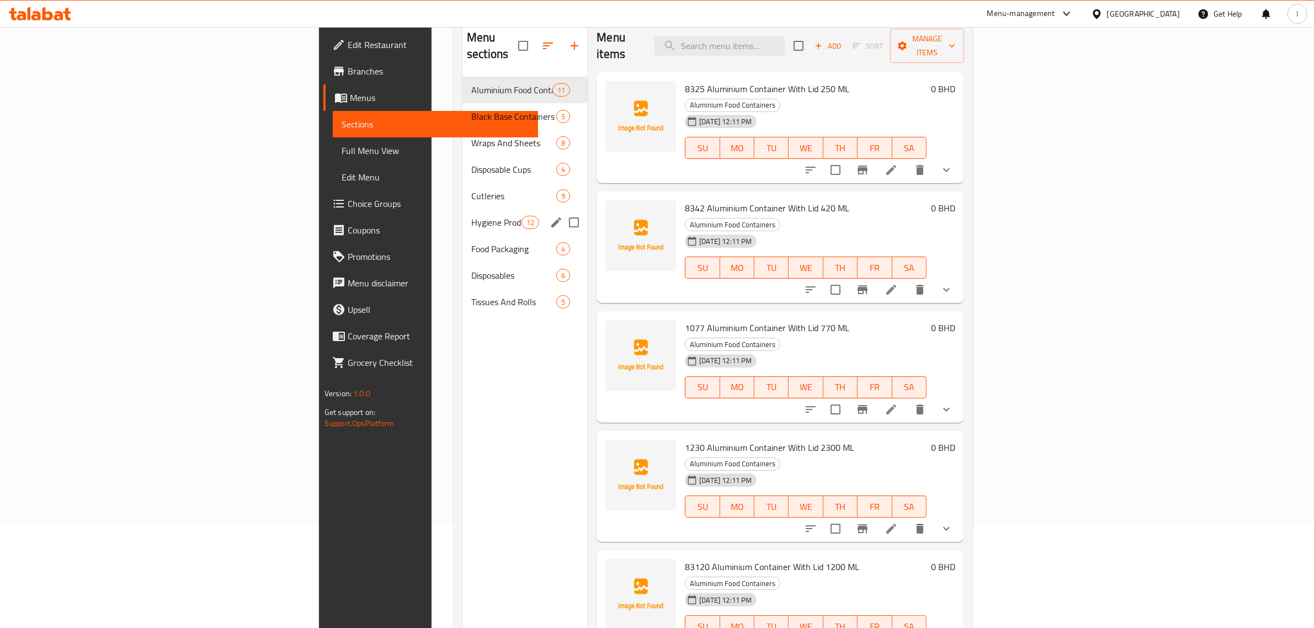
scroll to position [17, 0]
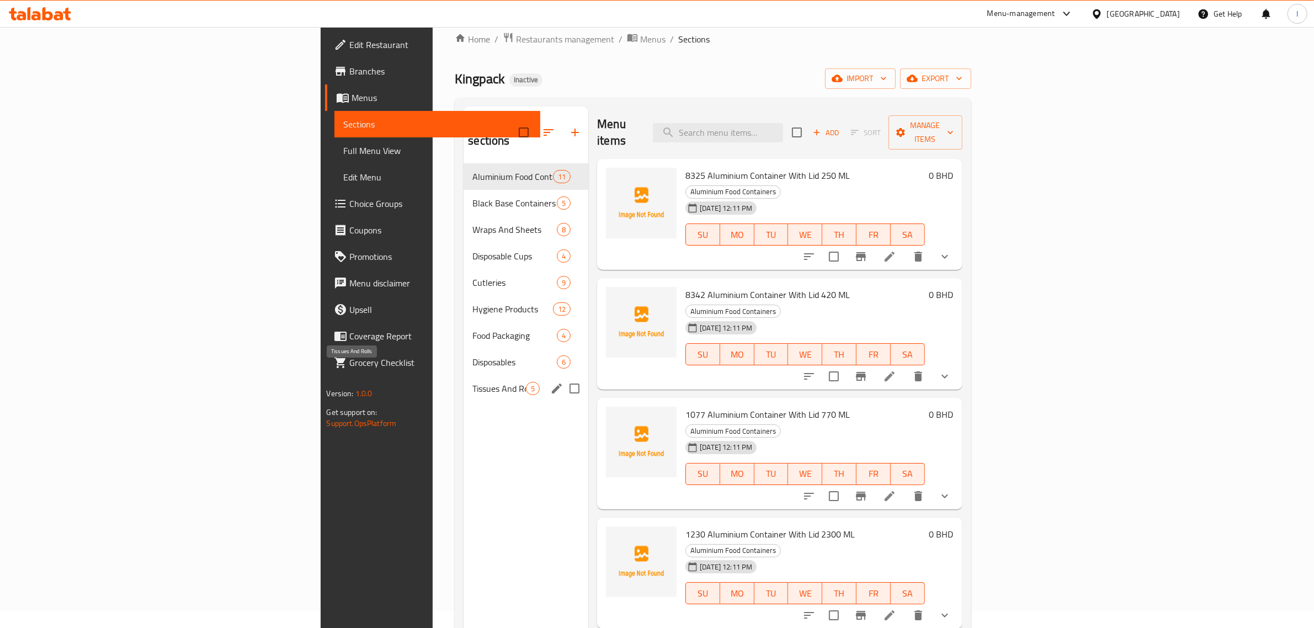
click at [472, 382] on span "Tissues And Rolls" at bounding box center [499, 388] width 54 height 13
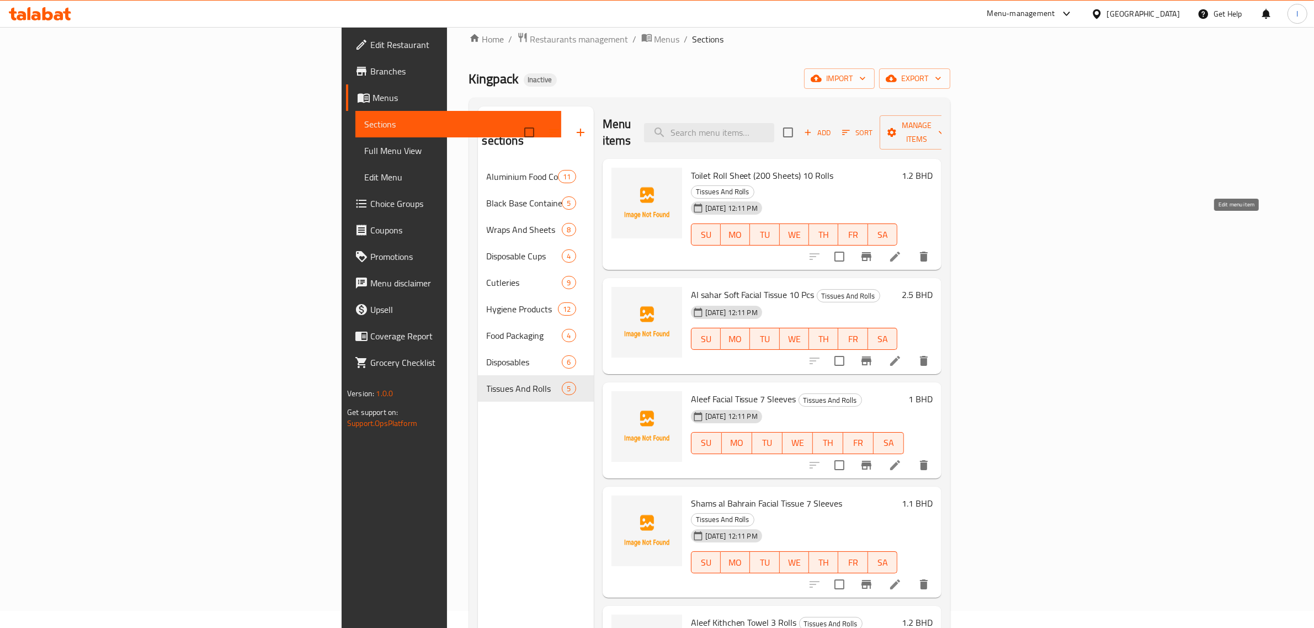
click at [900, 252] on icon at bounding box center [895, 257] width 10 height 10
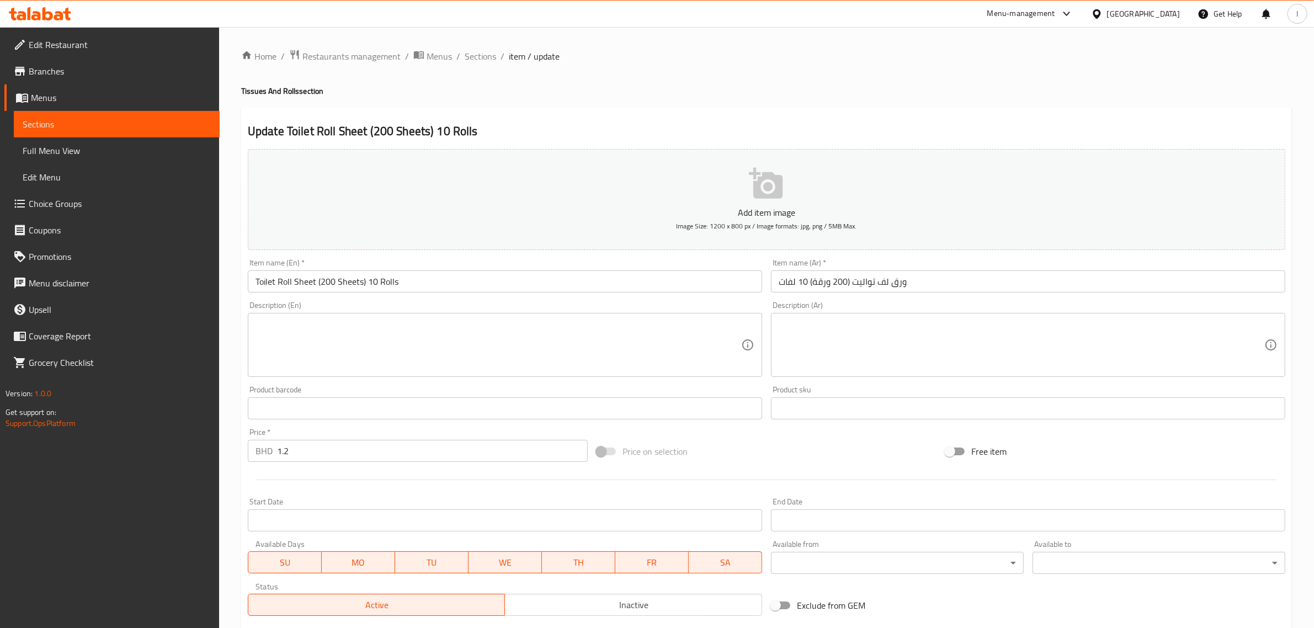
click at [879, 282] on input "ورق لف تواليت (200 ورقة) 10 لفات" at bounding box center [1028, 281] width 514 height 22
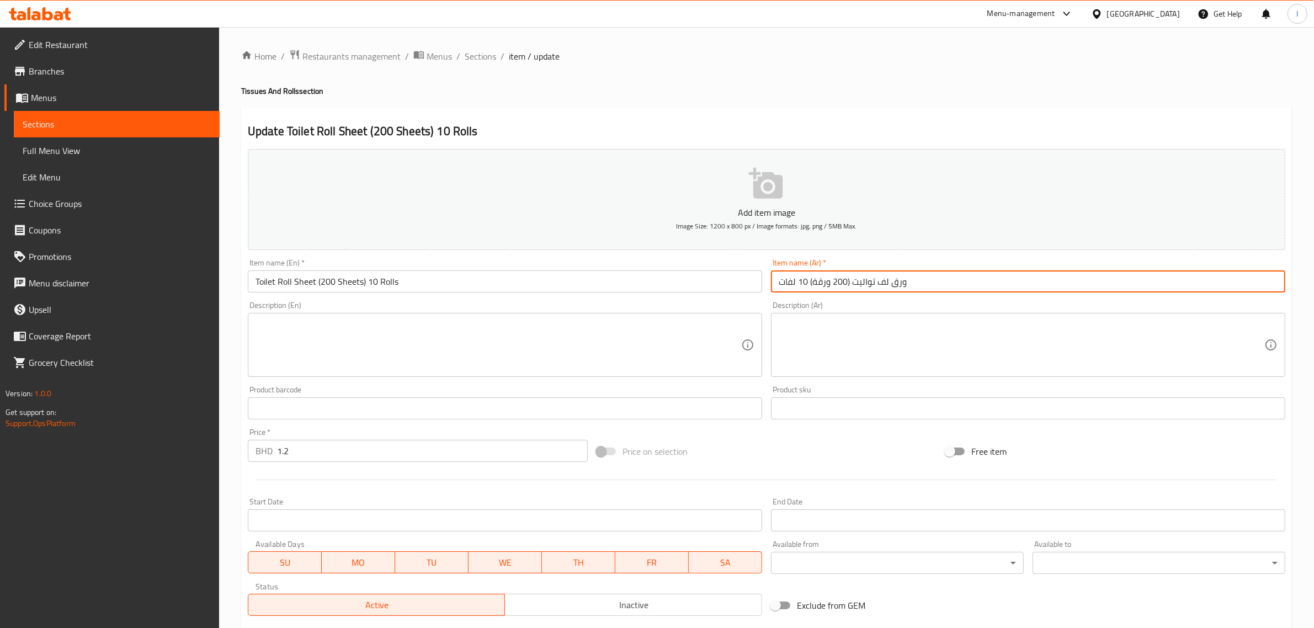
click at [879, 282] on input "ورق لف تواليت (200 ورقة) 10 لفات" at bounding box center [1028, 281] width 514 height 22
click at [882, 282] on input "ورق لف تواليت (200 ورقة) 10 لفات" at bounding box center [1028, 281] width 514 height 22
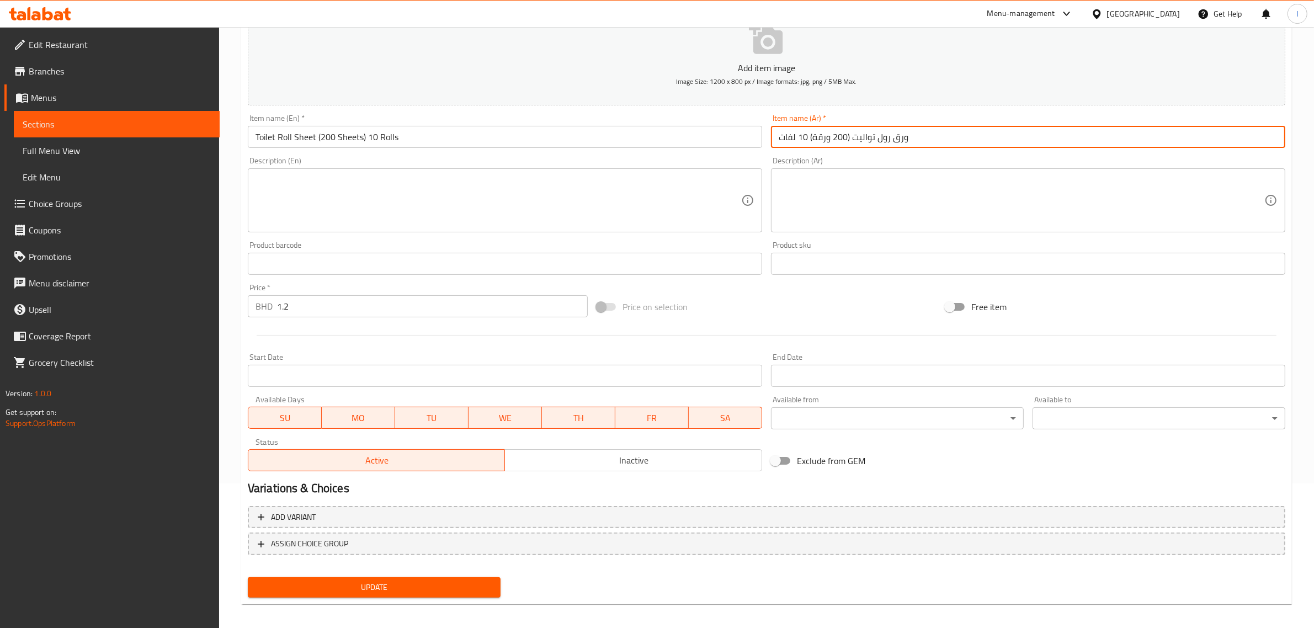
scroll to position [150, 0]
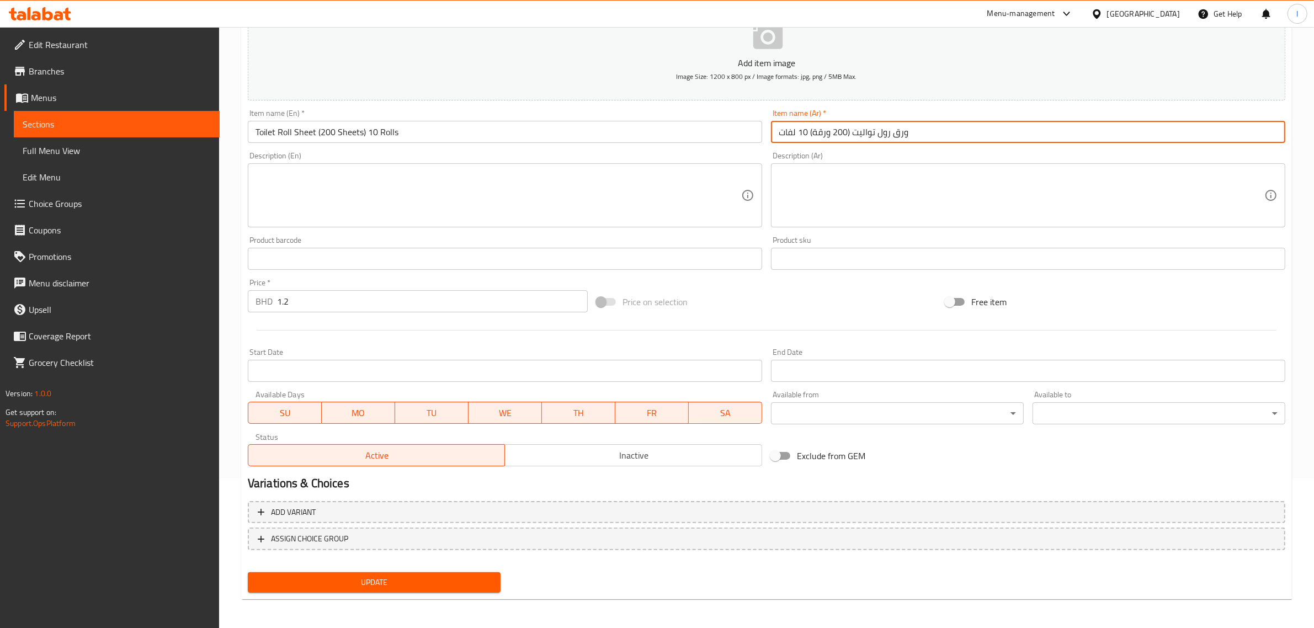
click at [789, 136] on input "ورق رول تواليت (200 ورقة) 10 لفات" at bounding box center [1028, 132] width 514 height 22
type input "ورق رول تواليت (200 ورقة) 10 رولز"
click at [421, 584] on span "Update" at bounding box center [374, 582] width 235 height 14
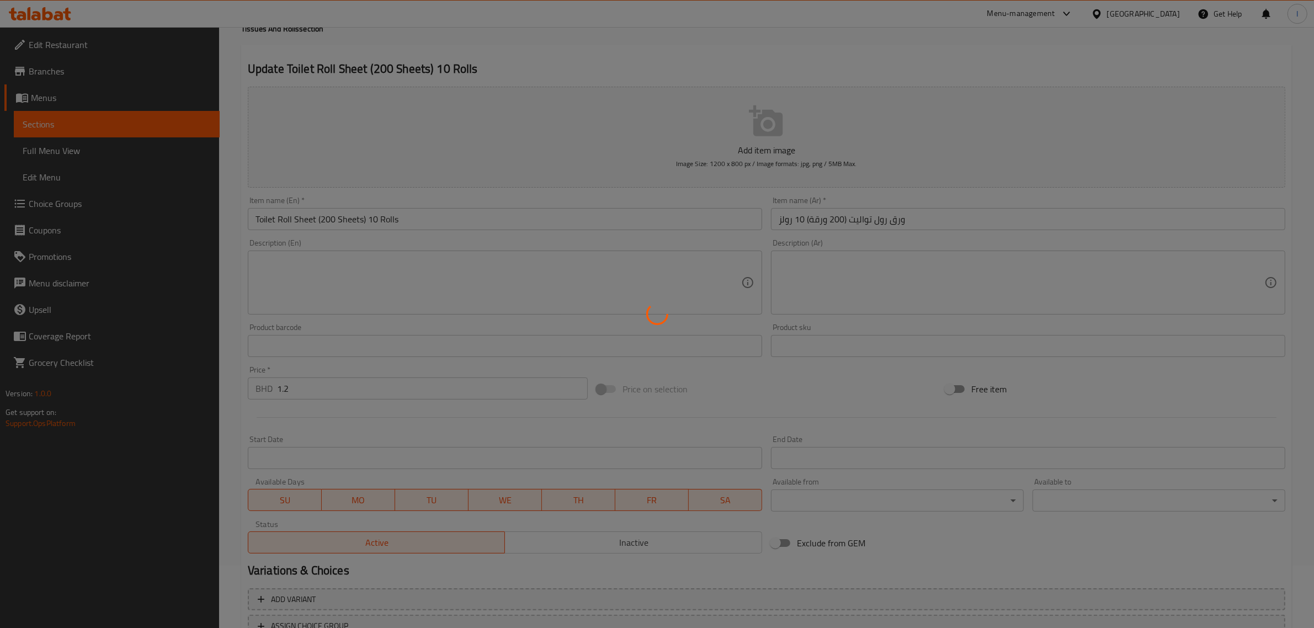
scroll to position [0, 0]
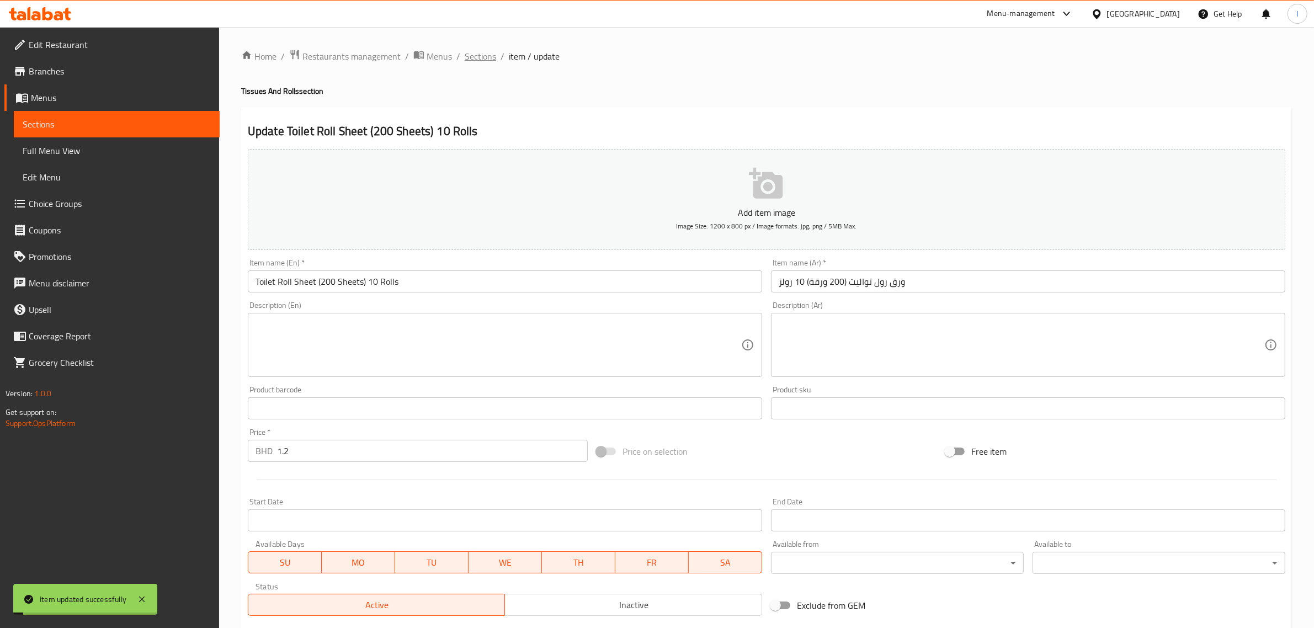
click at [482, 59] on span "Sections" at bounding box center [480, 56] width 31 height 13
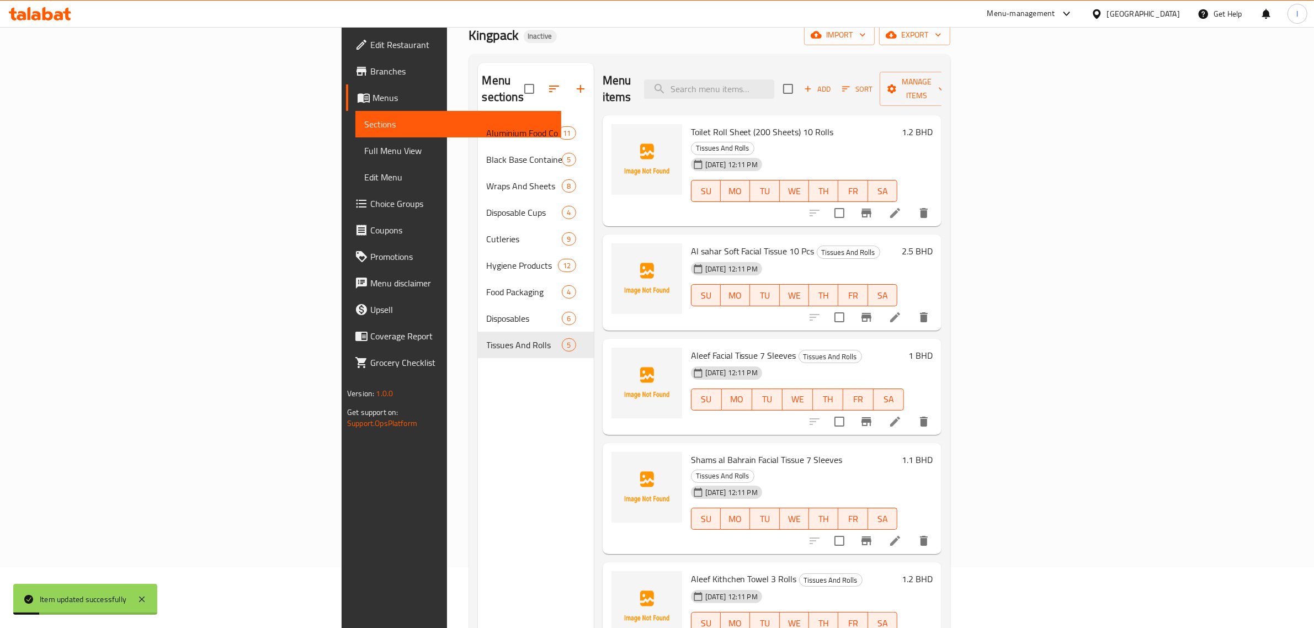
scroll to position [138, 0]
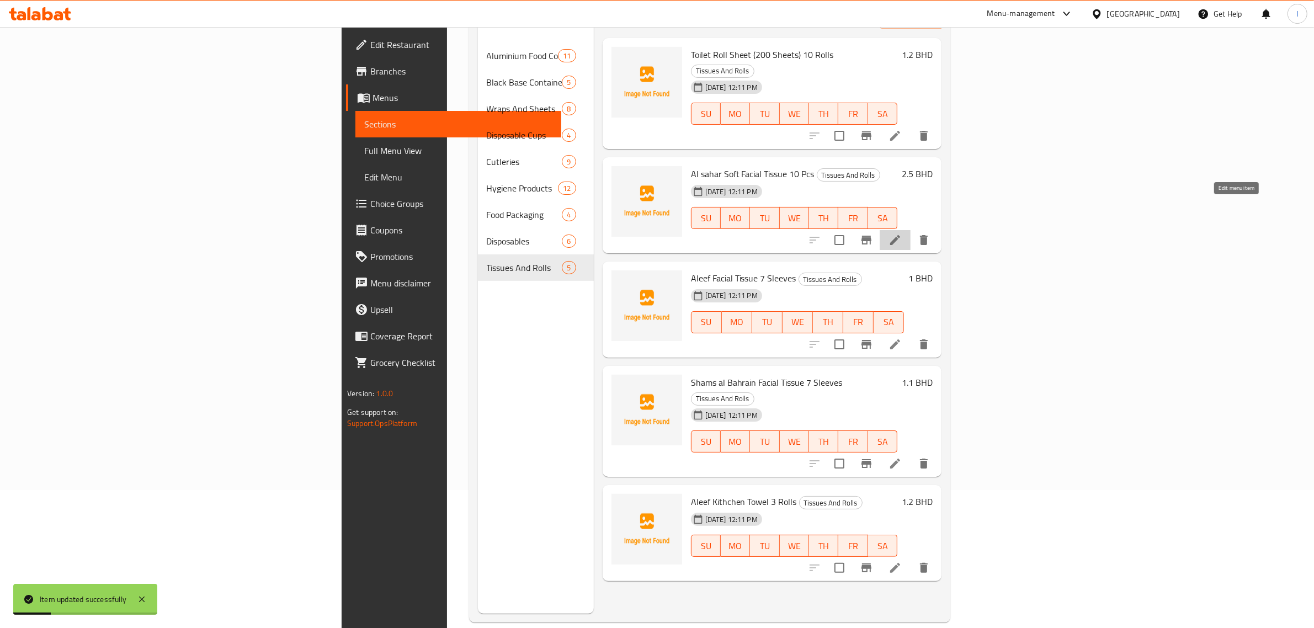
click at [902, 233] on icon at bounding box center [894, 239] width 13 height 13
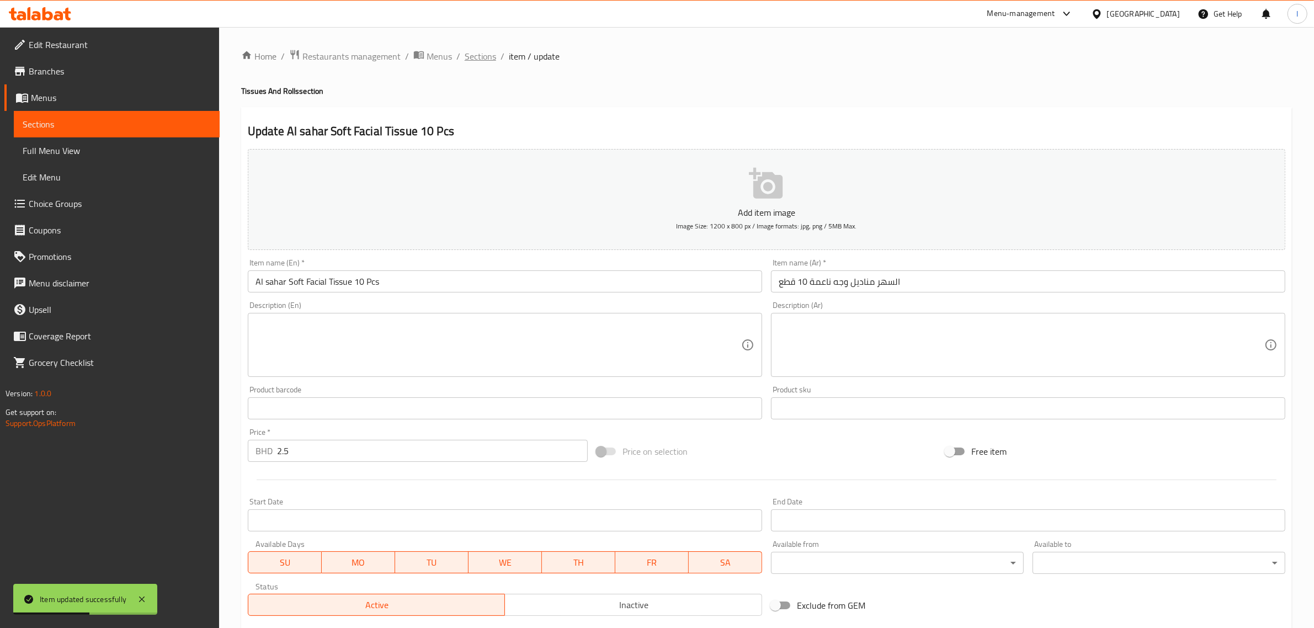
click at [481, 61] on span "Sections" at bounding box center [480, 56] width 31 height 13
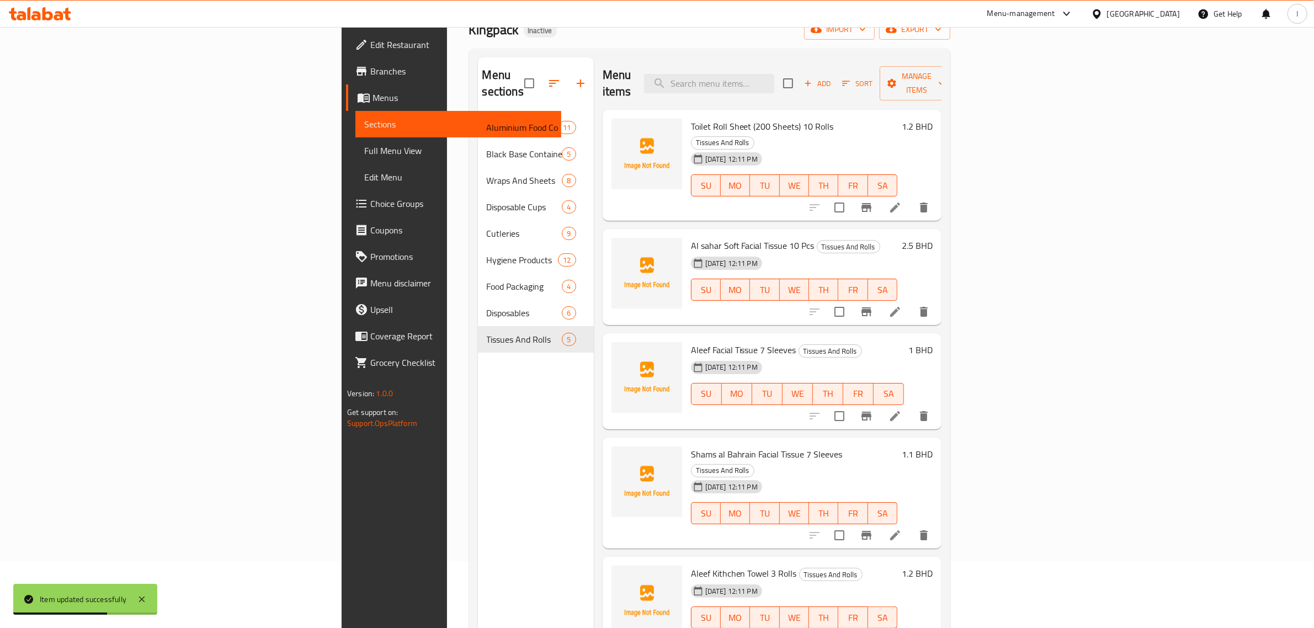
scroll to position [138, 0]
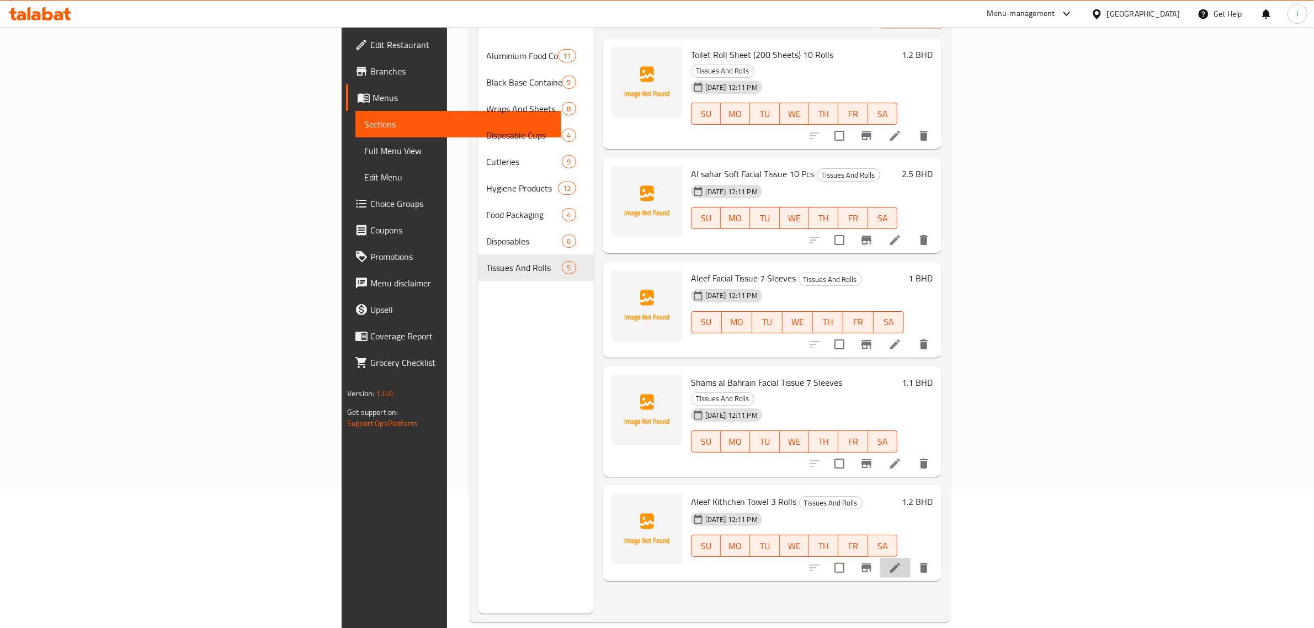
click at [902, 561] on icon at bounding box center [894, 567] width 13 height 13
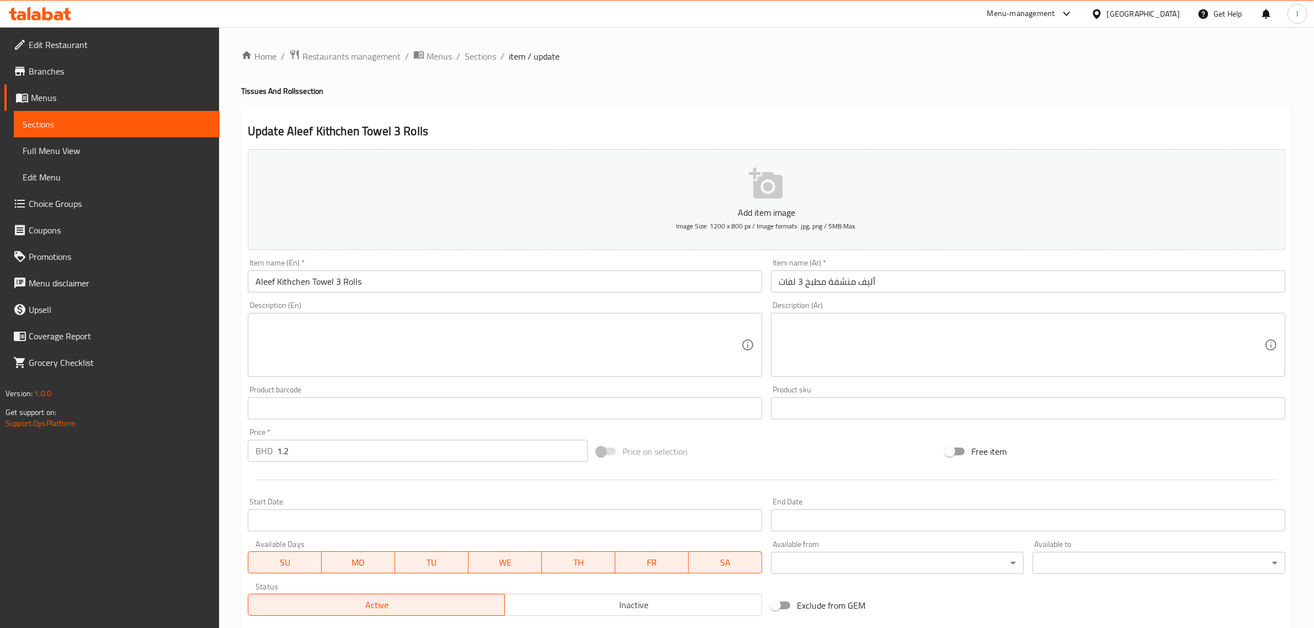
click at [791, 283] on input "أليف منشفة مطبخ 3 لفات" at bounding box center [1028, 281] width 514 height 22
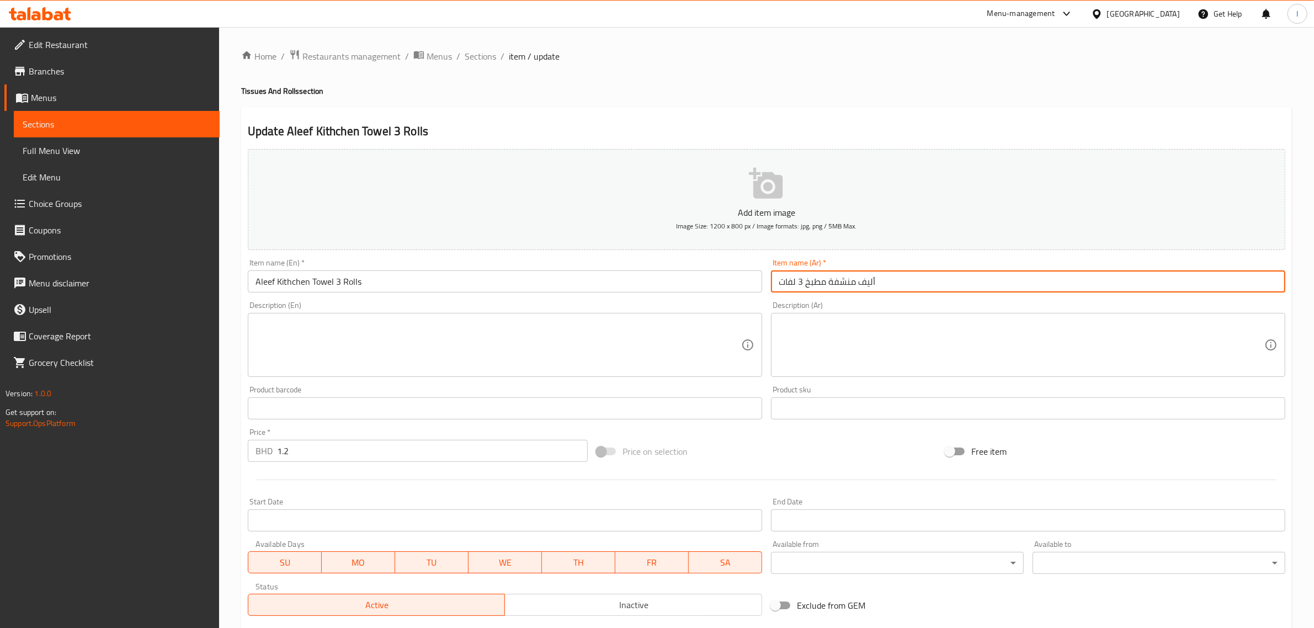
click at [791, 283] on input "أليف منشفة مطبخ 3 لفات" at bounding box center [1028, 281] width 514 height 22
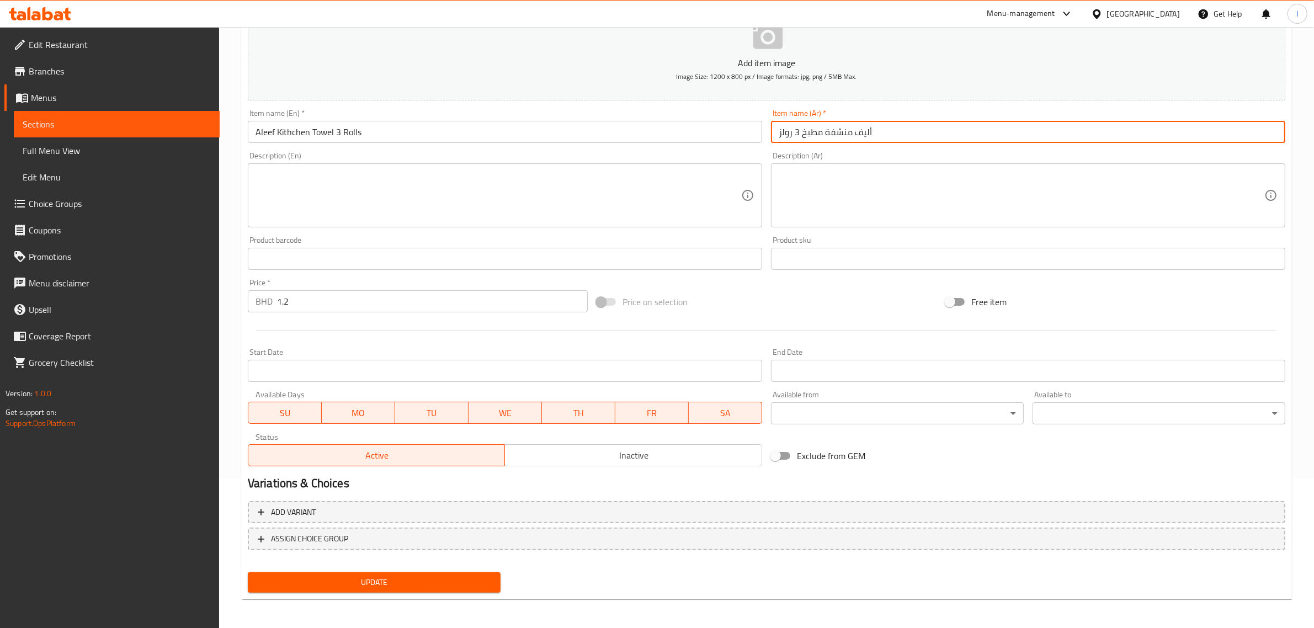
type input "أليف منشفة مطبخ 3 رولز"
click at [459, 581] on span "Update" at bounding box center [374, 582] width 235 height 14
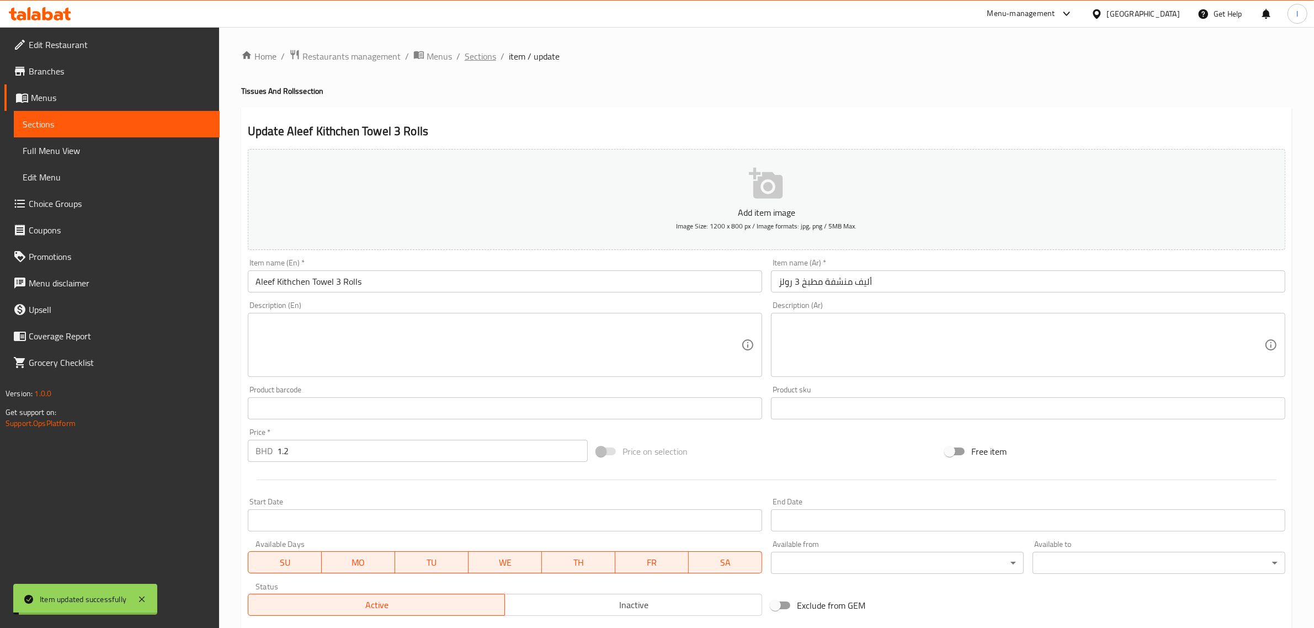
click at [476, 57] on span "Sections" at bounding box center [480, 56] width 31 height 13
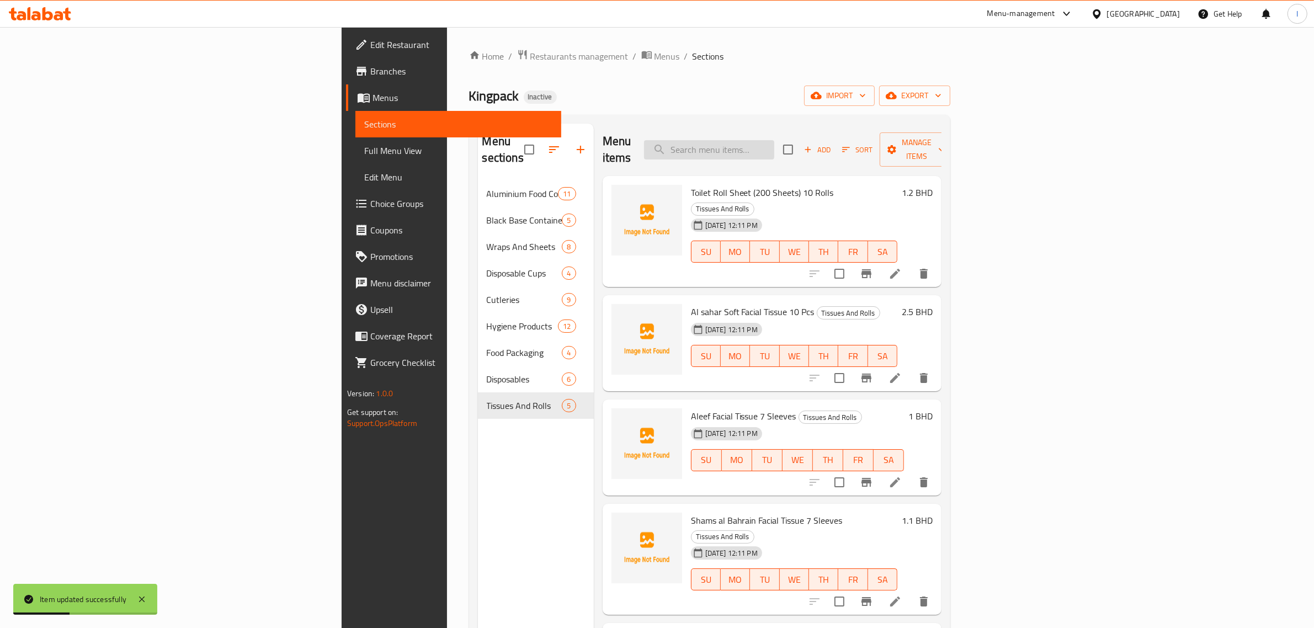
click at [774, 140] on input "search" at bounding box center [709, 149] width 130 height 19
click at [364, 151] on span "Full Menu View" at bounding box center [458, 150] width 188 height 13
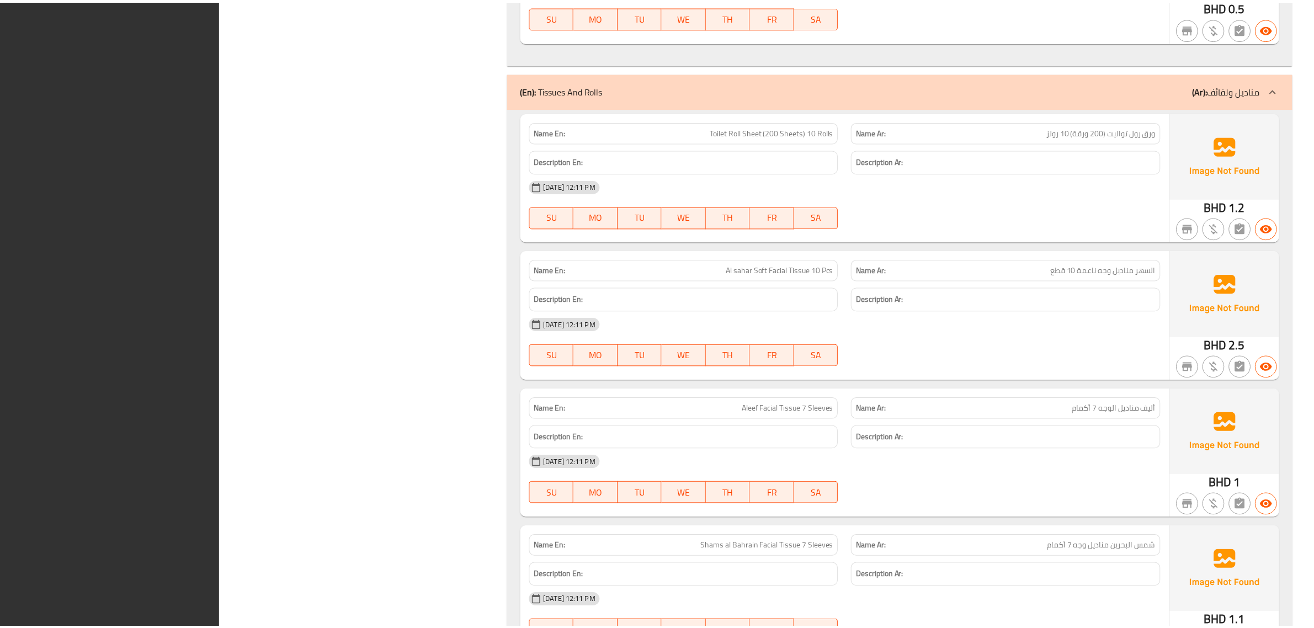
scroll to position [9511, 0]
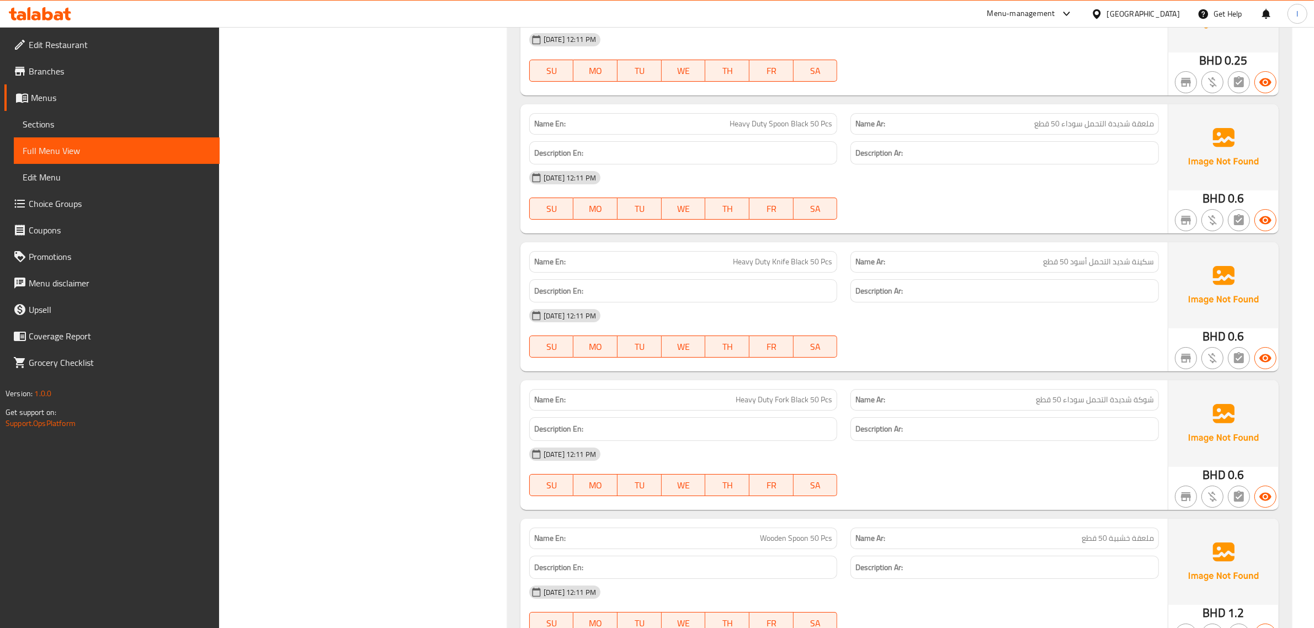
scroll to position [0, 0]
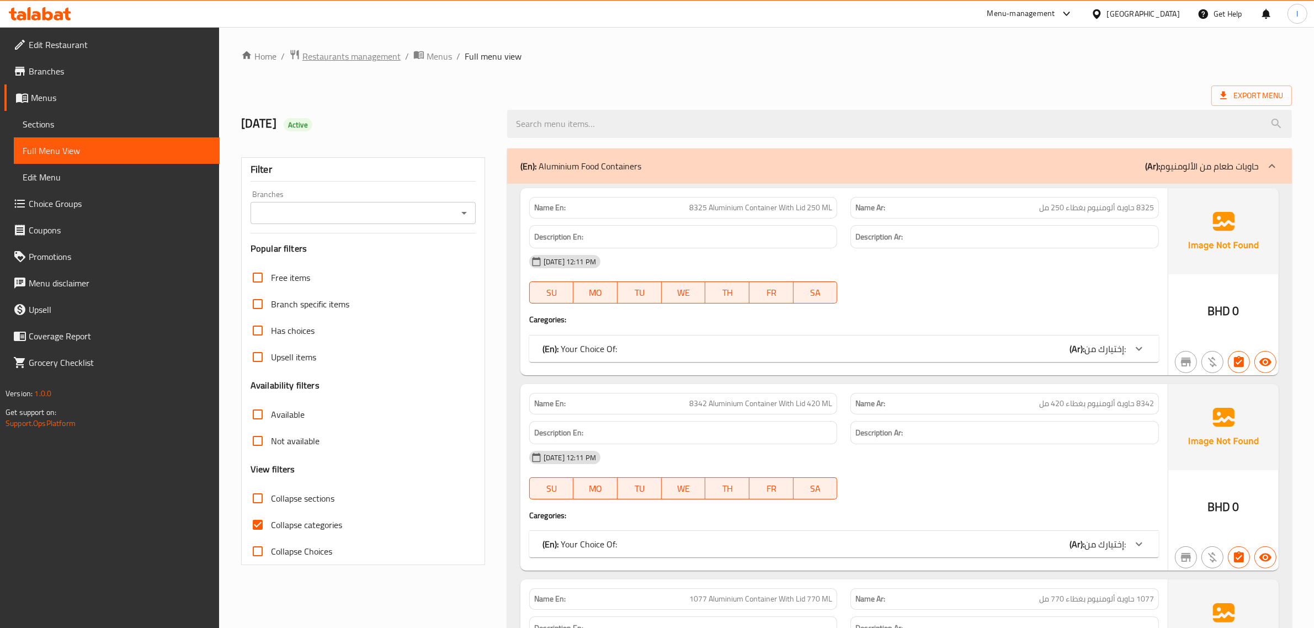
click at [338, 61] on span "Restaurants management" at bounding box center [351, 56] width 98 height 13
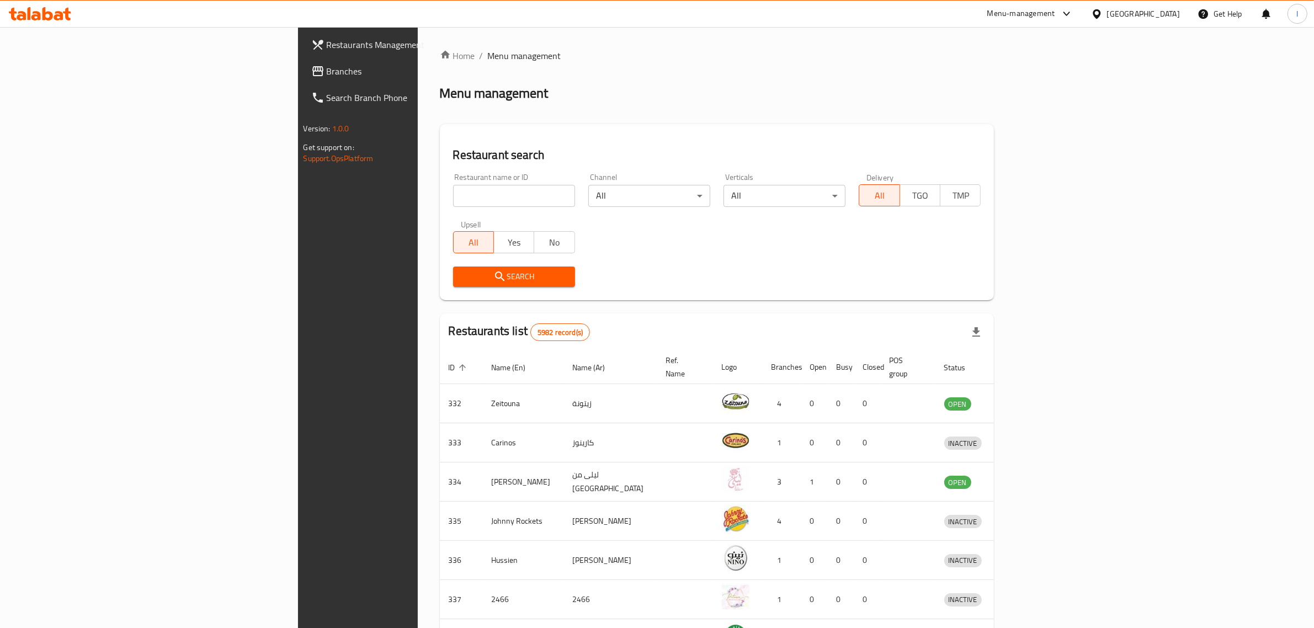
click at [1082, 6] on div "Menu-management" at bounding box center [1030, 14] width 104 height 26
click at [1164, 8] on div "[GEOGRAPHIC_DATA]" at bounding box center [1143, 14] width 73 height 12
click at [1063, 289] on div "[GEOGRAPHIC_DATA]" at bounding box center [1059, 289] width 73 height 12
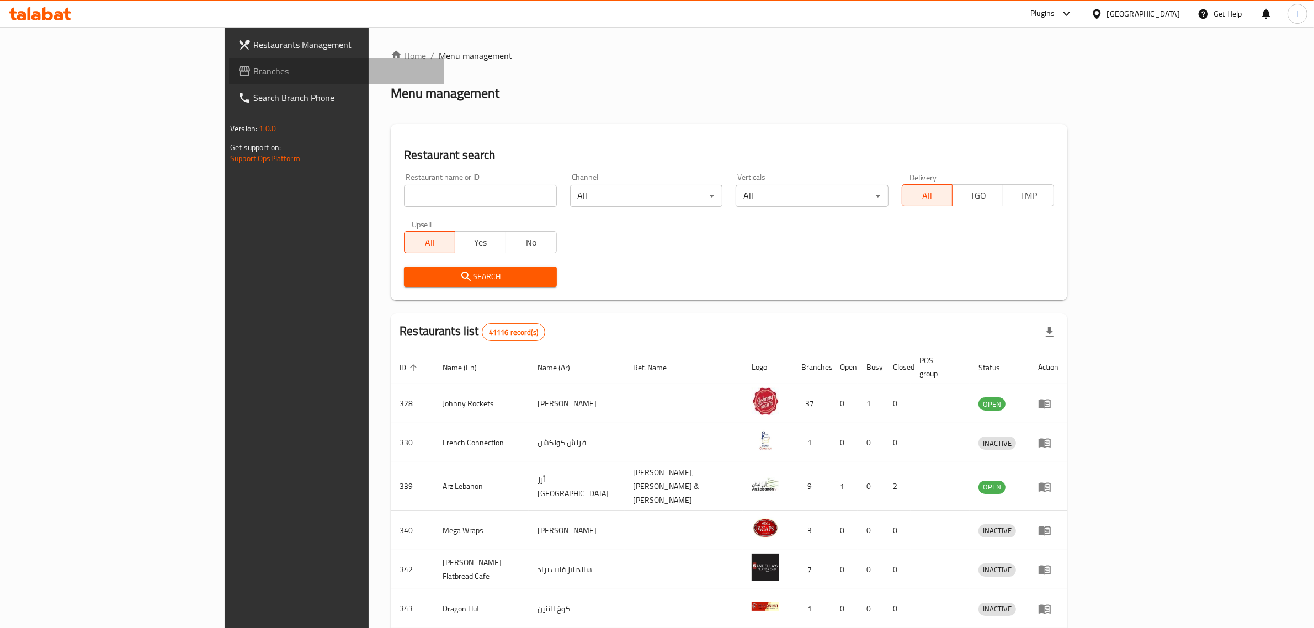
click at [253, 73] on span "Branches" at bounding box center [344, 71] width 182 height 13
